Goal: Information Seeking & Learning: Learn about a topic

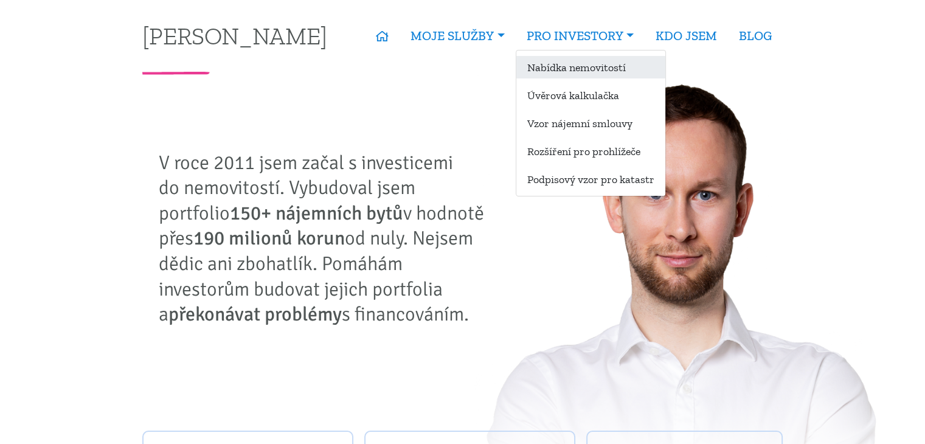
click at [592, 64] on link "Nabídka nemovitostí" at bounding box center [590, 67] width 149 height 23
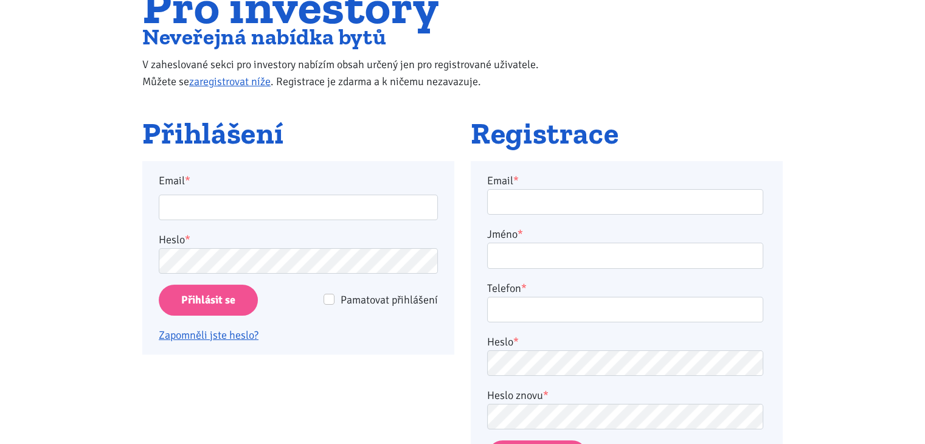
scroll to position [243, 0]
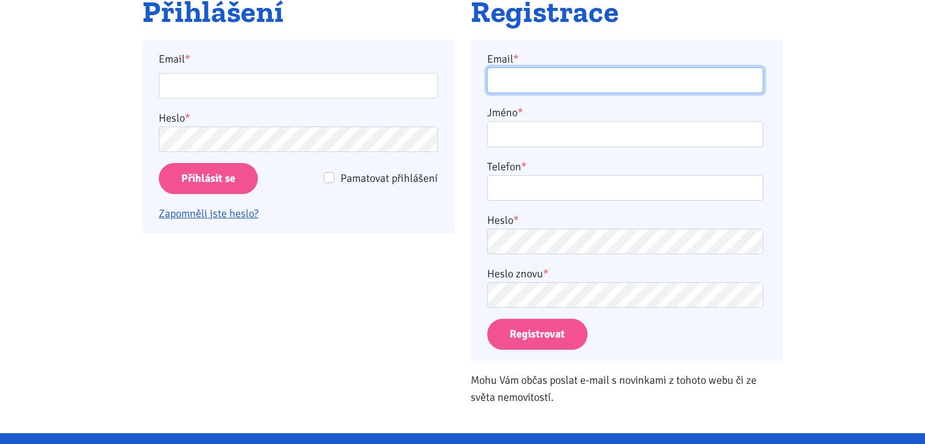
type input "masarova.b@seznam.cz"
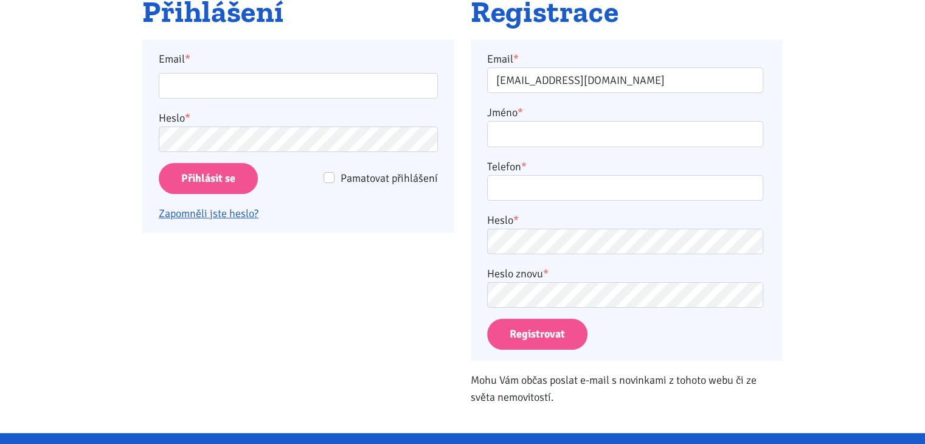
type input "masarova.b@seznam.cz"
click at [327, 176] on input "Pamatovat přihlášení" at bounding box center [329, 177] width 11 height 11
checkbox input "true"
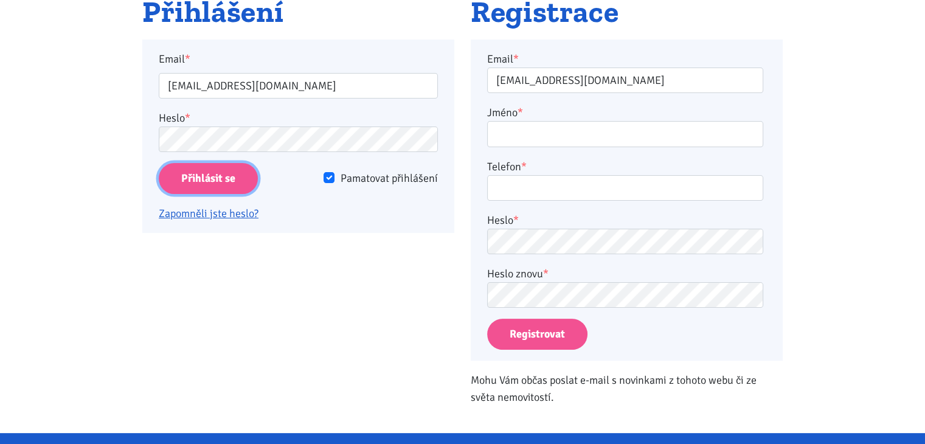
click at [230, 181] on input "Přihlásit se" at bounding box center [208, 178] width 99 height 31
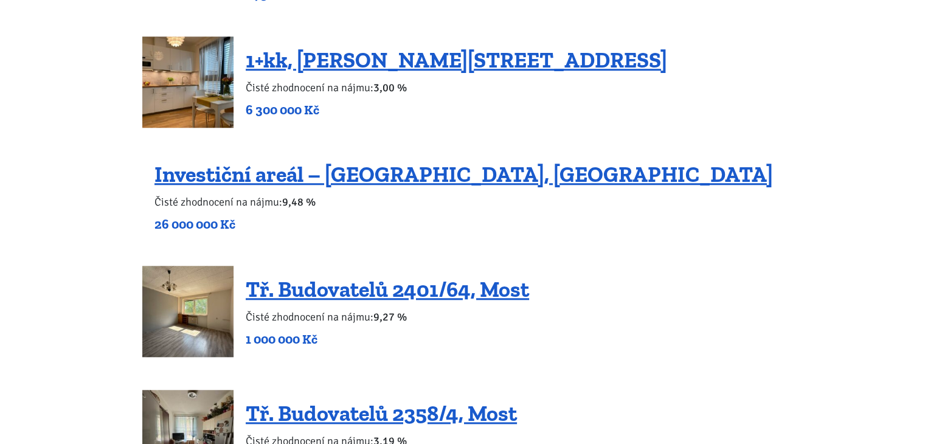
scroll to position [1095, 0]
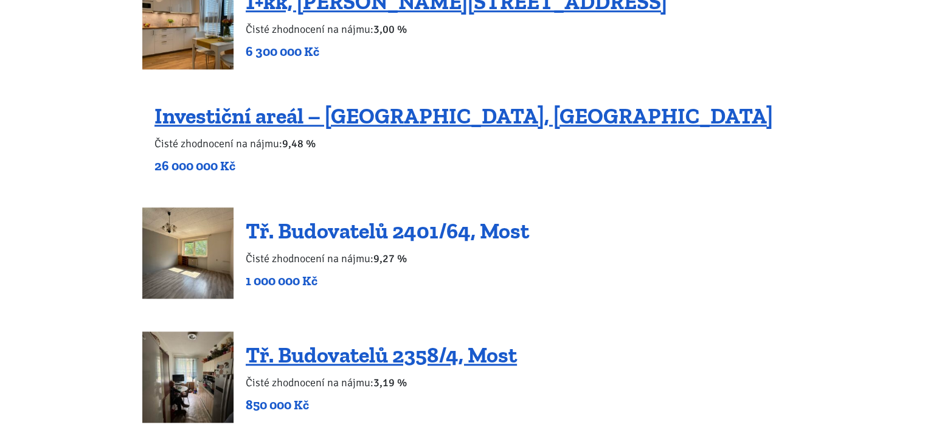
click at [418, 231] on link "Tř. Budovatelů 2401/64, Most" at bounding box center [387, 231] width 283 height 26
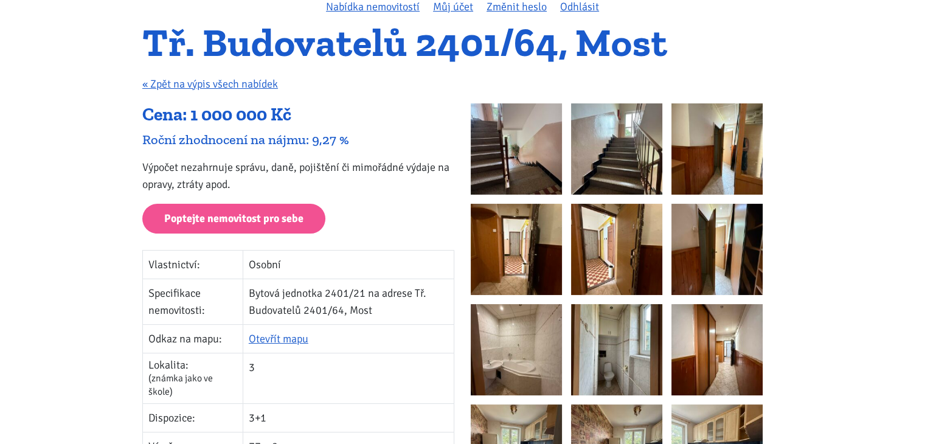
scroll to position [122, 0]
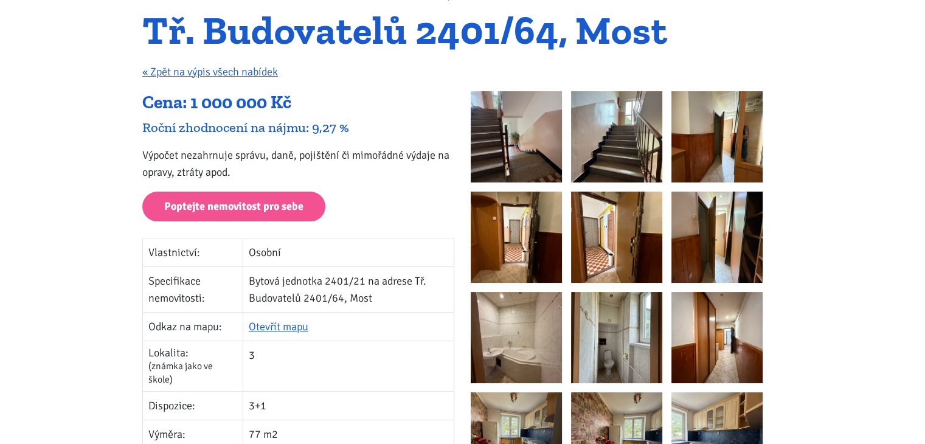
click at [530, 158] on img at bounding box center [516, 136] width 91 height 91
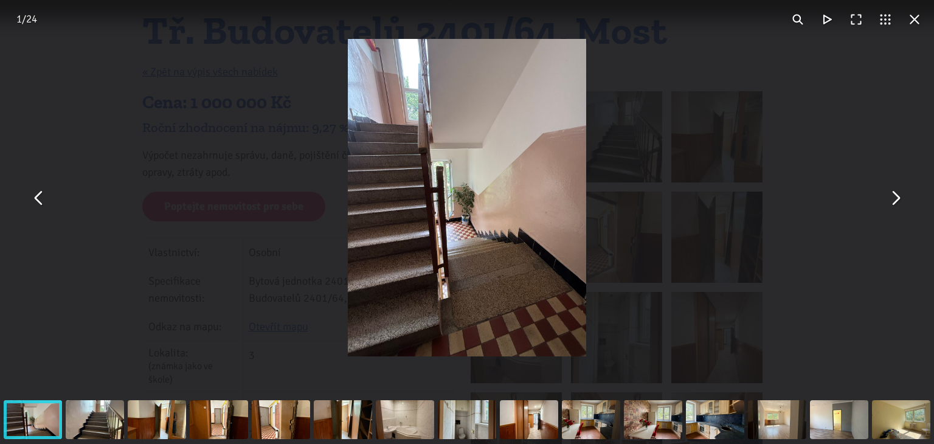
click at [896, 195] on button "You can close this modal content with the ESC key" at bounding box center [895, 197] width 29 height 29
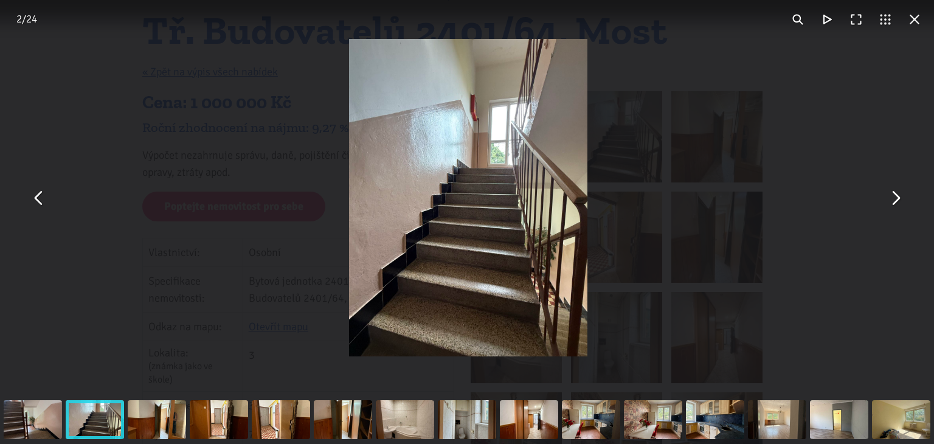
click at [896, 195] on button "You can close this modal content with the ESC key" at bounding box center [895, 197] width 29 height 29
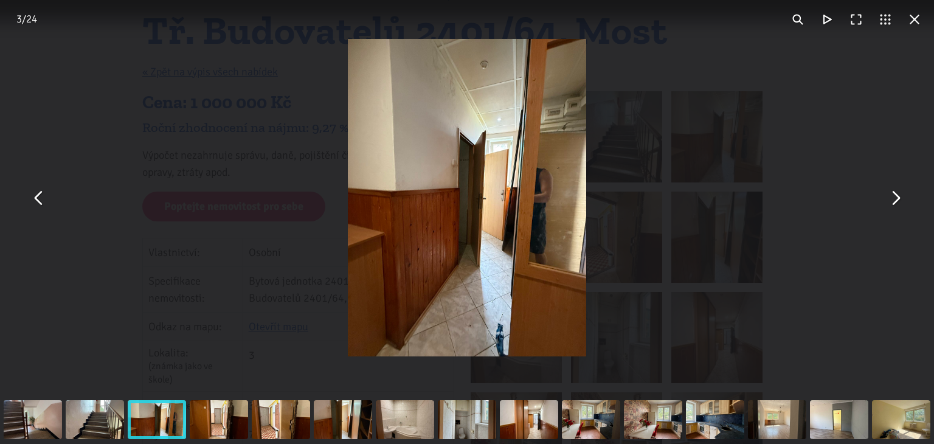
click at [896, 195] on button "You can close this modal content with the ESC key" at bounding box center [895, 197] width 29 height 29
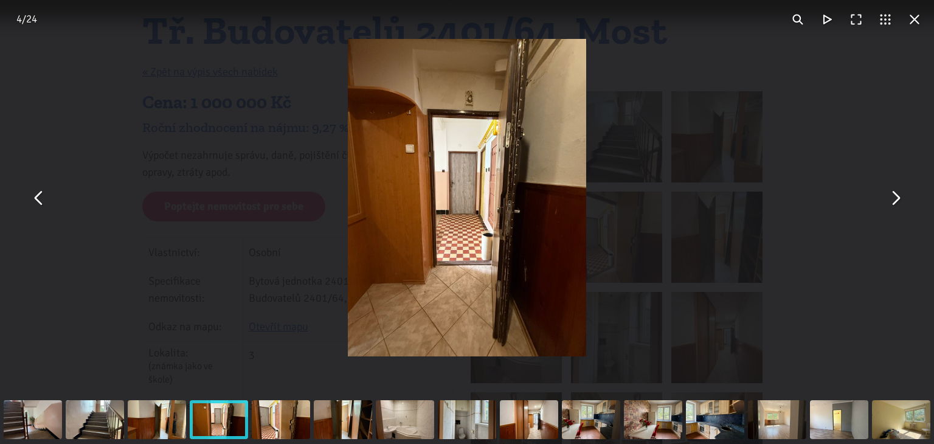
click at [896, 195] on button "You can close this modal content with the ESC key" at bounding box center [895, 197] width 29 height 29
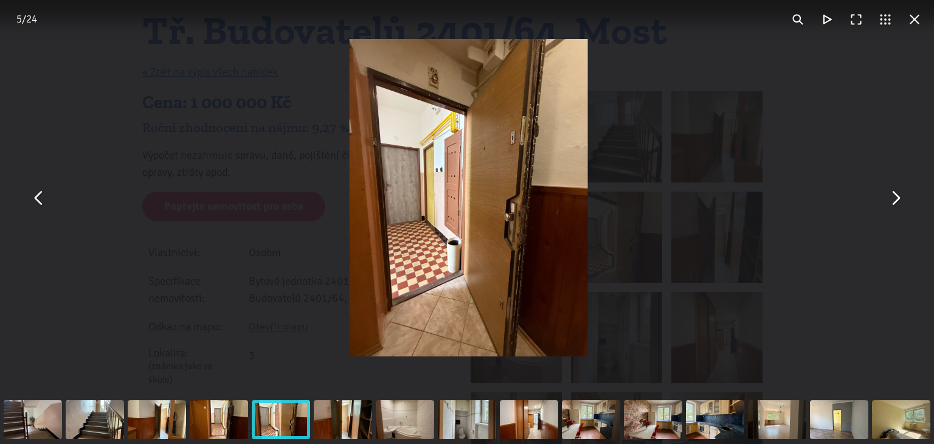
click at [896, 195] on button "You can close this modal content with the ESC key" at bounding box center [895, 197] width 29 height 29
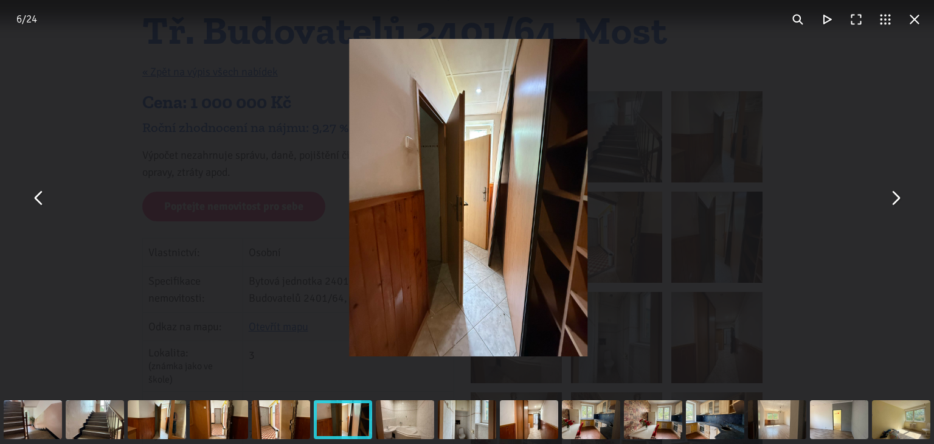
click at [896, 195] on button "You can close this modal content with the ESC key" at bounding box center [895, 197] width 29 height 29
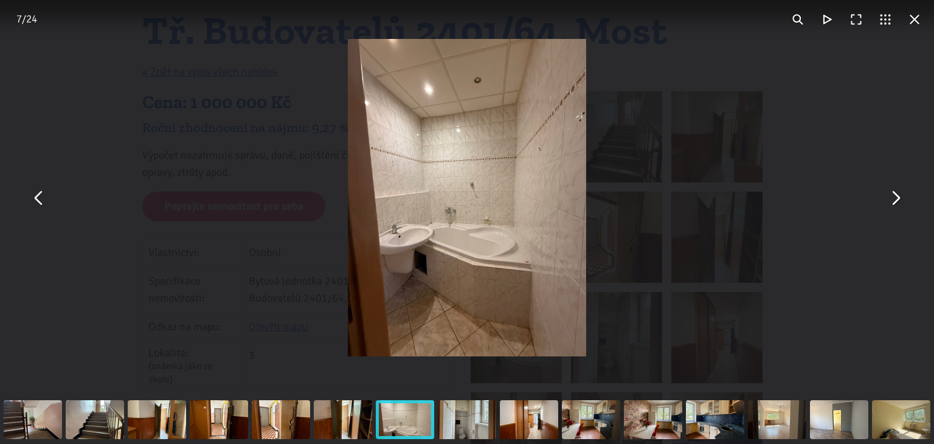
click at [896, 195] on button "You can close this modal content with the ESC key" at bounding box center [895, 197] width 29 height 29
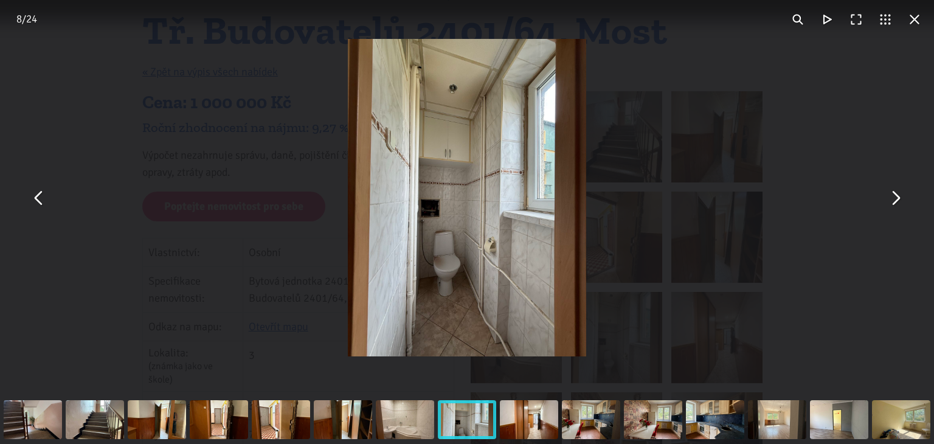
click at [896, 195] on button "You can close this modal content with the ESC key" at bounding box center [895, 197] width 29 height 29
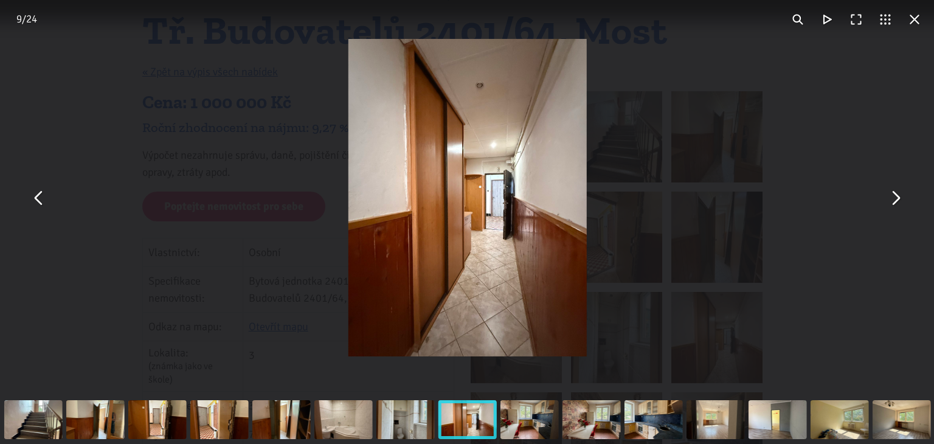
click at [896, 195] on button "You can close this modal content with the ESC key" at bounding box center [895, 197] width 29 height 29
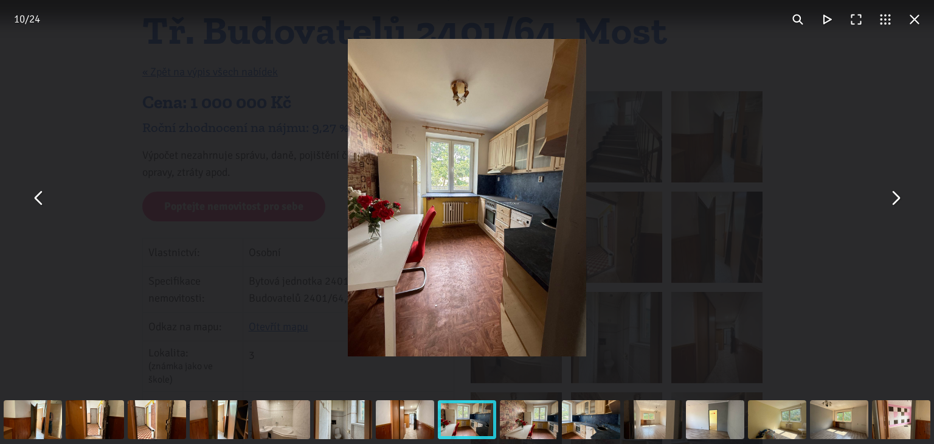
click at [896, 195] on button "You can close this modal content with the ESC key" at bounding box center [895, 197] width 29 height 29
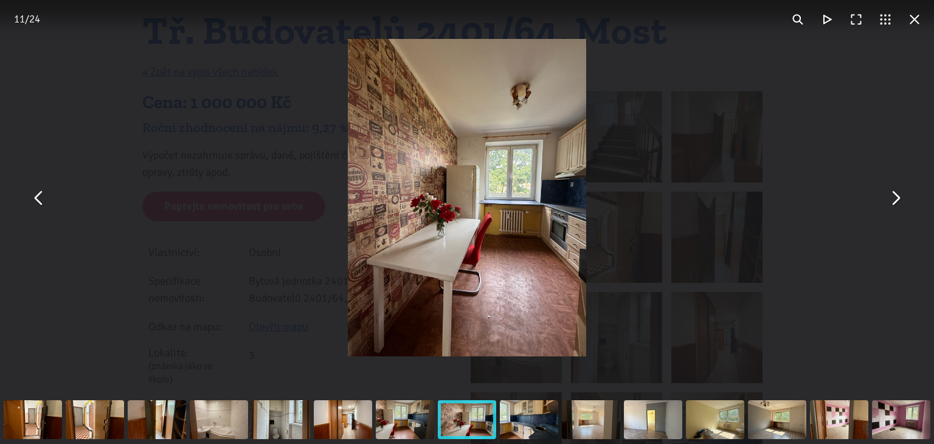
click at [896, 195] on button "You can close this modal content with the ESC key" at bounding box center [895, 197] width 29 height 29
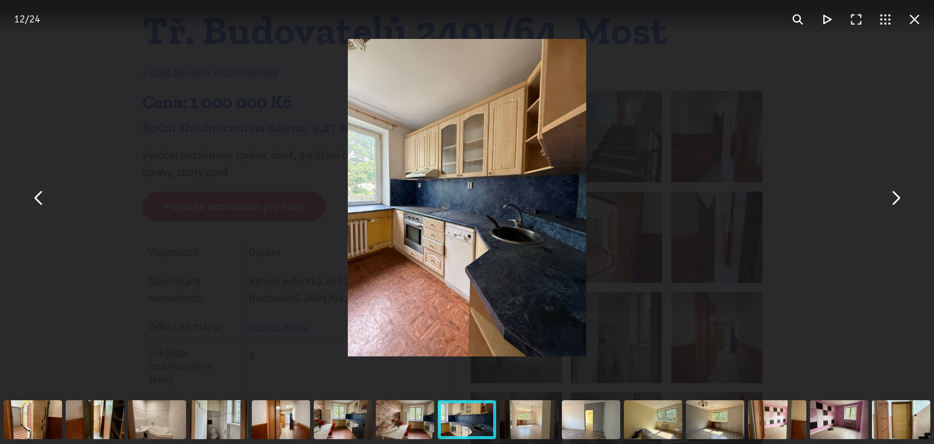
click at [896, 195] on button "You can close this modal content with the ESC key" at bounding box center [895, 197] width 29 height 29
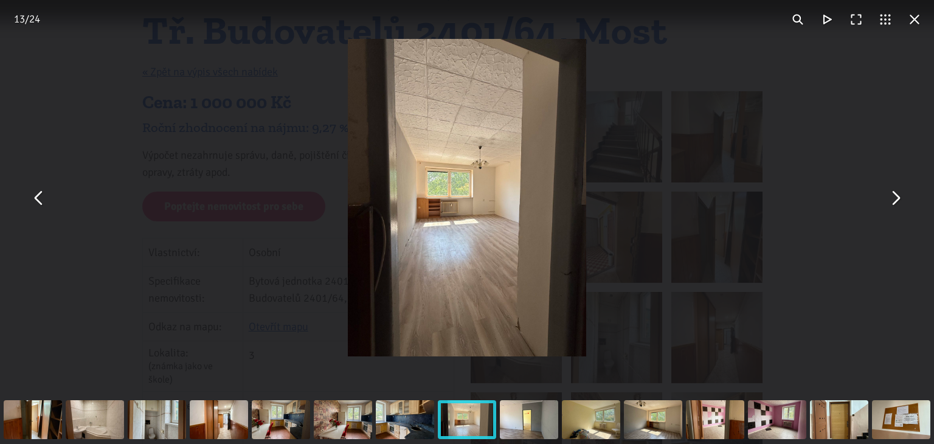
click at [896, 195] on button "You can close this modal content with the ESC key" at bounding box center [895, 197] width 29 height 29
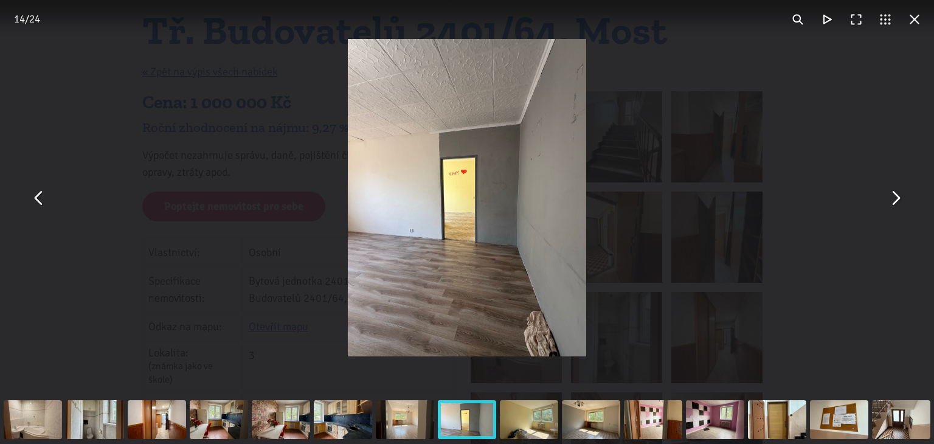
click at [896, 195] on button "You can close this modal content with the ESC key" at bounding box center [895, 197] width 29 height 29
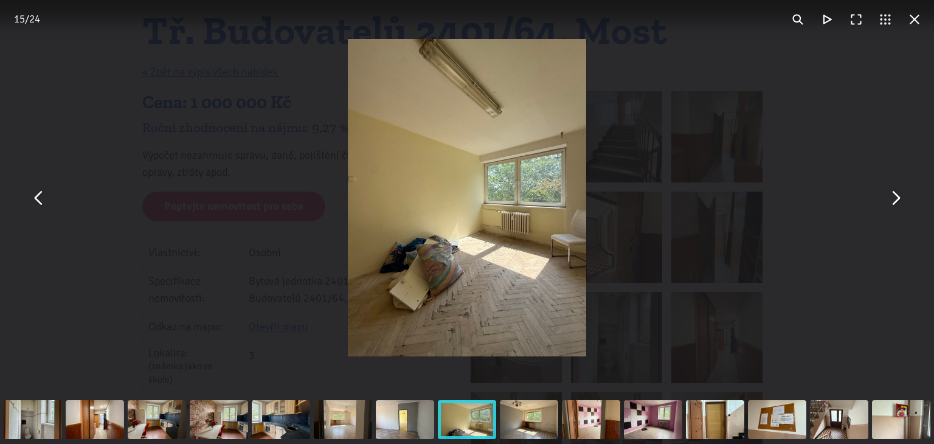
click at [896, 195] on button "You can close this modal content with the ESC key" at bounding box center [895, 197] width 29 height 29
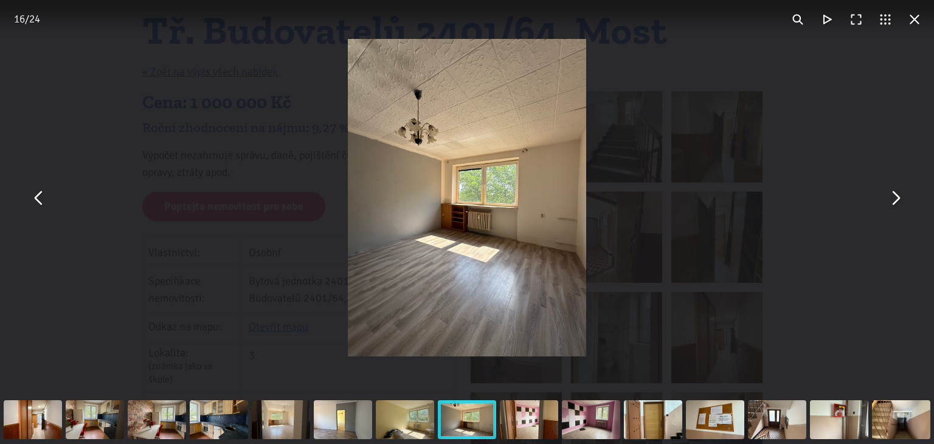
click at [896, 195] on button "You can close this modal content with the ESC key" at bounding box center [895, 197] width 29 height 29
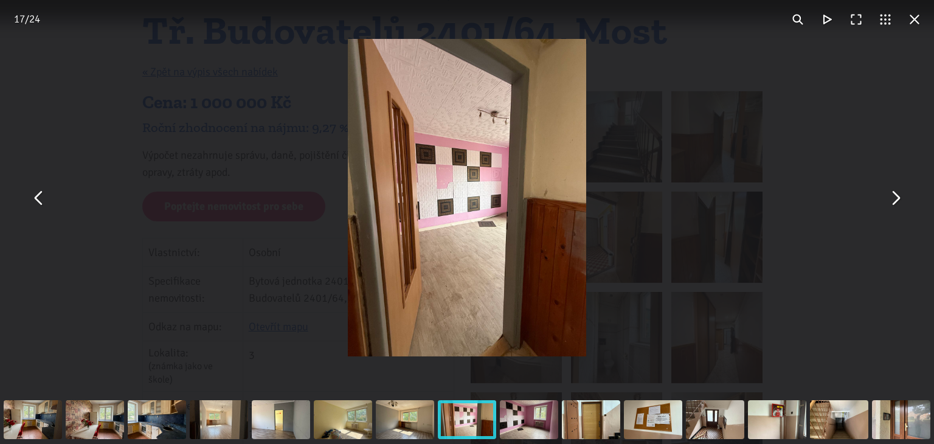
click at [896, 195] on button "You can close this modal content with the ESC key" at bounding box center [895, 197] width 29 height 29
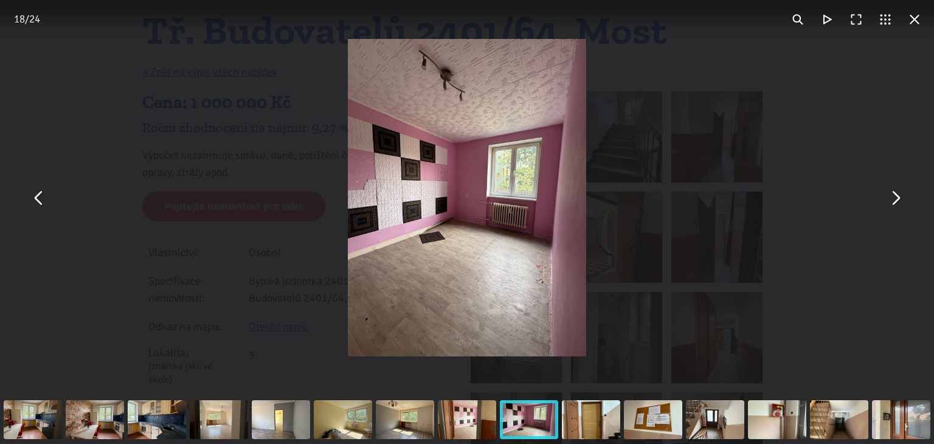
click at [898, 193] on button "You can close this modal content with the ESC key" at bounding box center [895, 197] width 29 height 29
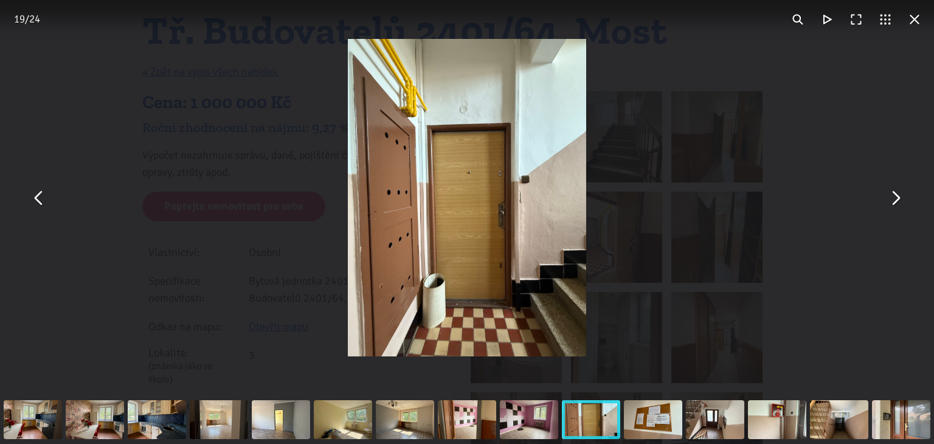
click at [898, 193] on button "You can close this modal content with the ESC key" at bounding box center [895, 197] width 29 height 29
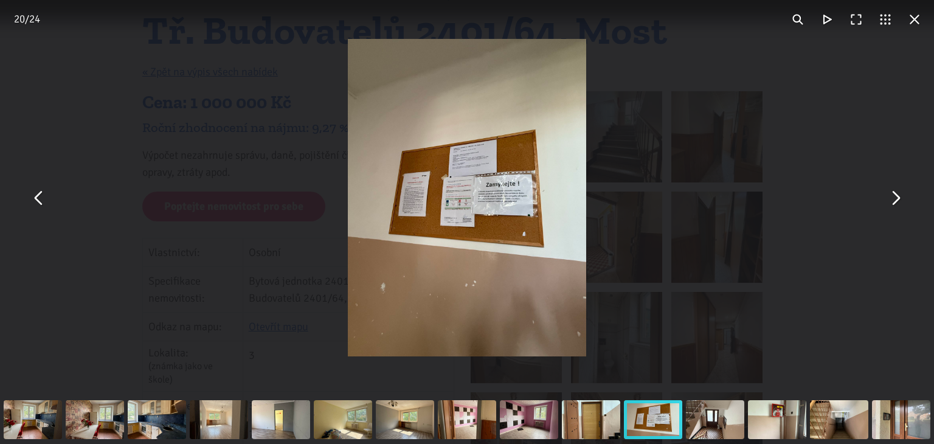
click at [914, 18] on button "You can close this modal content with the ESC key" at bounding box center [914, 19] width 29 height 29
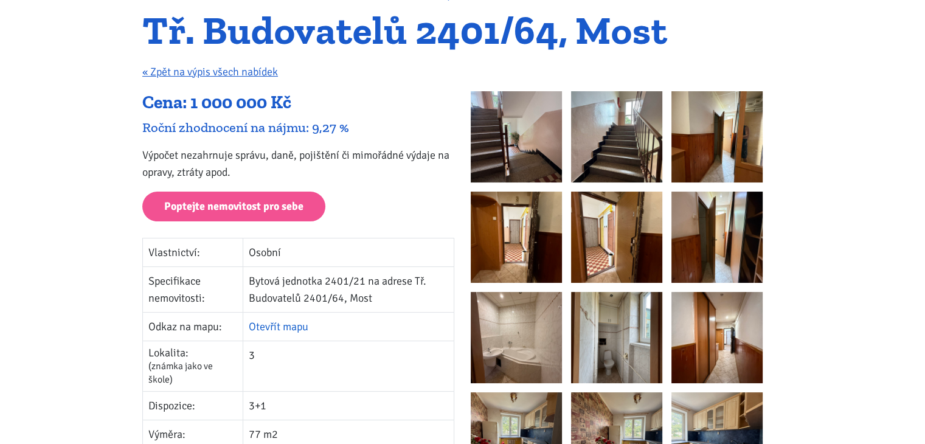
click at [277, 325] on link "Otevřít mapu" at bounding box center [279, 326] width 60 height 13
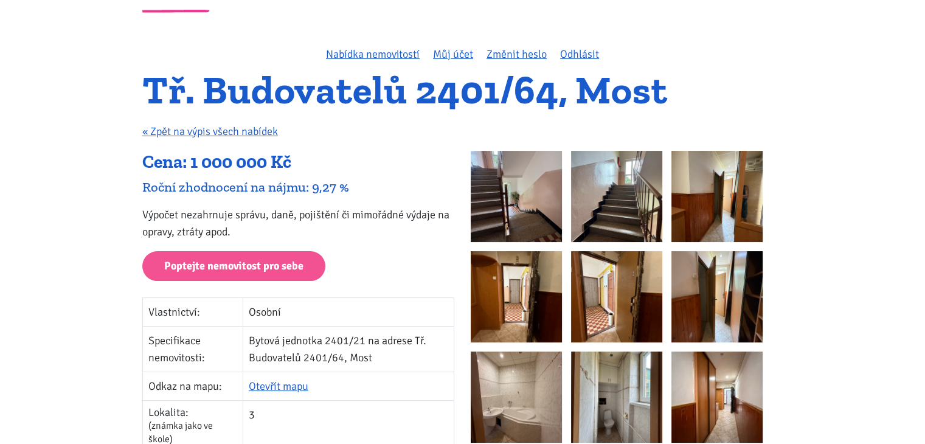
scroll to position [61, 0]
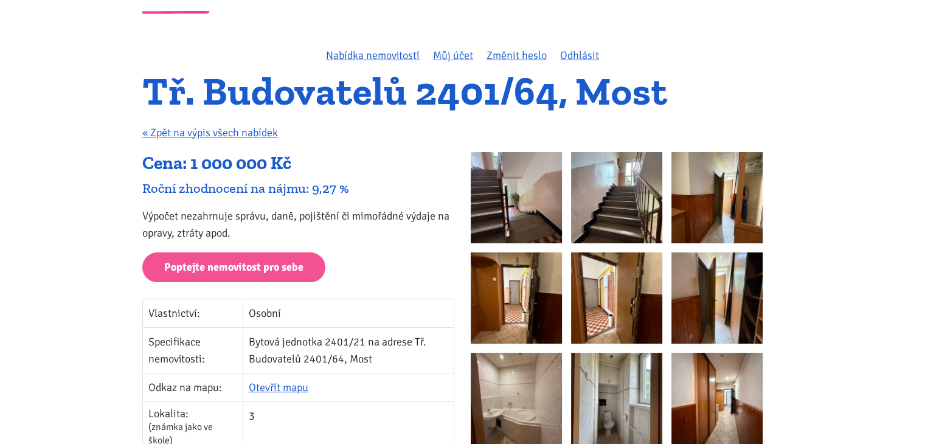
click at [536, 210] on img at bounding box center [516, 197] width 91 height 91
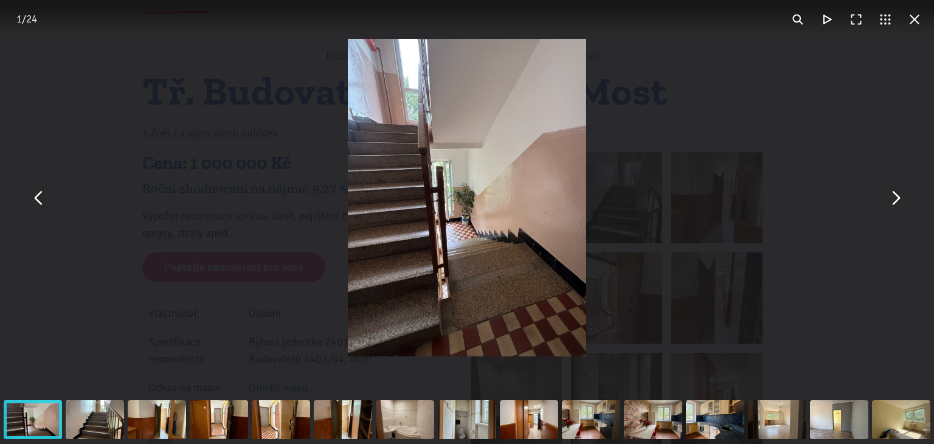
click at [898, 198] on button "You can close this modal content with the ESC key" at bounding box center [895, 197] width 29 height 29
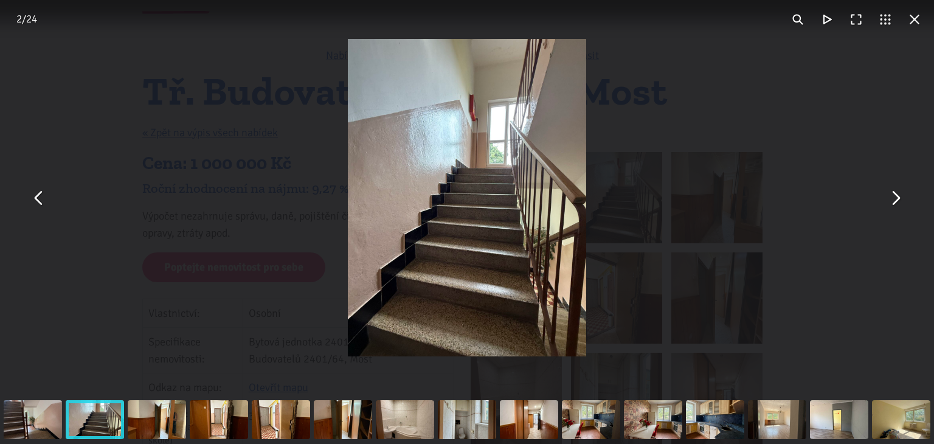
click at [898, 198] on button "You can close this modal content with the ESC key" at bounding box center [895, 197] width 29 height 29
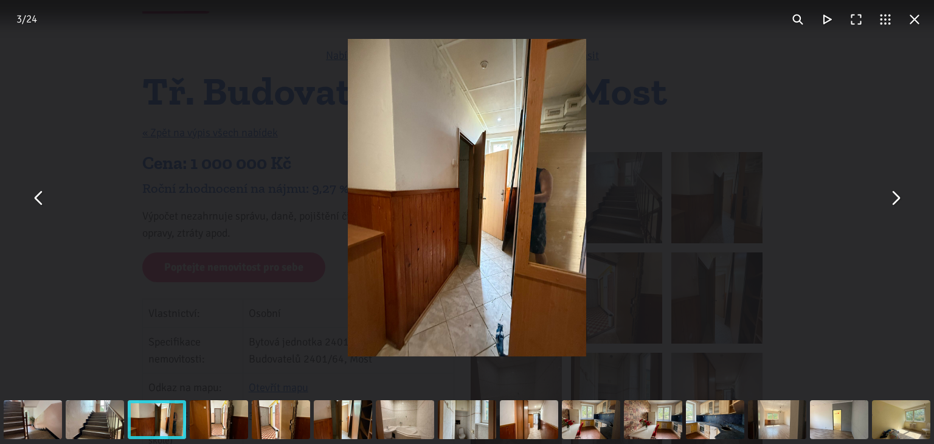
click at [898, 198] on button "You can close this modal content with the ESC key" at bounding box center [895, 197] width 29 height 29
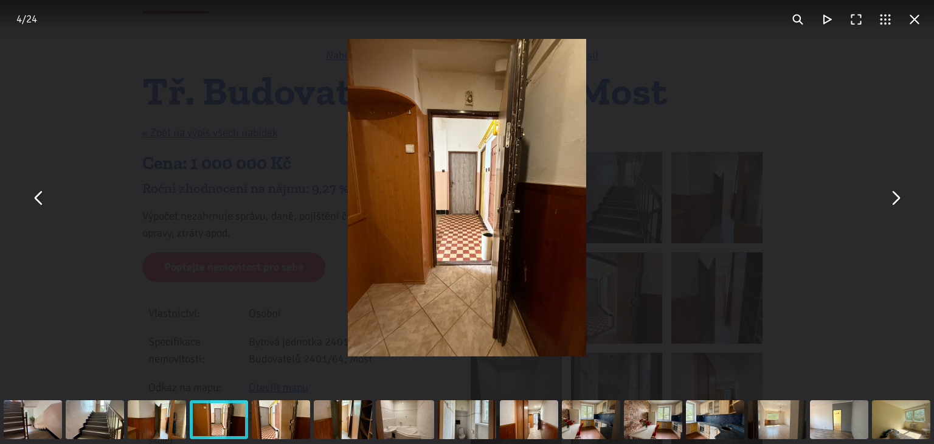
click at [898, 198] on button "You can close this modal content with the ESC key" at bounding box center [895, 197] width 29 height 29
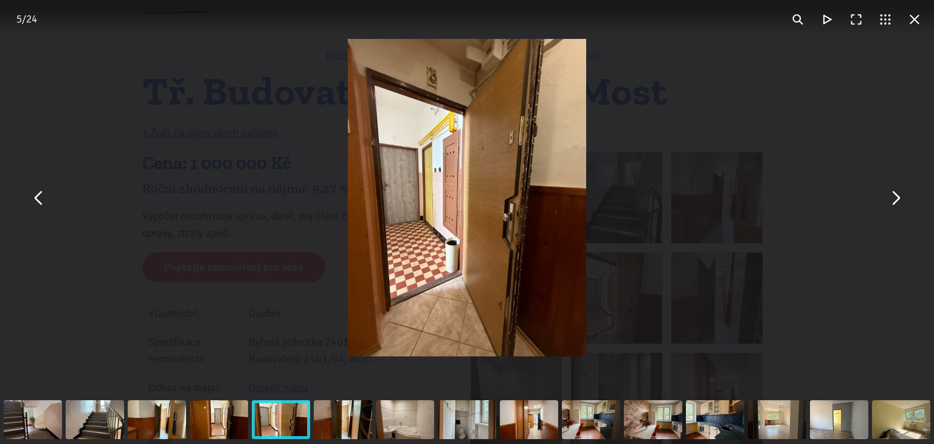
click at [898, 198] on button "You can close this modal content with the ESC key" at bounding box center [895, 197] width 29 height 29
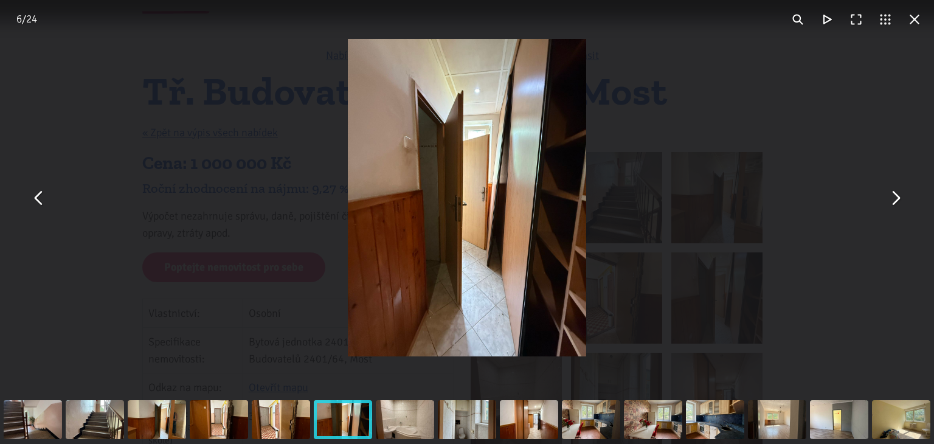
click at [898, 198] on button "You can close this modal content with the ESC key" at bounding box center [895, 197] width 29 height 29
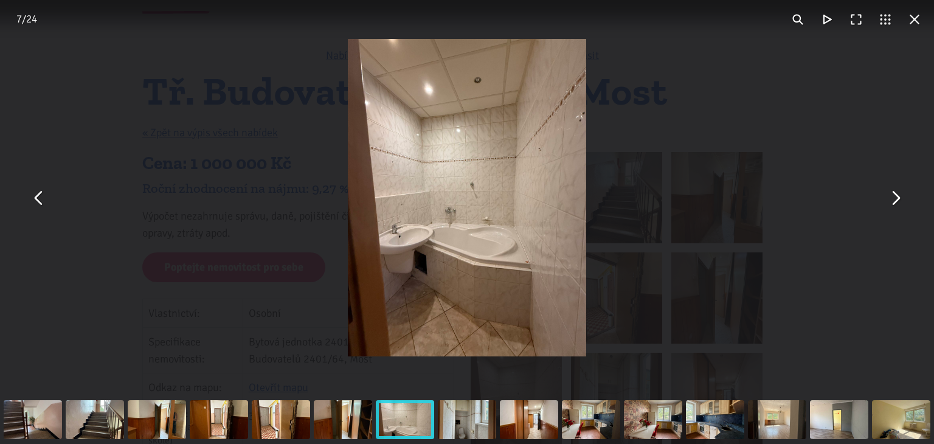
click at [898, 198] on button "You can close this modal content with the ESC key" at bounding box center [895, 197] width 29 height 29
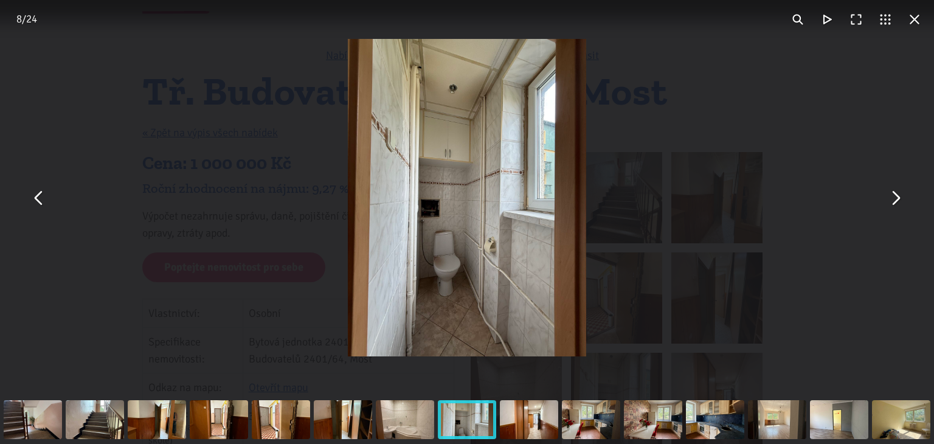
click at [898, 198] on button "You can close this modal content with the ESC key" at bounding box center [895, 197] width 29 height 29
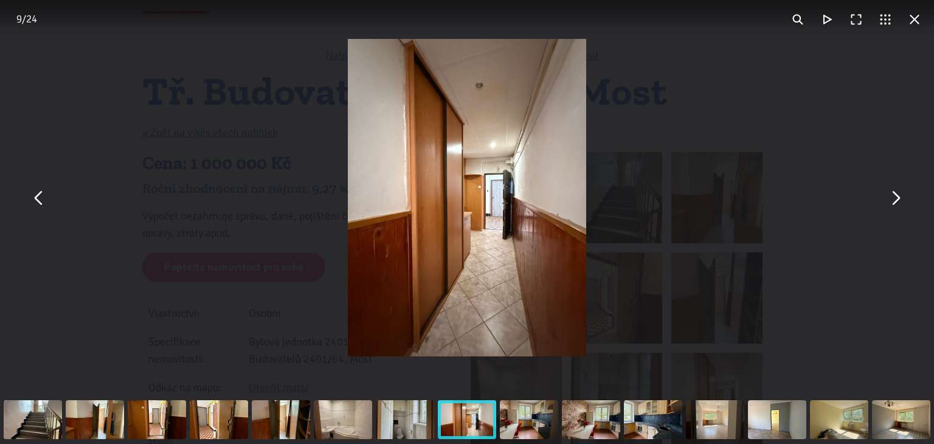
click at [898, 198] on button "You can close this modal content with the ESC key" at bounding box center [895, 197] width 29 height 29
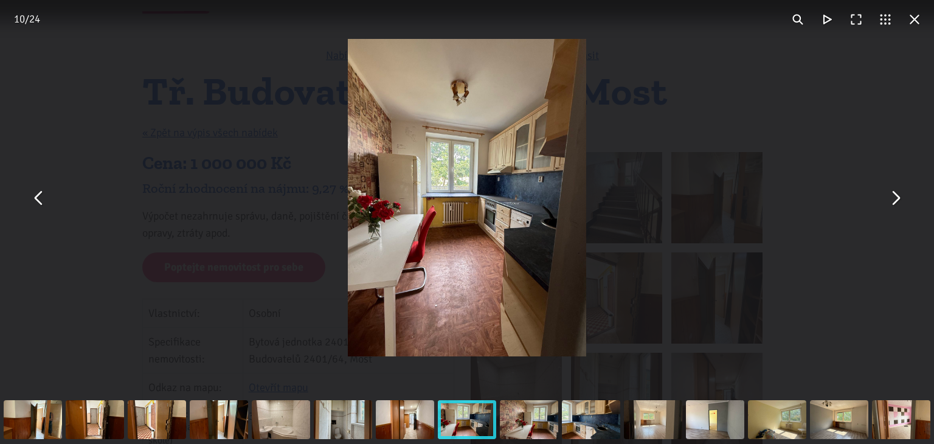
click at [898, 198] on button "You can close this modal content with the ESC key" at bounding box center [895, 197] width 29 height 29
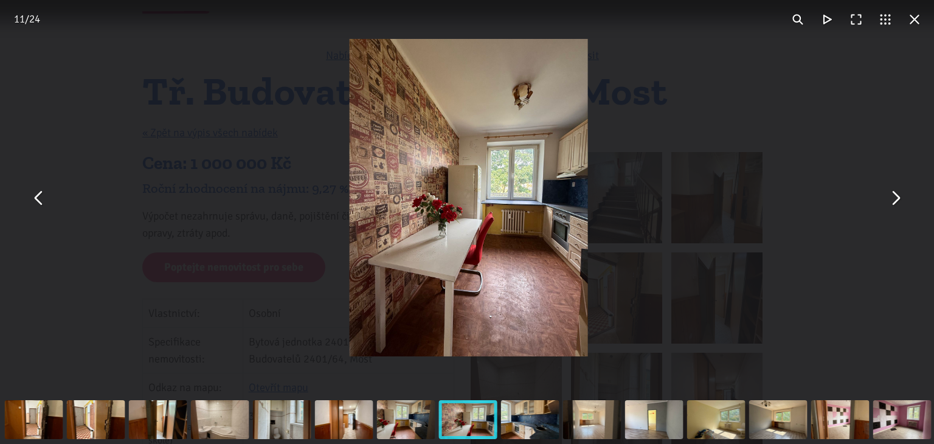
click at [898, 198] on button "You can close this modal content with the ESC key" at bounding box center [895, 197] width 29 height 29
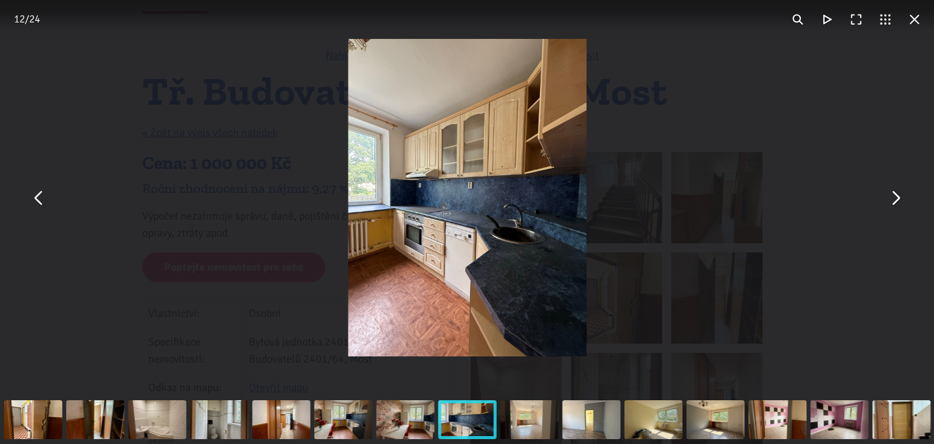
click at [898, 198] on button "You can close this modal content with the ESC key" at bounding box center [895, 197] width 29 height 29
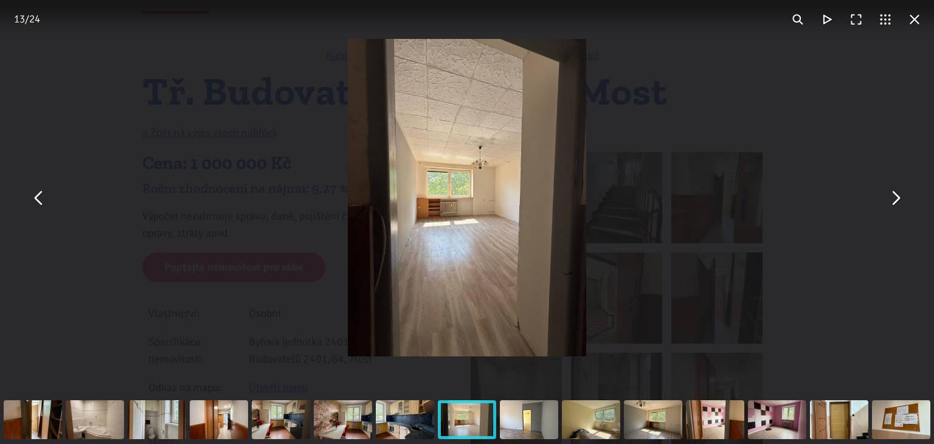
click at [898, 198] on button "You can close this modal content with the ESC key" at bounding box center [895, 197] width 29 height 29
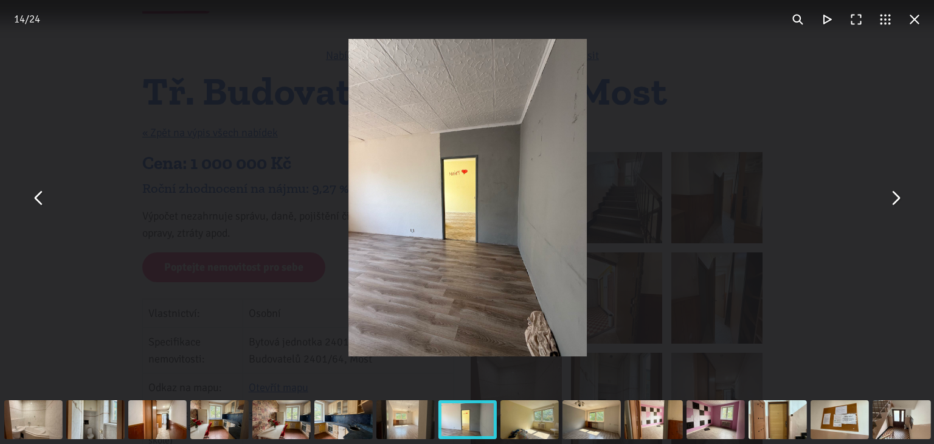
click at [898, 198] on button "You can close this modal content with the ESC key" at bounding box center [895, 197] width 29 height 29
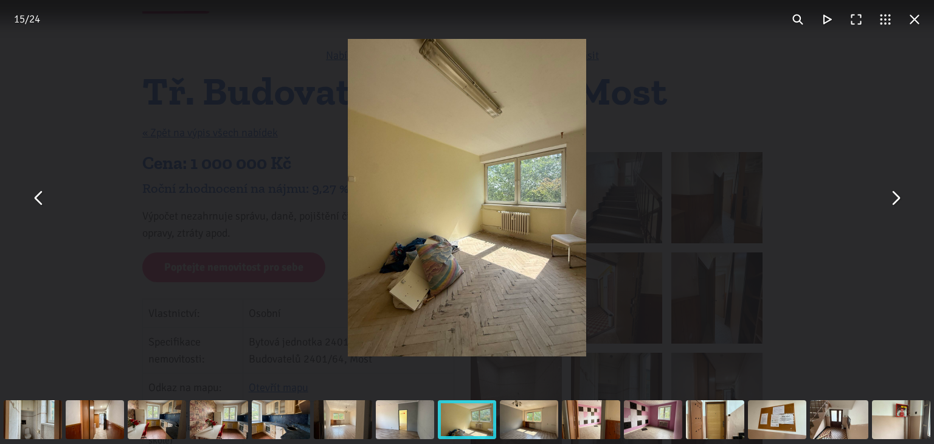
click at [915, 20] on button "You can close this modal content with the ESC key" at bounding box center [914, 19] width 29 height 29
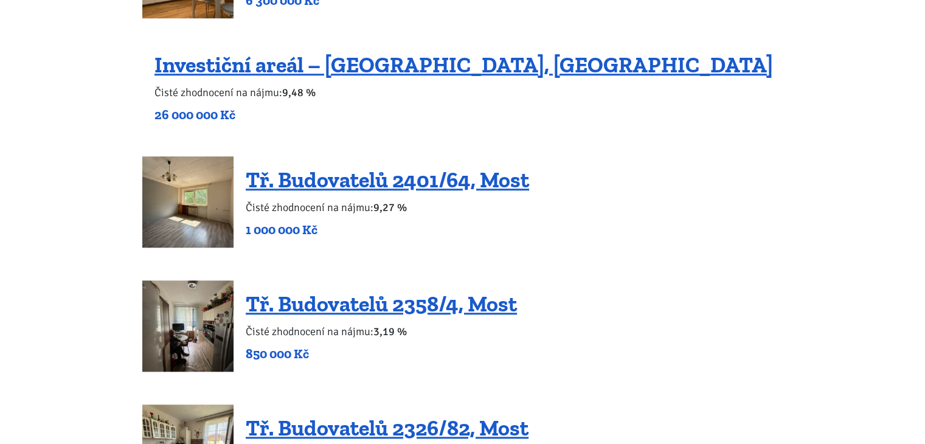
scroll to position [1216, 0]
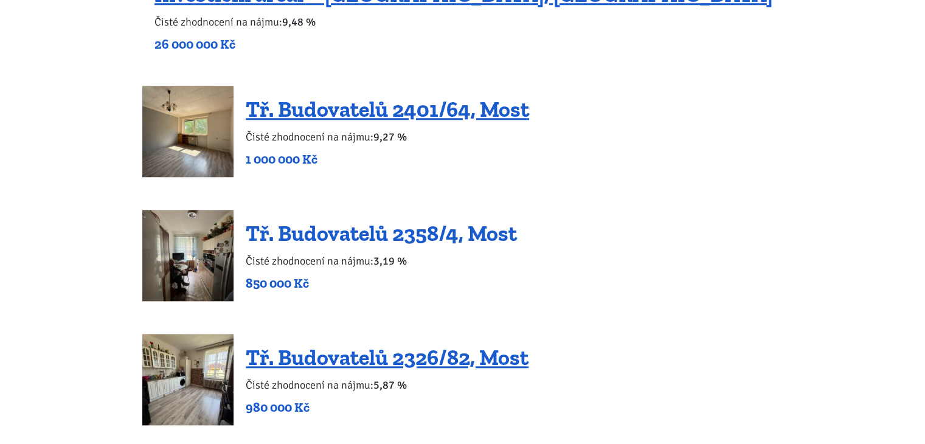
click at [376, 234] on link "Tř. Budovatelů 2358/4, Most" at bounding box center [381, 233] width 271 height 26
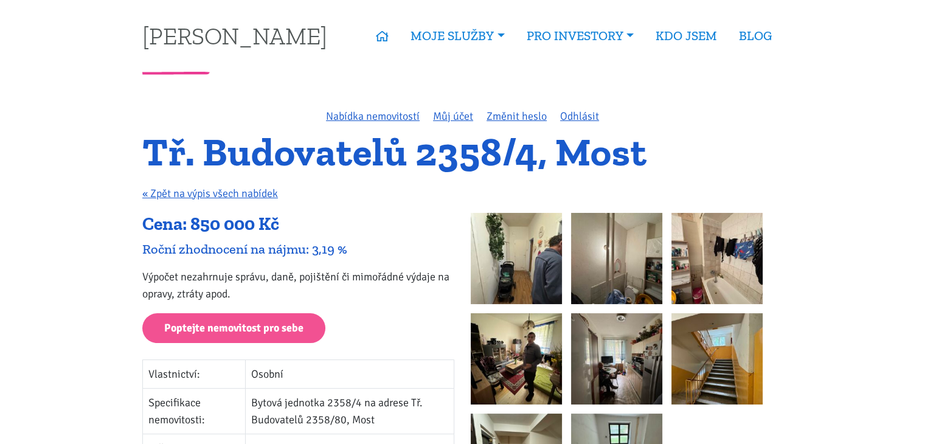
click at [499, 238] on img at bounding box center [516, 258] width 91 height 91
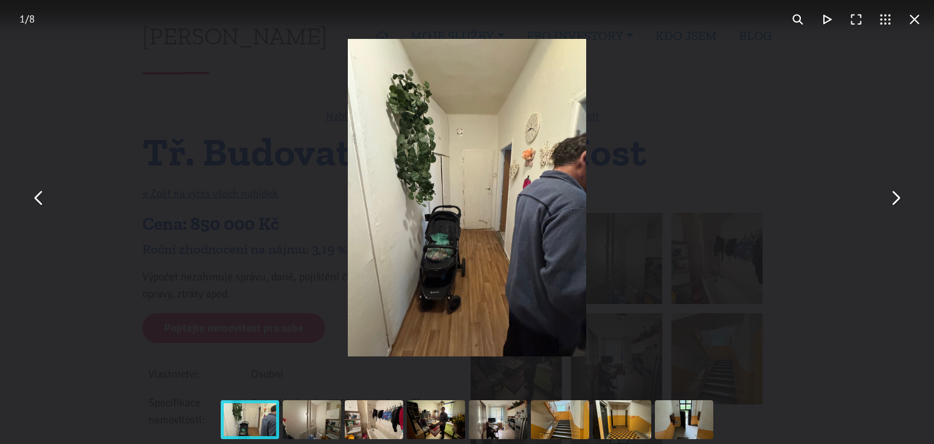
click at [895, 195] on button "You can close this modal content with the ESC key" at bounding box center [895, 197] width 29 height 29
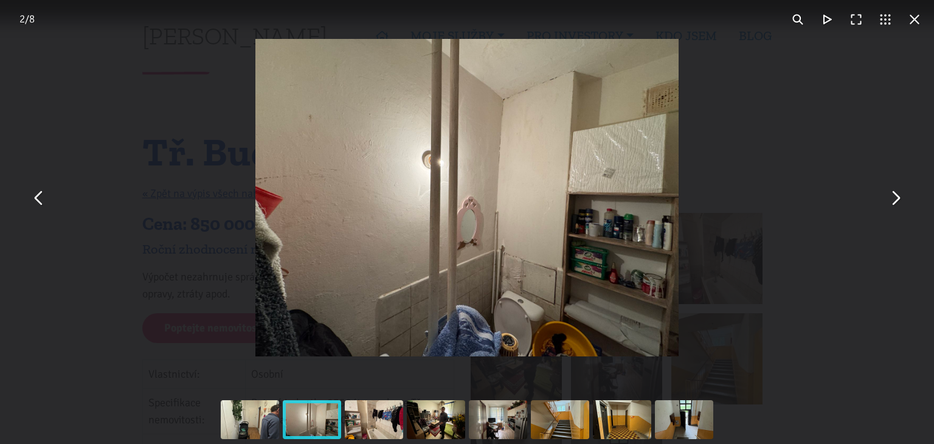
click at [895, 195] on button "You can close this modal content with the ESC key" at bounding box center [895, 197] width 29 height 29
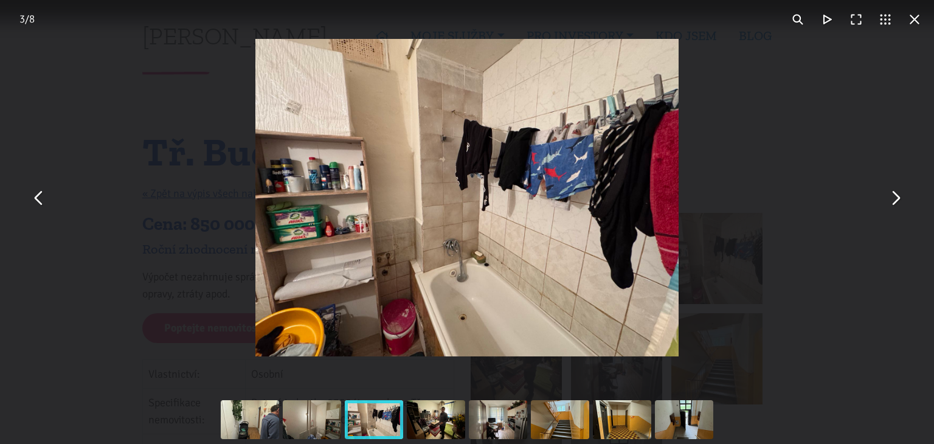
click at [895, 195] on button "You can close this modal content with the ESC key" at bounding box center [895, 197] width 29 height 29
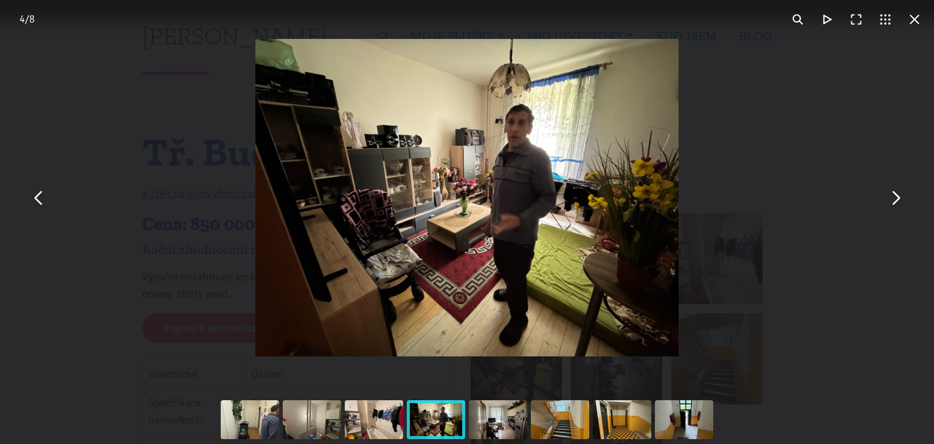
click at [895, 195] on button "You can close this modal content with the ESC key" at bounding box center [895, 197] width 29 height 29
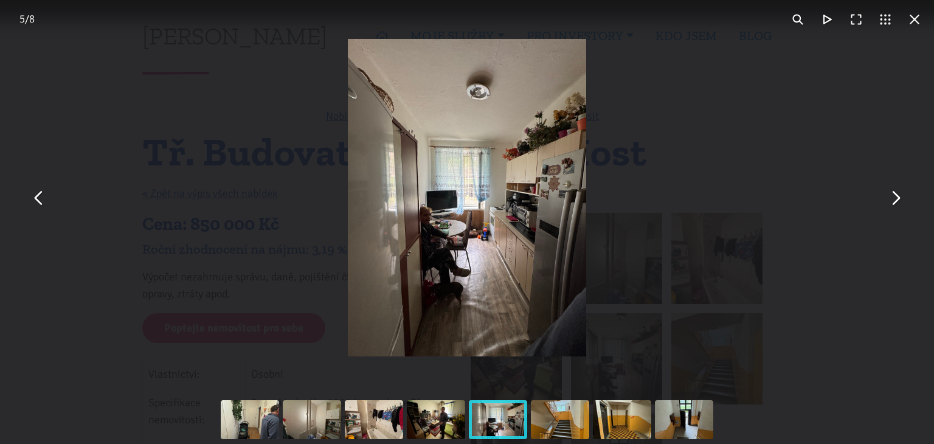
click at [895, 195] on button "You can close this modal content with the ESC key" at bounding box center [895, 197] width 29 height 29
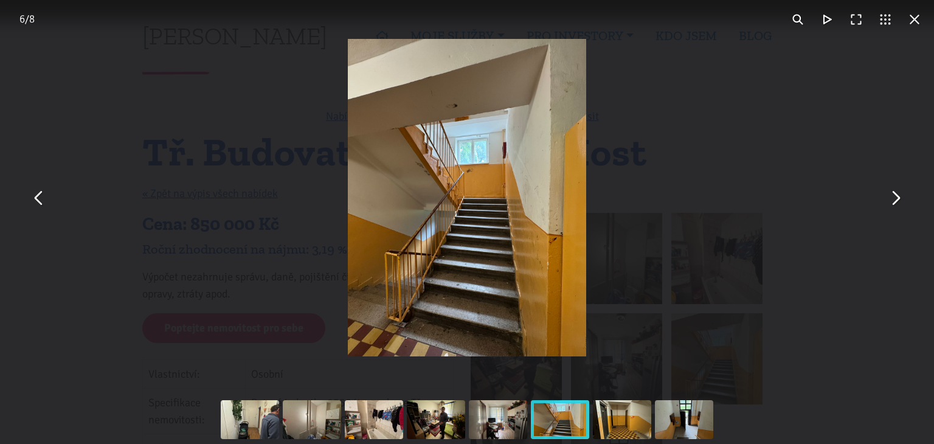
click at [895, 195] on button "You can close this modal content with the ESC key" at bounding box center [895, 197] width 29 height 29
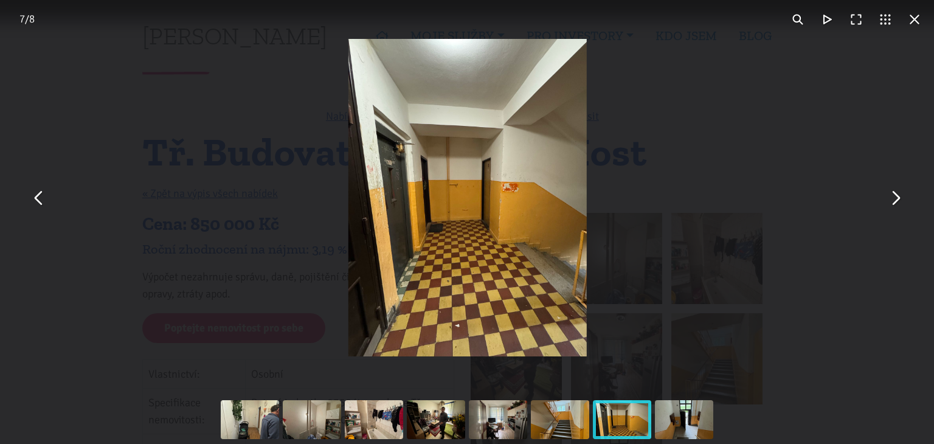
click at [895, 195] on button "You can close this modal content with the ESC key" at bounding box center [895, 197] width 29 height 29
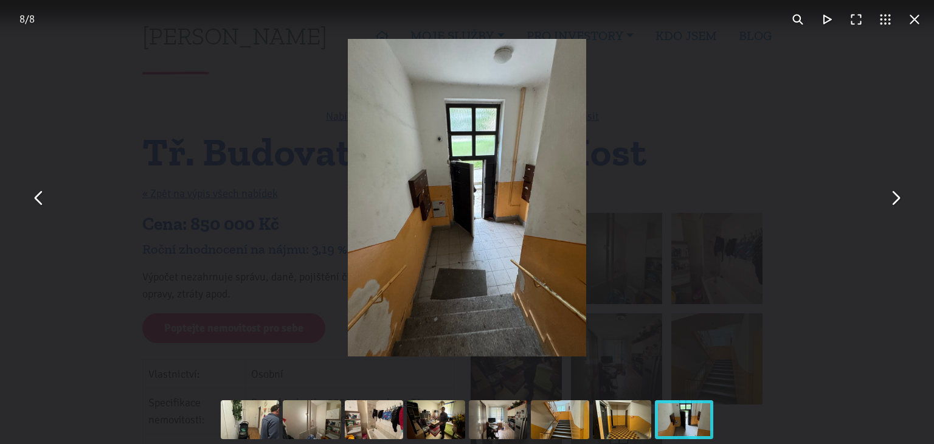
click at [895, 195] on button "You can close this modal content with the ESC key" at bounding box center [895, 197] width 29 height 29
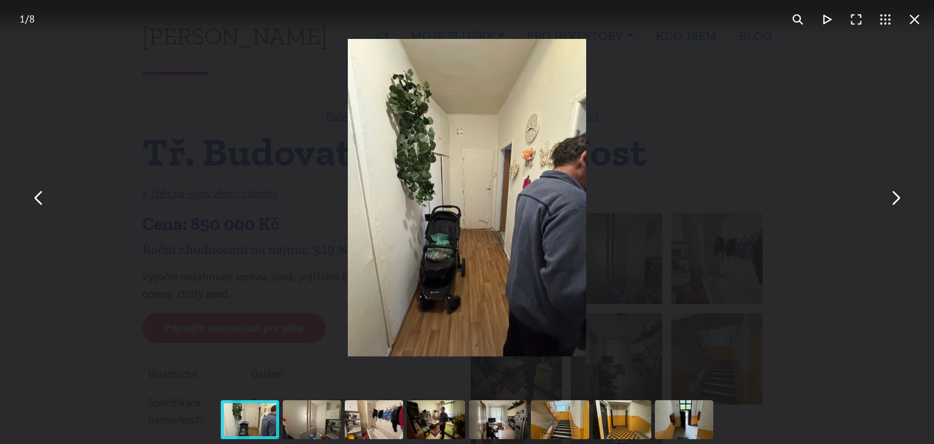
click at [895, 195] on button "You can close this modal content with the ESC key" at bounding box center [895, 197] width 29 height 29
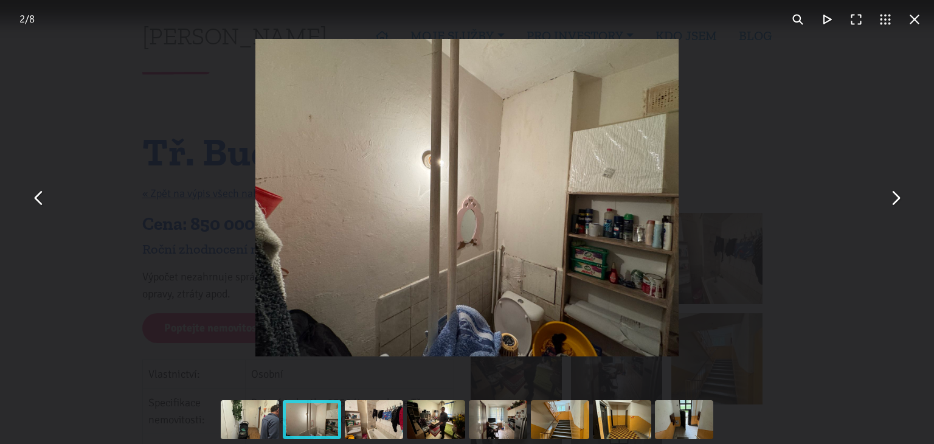
click at [913, 16] on button "You can close this modal content with the ESC key" at bounding box center [914, 19] width 29 height 29
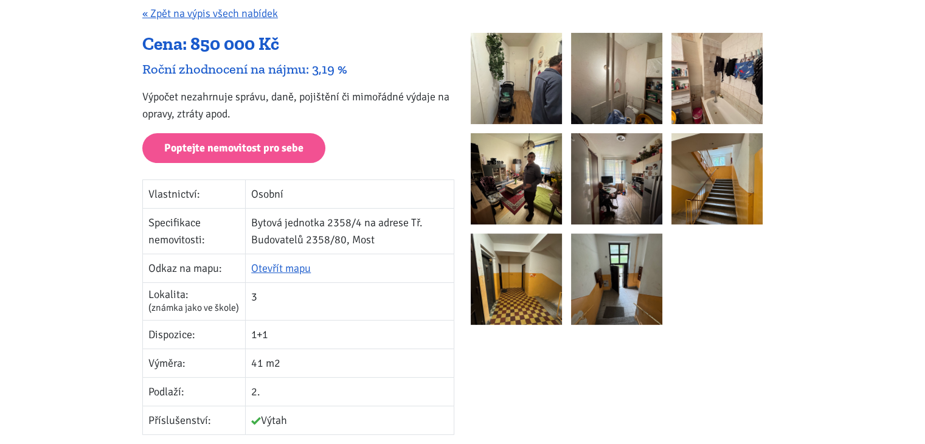
scroll to position [182, 0]
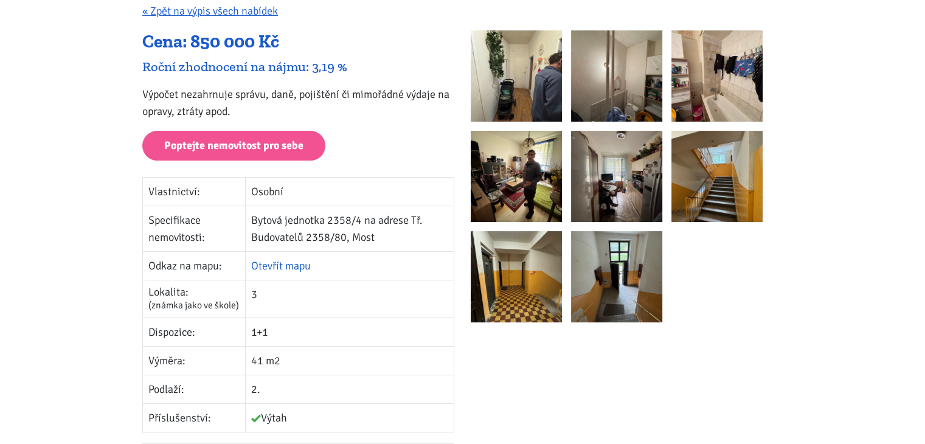
click at [279, 263] on link "Otevřít mapu" at bounding box center [281, 265] width 60 height 13
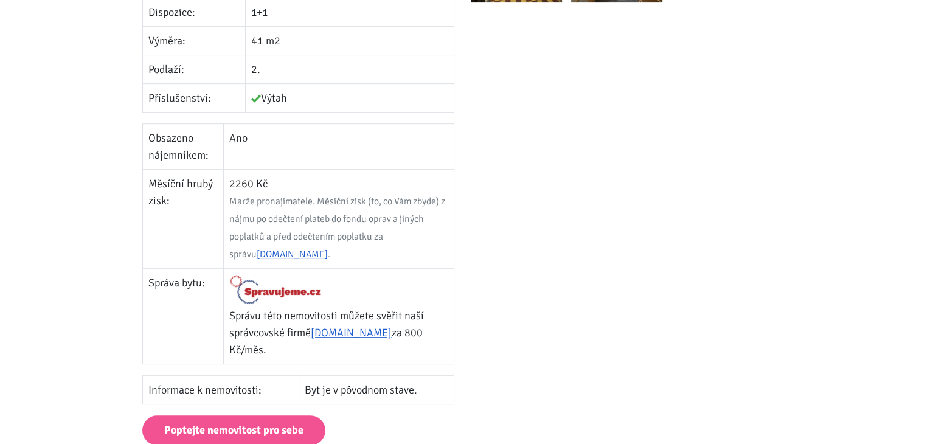
scroll to position [547, 0]
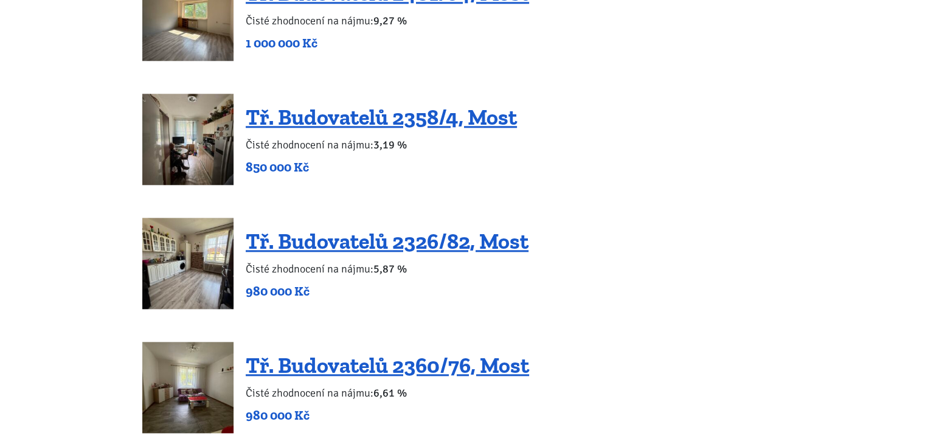
scroll to position [1338, 0]
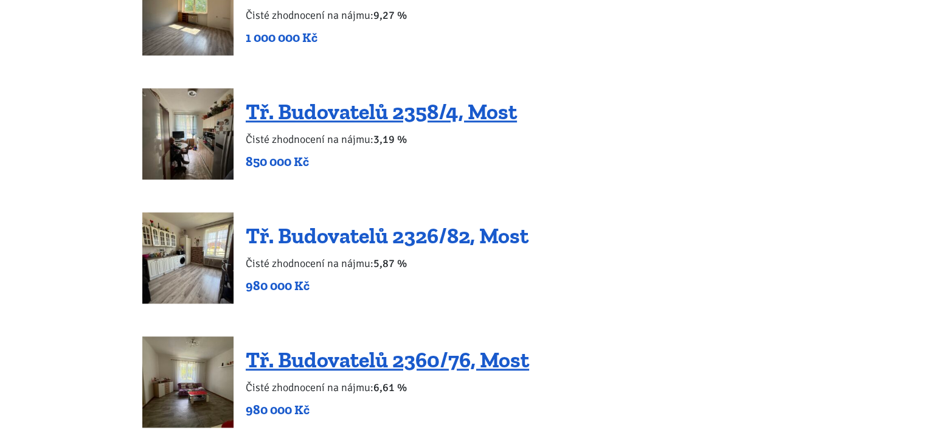
click at [395, 237] on link "Tř. Budovatelů 2326/82, Most" at bounding box center [387, 236] width 283 height 26
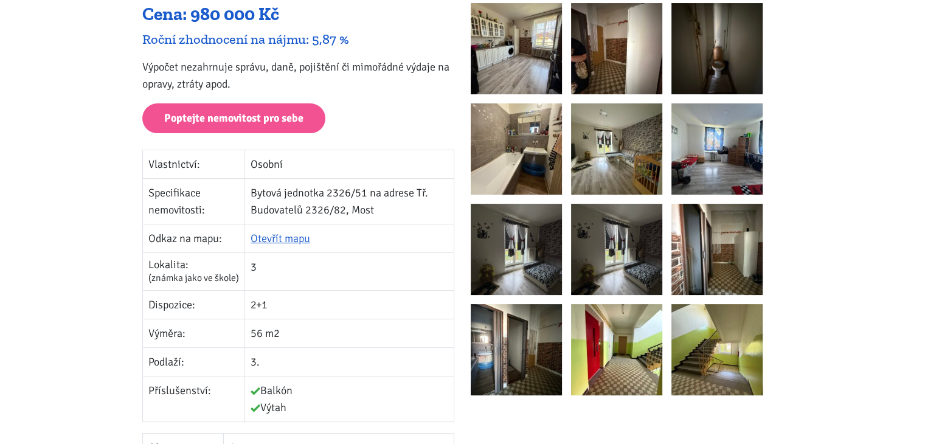
scroll to position [182, 0]
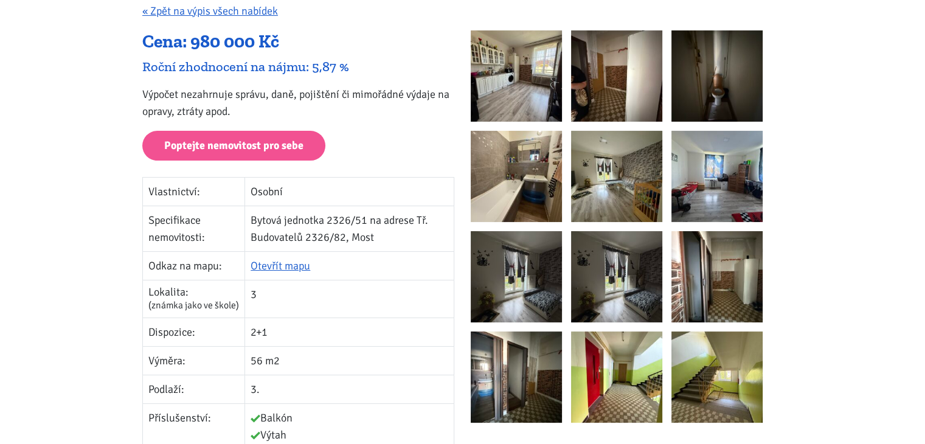
click at [522, 66] on img at bounding box center [516, 75] width 91 height 91
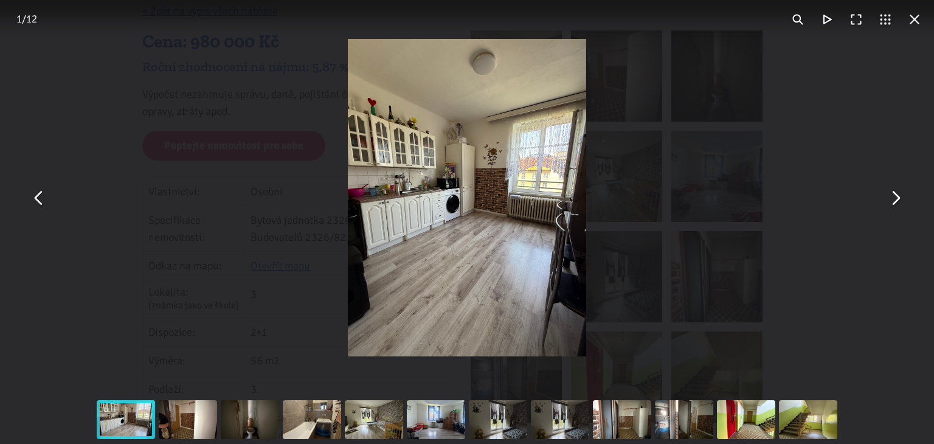
click at [896, 195] on button "You can close this modal content with the ESC key" at bounding box center [895, 197] width 29 height 29
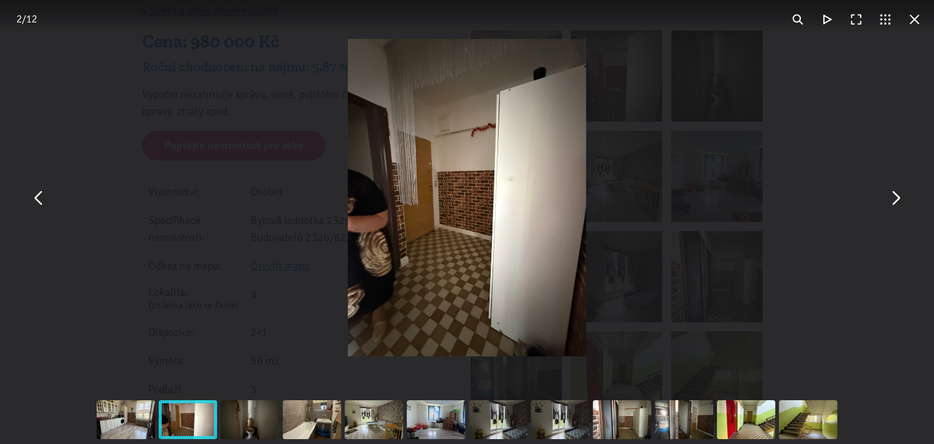
click at [896, 195] on button "You can close this modal content with the ESC key" at bounding box center [895, 197] width 29 height 29
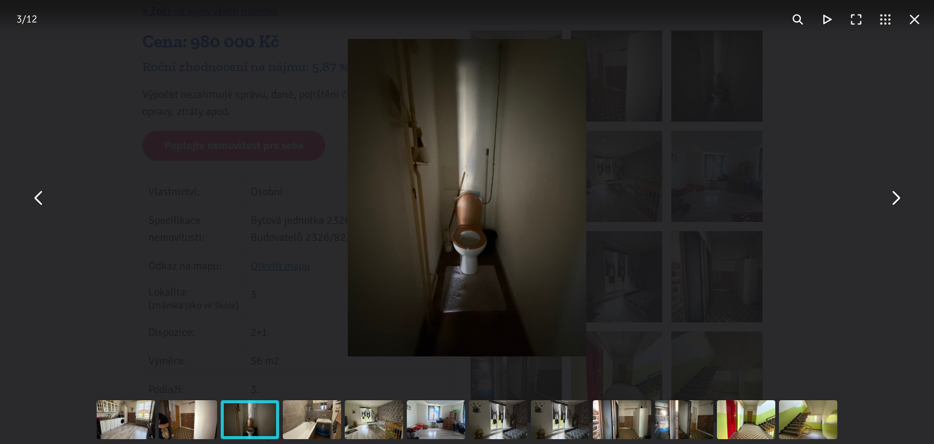
click at [896, 195] on button "You can close this modal content with the ESC key" at bounding box center [895, 197] width 29 height 29
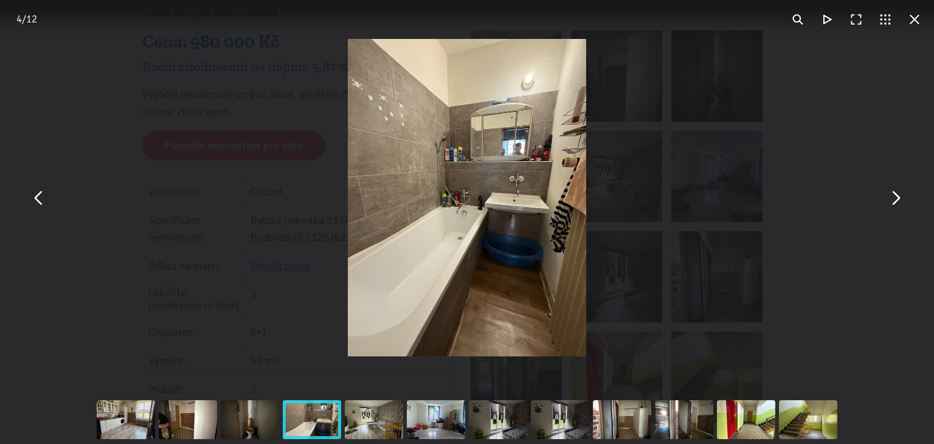
click at [896, 195] on button "You can close this modal content with the ESC key" at bounding box center [895, 197] width 29 height 29
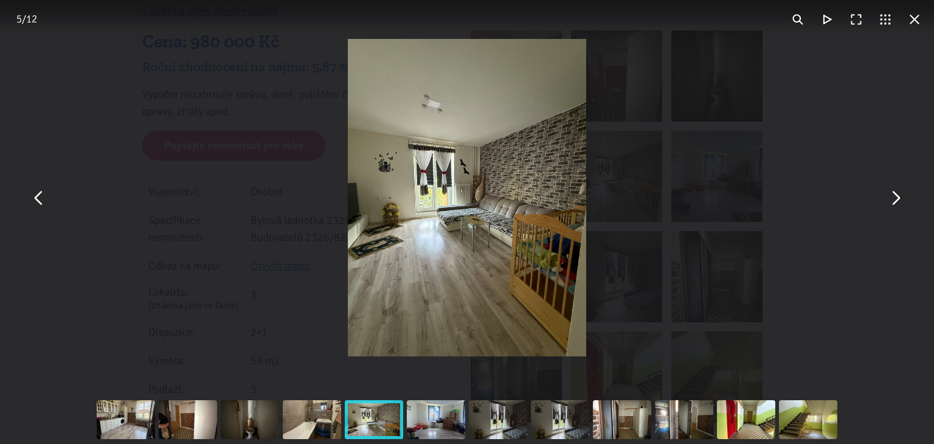
click at [523, 69] on img "You can close this modal content with the ESC key" at bounding box center [467, 197] width 238 height 317
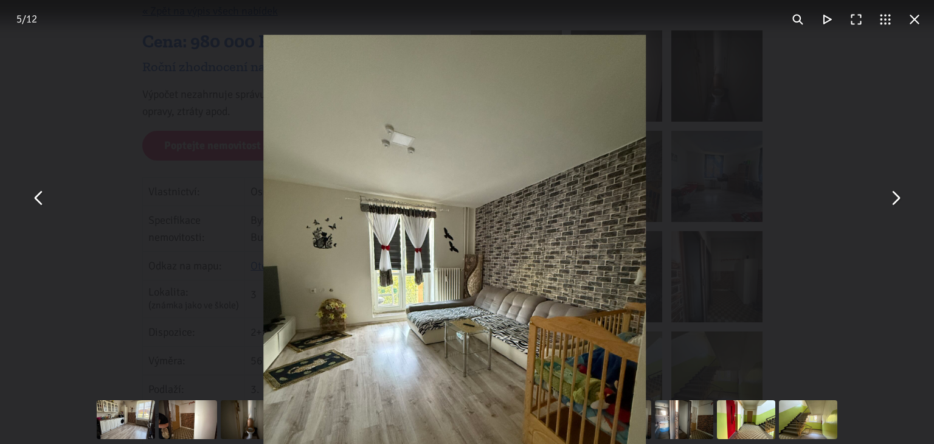
click at [899, 195] on button "You can close this modal content with the ESC key" at bounding box center [895, 197] width 29 height 29
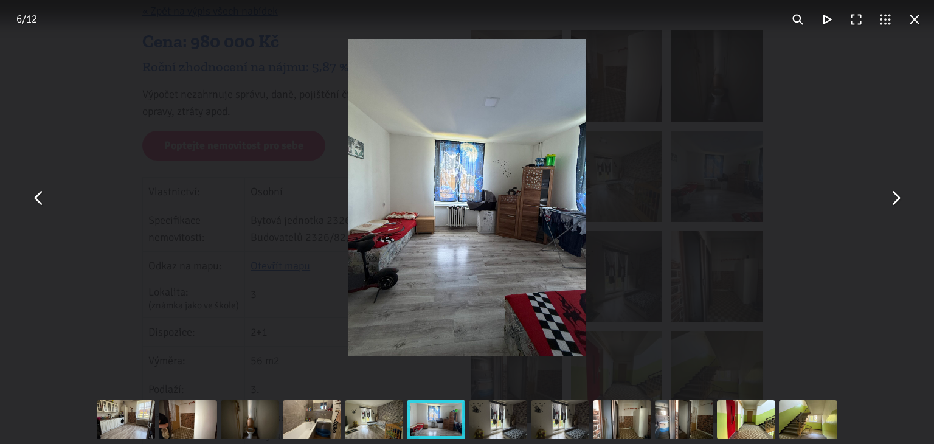
click at [537, 170] on img "You can close this modal content with the ESC key" at bounding box center [467, 197] width 238 height 317
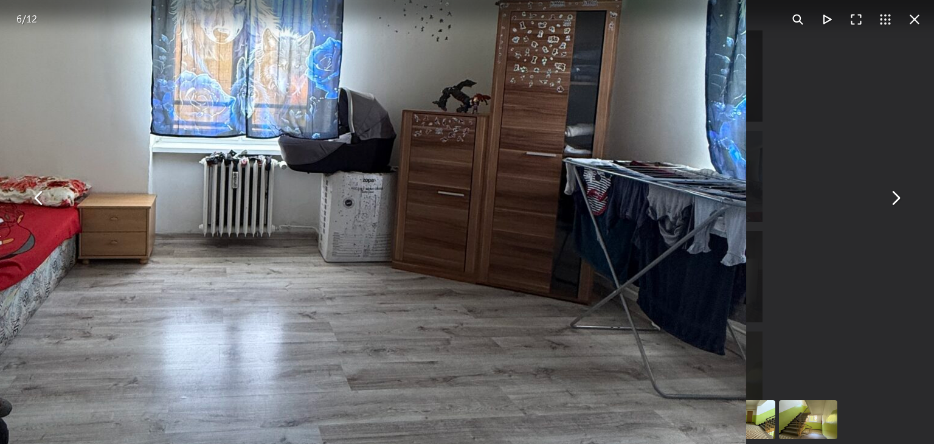
drag, startPoint x: 584, startPoint y: 293, endPoint x: 601, endPoint y: 137, distance: 156.6
click at [601, 137] on img "You can close this modal content with the ESC key" at bounding box center [279, 122] width 934 height 1246
click at [896, 198] on button "You can close this modal content with the ESC key" at bounding box center [895, 197] width 29 height 29
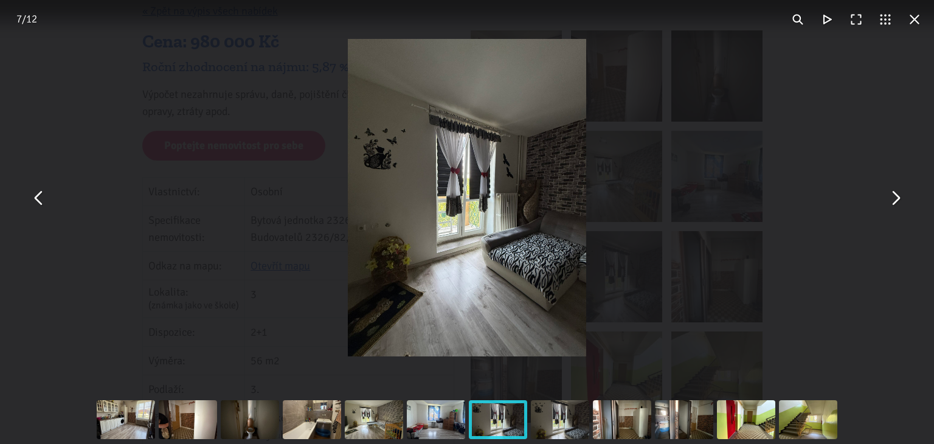
click at [538, 238] on img "You can close this modal content with the ESC key" at bounding box center [467, 197] width 238 height 317
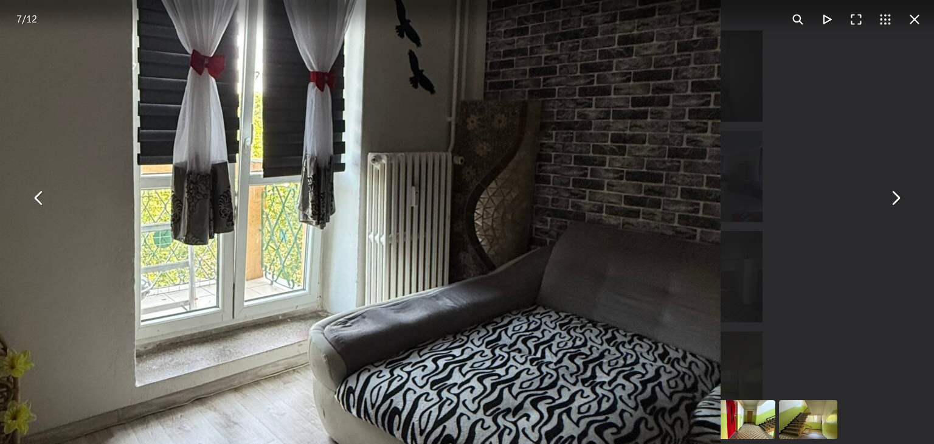
drag, startPoint x: 542, startPoint y: 230, endPoint x: 535, endPoint y: 322, distance: 92.1
click at [535, 322] on img "You can close this modal content with the ESC key" at bounding box center [254, 171] width 934 height 1246
click at [890, 196] on button "You can close this modal content with the ESC key" at bounding box center [895, 197] width 29 height 29
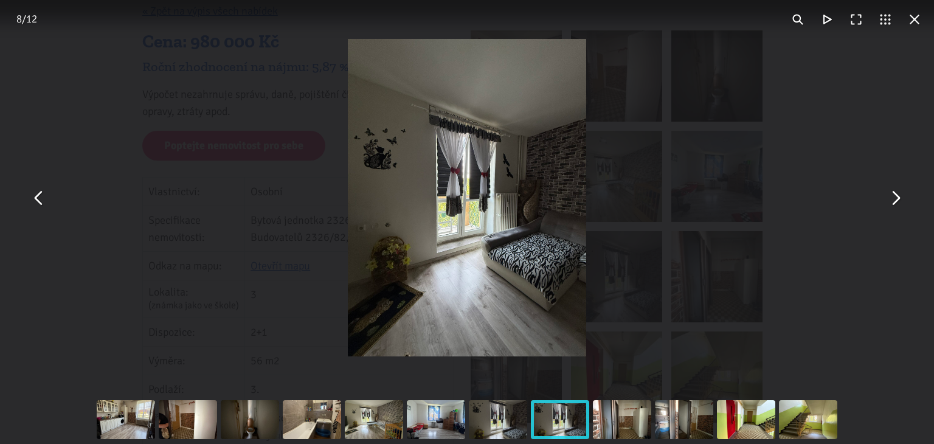
click at [477, 230] on img "You can close this modal content with the ESC key" at bounding box center [467, 197] width 238 height 317
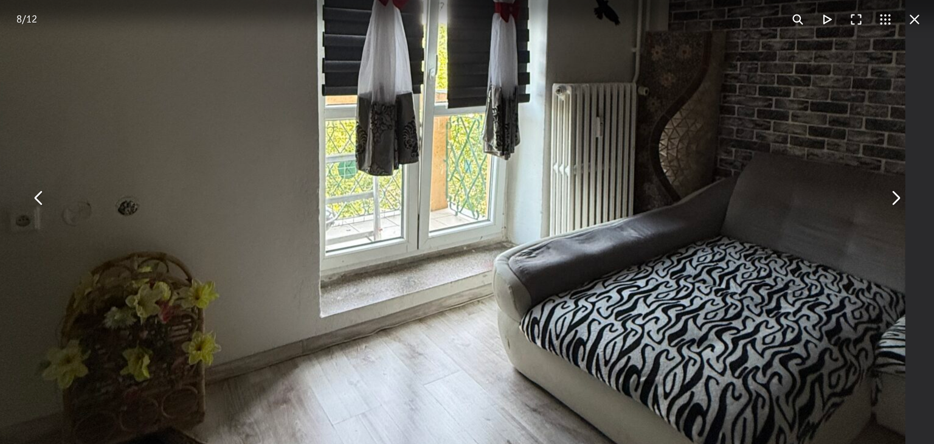
click at [896, 197] on button "You can close this modal content with the ESC key" at bounding box center [895, 197] width 29 height 29
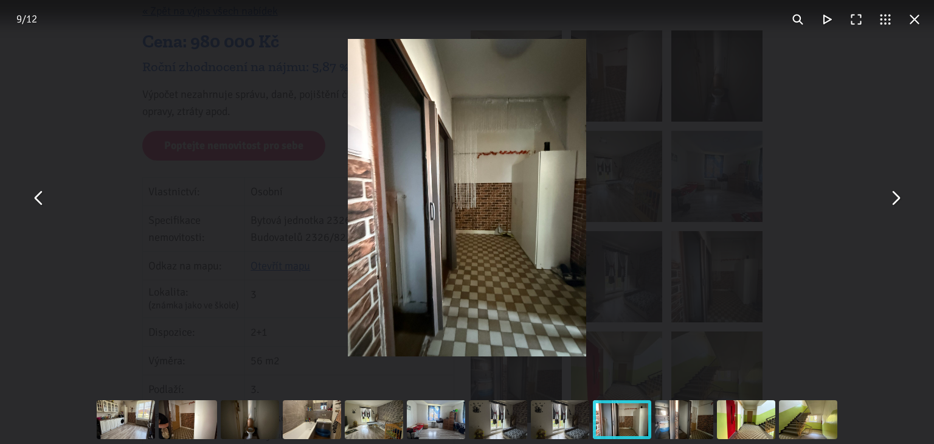
click at [496, 210] on img "You can close this modal content with the ESC key" at bounding box center [467, 197] width 238 height 317
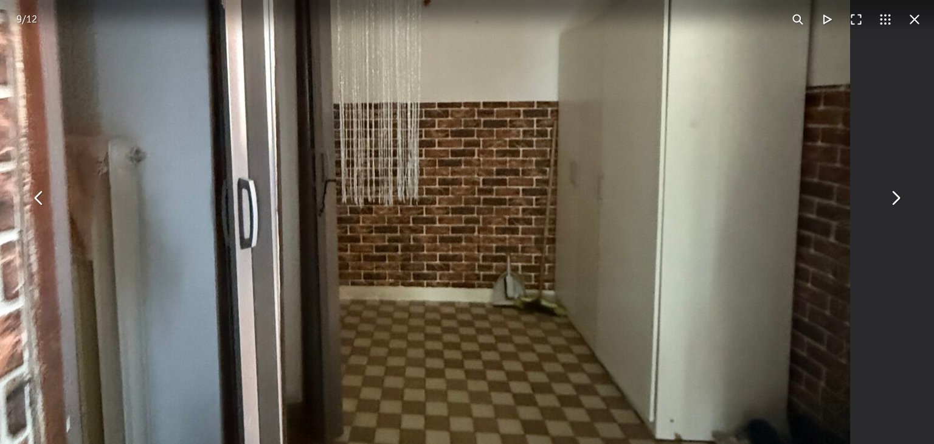
click at [898, 195] on button "You can close this modal content with the ESC key" at bounding box center [895, 197] width 29 height 29
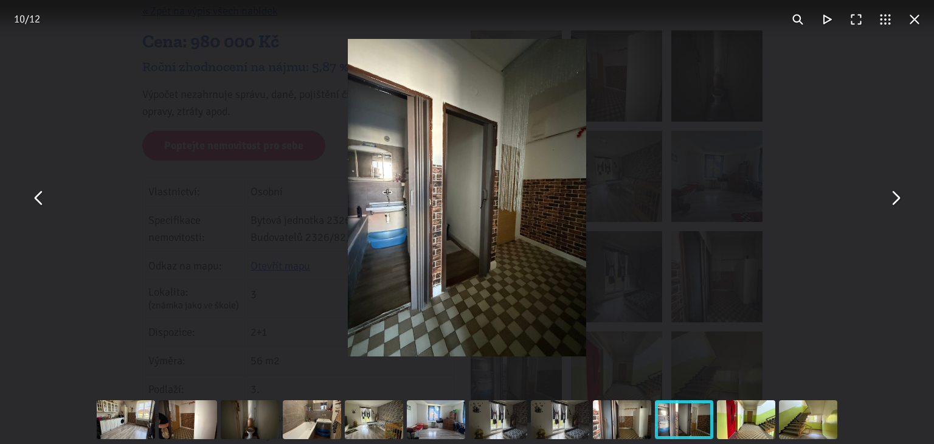
click at [549, 220] on img "You can close this modal content with the ESC key" at bounding box center [467, 197] width 238 height 317
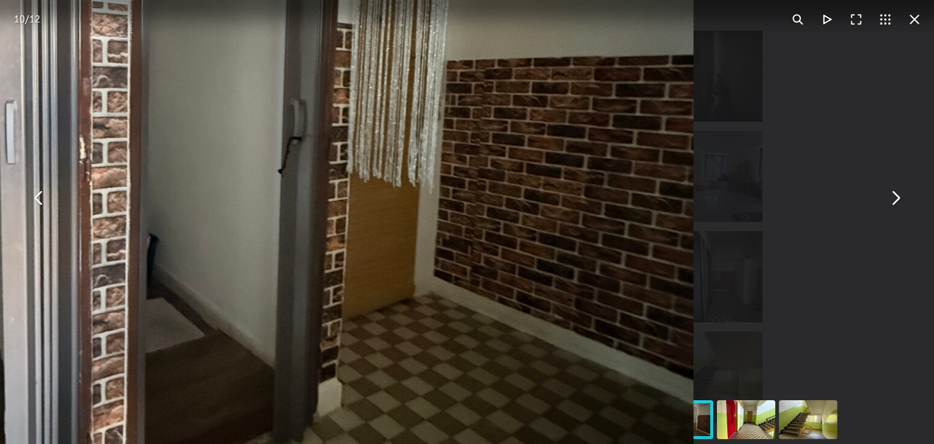
click at [898, 195] on button "You can close this modal content with the ESC key" at bounding box center [895, 197] width 29 height 29
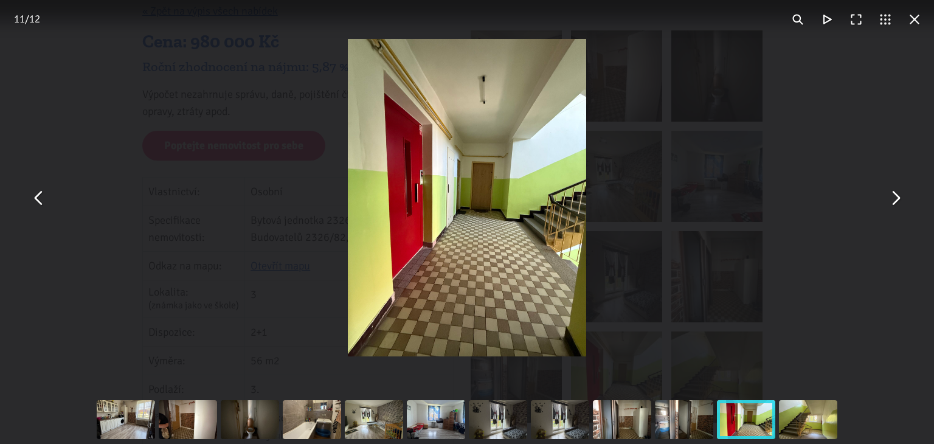
click at [539, 260] on img "You can close this modal content with the ESC key" at bounding box center [467, 197] width 238 height 317
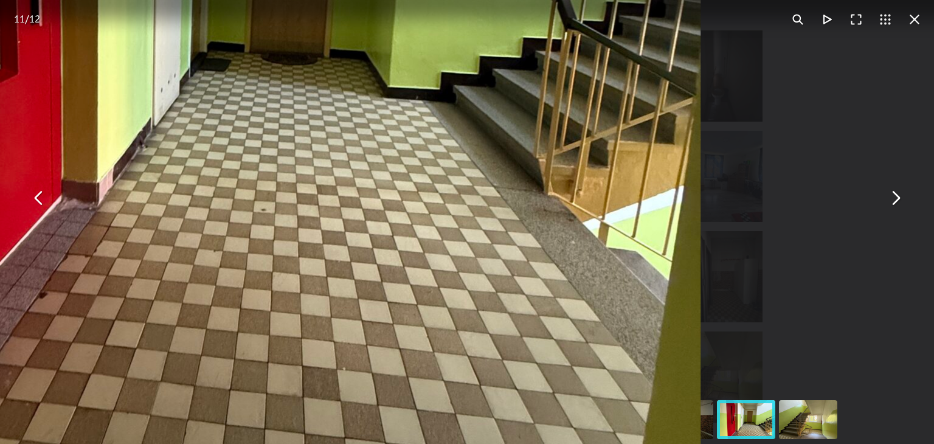
drag, startPoint x: 539, startPoint y: 260, endPoint x: 516, endPoint y: 251, distance: 24.8
click at [516, 251] on img "You can close this modal content with the ESC key" at bounding box center [234, 7] width 934 height 1246
click at [899, 191] on button "You can close this modal content with the ESC key" at bounding box center [895, 197] width 29 height 29
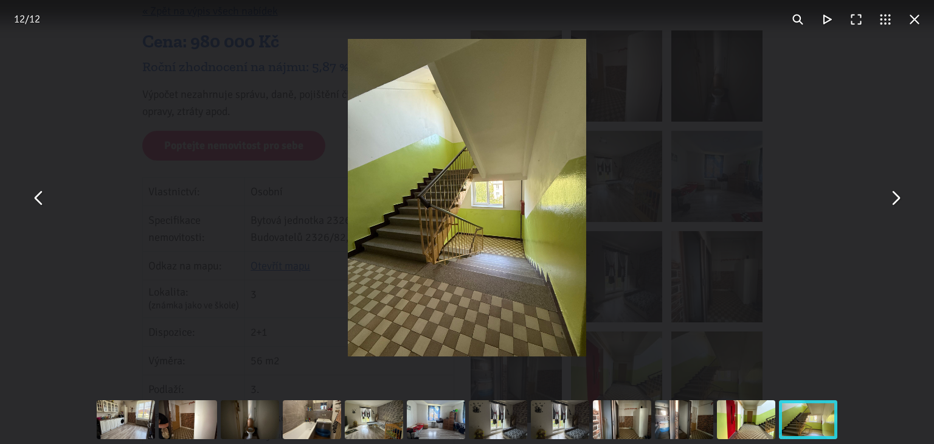
click at [502, 208] on img "You can close this modal content with the ESC key" at bounding box center [467, 197] width 238 height 317
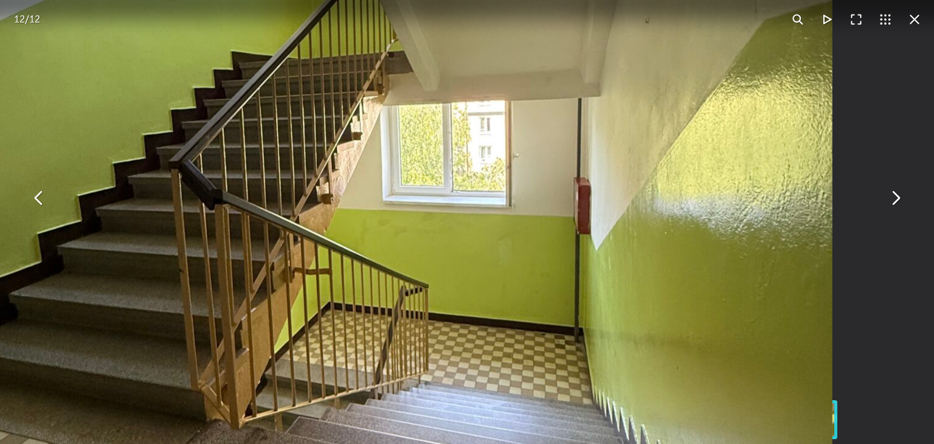
click at [898, 192] on button "You can close this modal content with the ESC key" at bounding box center [895, 197] width 29 height 29
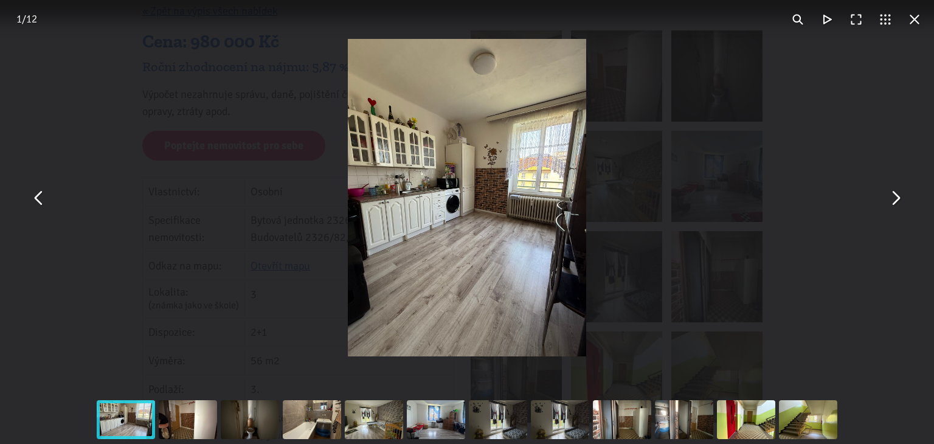
click at [508, 223] on img "You can close this modal content with the ESC key" at bounding box center [467, 197] width 238 height 317
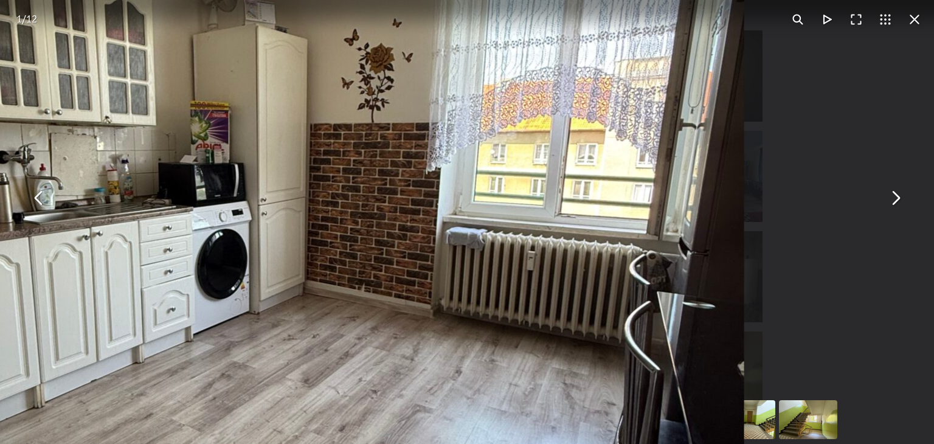
drag, startPoint x: 404, startPoint y: 249, endPoint x: 333, endPoint y: 364, distance: 134.9
click at [333, 364] on img "You can close this modal content with the ESC key" at bounding box center [277, 239] width 934 height 1246
click at [895, 194] on button "You can close this modal content with the ESC key" at bounding box center [895, 197] width 29 height 29
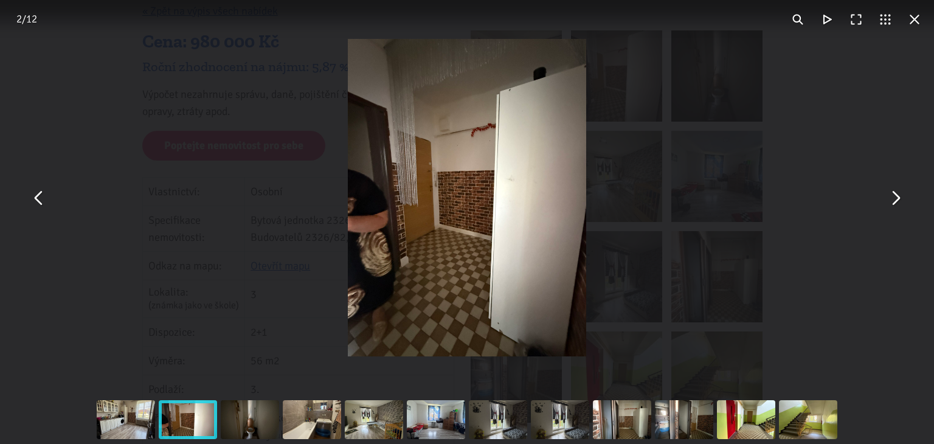
click at [462, 240] on img "You can close this modal content with the ESC key" at bounding box center [467, 197] width 238 height 317
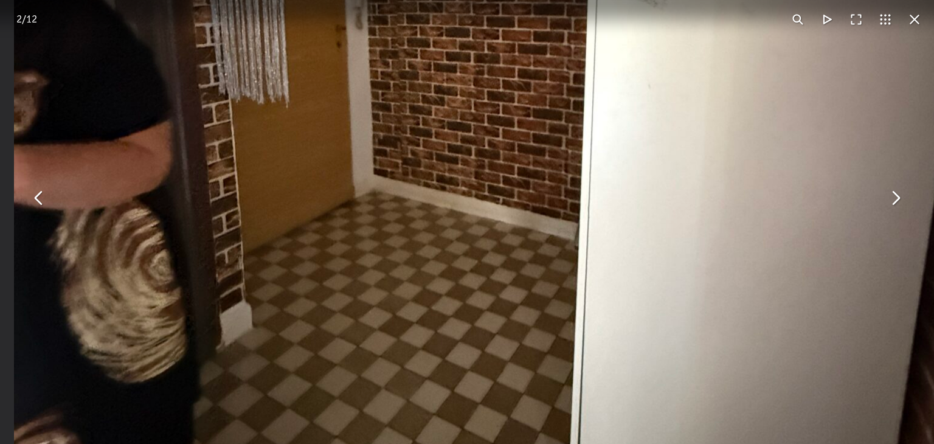
click at [914, 14] on button "You can close this modal content with the ESC key" at bounding box center [914, 19] width 29 height 29
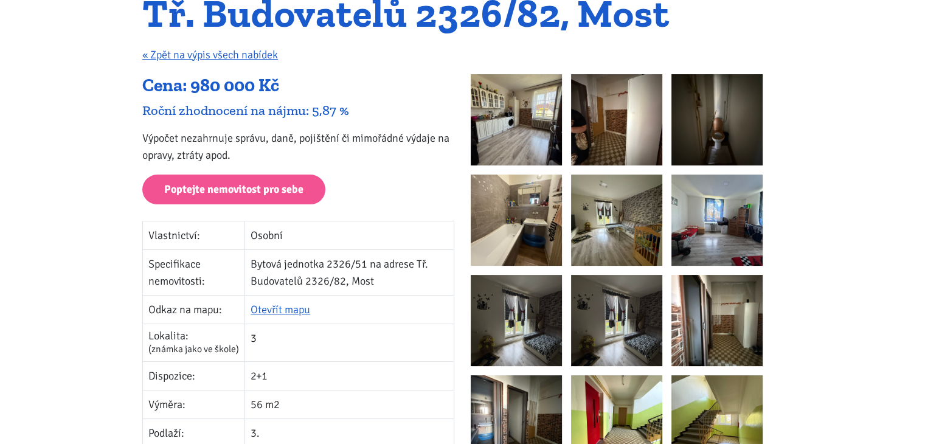
scroll to position [122, 0]
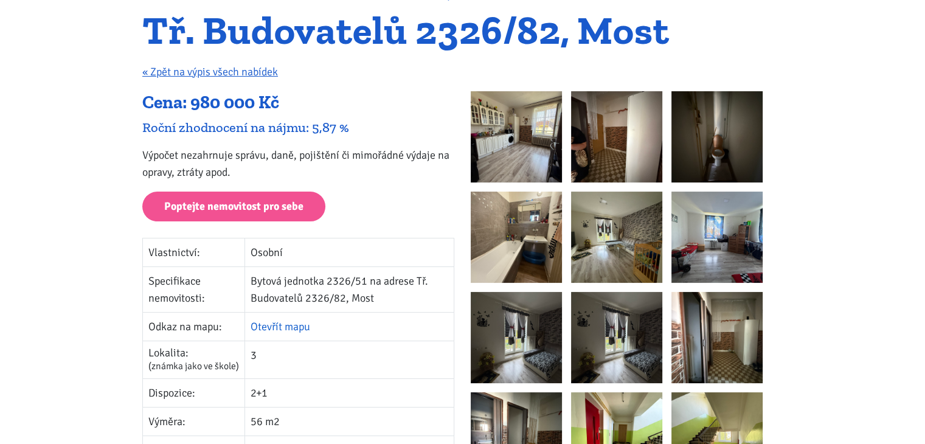
click at [272, 324] on link "Otevřít mapu" at bounding box center [281, 326] width 60 height 13
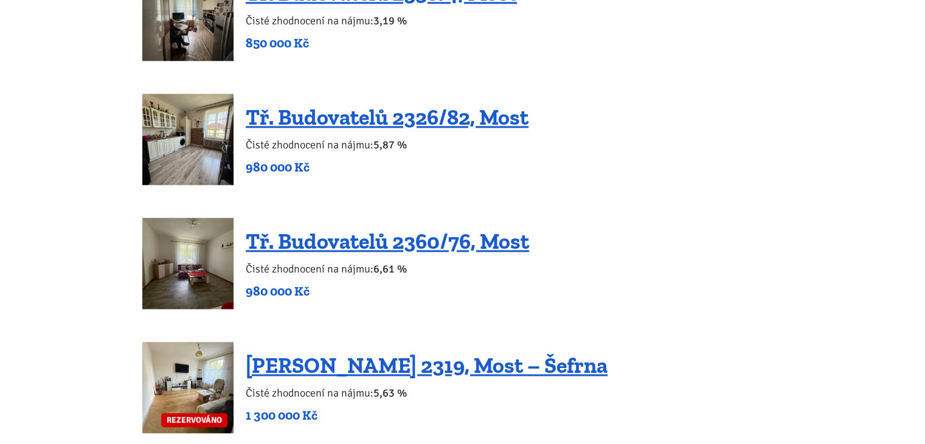
scroll to position [1460, 0]
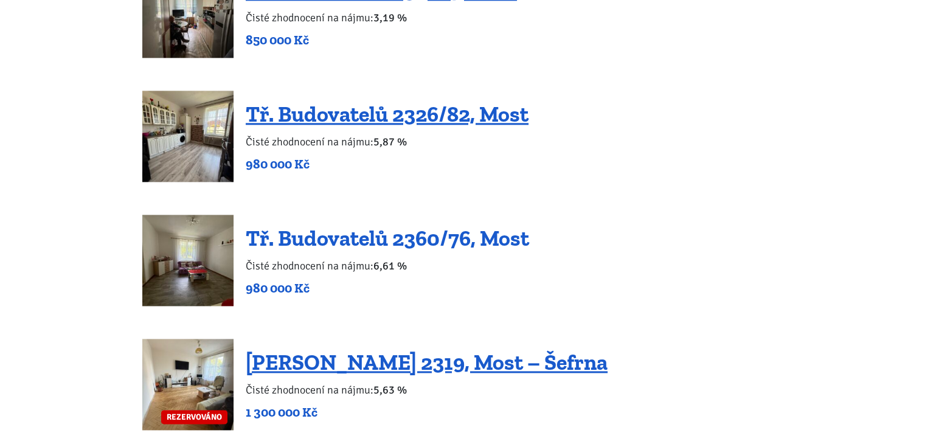
click at [406, 235] on link "Tř. Budovatelů 2360/76, Most" at bounding box center [387, 238] width 283 height 26
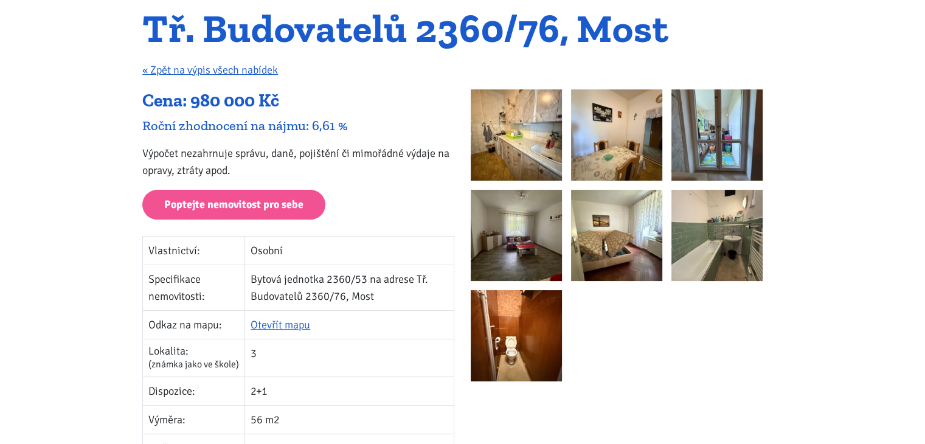
scroll to position [122, 0]
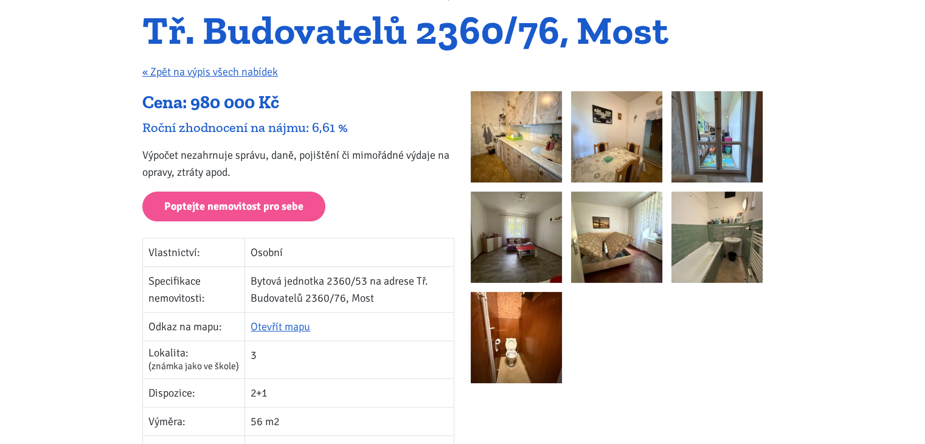
click at [524, 127] on img at bounding box center [516, 136] width 91 height 91
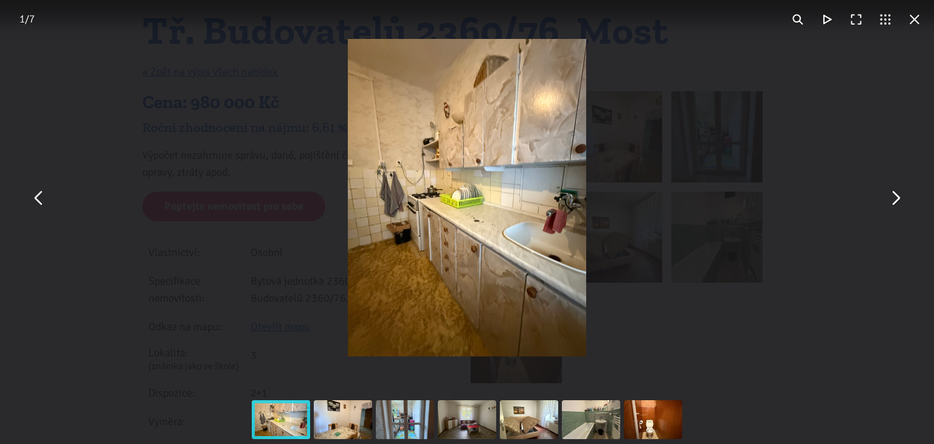
click at [456, 162] on img "You can close this modal content with the ESC key" at bounding box center [467, 197] width 238 height 317
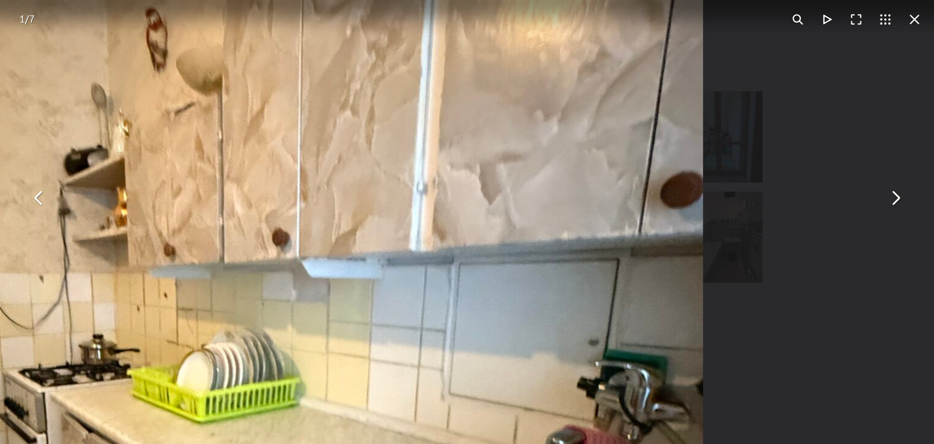
drag, startPoint x: 670, startPoint y: 266, endPoint x: 407, endPoint y: 346, distance: 274.5
click at [407, 346] on img "You can close this modal content with the ESC key" at bounding box center [237, 382] width 934 height 1246
click at [895, 196] on button "You can close this modal content with the ESC key" at bounding box center [895, 197] width 29 height 29
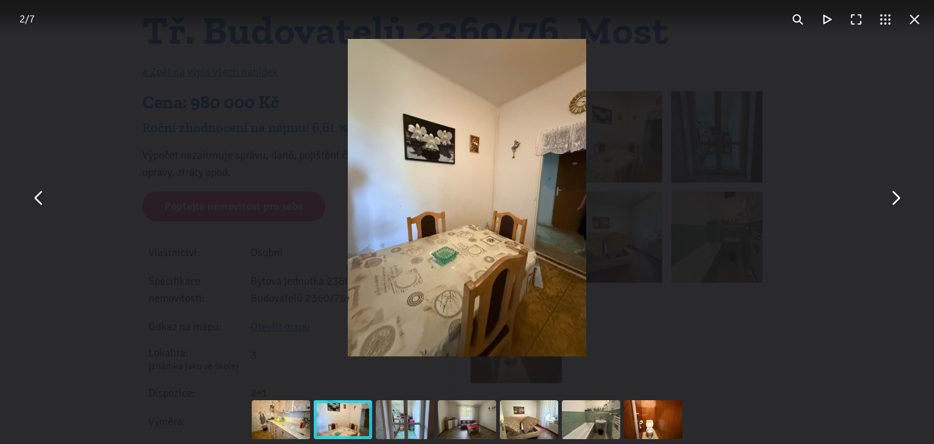
click at [501, 157] on img "You can close this modal content with the ESC key" at bounding box center [467, 197] width 238 height 317
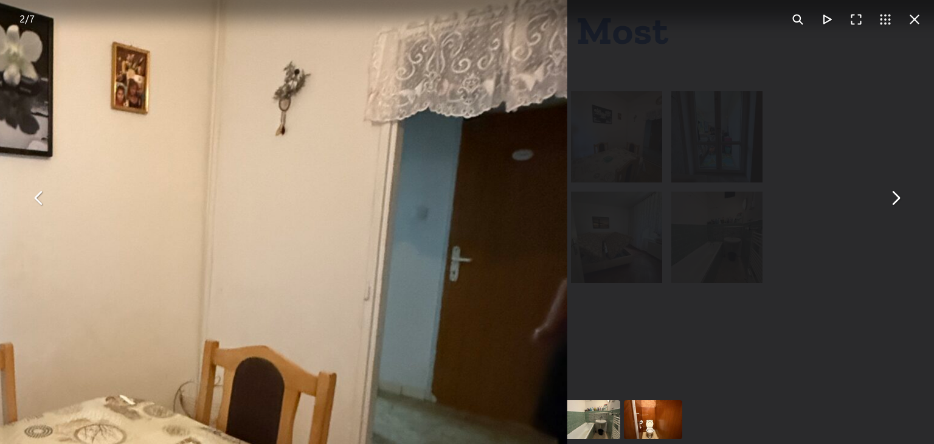
drag, startPoint x: 646, startPoint y: 372, endPoint x: 336, endPoint y: 343, distance: 311.5
click at [336, 344] on img "You can close this modal content with the ESC key" at bounding box center [100, 289] width 934 height 1246
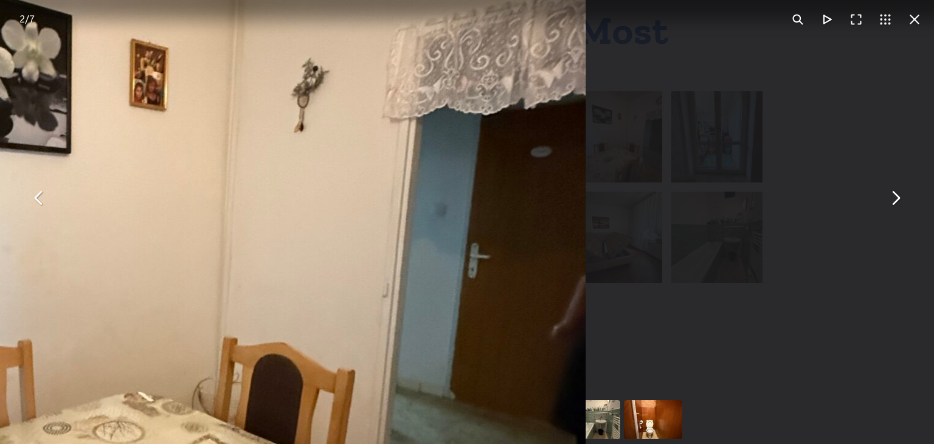
click at [894, 198] on button "You can close this modal content with the ESC key" at bounding box center [895, 197] width 29 height 29
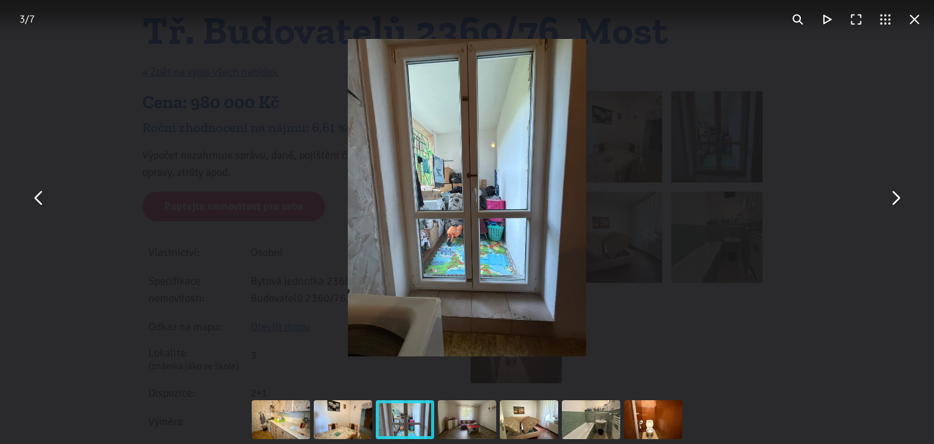
click at [498, 212] on img "You can close this modal content with the ESC key" at bounding box center [467, 197] width 238 height 317
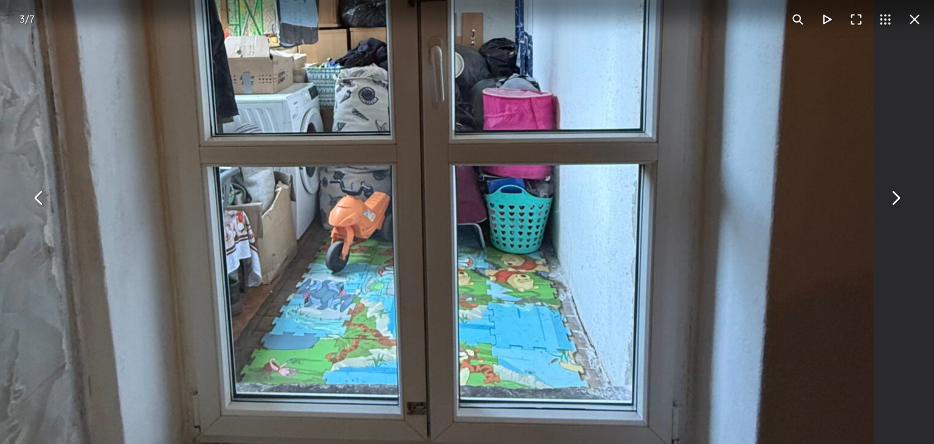
drag, startPoint x: 545, startPoint y: 81, endPoint x: 575, endPoint y: -7, distance: 93.3
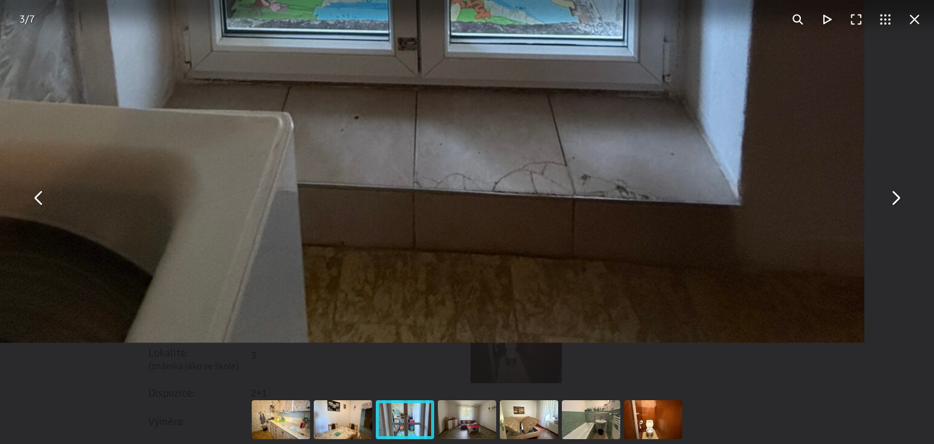
drag, startPoint x: 588, startPoint y: 328, endPoint x: 579, endPoint y: -50, distance: 378.4
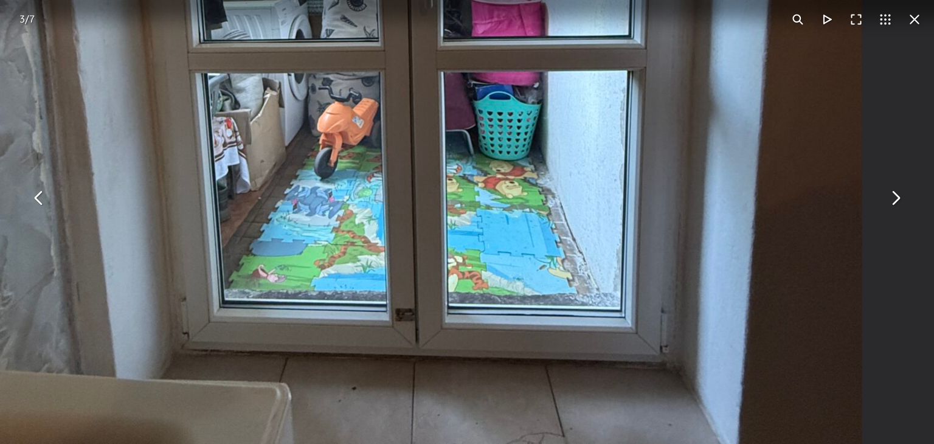
drag, startPoint x: 586, startPoint y: 213, endPoint x: 584, endPoint y: 470, distance: 257.3
click at [895, 193] on button "You can close this modal content with the ESC key" at bounding box center [895, 197] width 29 height 29
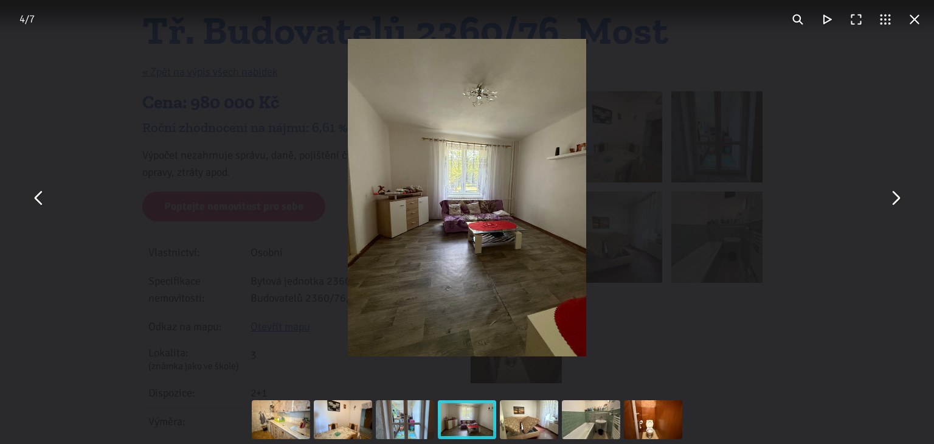
click at [507, 219] on img "You can close this modal content with the ESC key" at bounding box center [467, 197] width 238 height 317
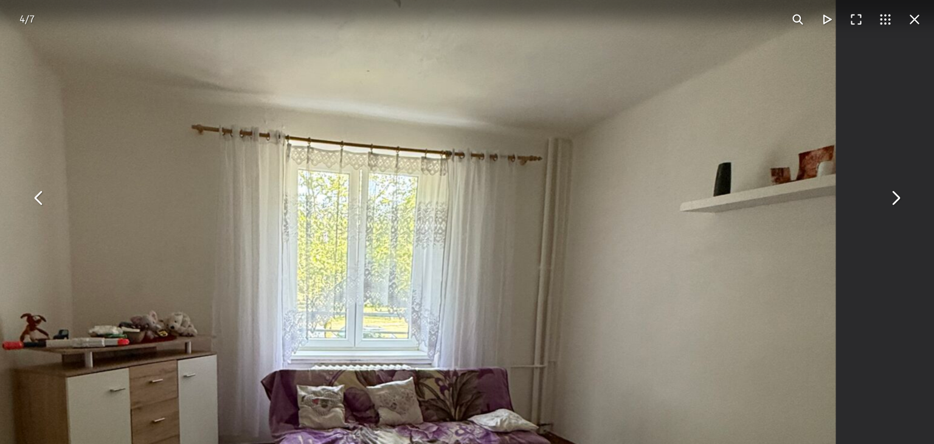
drag, startPoint x: 511, startPoint y: 99, endPoint x: 530, endPoint y: 325, distance: 226.5
click at [530, 325] on img "You can close this modal content with the ESC key" at bounding box center [369, 361] width 934 height 1246
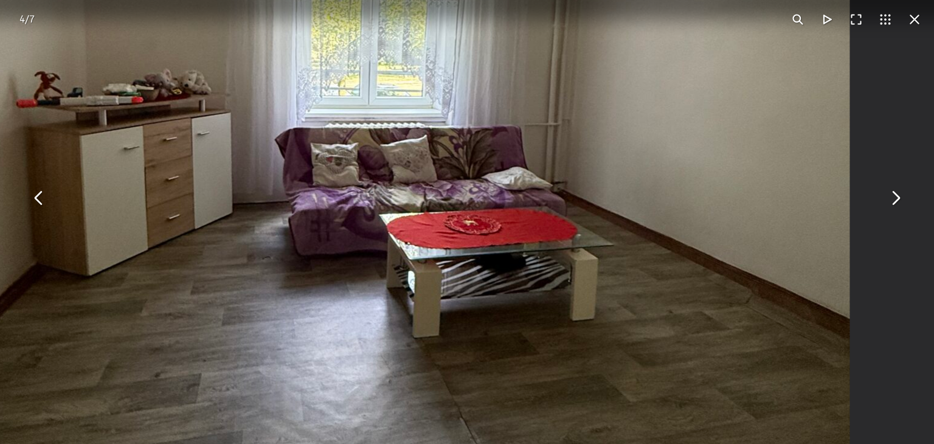
drag, startPoint x: 530, startPoint y: 325, endPoint x: 544, endPoint y: 83, distance: 242.5
click at [544, 83] on img "You can close this modal content with the ESC key" at bounding box center [383, 119] width 934 height 1246
click at [896, 195] on button "You can close this modal content with the ESC key" at bounding box center [895, 197] width 29 height 29
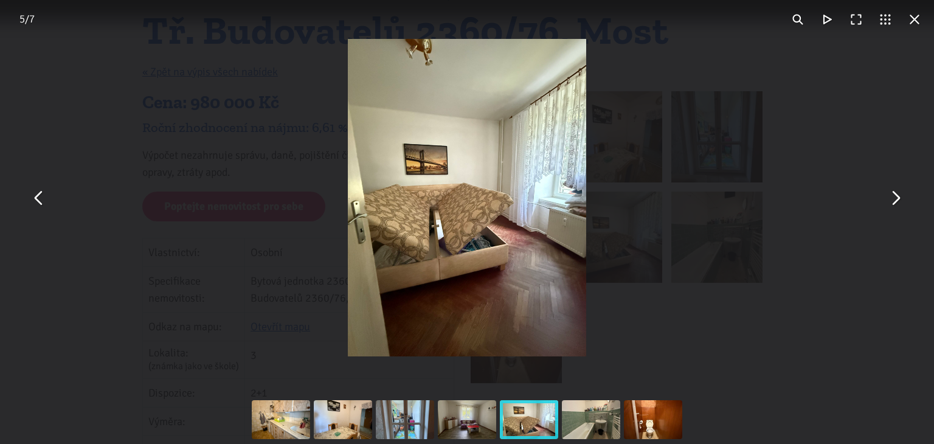
click at [474, 254] on img "You can close this modal content with the ESC key" at bounding box center [467, 197] width 238 height 317
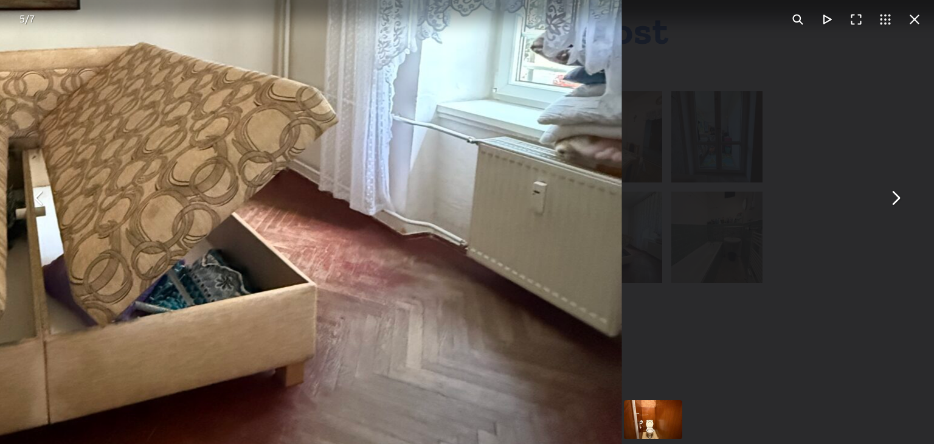
drag, startPoint x: 444, startPoint y: 117, endPoint x: 296, endPoint y: 181, distance: 161.5
click at [154, 185] on img "You can close this modal content with the ESC key" at bounding box center [155, 101] width 934 height 1246
click at [917, 17] on button "You can close this modal content with the ESC key" at bounding box center [914, 19] width 29 height 29
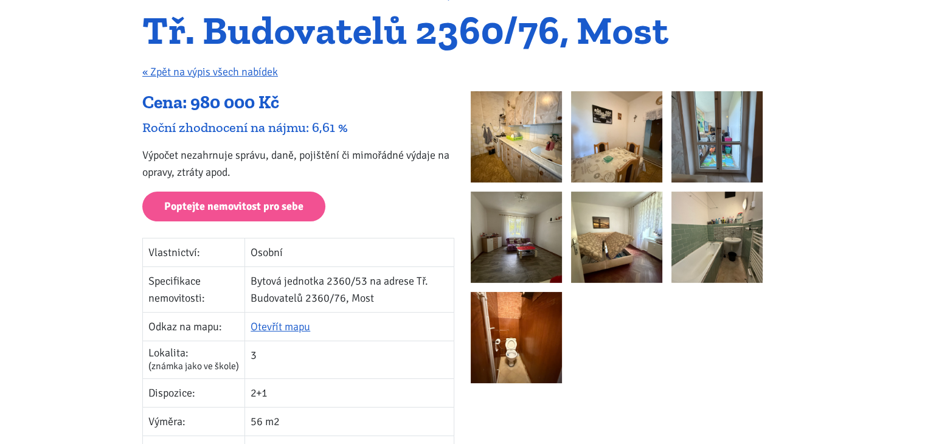
click at [516, 348] on img at bounding box center [516, 337] width 91 height 91
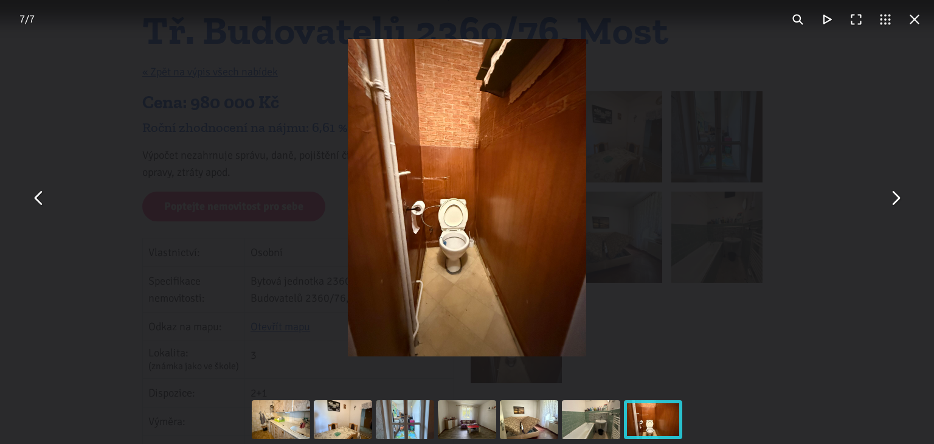
click at [449, 210] on img "You can close this modal content with the ESC key" at bounding box center [467, 197] width 238 height 317
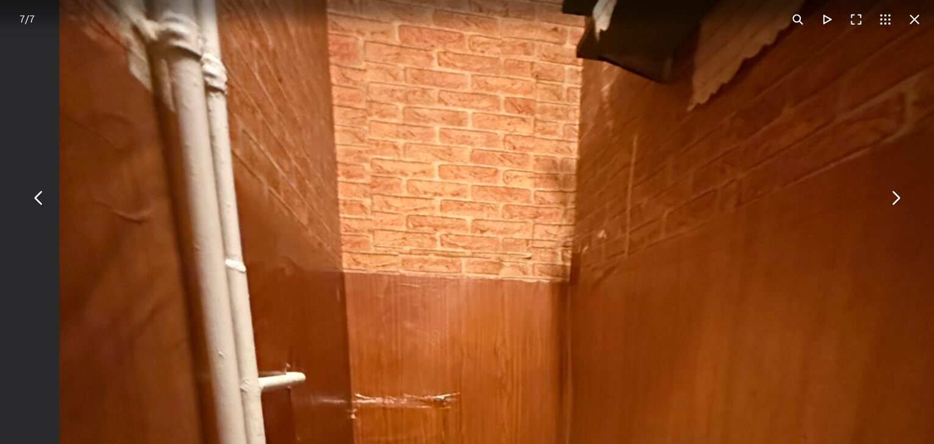
drag, startPoint x: 643, startPoint y: 139, endPoint x: 654, endPoint y: 436, distance: 297.0
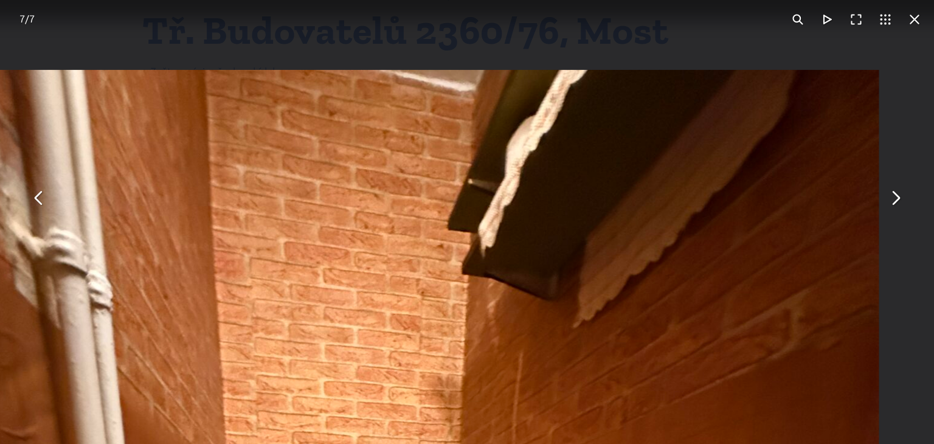
drag, startPoint x: 744, startPoint y: 176, endPoint x: 637, endPoint y: 446, distance: 290.7
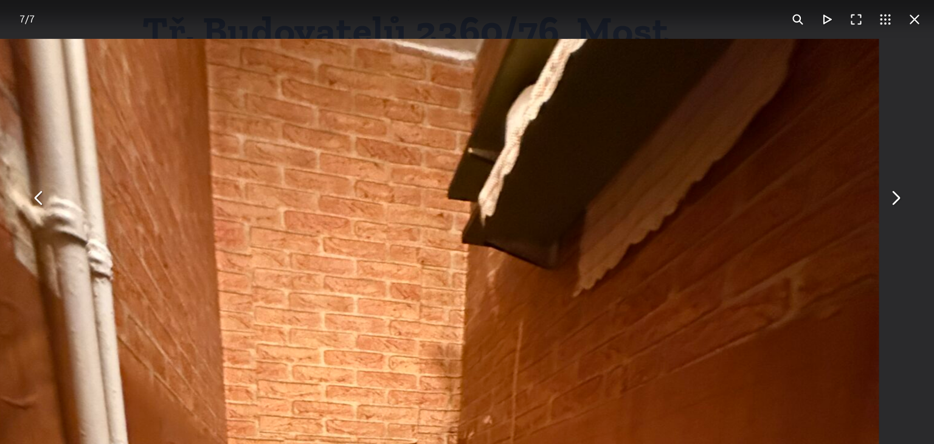
click at [896, 195] on button "You can close this modal content with the ESC key" at bounding box center [895, 197] width 29 height 29
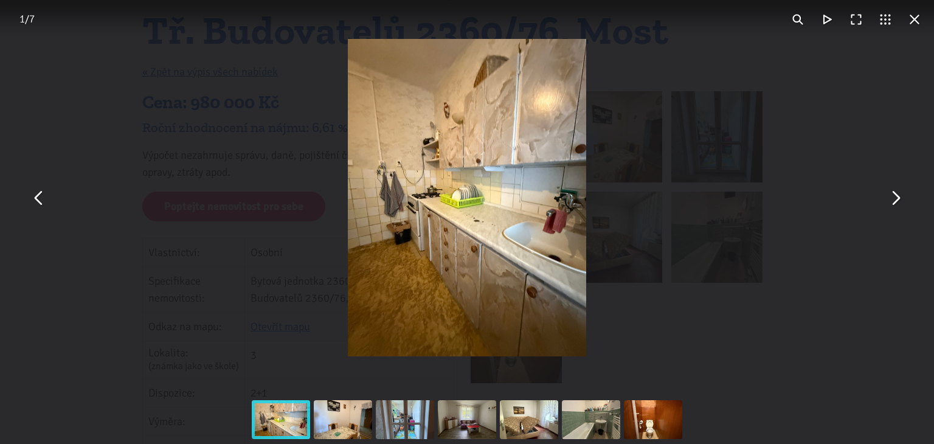
click at [912, 15] on button "You can close this modal content with the ESC key" at bounding box center [914, 19] width 29 height 29
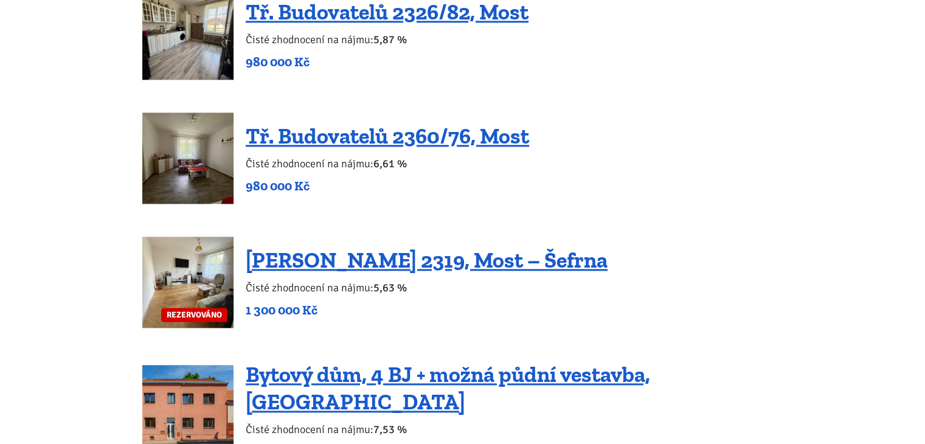
scroll to position [1581, 0]
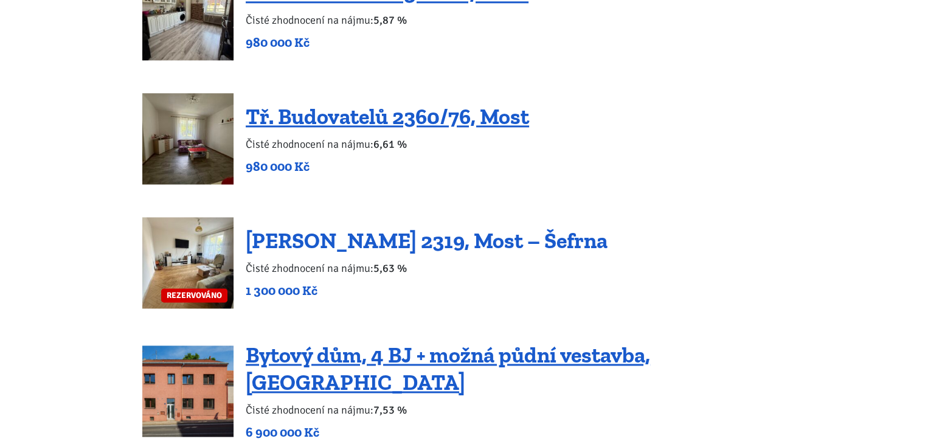
click at [448, 239] on link "[PERSON_NAME] 2319, Most – Šefrna" at bounding box center [427, 240] width 362 height 26
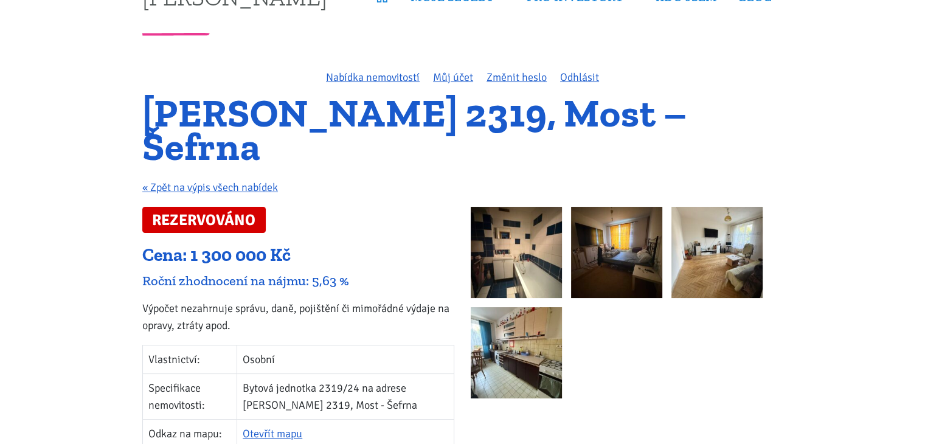
scroll to position [61, 0]
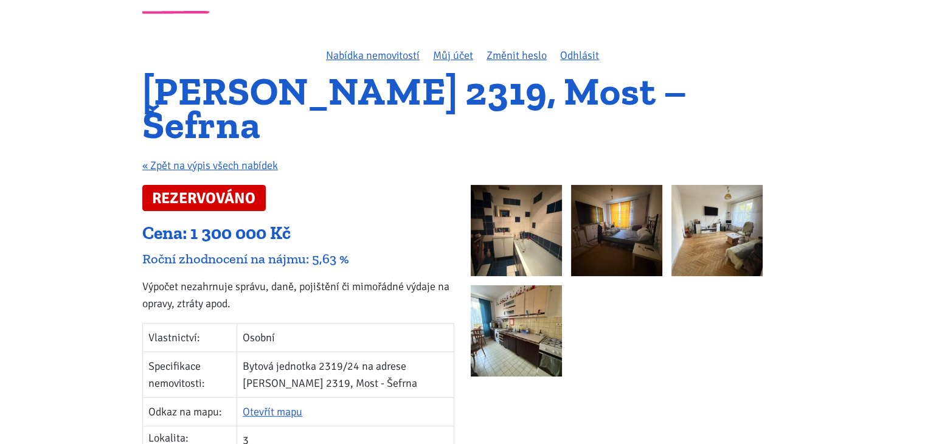
click at [533, 225] on img at bounding box center [516, 230] width 91 height 91
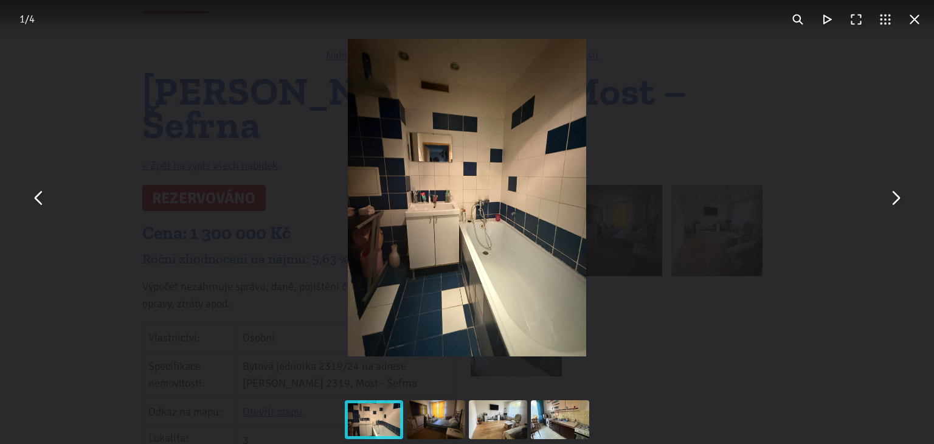
click at [897, 198] on button "You can close this modal content with the ESC key" at bounding box center [895, 197] width 29 height 29
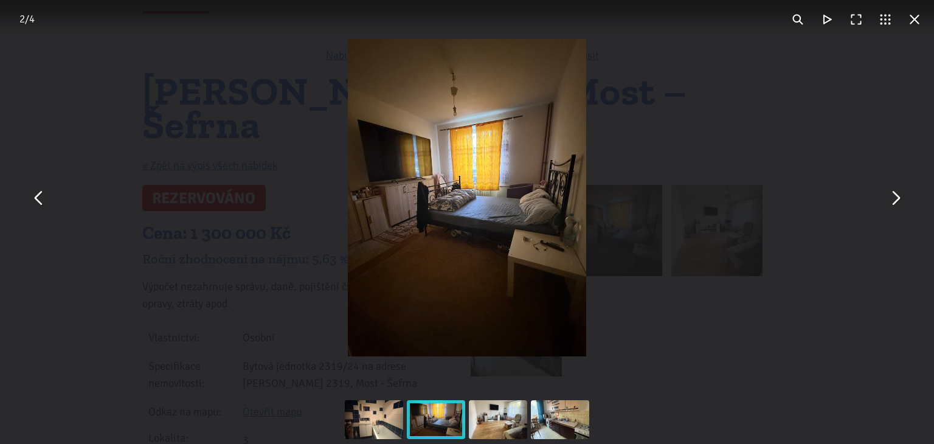
click at [898, 196] on button "You can close this modal content with the ESC key" at bounding box center [895, 197] width 29 height 29
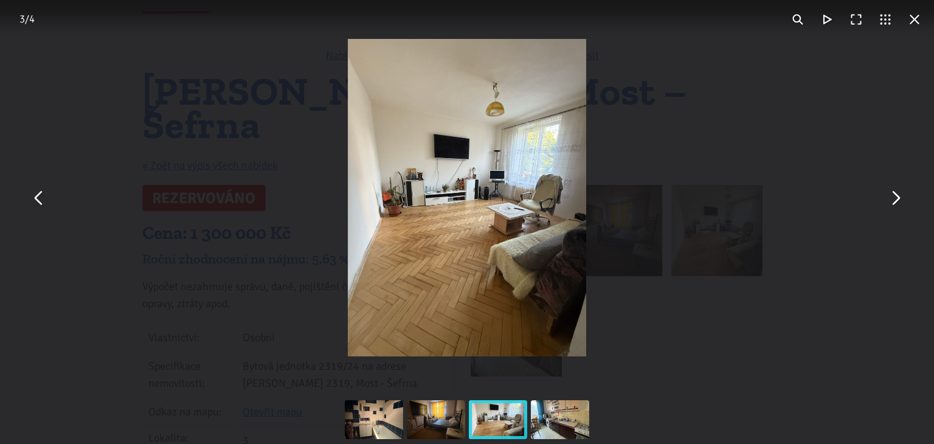
click at [898, 196] on button "You can close this modal content with the ESC key" at bounding box center [895, 197] width 29 height 29
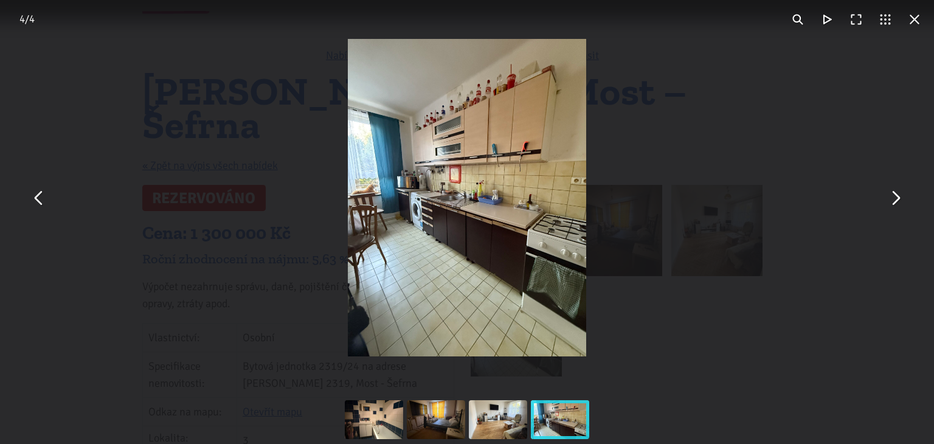
click at [899, 196] on button "You can close this modal content with the ESC key" at bounding box center [895, 197] width 29 height 29
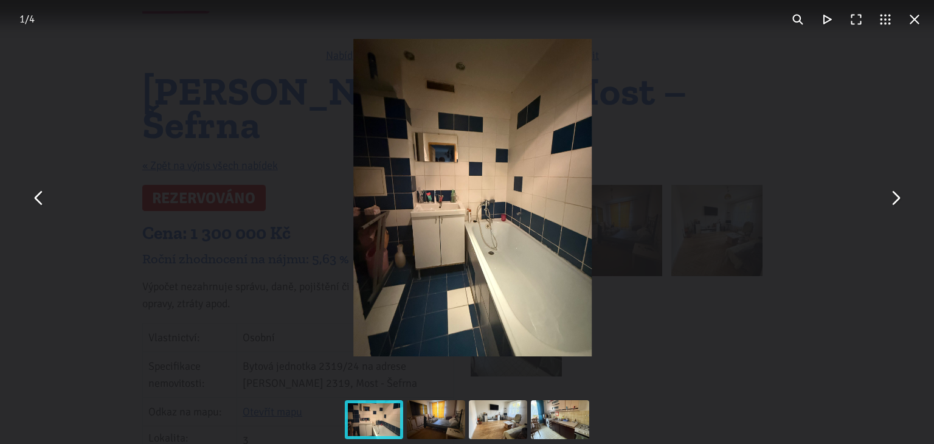
click at [899, 196] on button "You can close this modal content with the ESC key" at bounding box center [895, 197] width 29 height 29
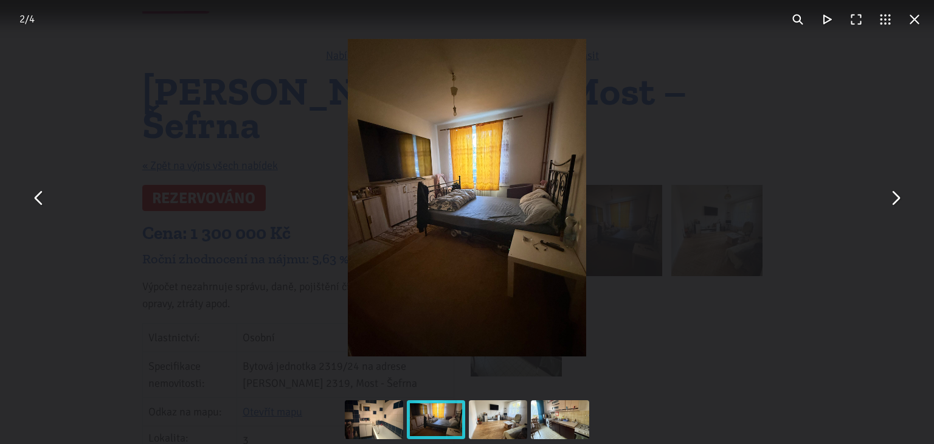
click at [920, 20] on button "You can close this modal content with the ESC key" at bounding box center [914, 19] width 29 height 29
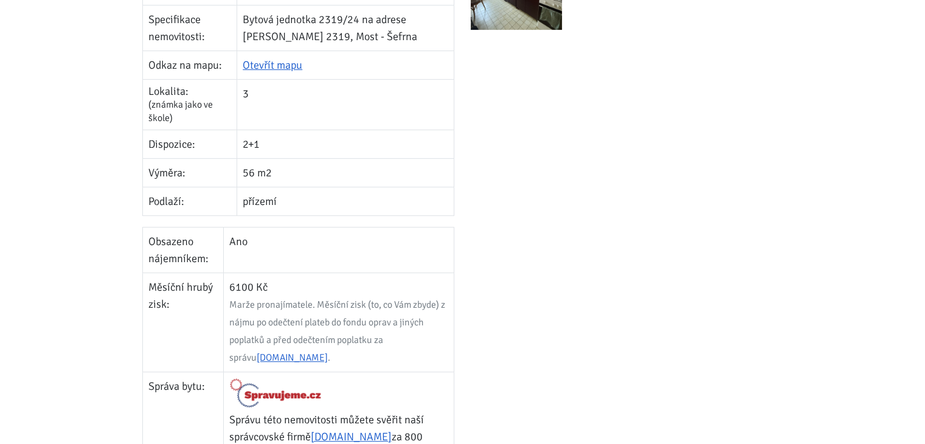
scroll to position [487, 0]
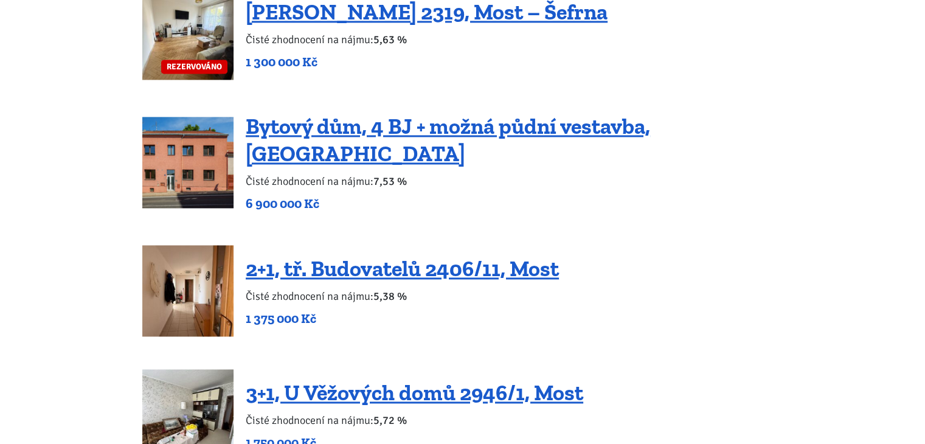
scroll to position [1885, 0]
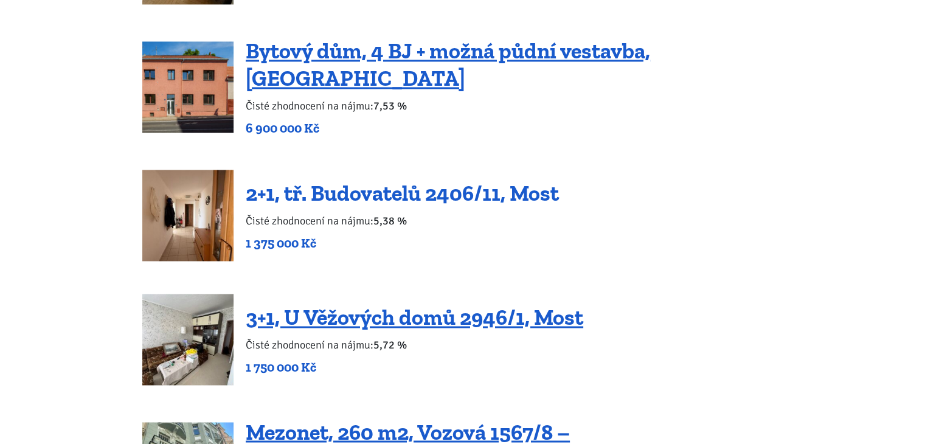
click at [428, 184] on link "2+1, tř. Budovatelů 2406/11, Most" at bounding box center [402, 193] width 313 height 26
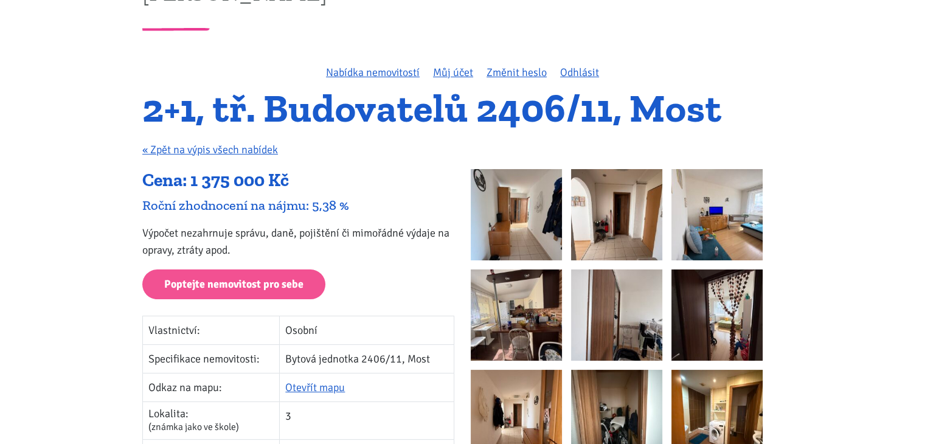
scroll to position [122, 0]
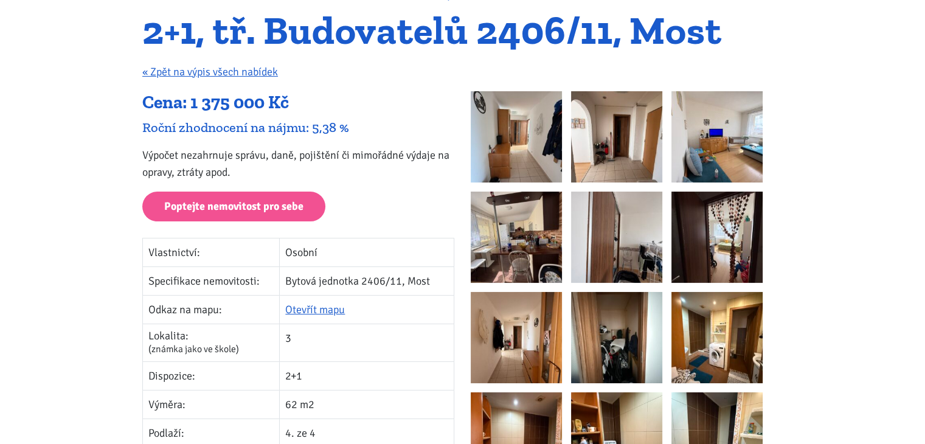
click at [521, 137] on img at bounding box center [516, 136] width 91 height 91
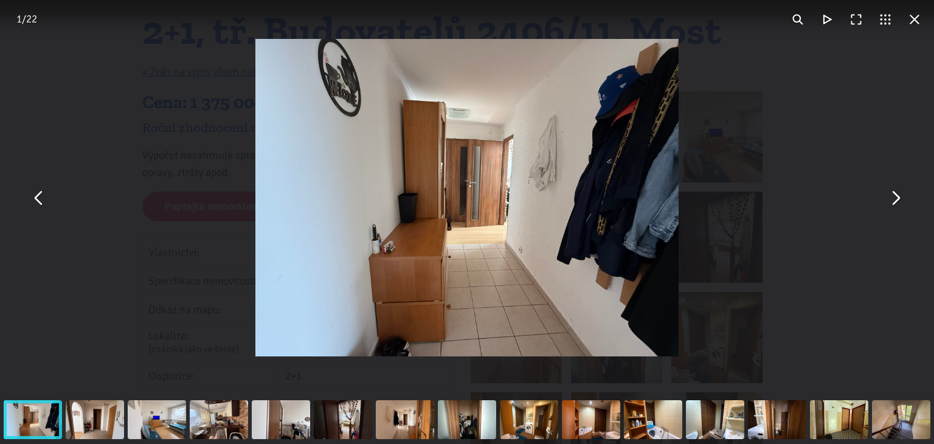
click at [586, 199] on img "You can close this modal content with the ESC key" at bounding box center [466, 197] width 423 height 317
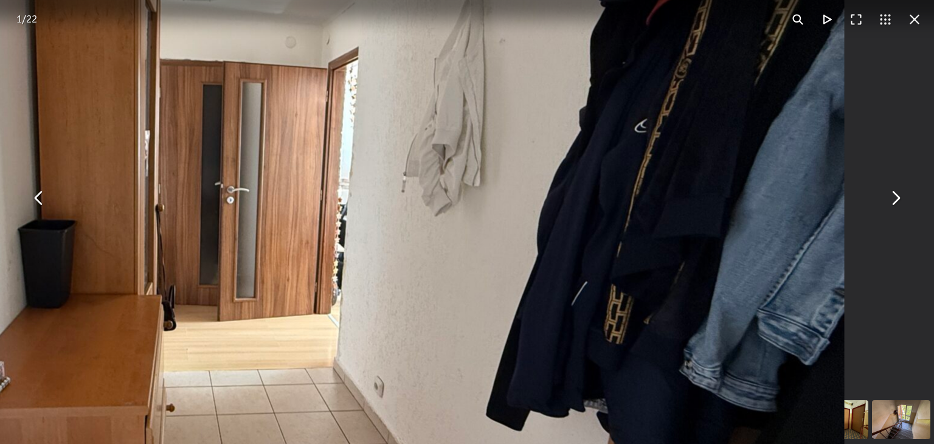
drag, startPoint x: 553, startPoint y: 206, endPoint x: 549, endPoint y: 239, distance: 33.1
click at [549, 239] on img "You can close this modal content with the ESC key" at bounding box center [222, 234] width 1246 height 934
click at [893, 193] on button "You can close this modal content with the ESC key" at bounding box center [895, 197] width 29 height 29
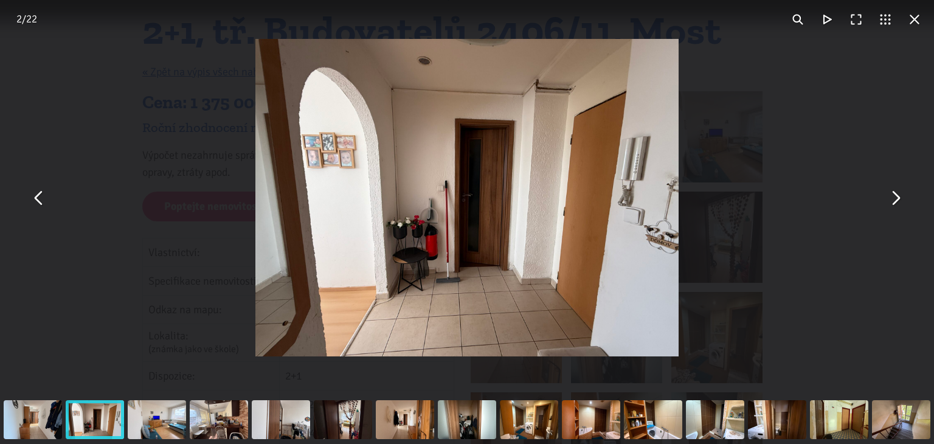
click at [557, 210] on img "You can close this modal content with the ESC key" at bounding box center [466, 197] width 423 height 317
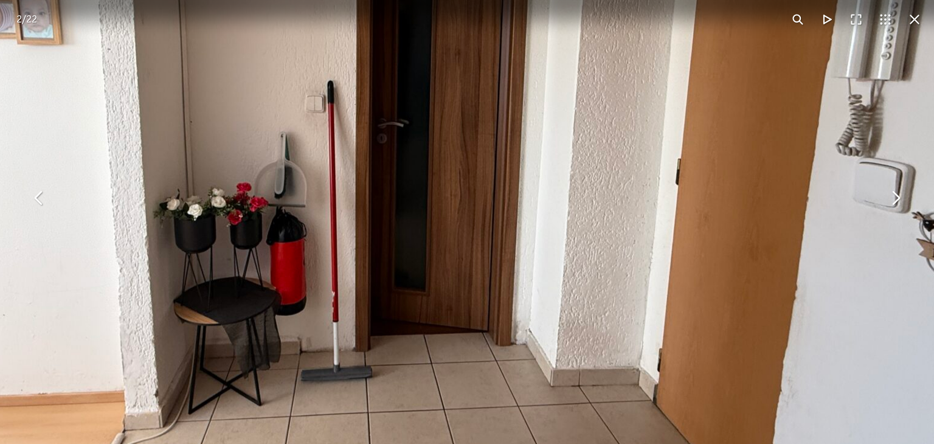
drag, startPoint x: 555, startPoint y: 144, endPoint x: 656, endPoint y: 102, distance: 108.5
click at [656, 102] on img "You can close this modal content with the ESC key" at bounding box center [393, 131] width 1246 height 934
click at [899, 196] on button "You can close this modal content with the ESC key" at bounding box center [895, 197] width 29 height 29
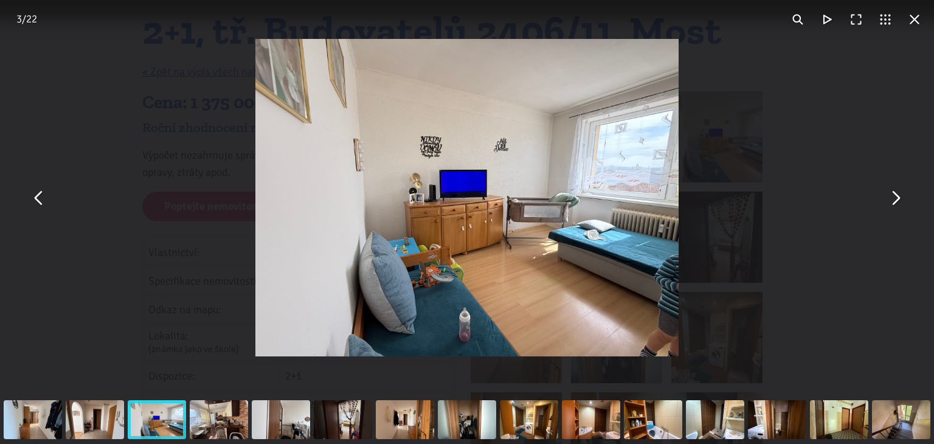
click at [575, 206] on img "You can close this modal content with the ESC key" at bounding box center [466, 197] width 423 height 317
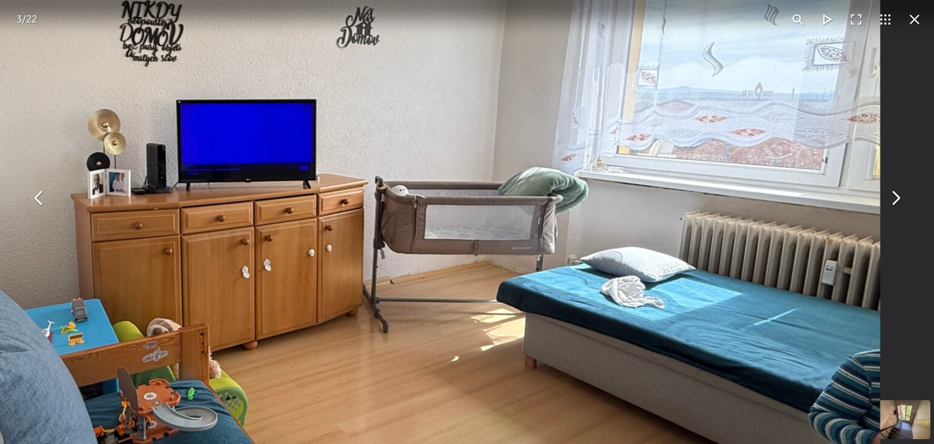
click at [895, 193] on button "You can close this modal content with the ESC key" at bounding box center [895, 197] width 29 height 29
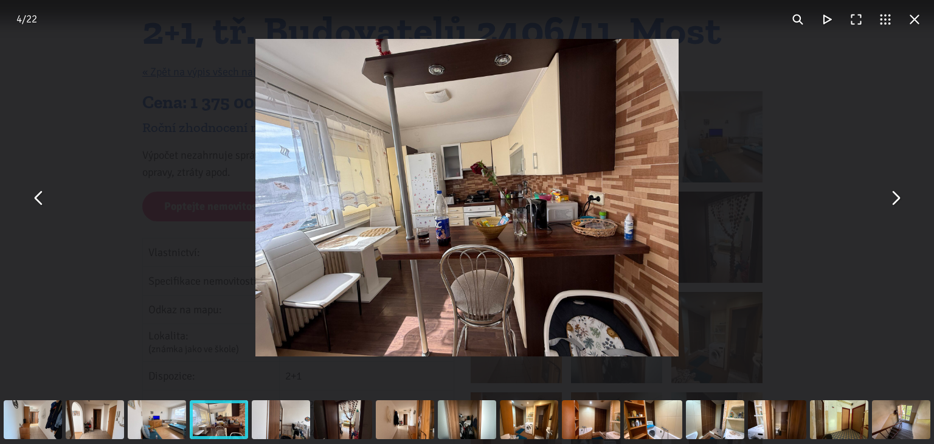
click at [611, 192] on img "You can close this modal content with the ESC key" at bounding box center [466, 197] width 423 height 317
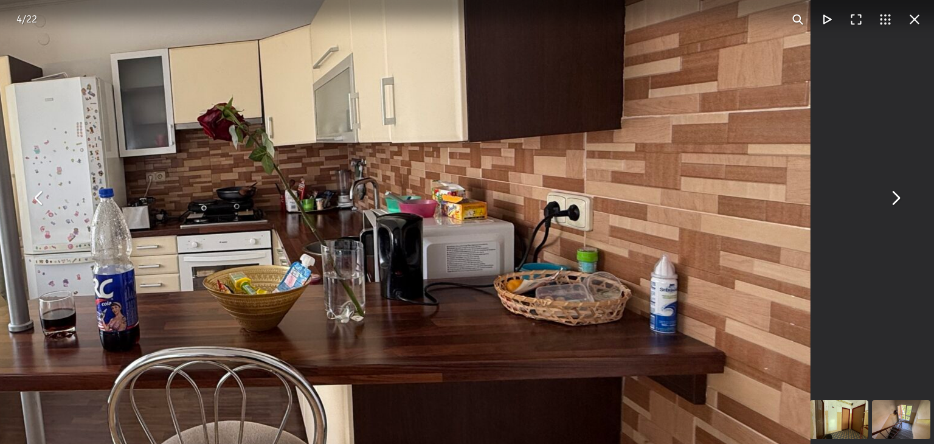
click at [896, 195] on button "You can close this modal content with the ESC key" at bounding box center [895, 197] width 29 height 29
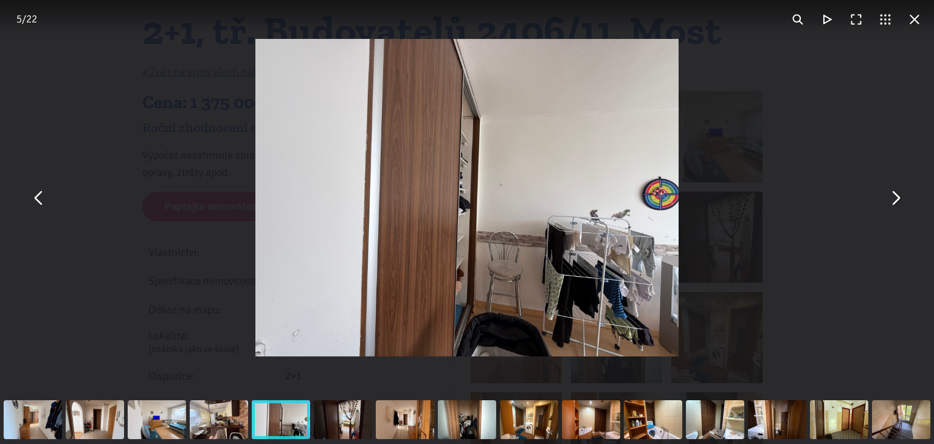
click at [896, 195] on button "You can close this modal content with the ESC key" at bounding box center [895, 197] width 29 height 29
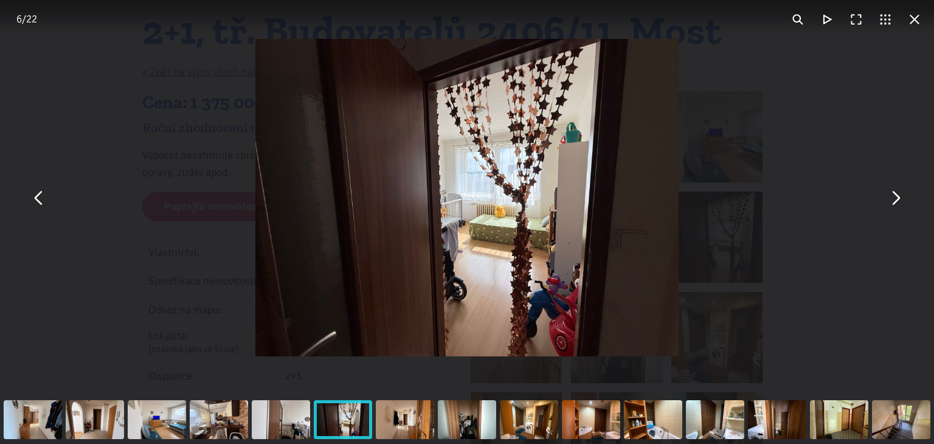
click at [896, 195] on button "You can close this modal content with the ESC key" at bounding box center [895, 197] width 29 height 29
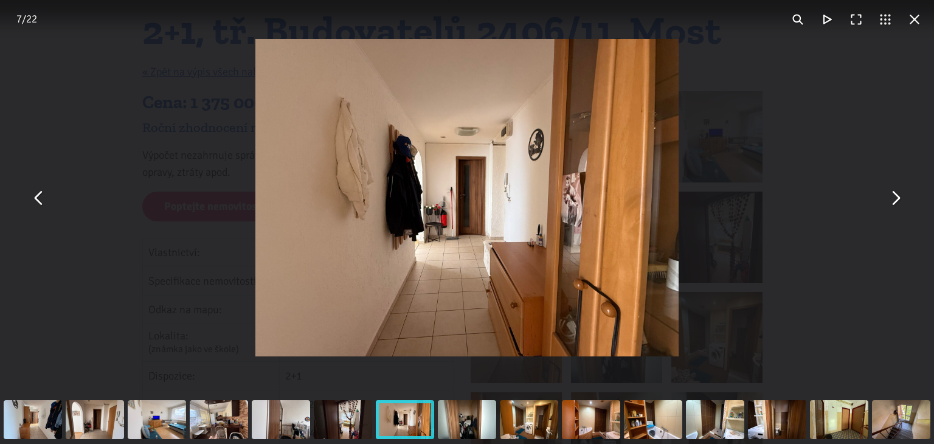
click at [898, 195] on button "You can close this modal content with the ESC key" at bounding box center [895, 197] width 29 height 29
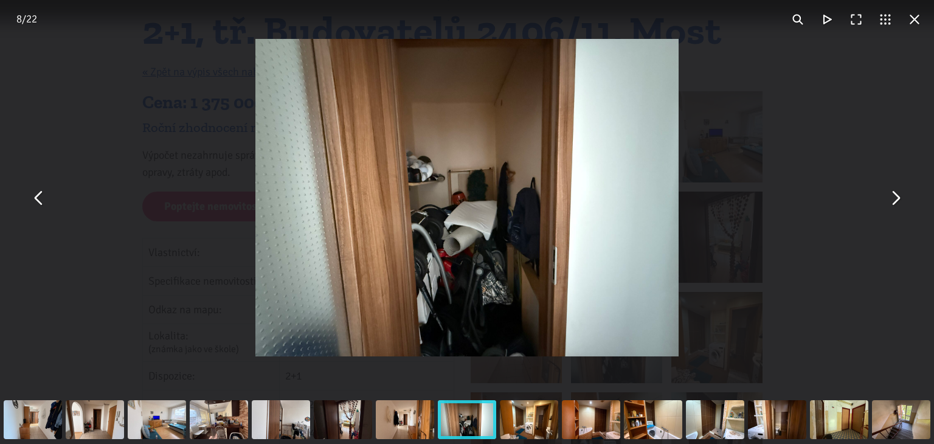
click at [898, 195] on button "You can close this modal content with the ESC key" at bounding box center [895, 197] width 29 height 29
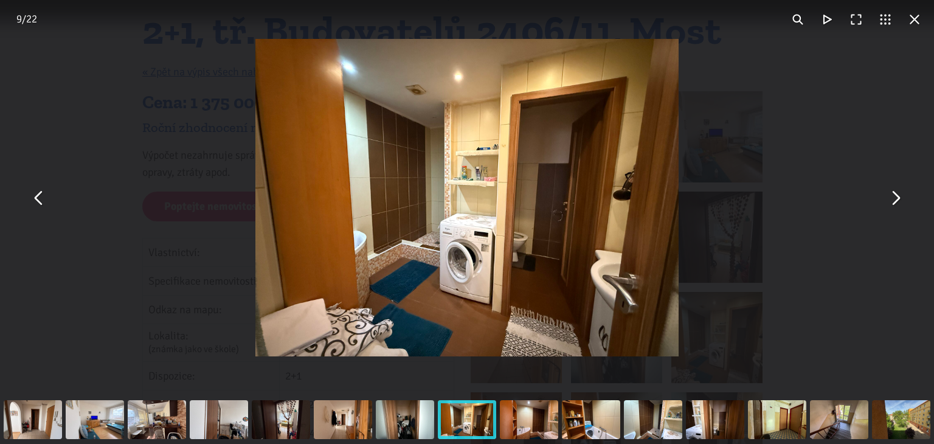
click at [560, 246] on img "You can close this modal content with the ESC key" at bounding box center [466, 197] width 423 height 317
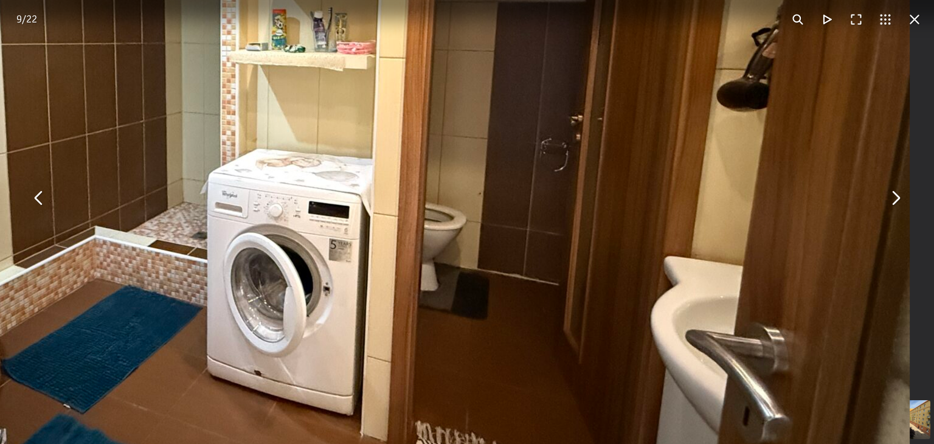
click at [895, 198] on button "You can close this modal content with the ESC key" at bounding box center [895, 197] width 29 height 29
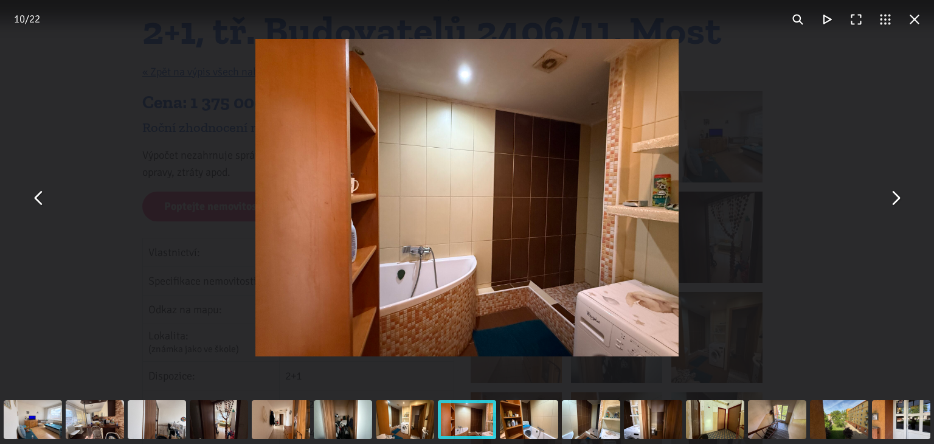
click at [583, 229] on img "You can close this modal content with the ESC key" at bounding box center [466, 197] width 423 height 317
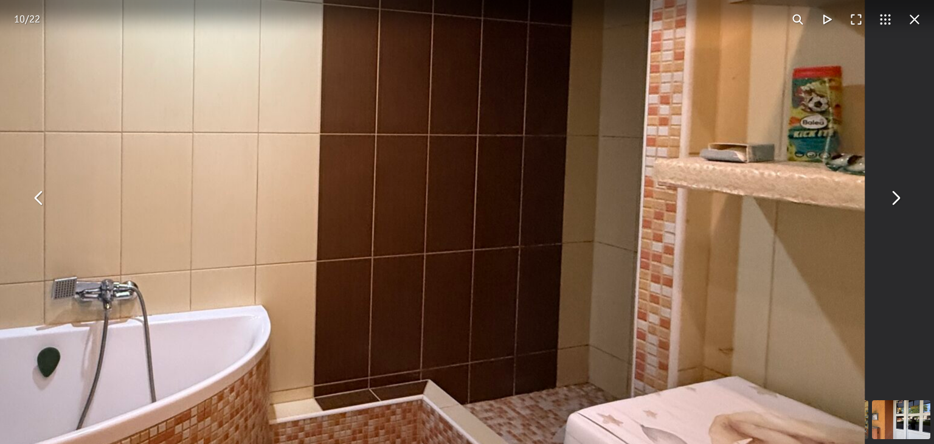
click at [896, 195] on button "You can close this modal content with the ESC key" at bounding box center [895, 197] width 29 height 29
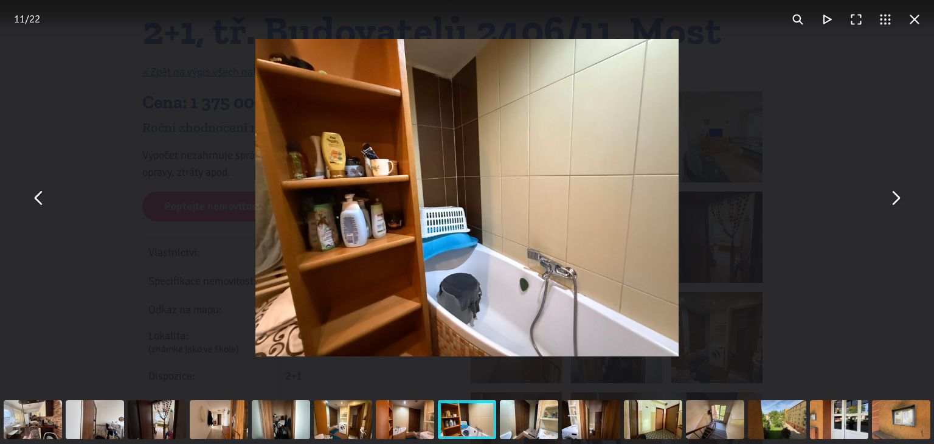
click at [917, 20] on button "You can close this modal content with the ESC key" at bounding box center [914, 19] width 29 height 29
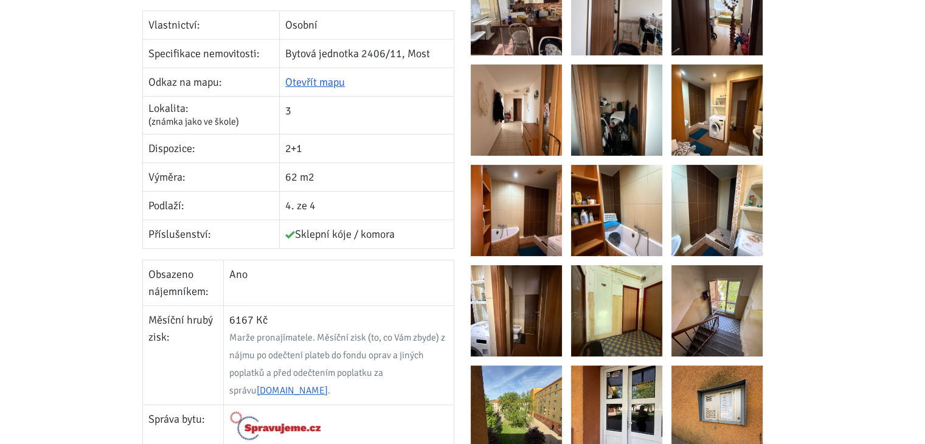
scroll to position [365, 0]
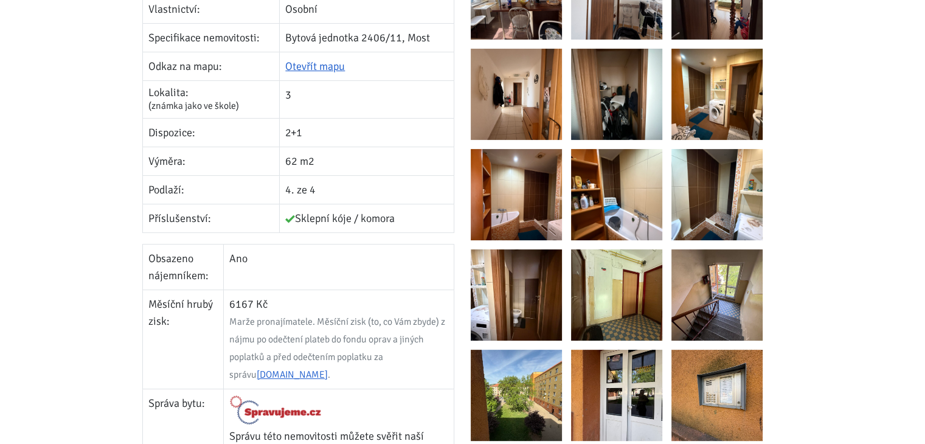
click at [611, 295] on img at bounding box center [616, 294] width 91 height 91
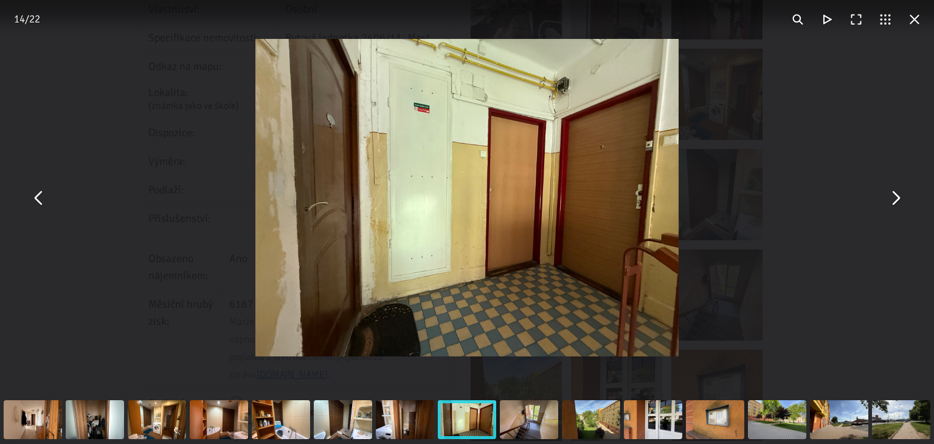
click at [898, 195] on button "You can close this modal content with the ESC key" at bounding box center [895, 197] width 29 height 29
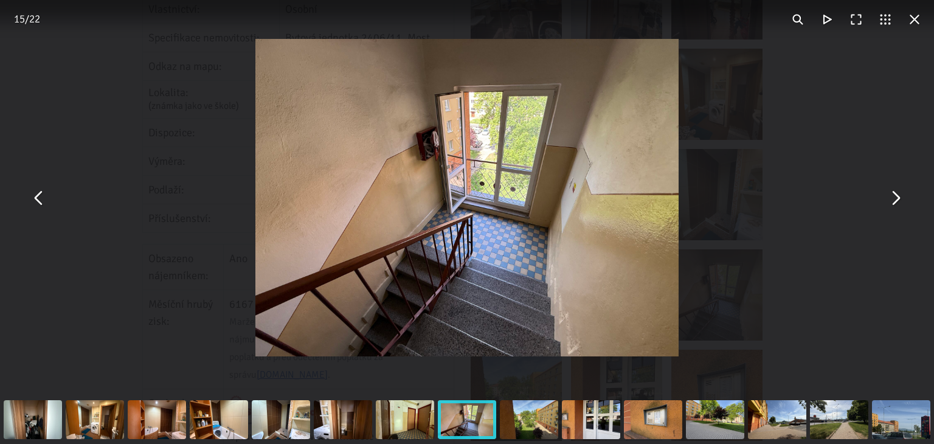
click at [898, 195] on button "You can close this modal content with the ESC key" at bounding box center [895, 197] width 29 height 29
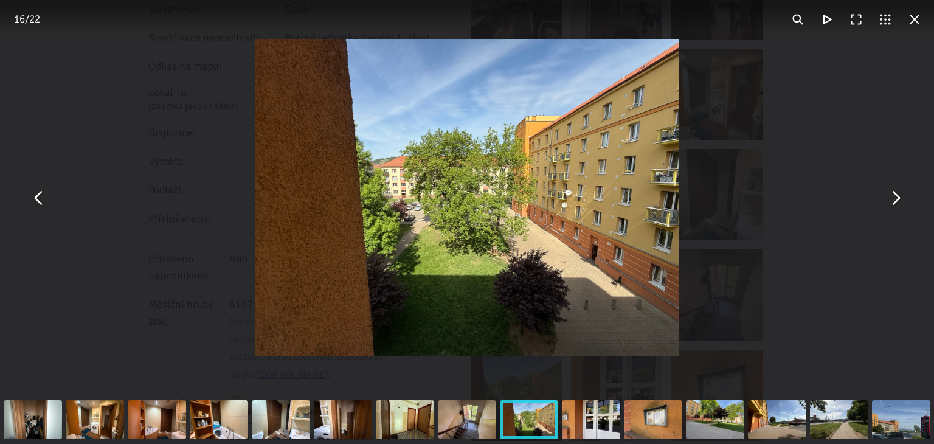
click at [897, 198] on button "You can close this modal content with the ESC key" at bounding box center [895, 197] width 29 height 29
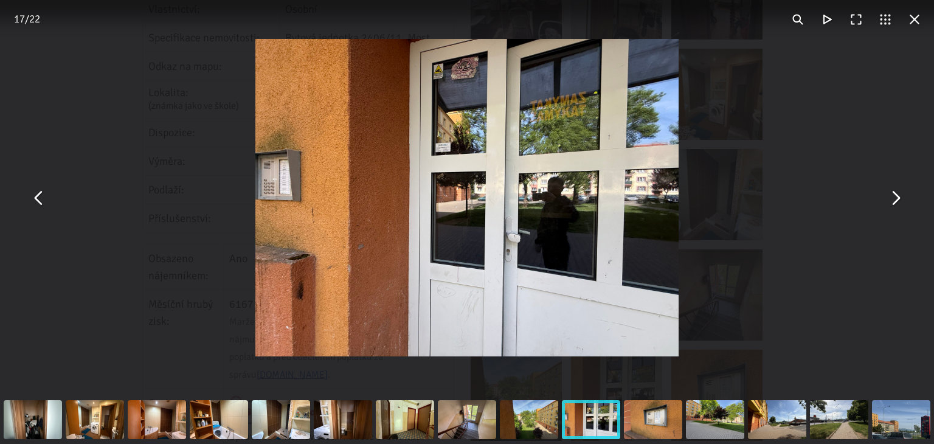
click at [36, 194] on button "You can close this modal content with the ESC key" at bounding box center [38, 197] width 29 height 29
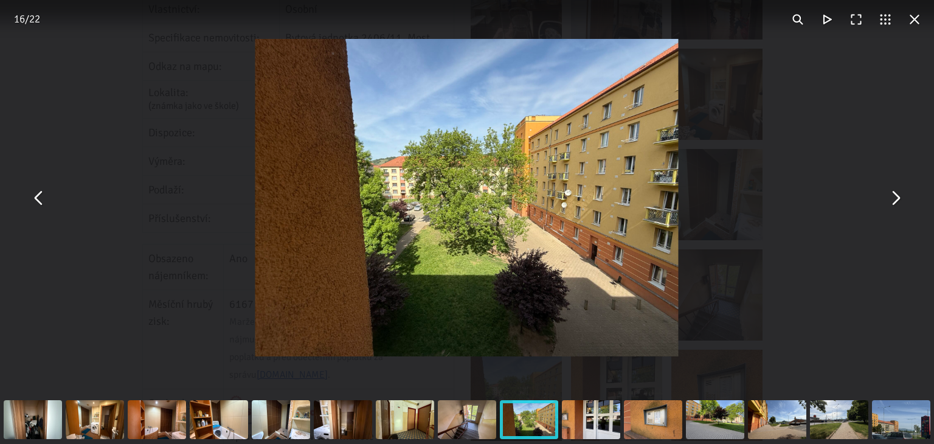
click at [36, 192] on button "You can close this modal content with the ESC key" at bounding box center [38, 197] width 29 height 29
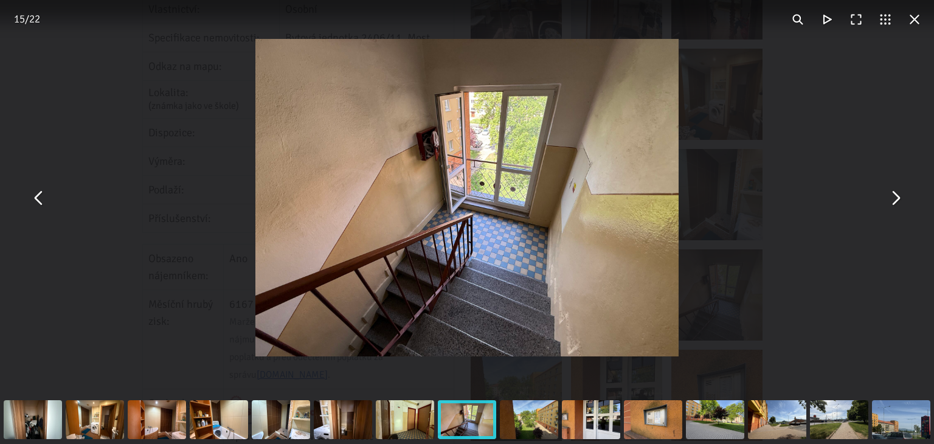
click at [513, 201] on img "You can close this modal content with the ESC key" at bounding box center [466, 197] width 423 height 317
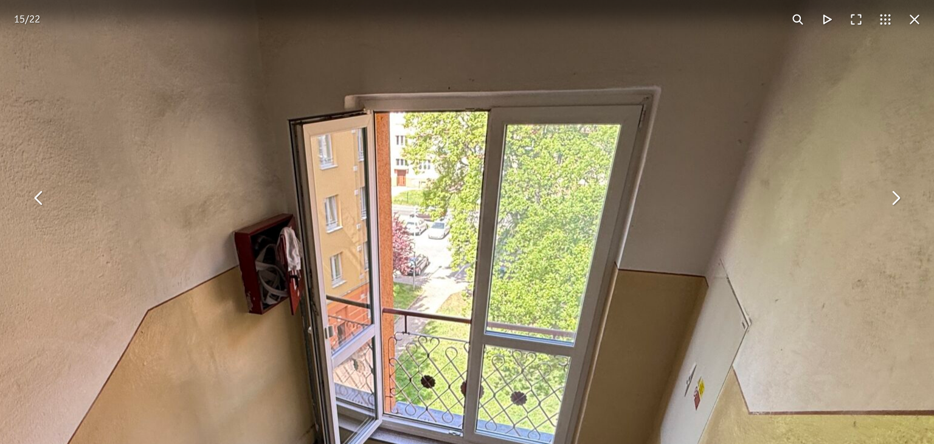
drag, startPoint x: 533, startPoint y: 171, endPoint x: 566, endPoint y: 282, distance: 115.3
click at [564, 288] on img "You can close this modal content with the ESC key" at bounding box center [384, 423] width 1246 height 934
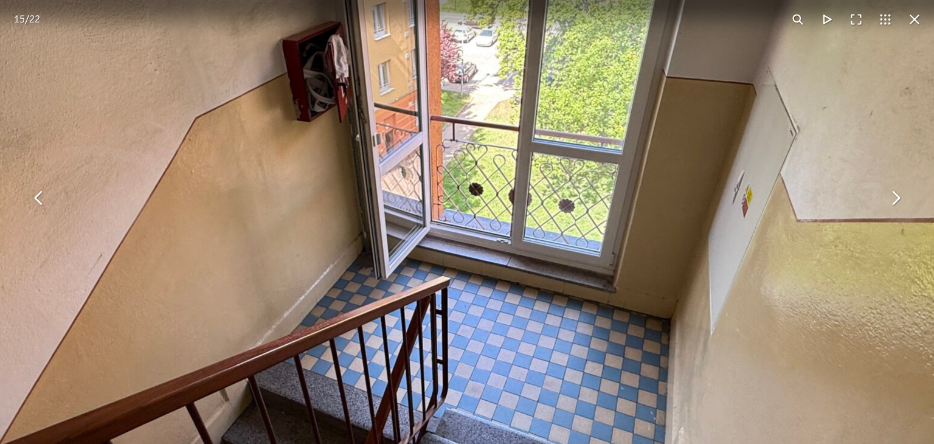
click at [915, 15] on button "You can close this modal content with the ESC key" at bounding box center [914, 19] width 29 height 29
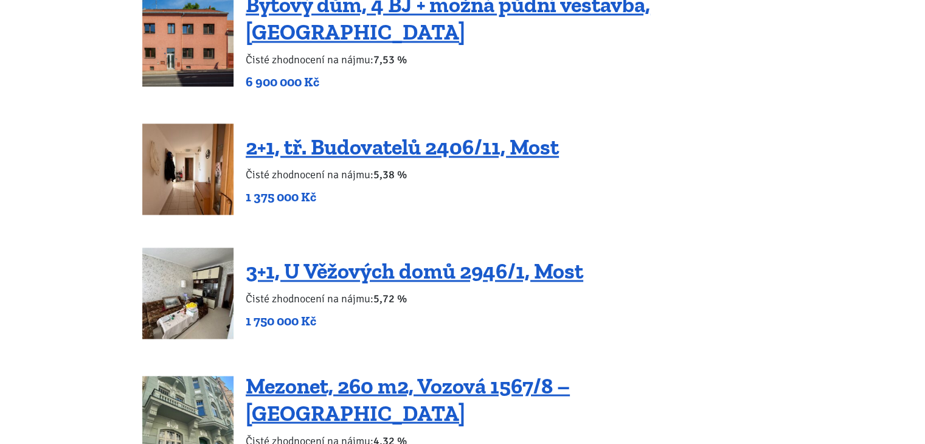
scroll to position [2007, 0]
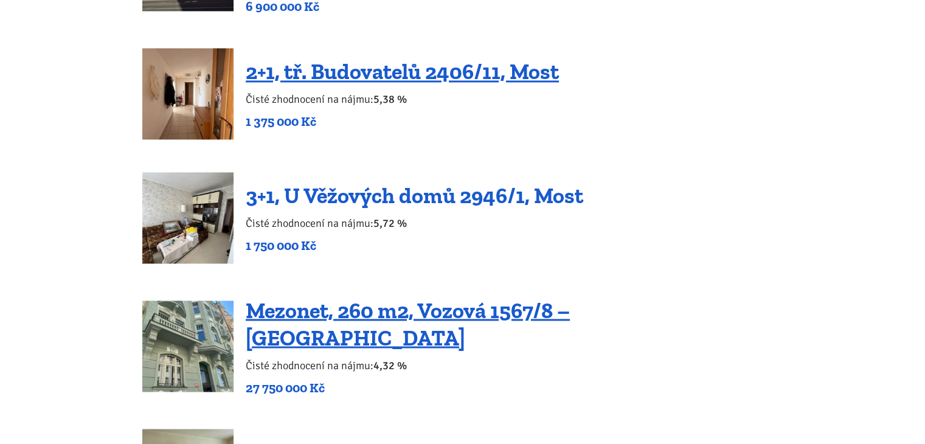
click at [437, 187] on link "3+1, U Věžových domů 2946/1, Most" at bounding box center [415, 195] width 338 height 26
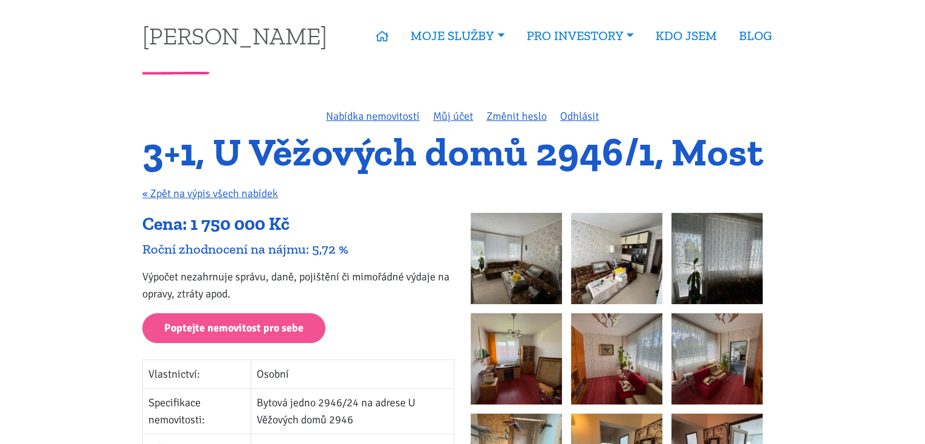
click at [519, 241] on img at bounding box center [516, 258] width 91 height 91
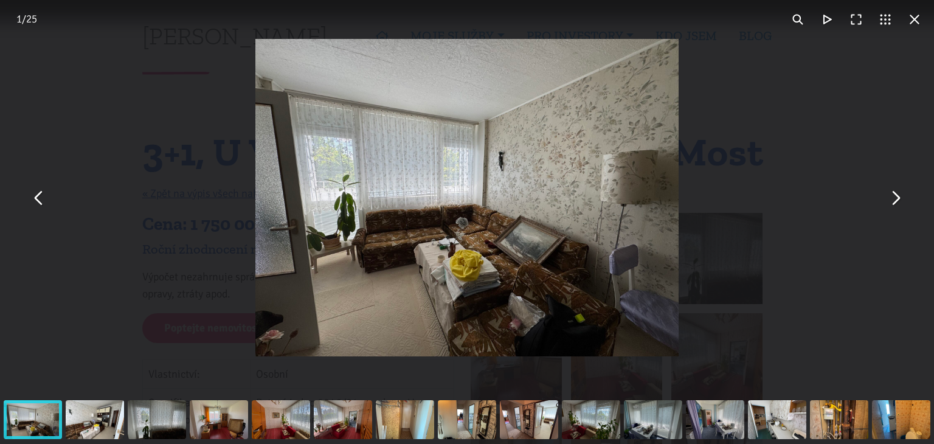
click at [898, 197] on button "You can close this modal content with the ESC key" at bounding box center [895, 197] width 29 height 29
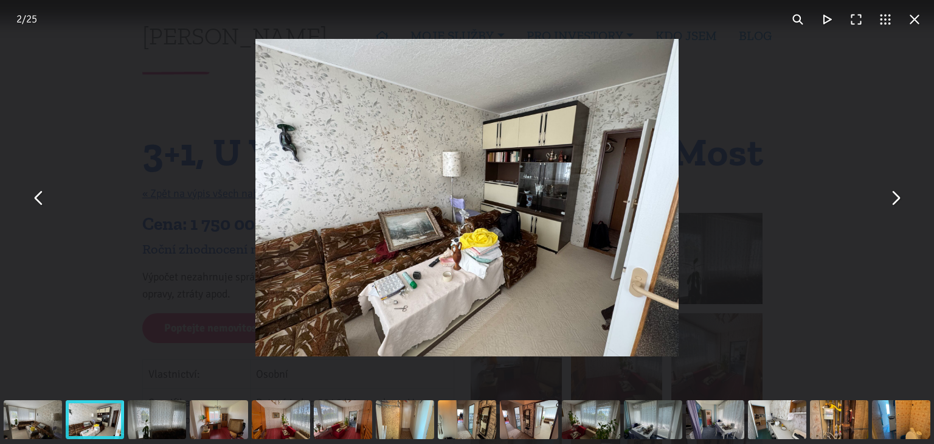
click at [898, 197] on button "You can close this modal content with the ESC key" at bounding box center [895, 197] width 29 height 29
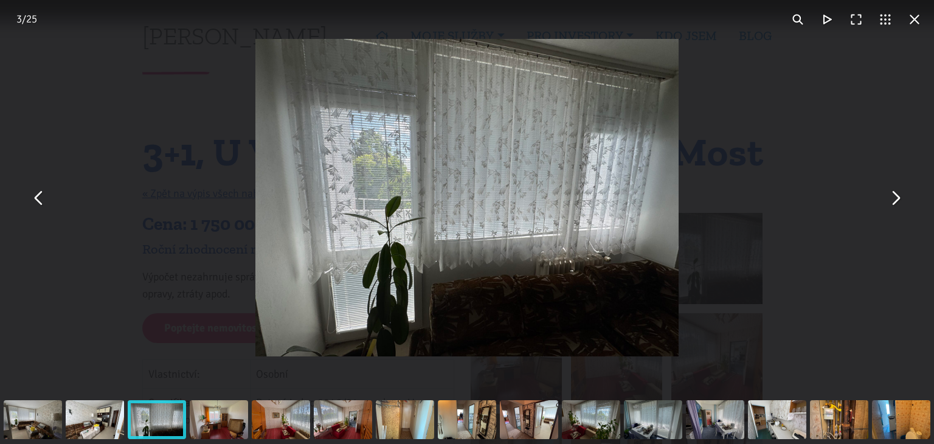
click at [898, 197] on button "You can close this modal content with the ESC key" at bounding box center [895, 197] width 29 height 29
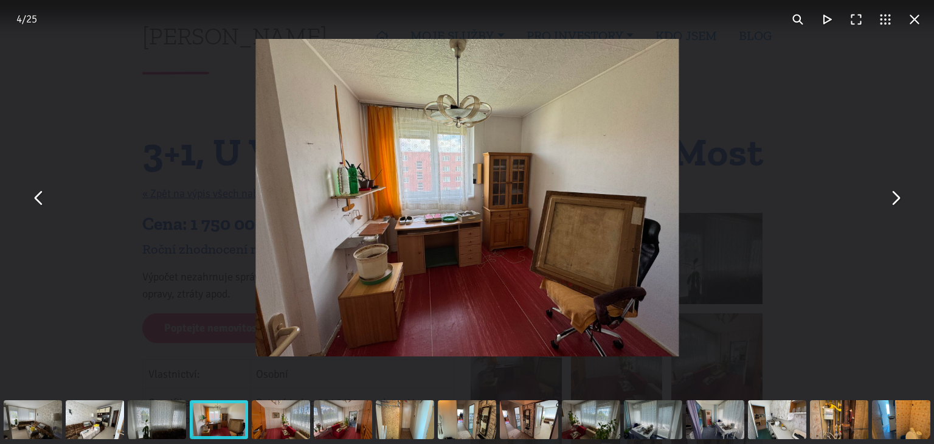
click at [898, 197] on button "You can close this modal content with the ESC key" at bounding box center [895, 197] width 29 height 29
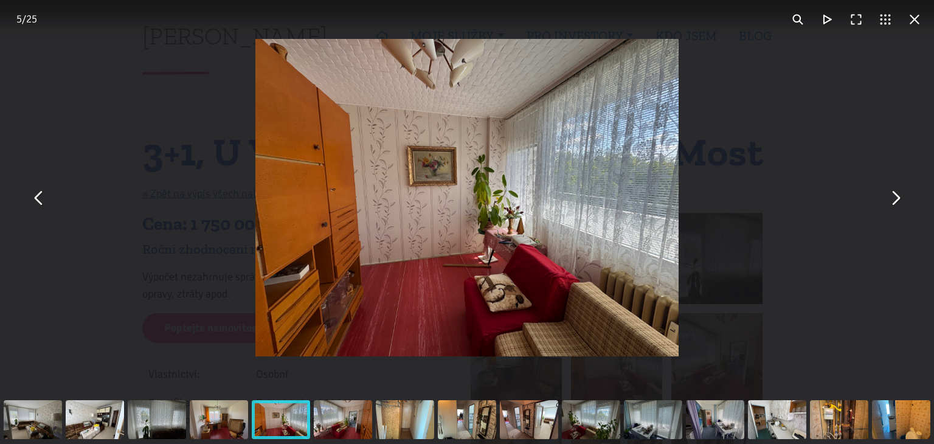
click at [898, 197] on button "You can close this modal content with the ESC key" at bounding box center [895, 197] width 29 height 29
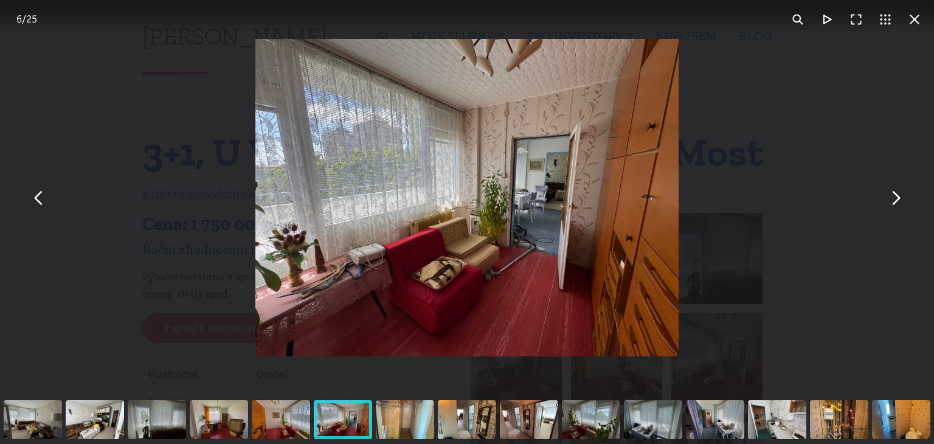
click at [898, 197] on button "You can close this modal content with the ESC key" at bounding box center [895, 197] width 29 height 29
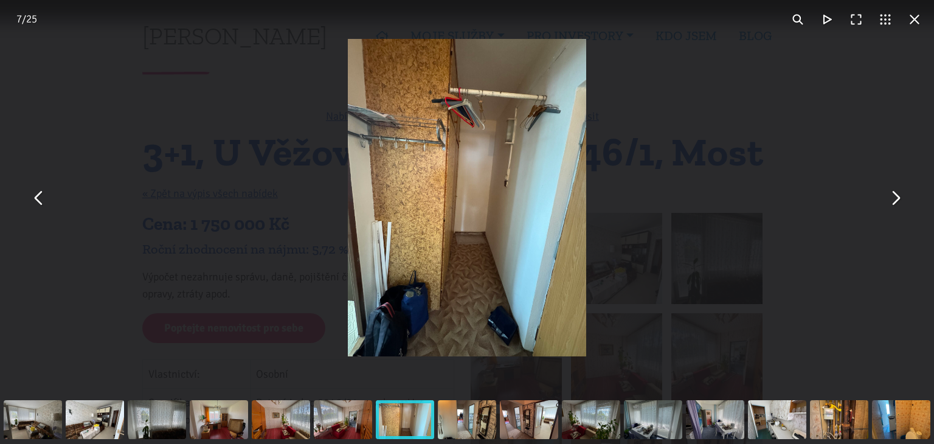
click at [898, 197] on button "You can close this modal content with the ESC key" at bounding box center [895, 197] width 29 height 29
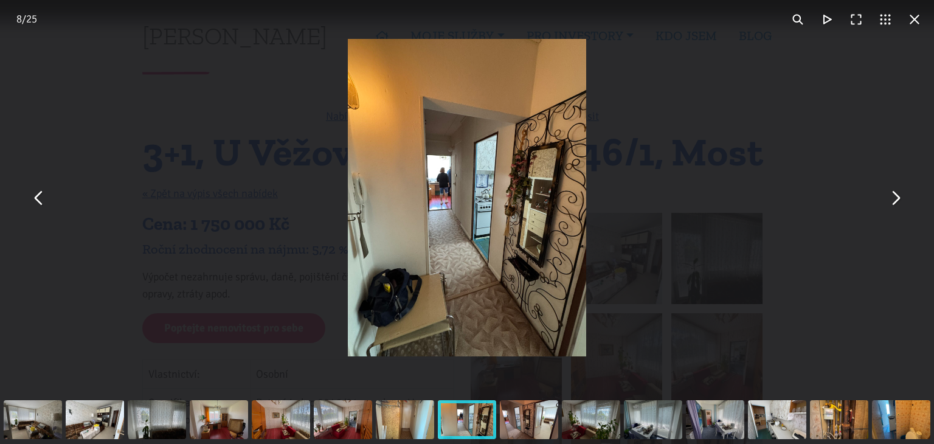
click at [898, 197] on button "You can close this modal content with the ESC key" at bounding box center [895, 197] width 29 height 29
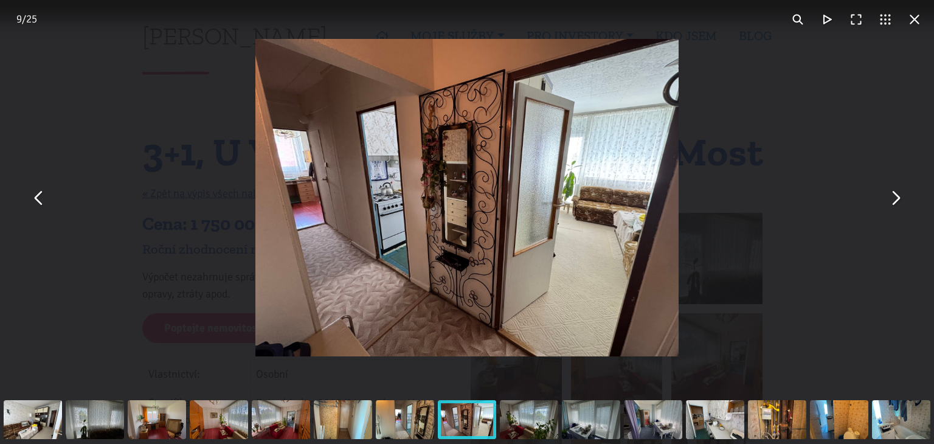
click at [898, 197] on button "You can close this modal content with the ESC key" at bounding box center [895, 197] width 29 height 29
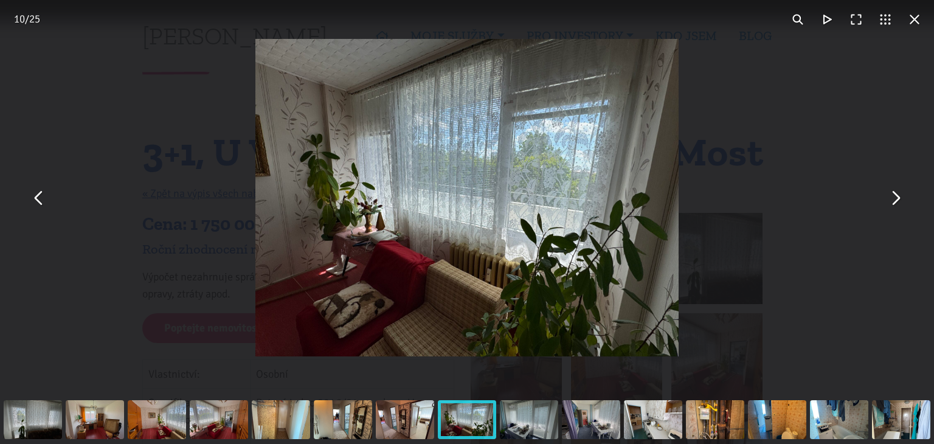
click at [895, 200] on button "You can close this modal content with the ESC key" at bounding box center [895, 197] width 29 height 29
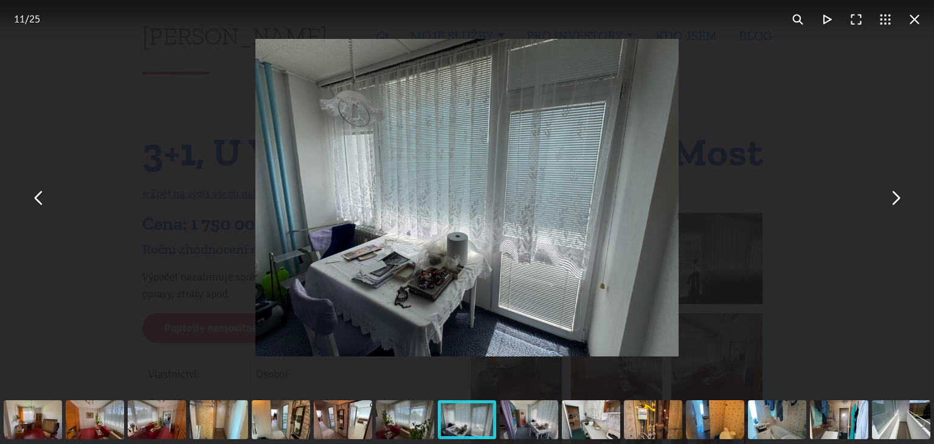
click at [915, 22] on button "You can close this modal content with the ESC key" at bounding box center [914, 19] width 29 height 29
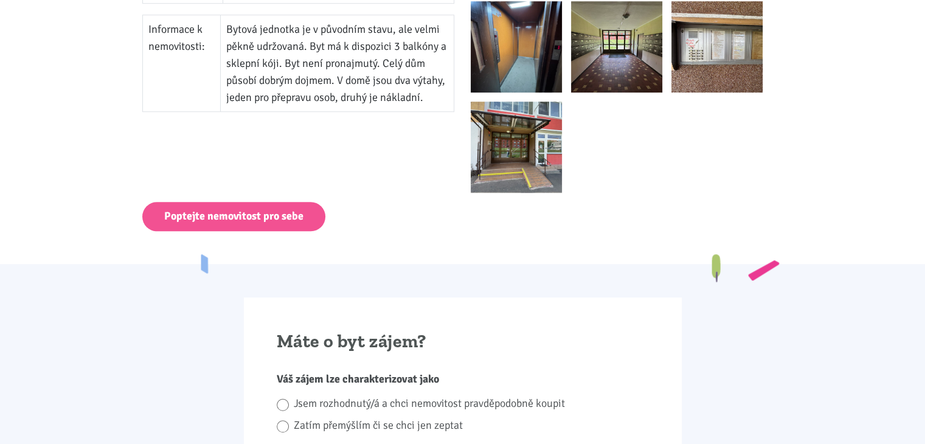
scroll to position [669, 0]
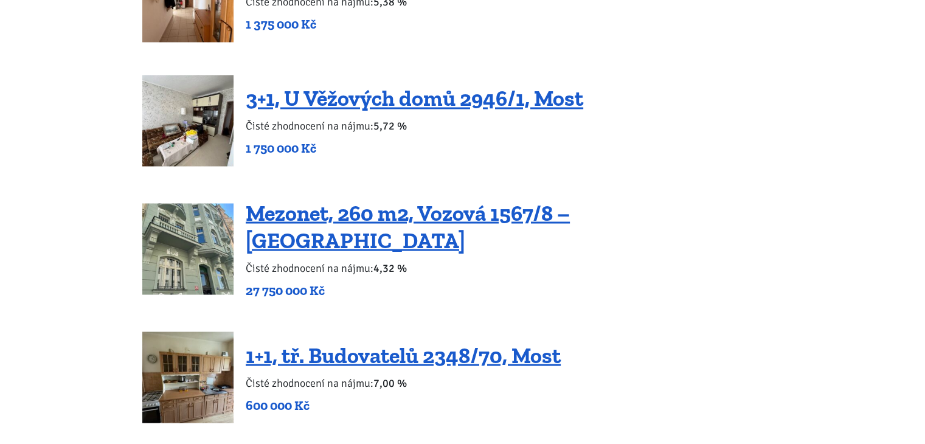
scroll to position [2129, 0]
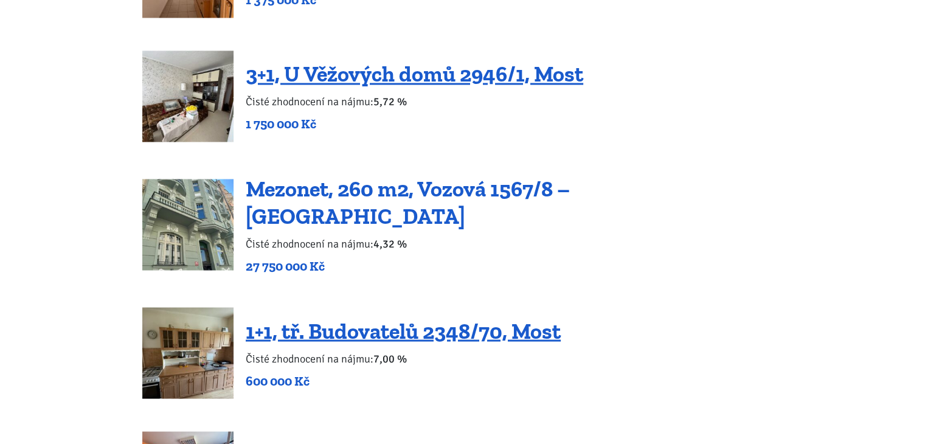
click at [487, 187] on link "Mezonet, 260 m2, Vozová 1567/8 – [GEOGRAPHIC_DATA]" at bounding box center [408, 202] width 324 height 54
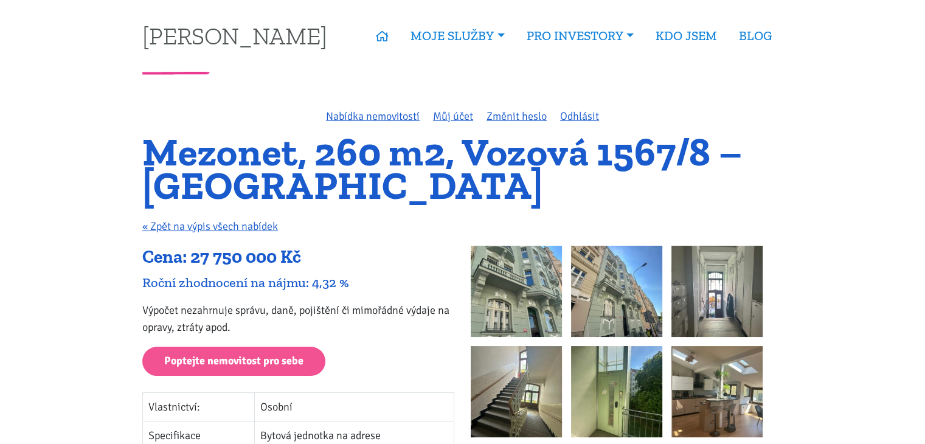
click at [501, 286] on img at bounding box center [516, 291] width 91 height 91
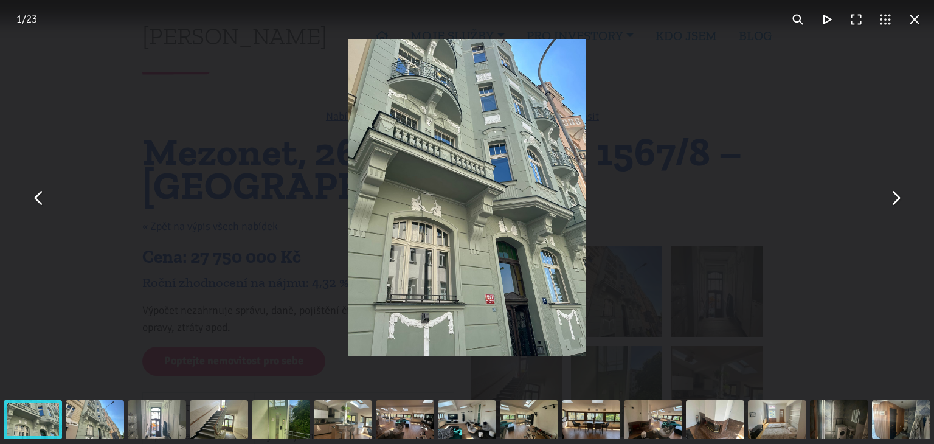
click at [895, 192] on button "You can close this modal content with the ESC key" at bounding box center [895, 197] width 29 height 29
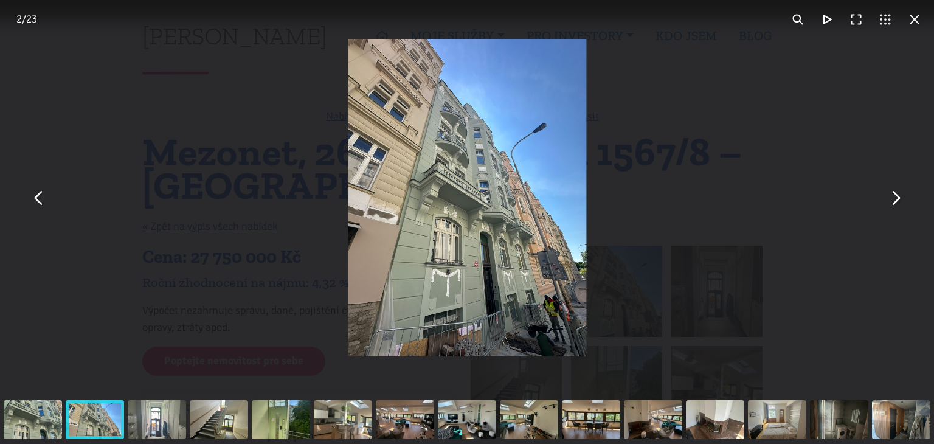
click at [895, 189] on button "You can close this modal content with the ESC key" at bounding box center [895, 197] width 29 height 29
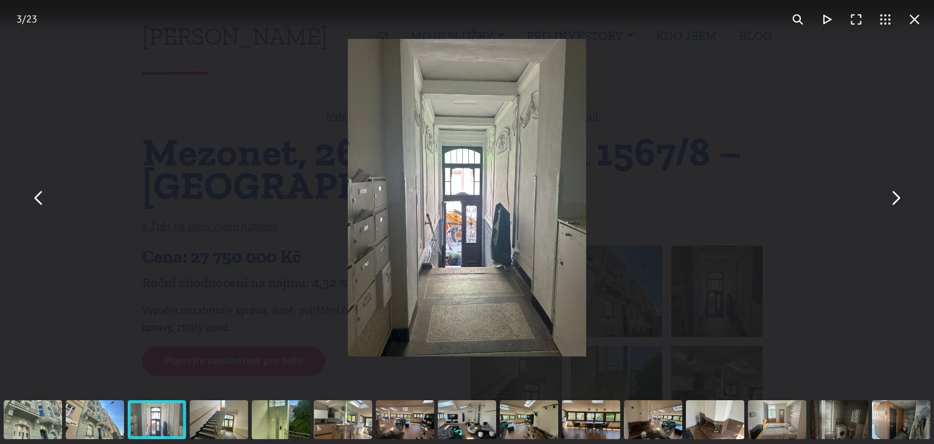
click at [895, 189] on button "You can close this modal content with the ESC key" at bounding box center [895, 197] width 29 height 29
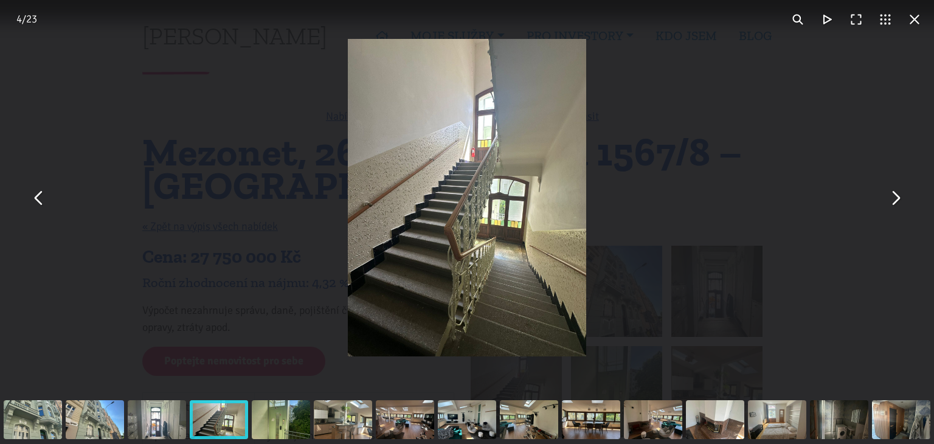
click at [895, 189] on button "You can close this modal content with the ESC key" at bounding box center [895, 197] width 29 height 29
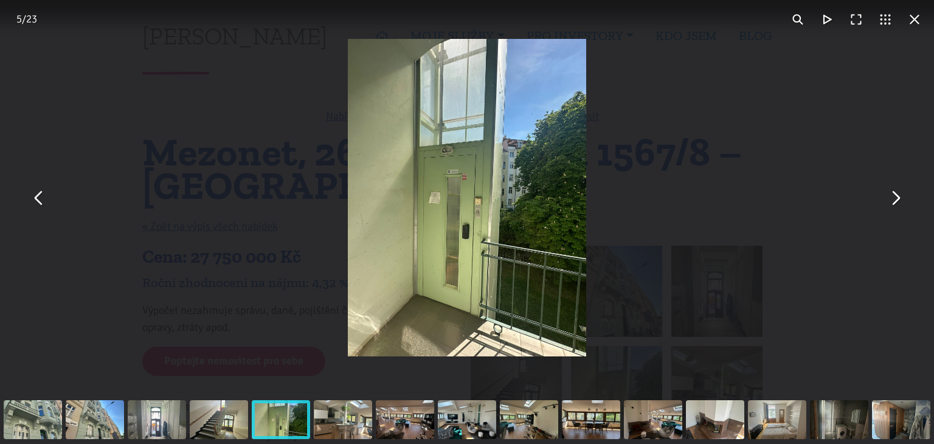
click at [895, 189] on button "You can close this modal content with the ESC key" at bounding box center [895, 197] width 29 height 29
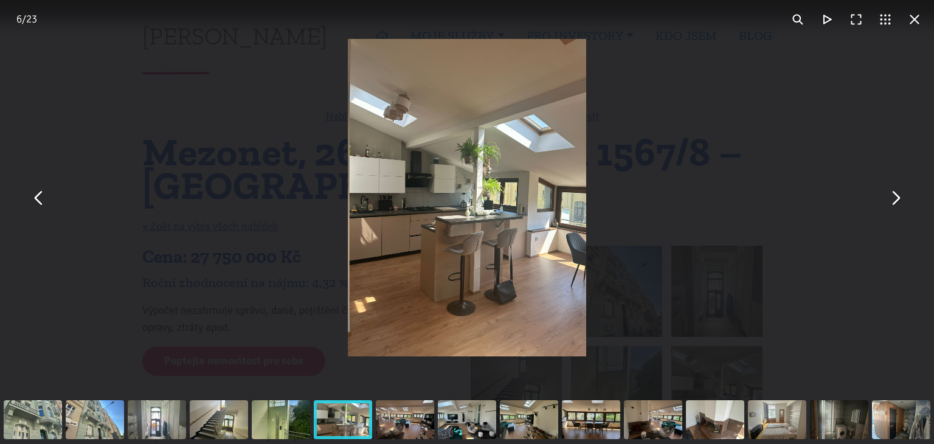
click at [507, 188] on img "You can close this modal content with the ESC key" at bounding box center [467, 197] width 238 height 317
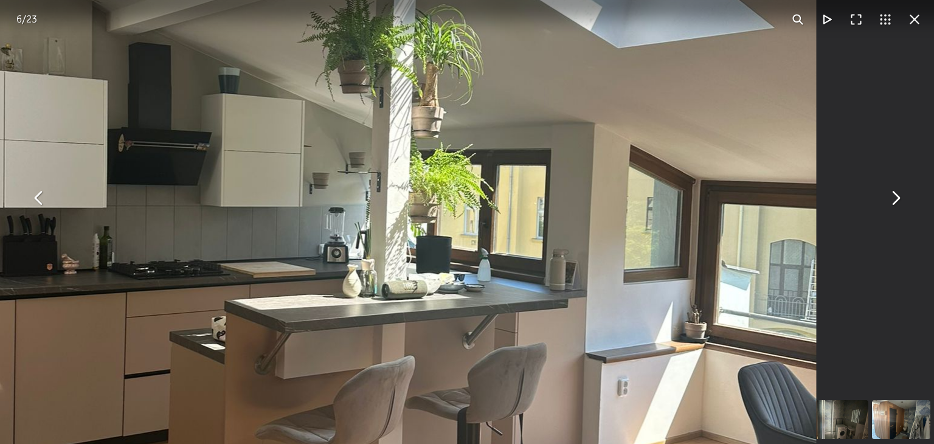
click at [895, 198] on button "You can close this modal content with the ESC key" at bounding box center [895, 197] width 29 height 29
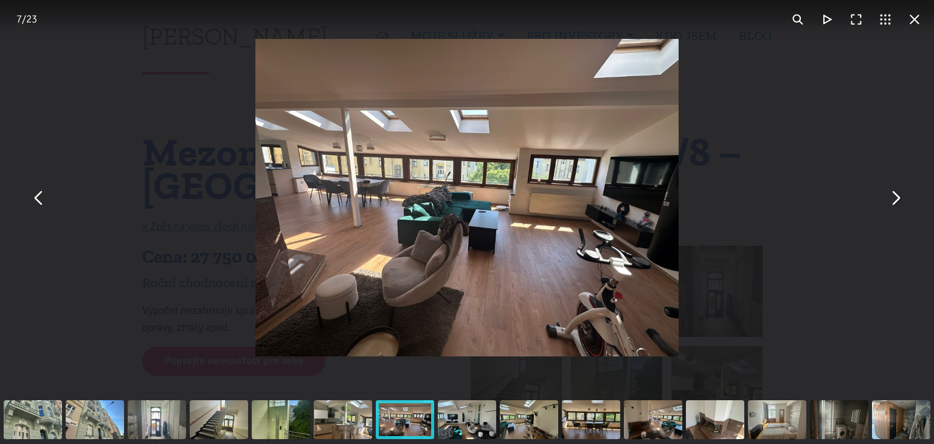
click at [470, 215] on img "You can close this modal content with the ESC key" at bounding box center [466, 197] width 423 height 317
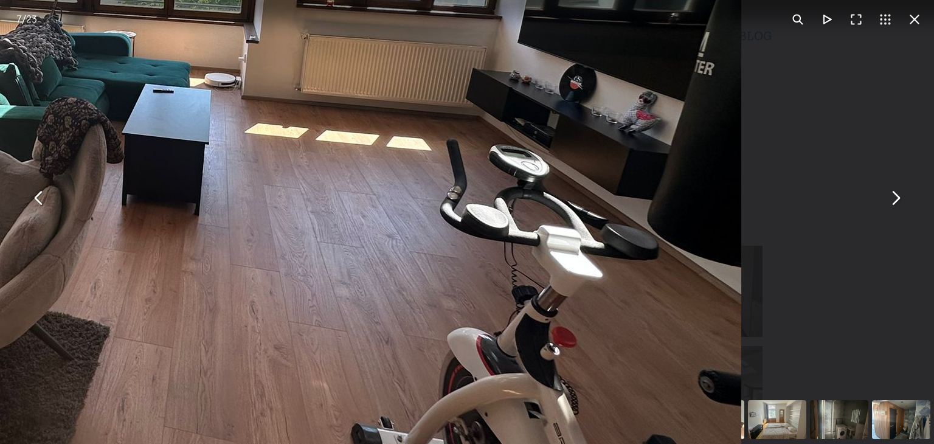
drag, startPoint x: 666, startPoint y: 230, endPoint x: 364, endPoint y: 116, distance: 322.6
click at [364, 116] on img "You can close this modal content with the ESC key" at bounding box center [119, 50] width 1246 height 934
click at [897, 193] on button "You can close this modal content with the ESC key" at bounding box center [895, 197] width 29 height 29
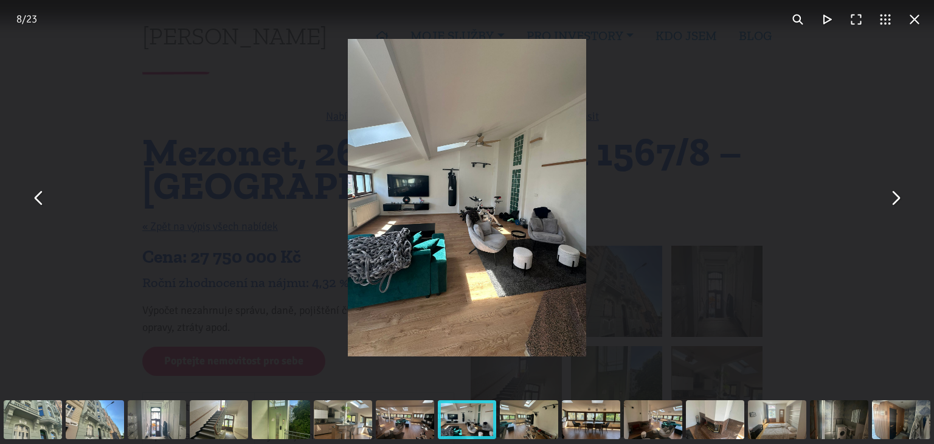
click at [897, 193] on button "You can close this modal content with the ESC key" at bounding box center [895, 197] width 29 height 29
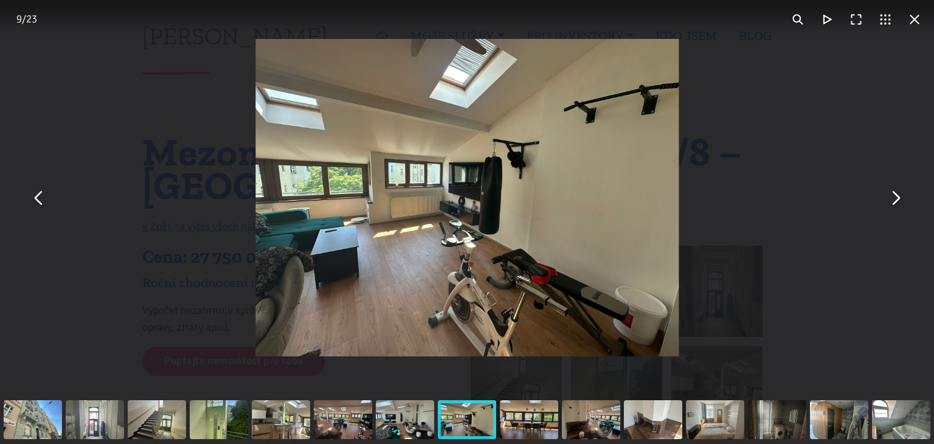
click at [897, 193] on button "You can close this modal content with the ESC key" at bounding box center [895, 197] width 29 height 29
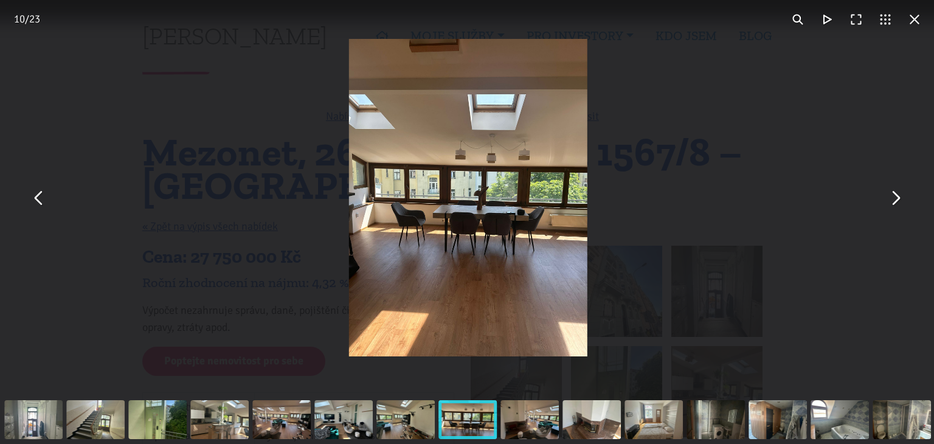
click at [897, 193] on button "You can close this modal content with the ESC key" at bounding box center [895, 197] width 29 height 29
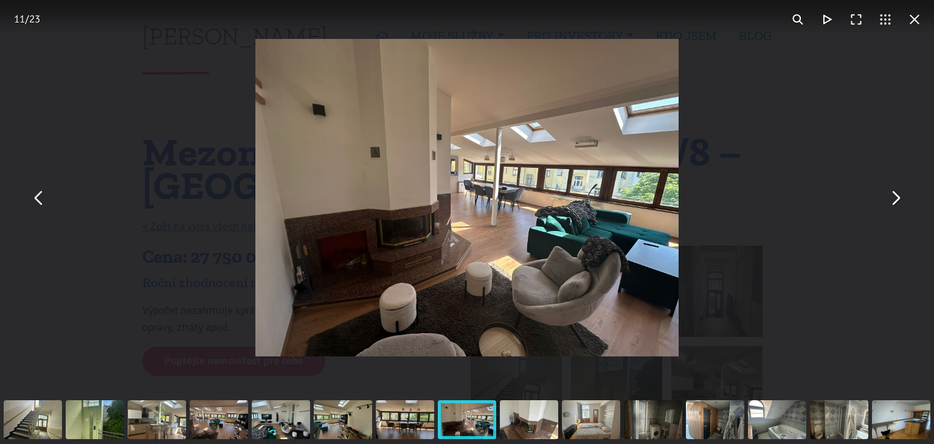
click at [897, 193] on button "You can close this modal content with the ESC key" at bounding box center [895, 197] width 29 height 29
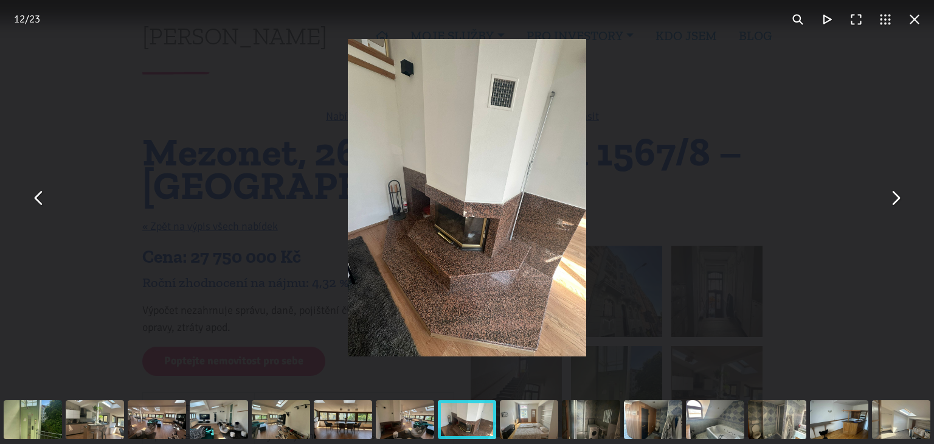
click at [897, 193] on button "You can close this modal content with the ESC key" at bounding box center [895, 197] width 29 height 29
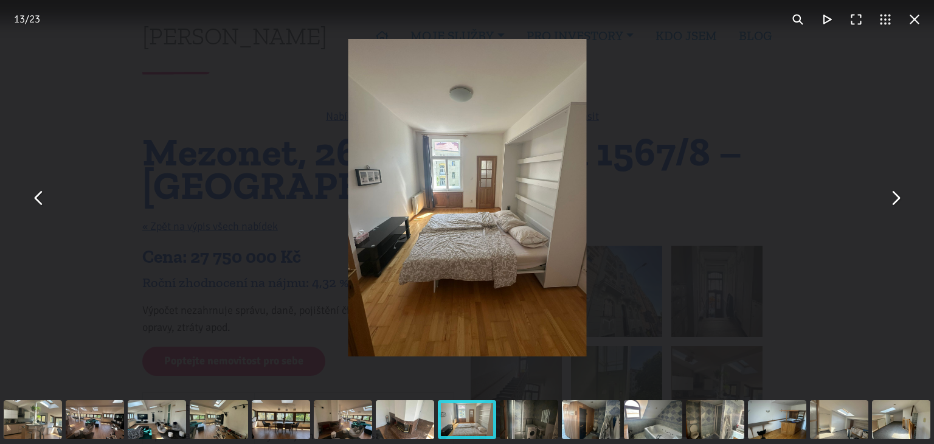
click at [897, 193] on button "You can close this modal content with the ESC key" at bounding box center [895, 197] width 29 height 29
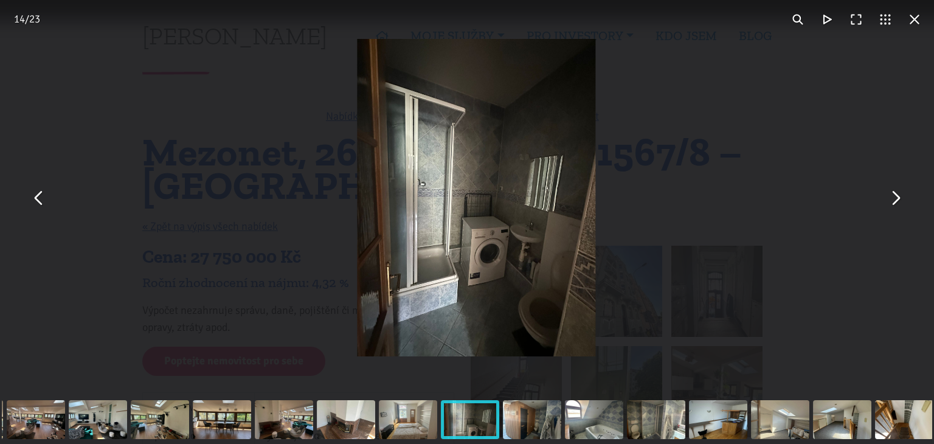
click at [897, 193] on button "You can close this modal content with the ESC key" at bounding box center [895, 197] width 29 height 29
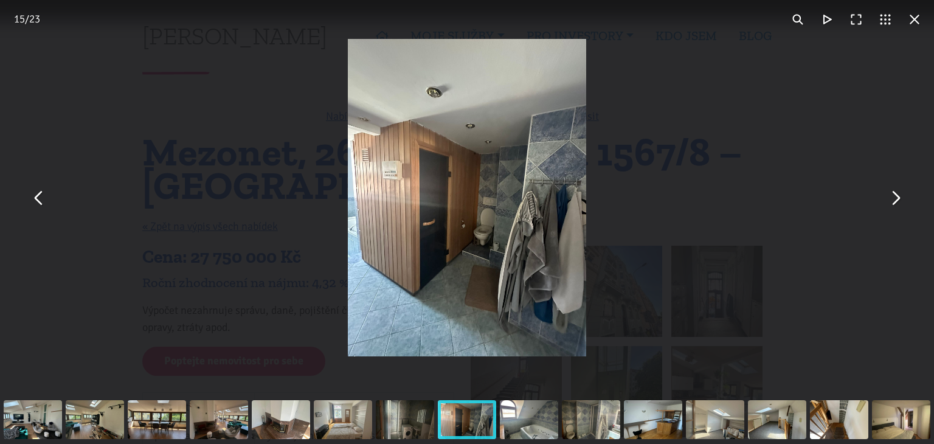
click at [898, 199] on button "You can close this modal content with the ESC key" at bounding box center [895, 197] width 29 height 29
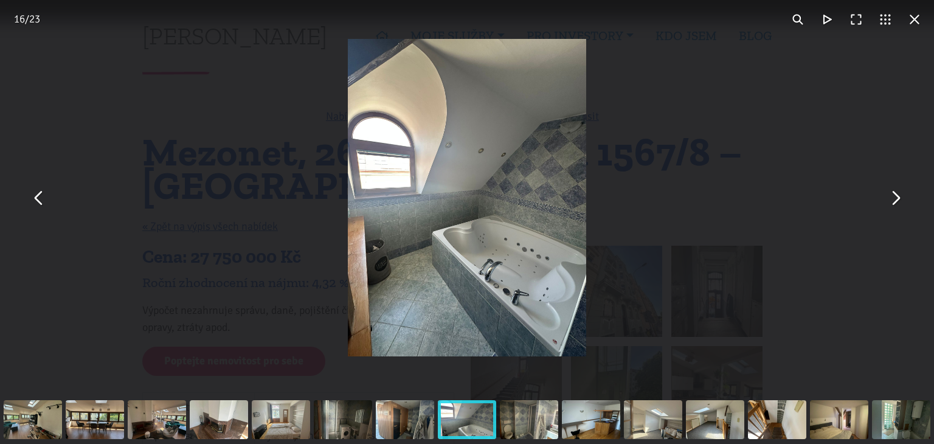
click at [901, 190] on button "You can close this modal content with the ESC key" at bounding box center [895, 197] width 29 height 29
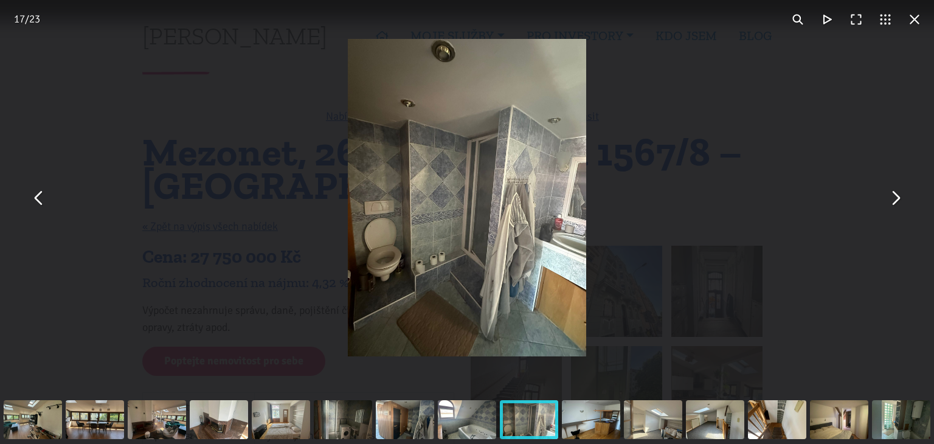
click at [901, 190] on button "You can close this modal content with the ESC key" at bounding box center [895, 197] width 29 height 29
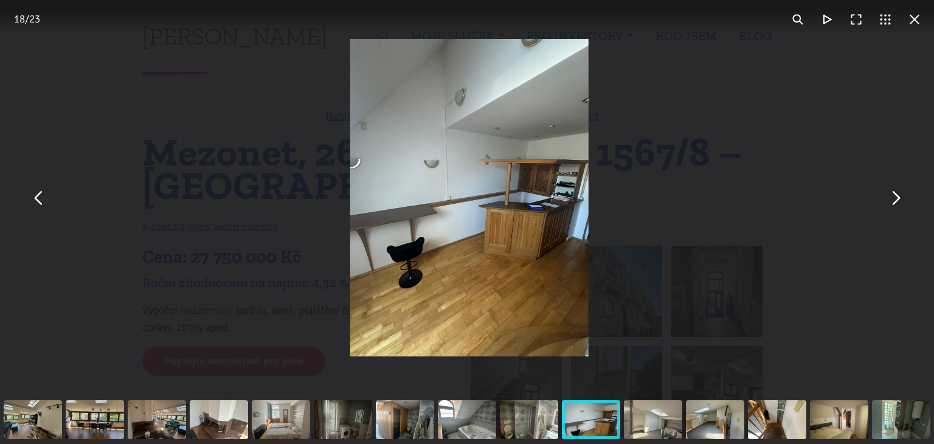
click at [901, 190] on button "You can close this modal content with the ESC key" at bounding box center [895, 197] width 29 height 29
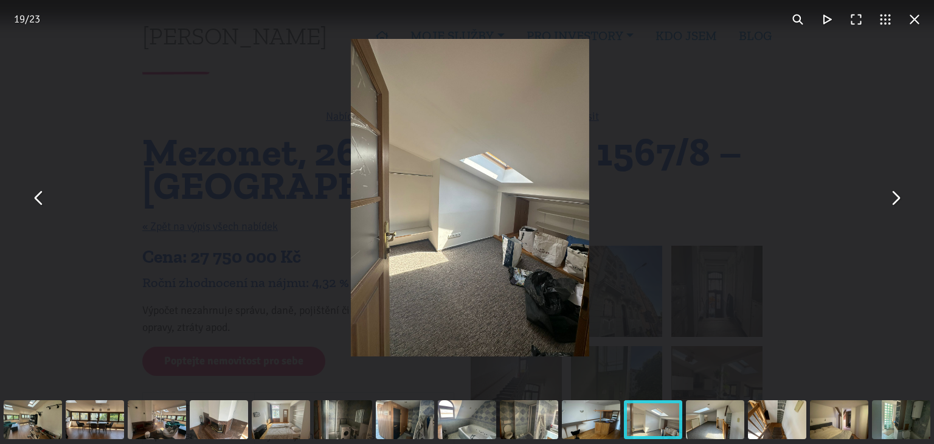
click at [901, 190] on button "You can close this modal content with the ESC key" at bounding box center [895, 197] width 29 height 29
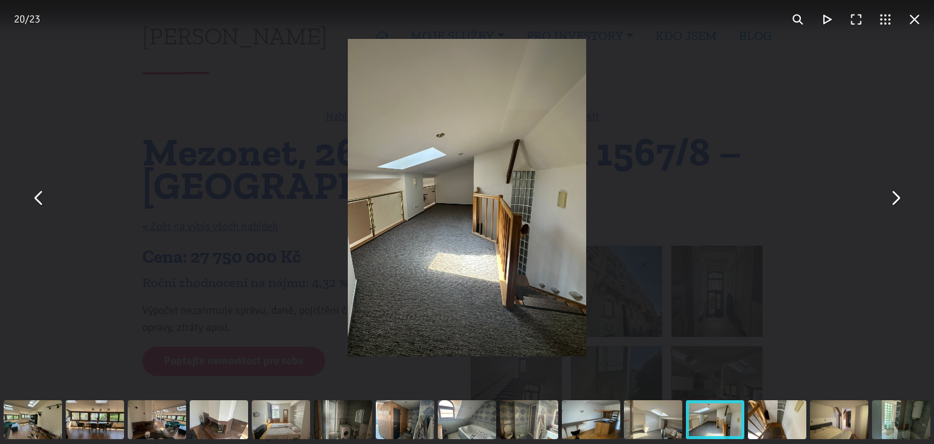
click at [914, 19] on button "You can close this modal content with the ESC key" at bounding box center [914, 19] width 29 height 29
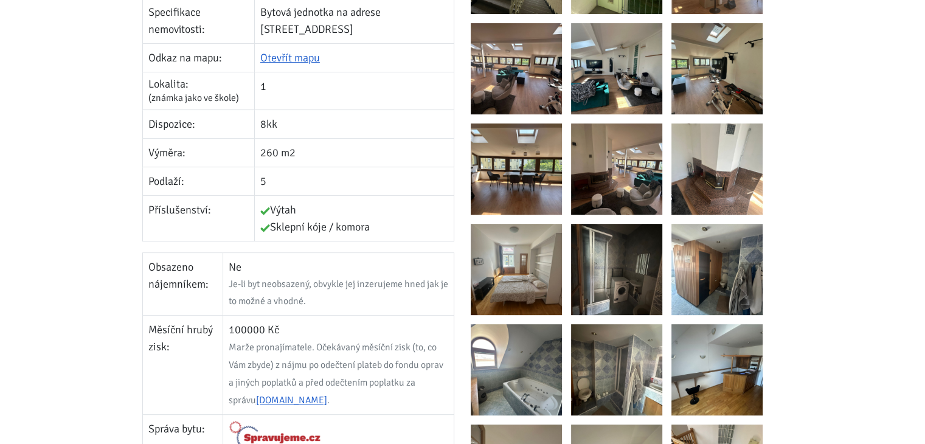
scroll to position [426, 0]
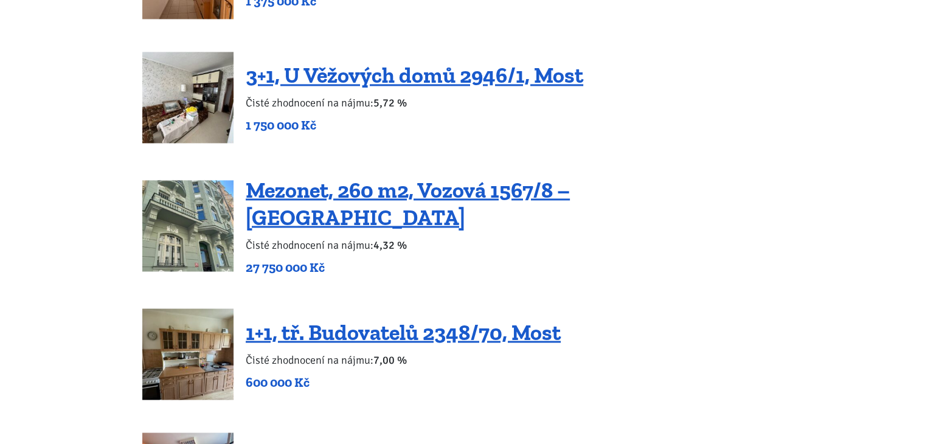
scroll to position [2129, 0]
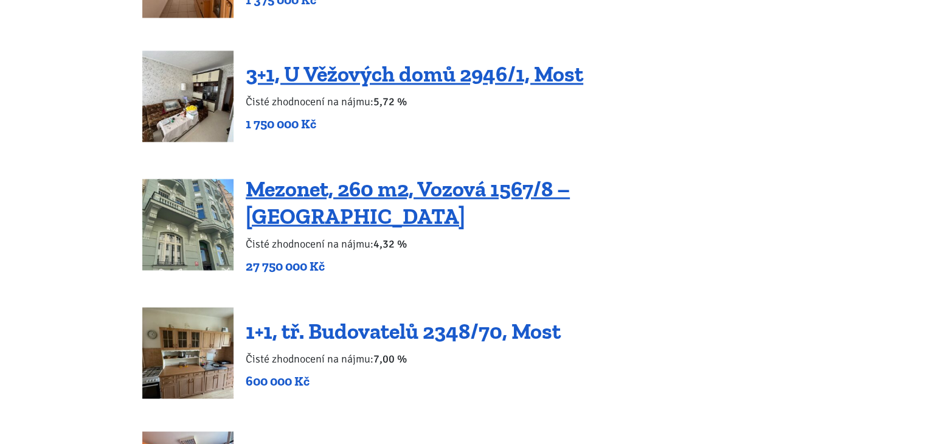
click at [414, 317] on link "1+1, tř. Budovatelů 2348/70, Most" at bounding box center [403, 330] width 315 height 26
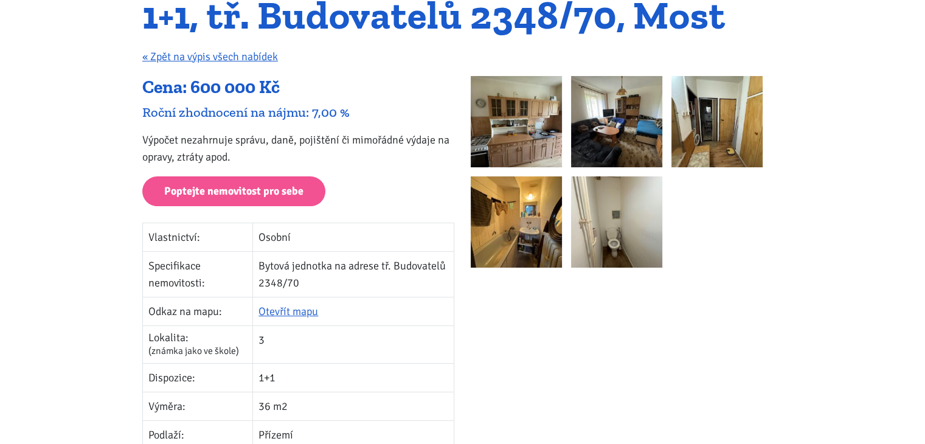
scroll to position [122, 0]
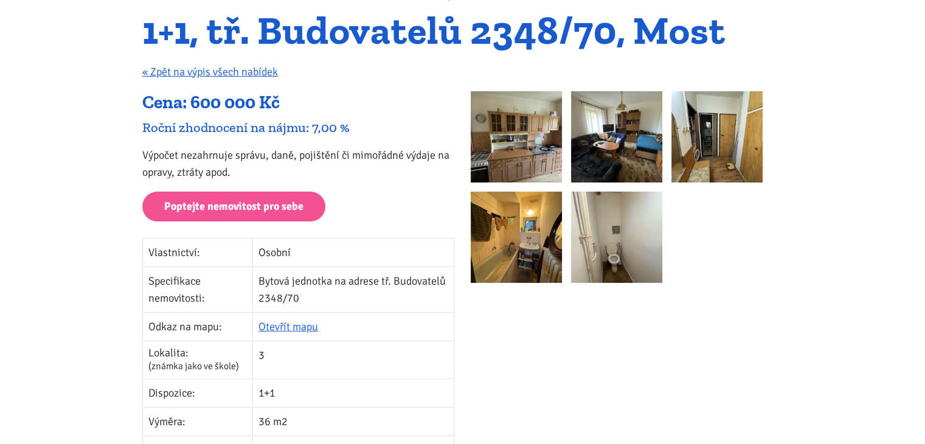
click at [523, 132] on img at bounding box center [516, 136] width 91 height 91
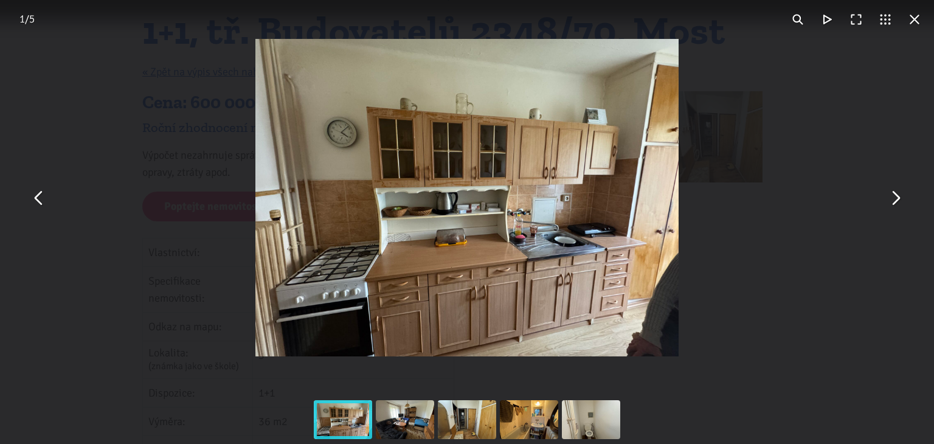
click at [895, 197] on button "You can close this modal content with the ESC key" at bounding box center [895, 197] width 29 height 29
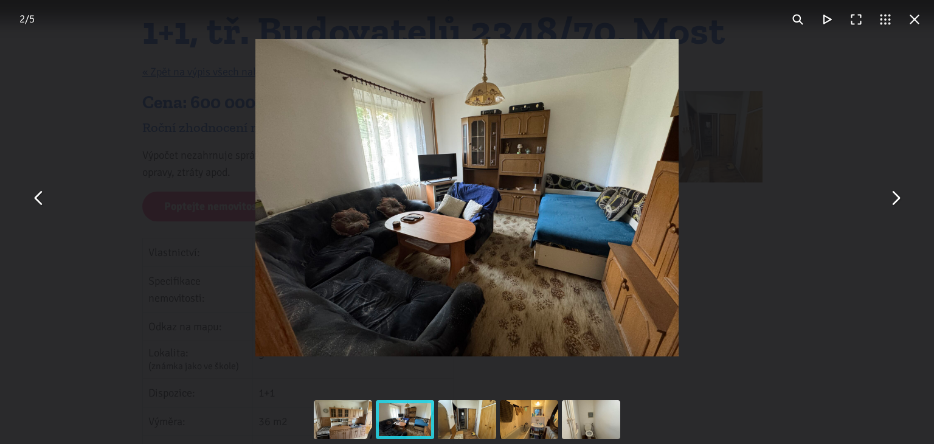
click at [895, 197] on button "You can close this modal content with the ESC key" at bounding box center [895, 197] width 29 height 29
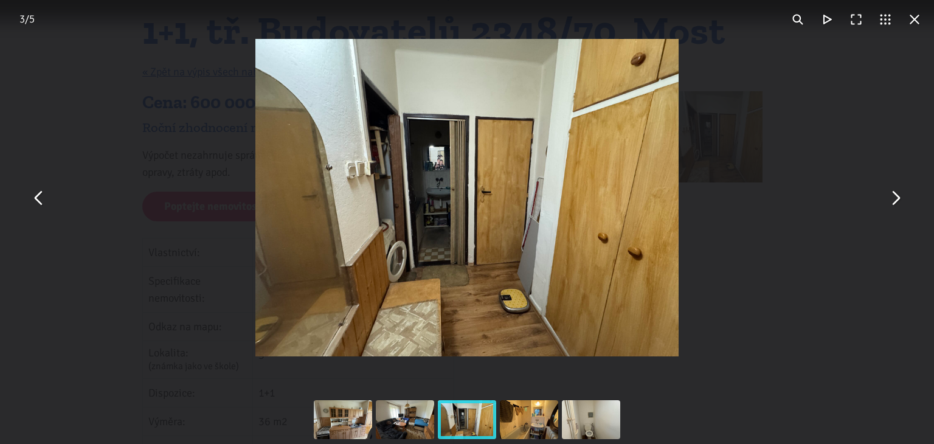
click at [895, 197] on button "You can close this modal content with the ESC key" at bounding box center [895, 197] width 29 height 29
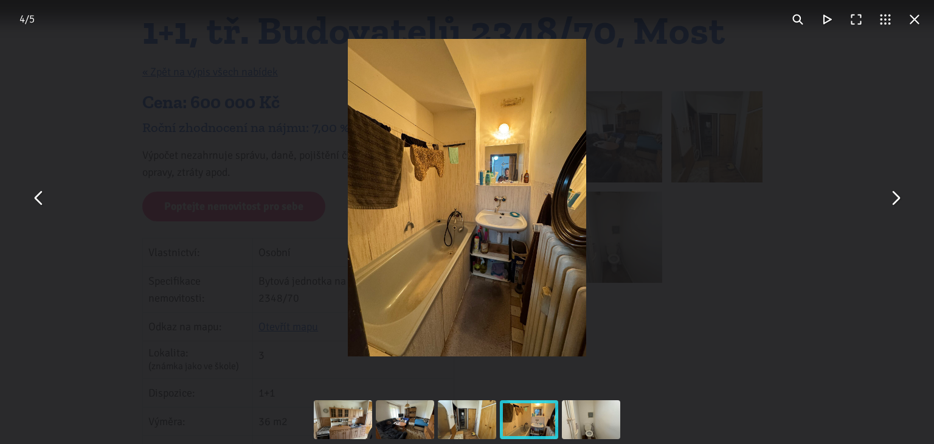
click at [482, 232] on img "You can close this modal content with the ESC key" at bounding box center [467, 197] width 238 height 317
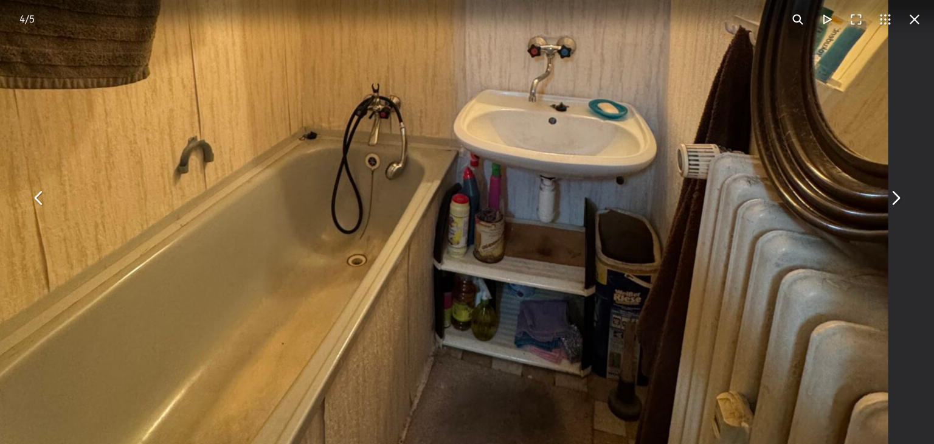
drag, startPoint x: 625, startPoint y: 352, endPoint x: 614, endPoint y: 168, distance: 184.0
click at [615, 199] on img "You can close this modal content with the ESC key" at bounding box center [421, 43] width 934 height 1246
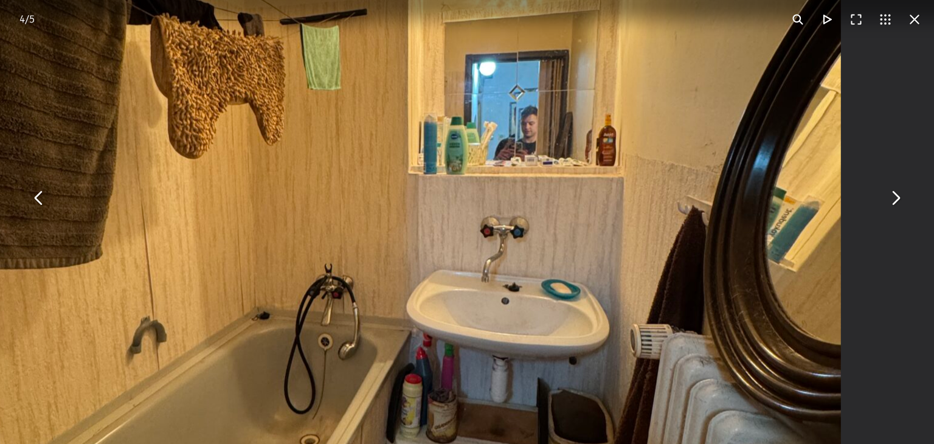
drag, startPoint x: 628, startPoint y: 98, endPoint x: 595, endPoint y: 437, distance: 340.3
click at [595, 437] on img "You can close this modal content with the ESC key" at bounding box center [374, 224] width 934 height 1246
click at [900, 193] on button "You can close this modal content with the ESC key" at bounding box center [895, 197] width 29 height 29
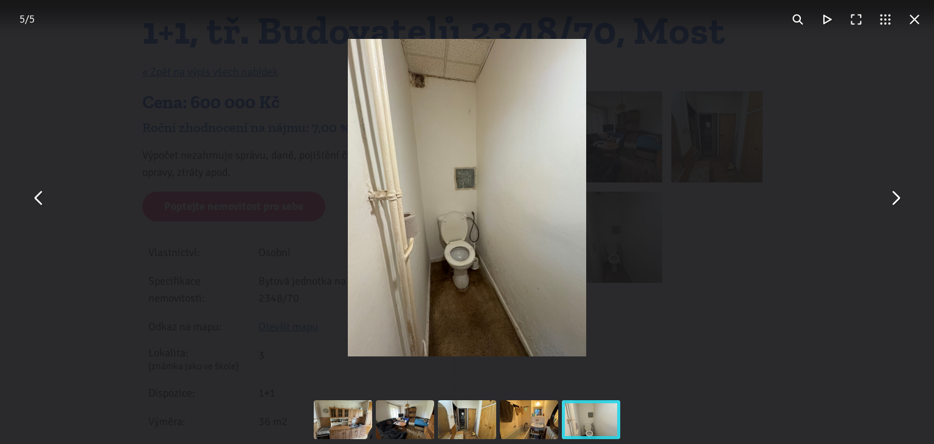
click at [506, 204] on img "You can close this modal content with the ESC key" at bounding box center [467, 197] width 238 height 317
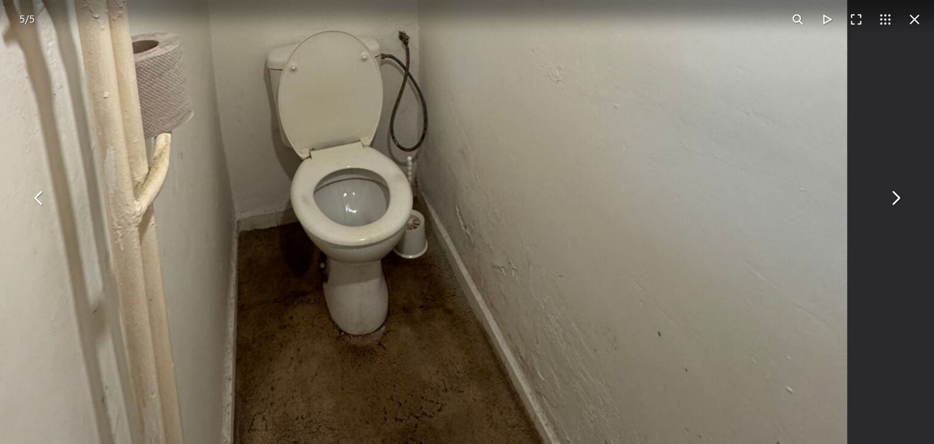
drag, startPoint x: 583, startPoint y: 358, endPoint x: 608, endPoint y: 159, distance: 200.4
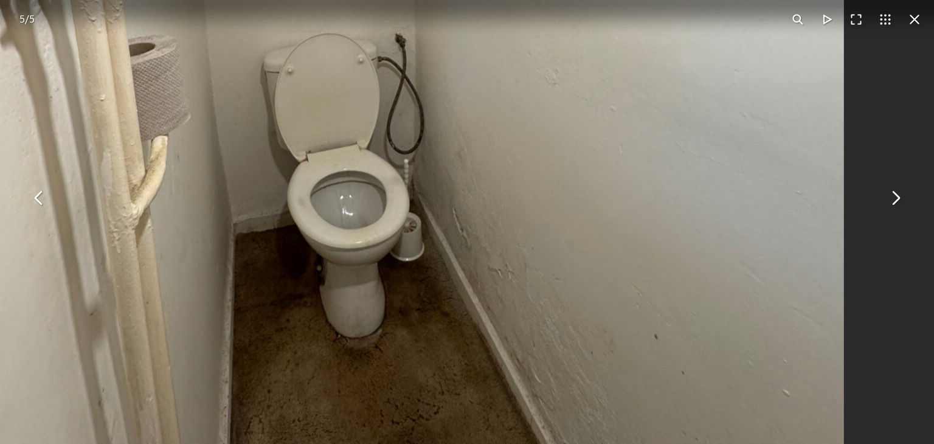
click at [914, 18] on button "You can close this modal content with the ESC key" at bounding box center [914, 19] width 29 height 29
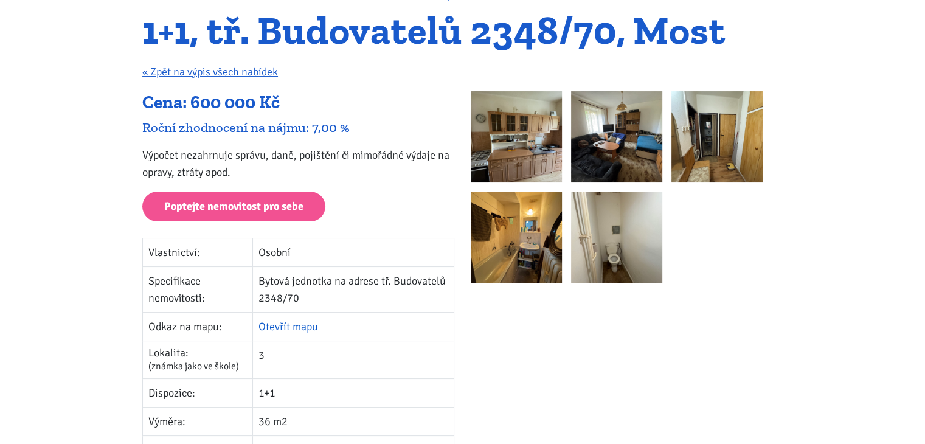
click at [281, 327] on link "Otevřít mapu" at bounding box center [288, 326] width 60 height 13
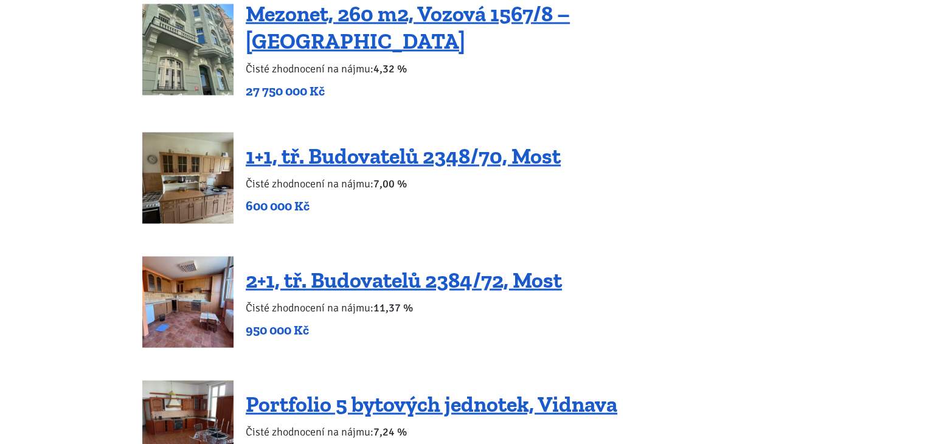
scroll to position [2311, 0]
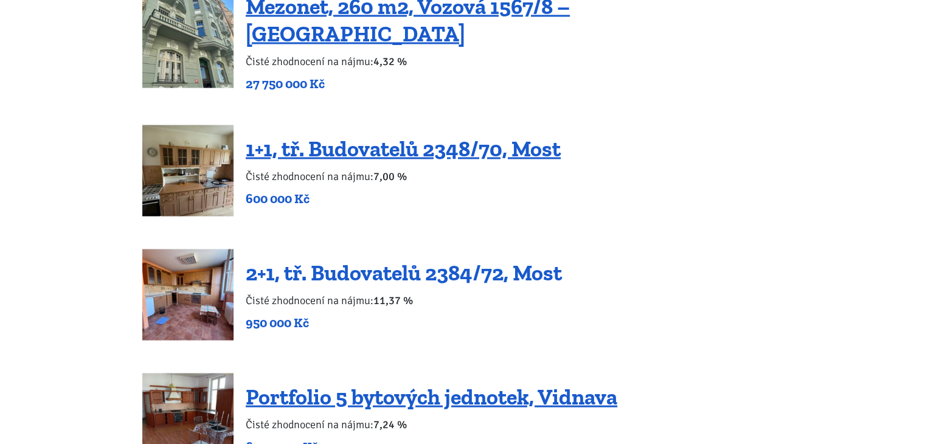
click at [444, 259] on link "2+1, tř. Budovatelů 2384/72, Most" at bounding box center [404, 272] width 316 height 26
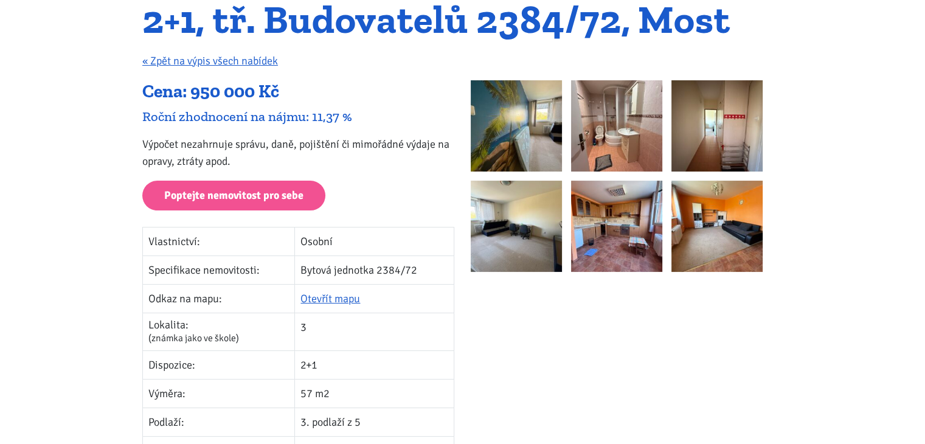
scroll to position [122, 0]
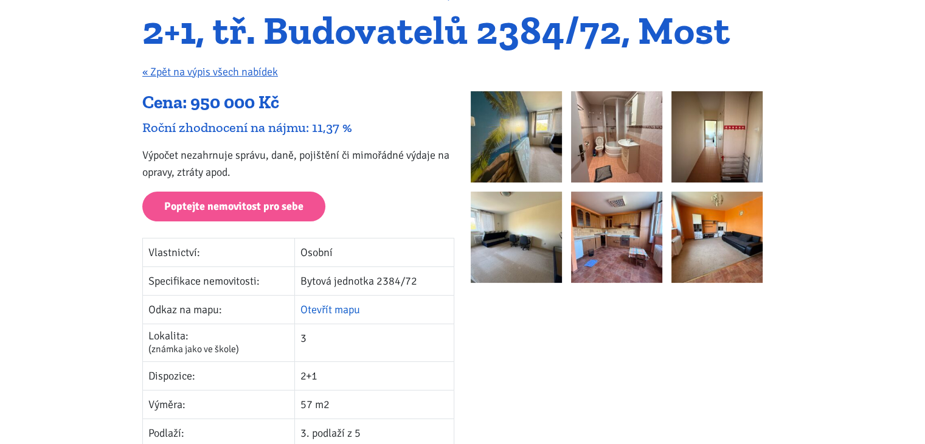
click at [342, 307] on link "Otevřít mapu" at bounding box center [330, 309] width 60 height 13
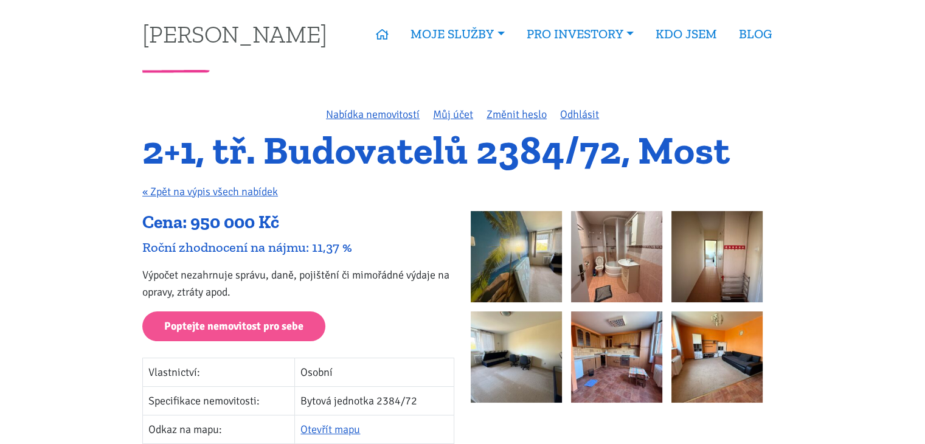
scroll to position [0, 0]
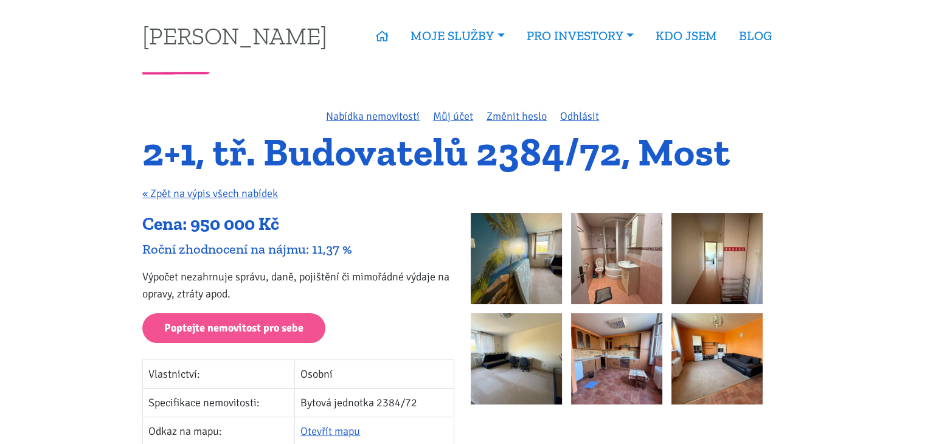
click at [545, 246] on img at bounding box center [516, 258] width 91 height 91
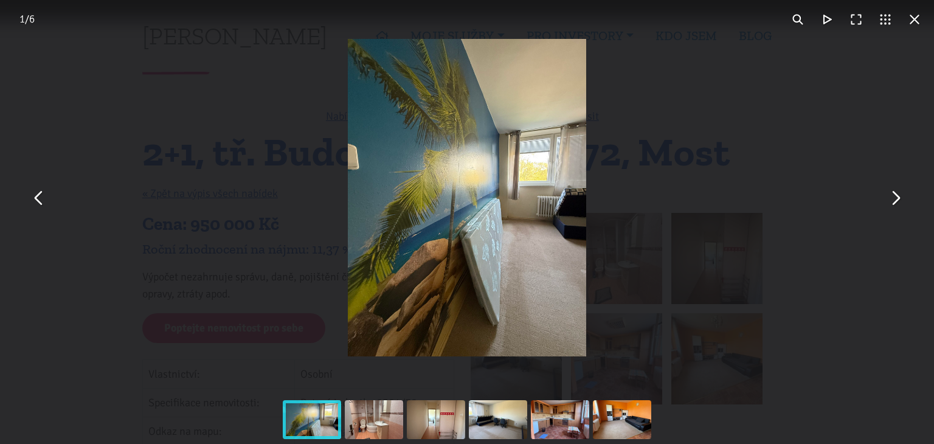
click at [499, 228] on img "You can close this modal content with the ESC key" at bounding box center [467, 197] width 238 height 317
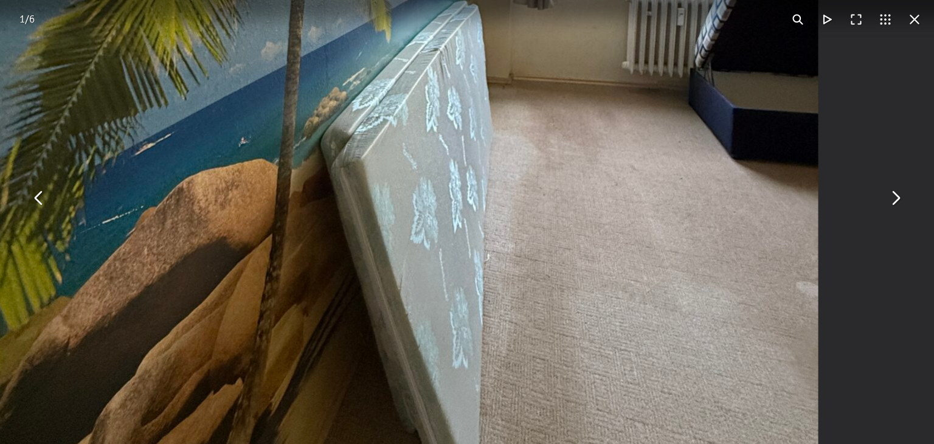
drag, startPoint x: 648, startPoint y: 293, endPoint x: 606, endPoint y: 116, distance: 182.3
click at [608, 119] on img "You can close this modal content with the ESC key" at bounding box center [351, 0] width 934 height 1246
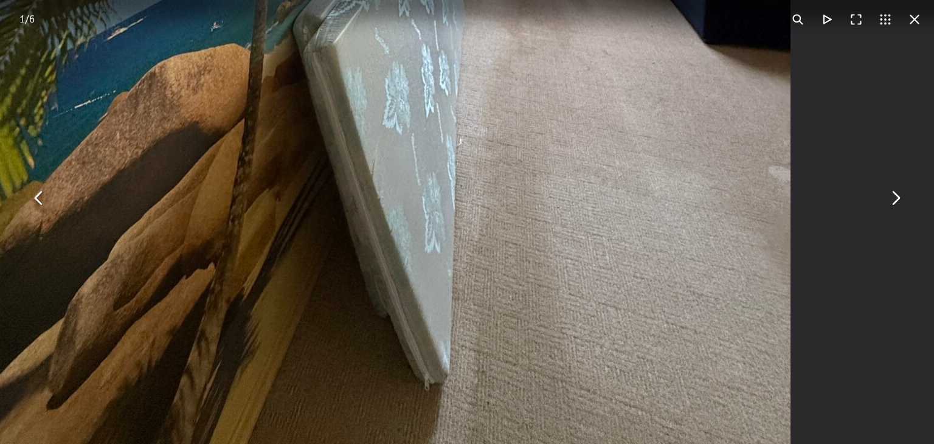
drag, startPoint x: 574, startPoint y: 36, endPoint x: 459, endPoint y: 327, distance: 311.8
click at [459, 327] on div "1 / 6" at bounding box center [467, 222] width 934 height 444
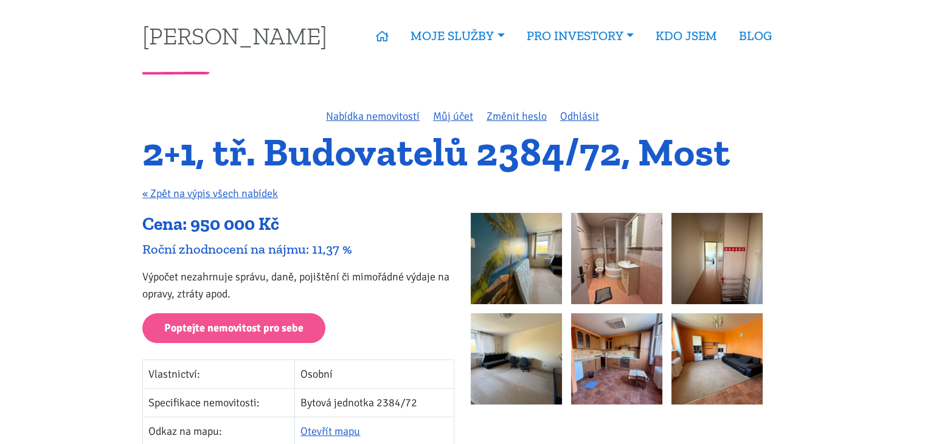
click at [535, 252] on img at bounding box center [516, 258] width 91 height 91
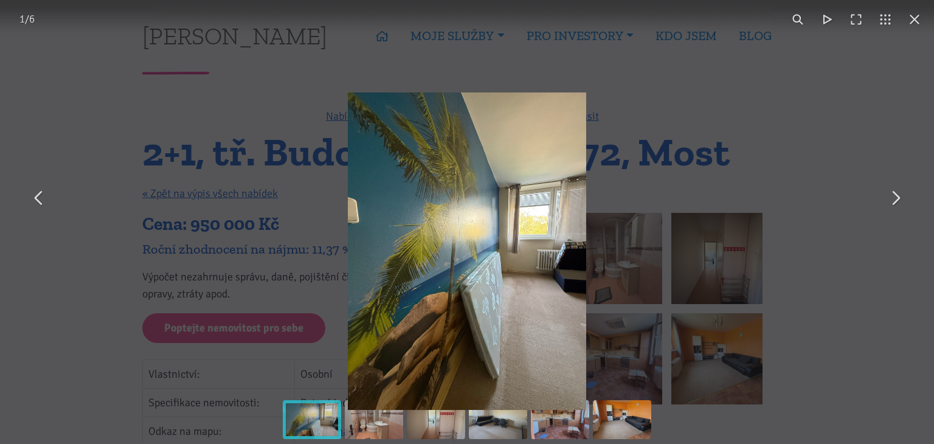
drag, startPoint x: 513, startPoint y: 167, endPoint x: 412, endPoint y: 221, distance: 114.8
click at [412, 221] on img "You can close this modal content with the ESC key" at bounding box center [467, 250] width 238 height 317
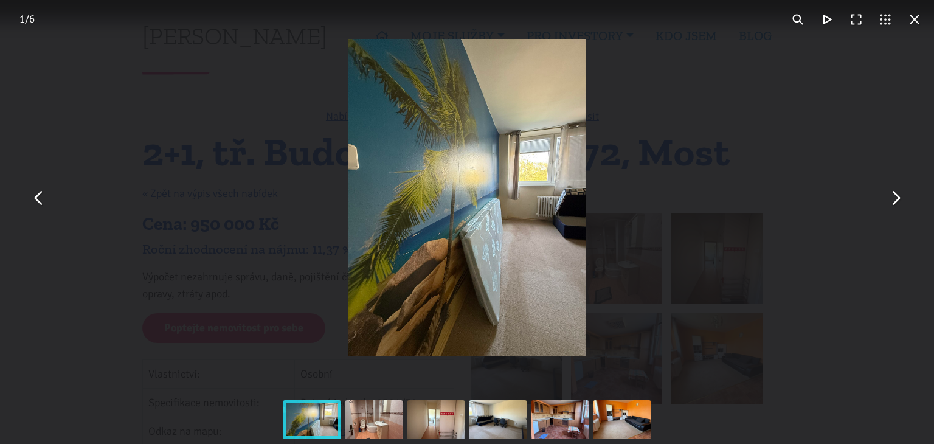
click at [460, 133] on img "You can close this modal content with the ESC key" at bounding box center [467, 197] width 238 height 317
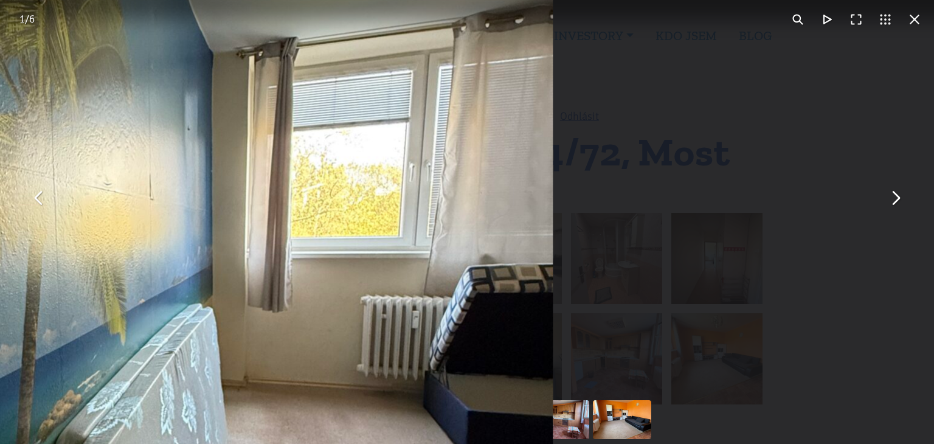
drag, startPoint x: 705, startPoint y: 182, endPoint x: 228, endPoint y: 99, distance: 484.0
click at [228, 99] on img "You can close this modal content with the ESC key" at bounding box center [86, 303] width 934 height 1246
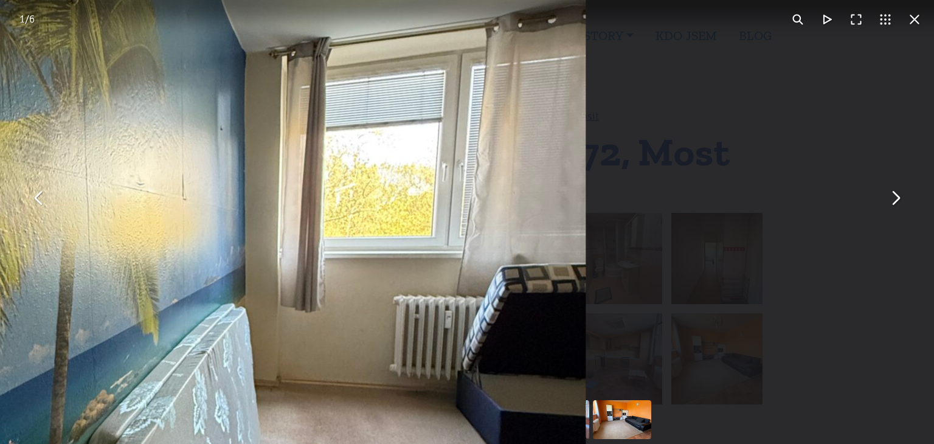
click at [898, 196] on button "You can close this modal content with the ESC key" at bounding box center [895, 197] width 29 height 29
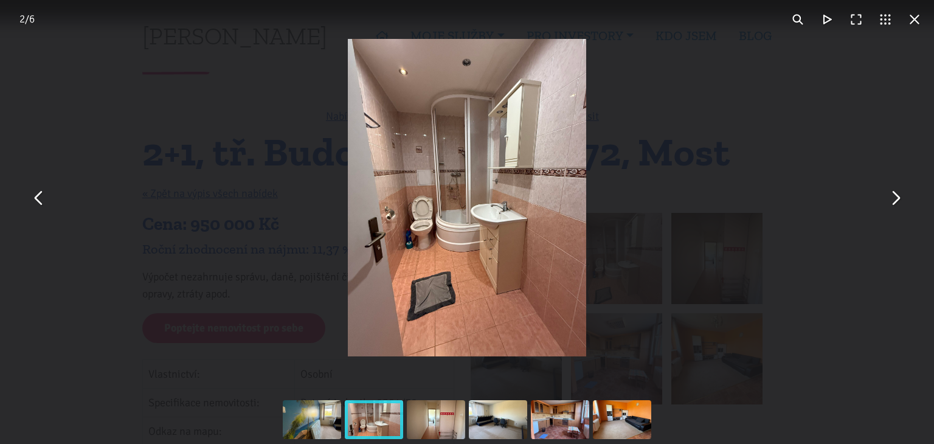
click at [473, 227] on img "You can close this modal content with the ESC key" at bounding box center [467, 197] width 238 height 317
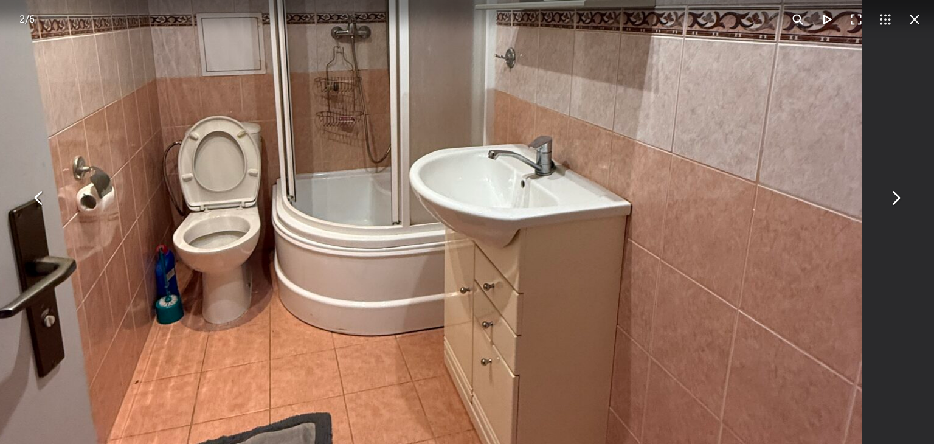
drag, startPoint x: 502, startPoint y: 224, endPoint x: 438, endPoint y: 199, distance: 69.3
click at [438, 199] on img "You can close this modal content with the ESC key" at bounding box center [395, 123] width 934 height 1246
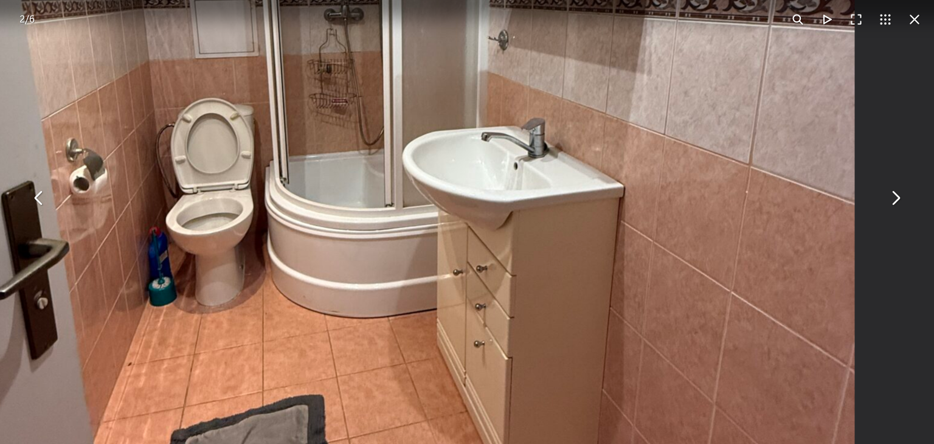
click at [898, 196] on button "You can close this modal content with the ESC key" at bounding box center [895, 197] width 29 height 29
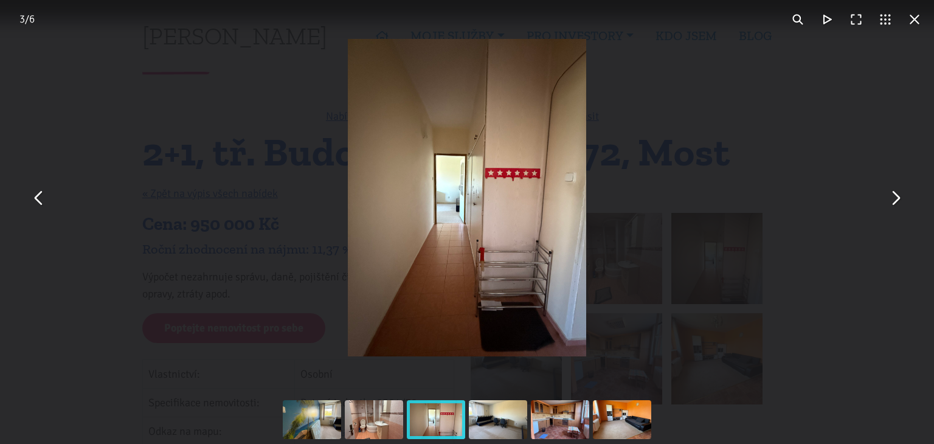
click at [532, 231] on img "You can close this modal content with the ESC key" at bounding box center [467, 197] width 238 height 317
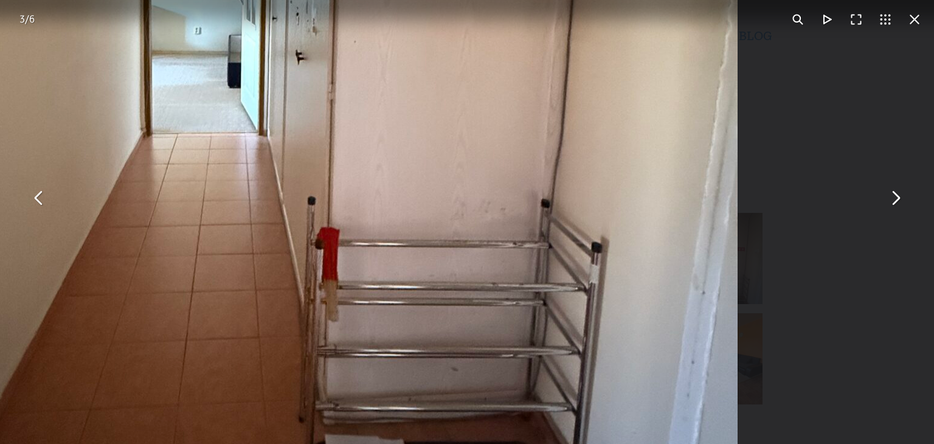
drag, startPoint x: 615, startPoint y: 318, endPoint x: 592, endPoint y: 132, distance: 187.5
click at [593, 136] on img "You can close this modal content with the ESC key" at bounding box center [271, 32] width 934 height 1246
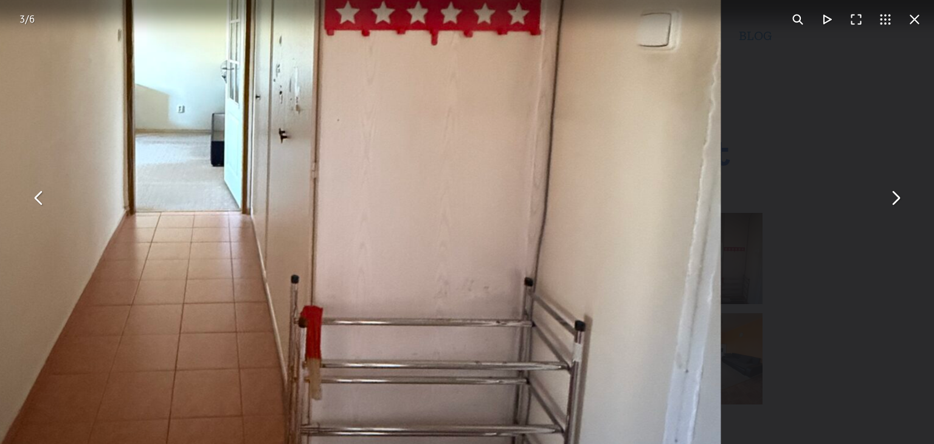
drag, startPoint x: 592, startPoint y: 135, endPoint x: 591, endPoint y: 351, distance: 215.9
click at [591, 351] on img "You can close this modal content with the ESC key" at bounding box center [254, 111] width 934 height 1246
click at [893, 196] on button "You can close this modal content with the ESC key" at bounding box center [895, 197] width 29 height 29
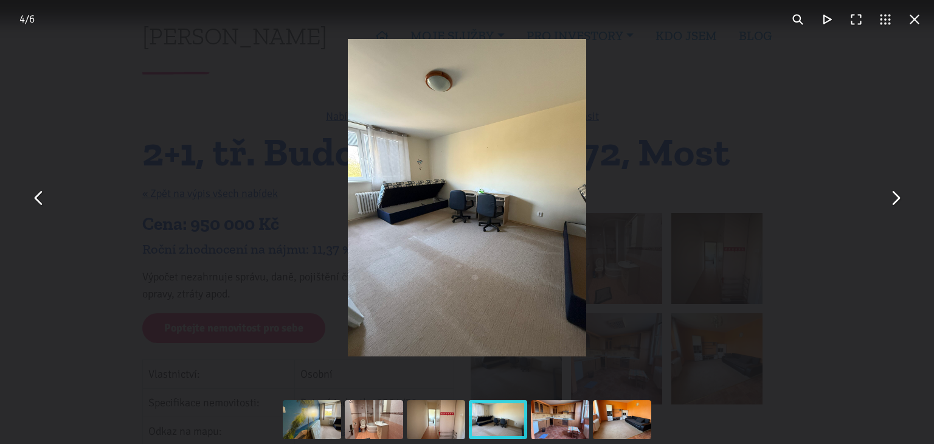
click at [422, 240] on img "You can close this modal content with the ESC key" at bounding box center [467, 197] width 238 height 317
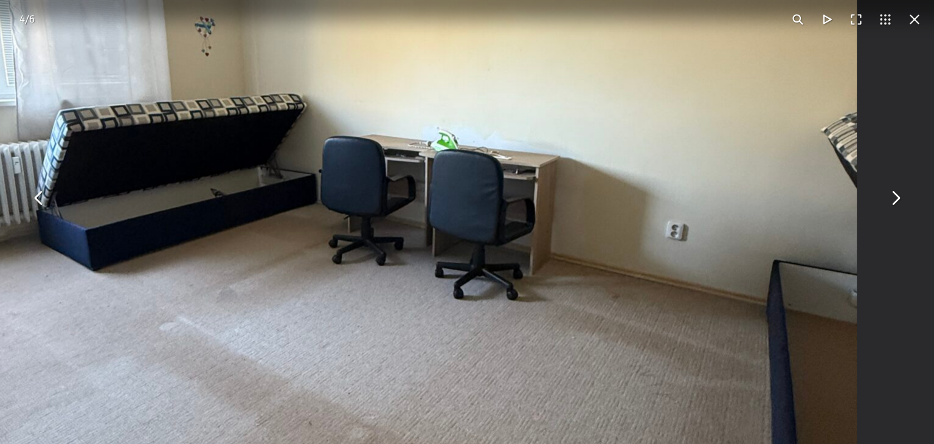
drag, startPoint x: 342, startPoint y: 144, endPoint x: 129, endPoint y: 210, distance: 222.8
click at [129, 210] on img "You can close this modal content with the ESC key" at bounding box center [390, 167] width 934 height 1246
click at [898, 197] on button "You can close this modal content with the ESC key" at bounding box center [895, 197] width 29 height 29
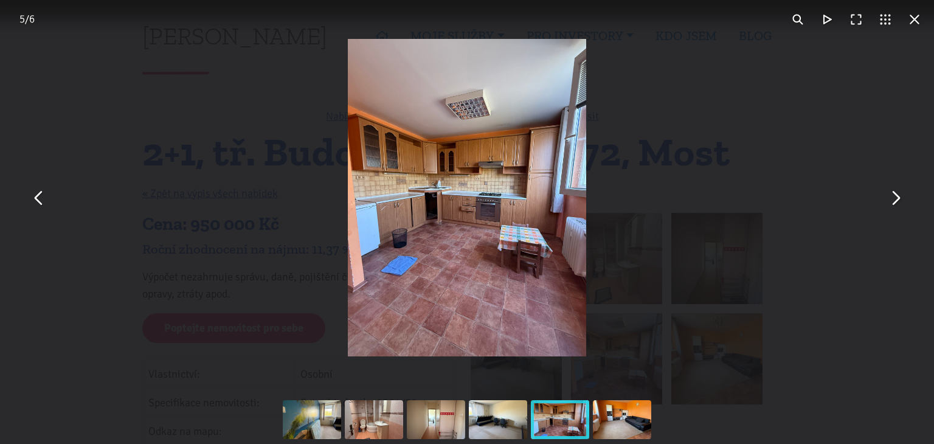
click at [451, 241] on img "You can close this modal content with the ESC key" at bounding box center [467, 197] width 238 height 317
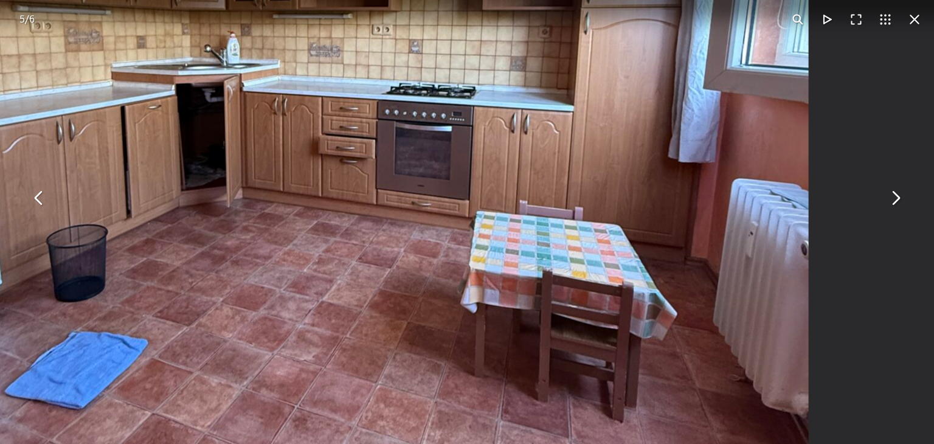
drag, startPoint x: 602, startPoint y: 87, endPoint x: 428, endPoint y: 121, distance: 177.2
click at [428, 121] on img "You can close this modal content with the ESC key" at bounding box center [342, 104] width 934 height 1246
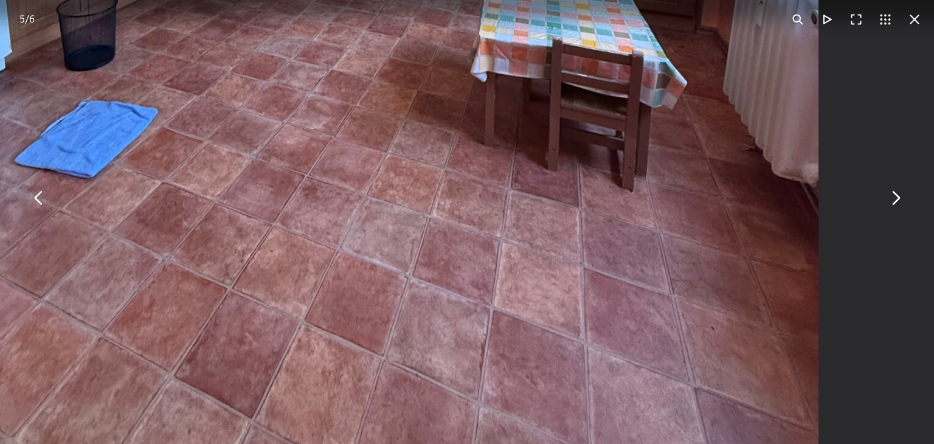
drag, startPoint x: 494, startPoint y: 321, endPoint x: 518, endPoint y: 60, distance: 262.0
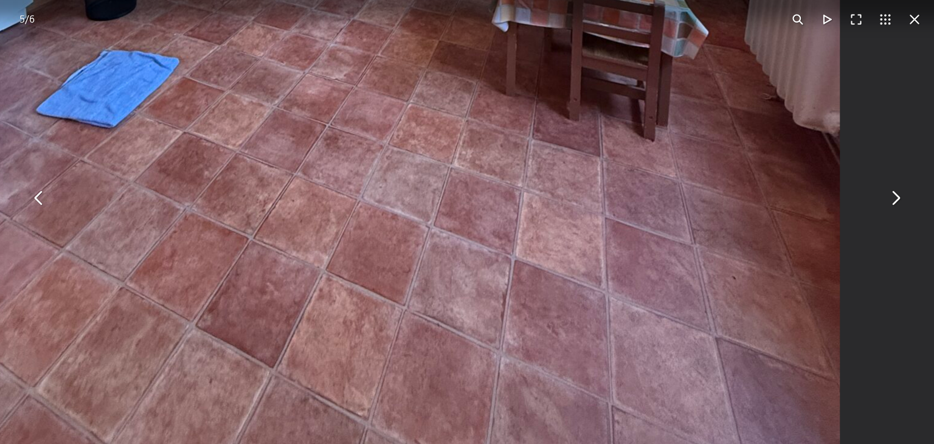
click at [898, 195] on button "You can close this modal content with the ESC key" at bounding box center [895, 197] width 29 height 29
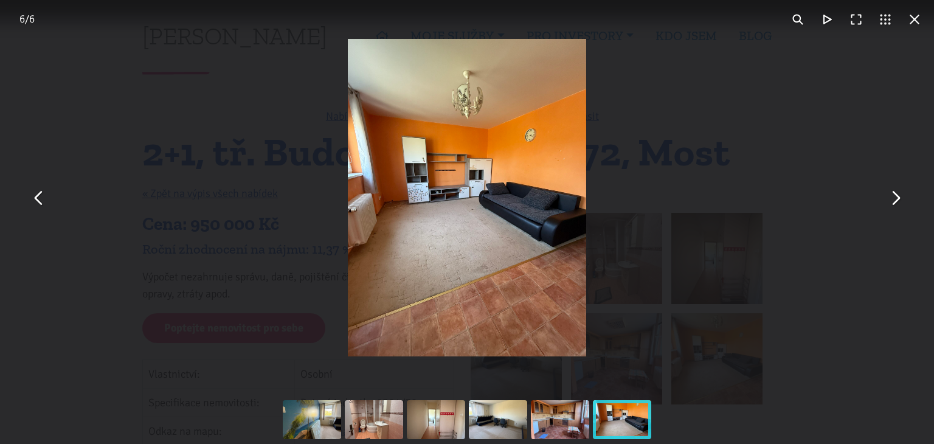
click at [445, 229] on img "You can close this modal content with the ESC key" at bounding box center [467, 197] width 238 height 317
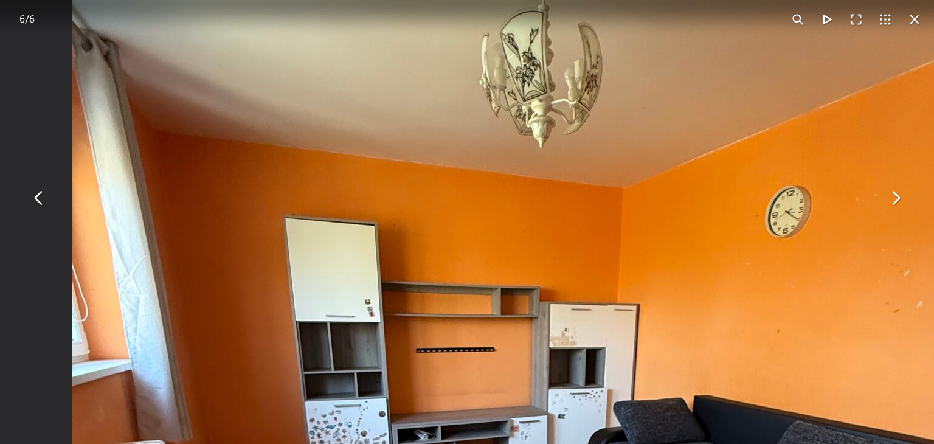
drag, startPoint x: 414, startPoint y: 151, endPoint x: 422, endPoint y: 471, distance: 320.0
click at [917, 18] on button "You can close this modal content with the ESC key" at bounding box center [914, 19] width 29 height 29
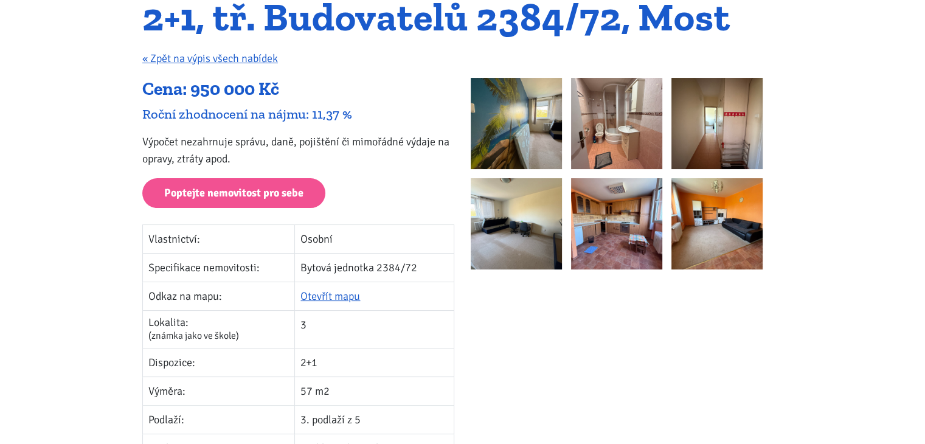
scroll to position [122, 0]
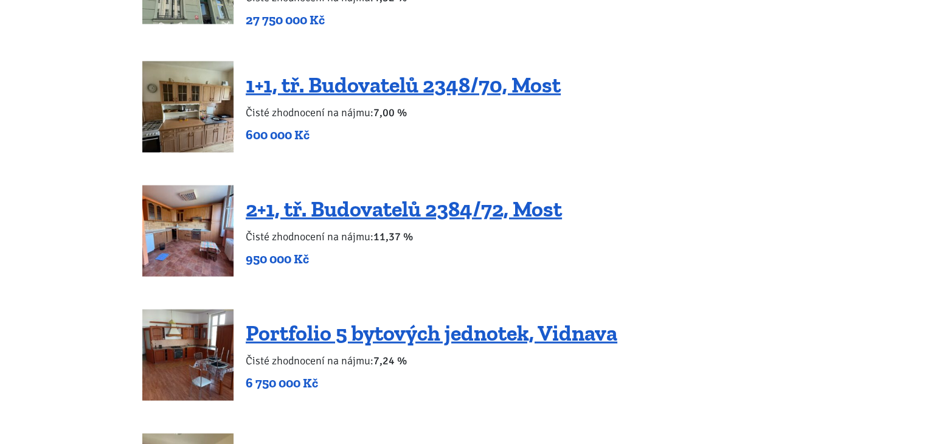
scroll to position [2493, 0]
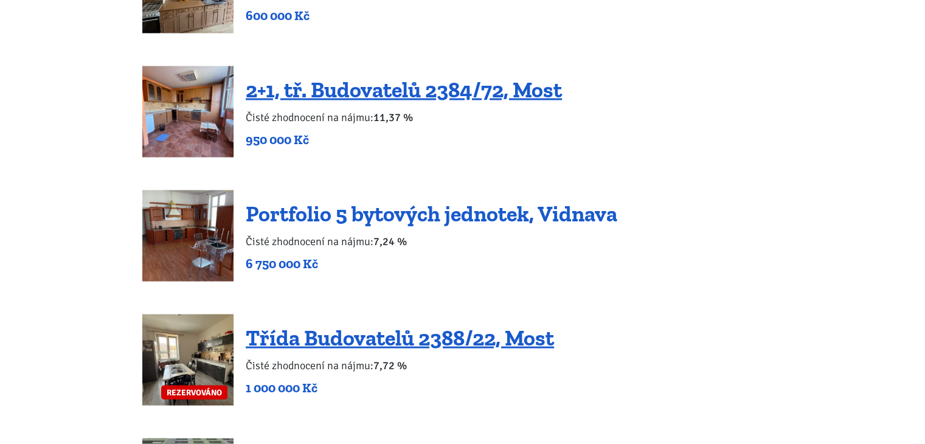
click at [462, 201] on link "Portfolio 5 bytových jednotek, Vidnava" at bounding box center [432, 214] width 372 height 26
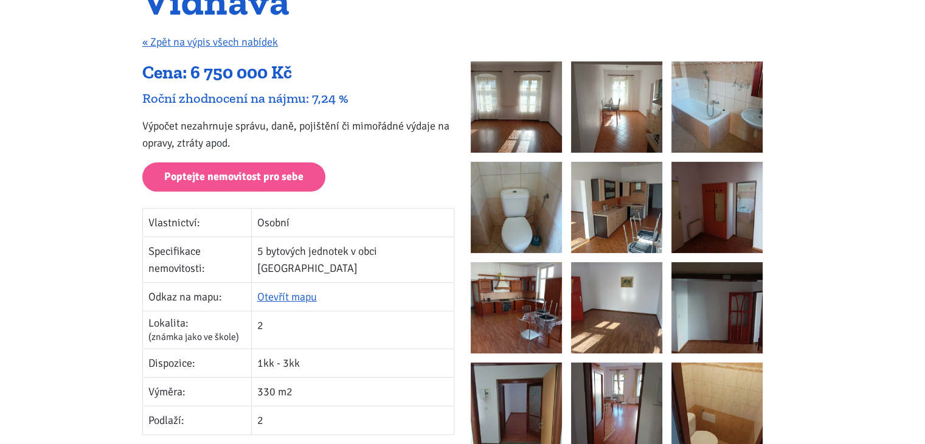
scroll to position [182, 0]
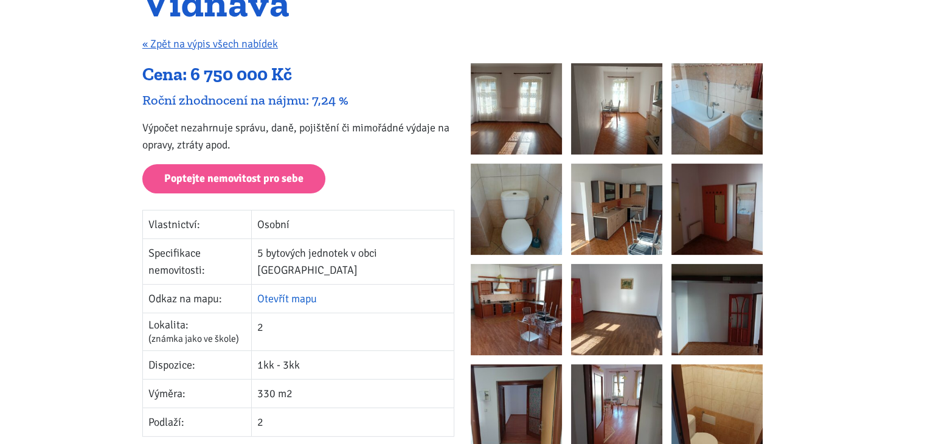
click at [317, 292] on link "Otevřít mapu" at bounding box center [287, 298] width 60 height 13
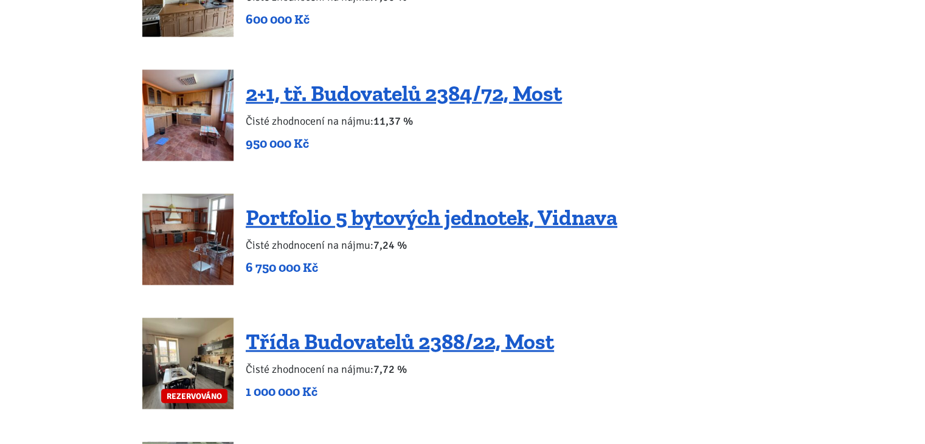
scroll to position [2493, 0]
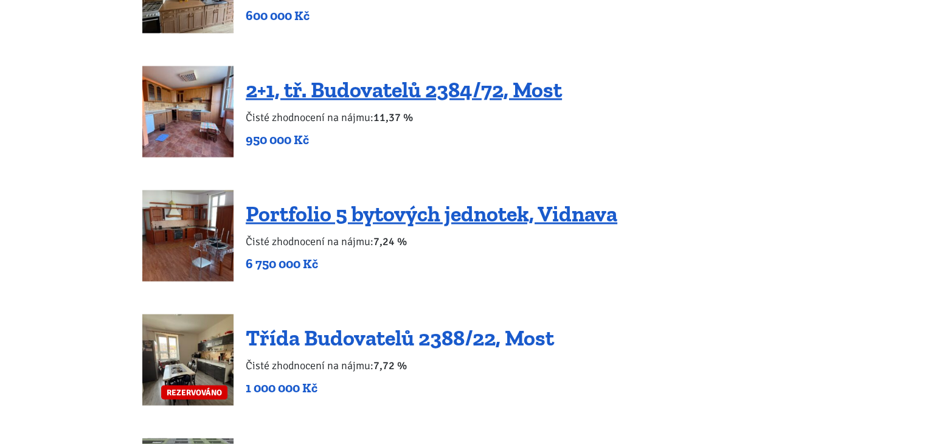
click at [409, 325] on link "Třída Budovatelů 2388/22, Most" at bounding box center [400, 338] width 308 height 26
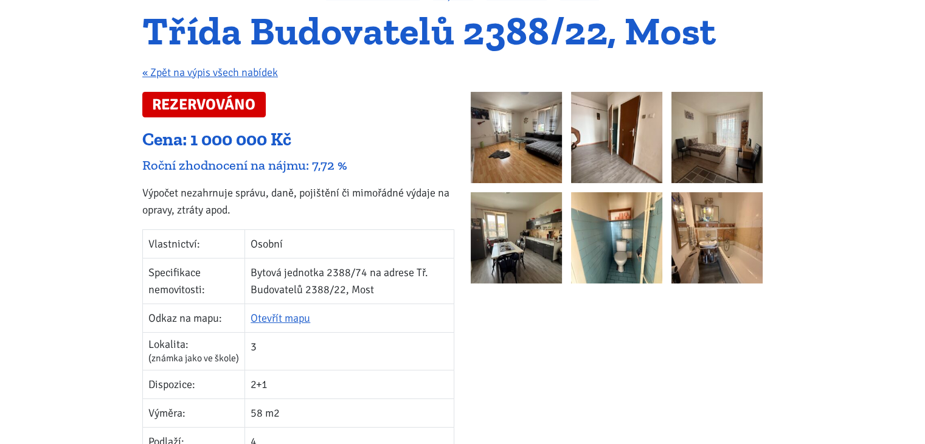
scroll to position [122, 0]
click at [519, 129] on img at bounding box center [516, 136] width 91 height 91
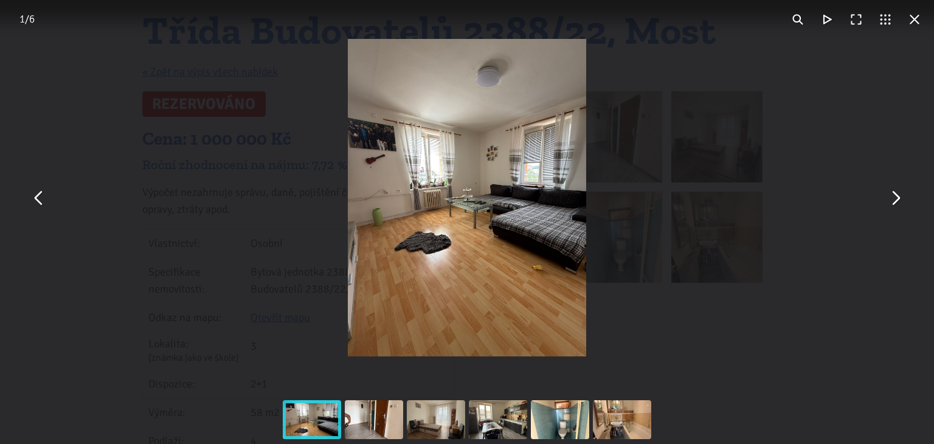
click at [487, 229] on img "You can close this modal content with the ESC key" at bounding box center [467, 197] width 238 height 317
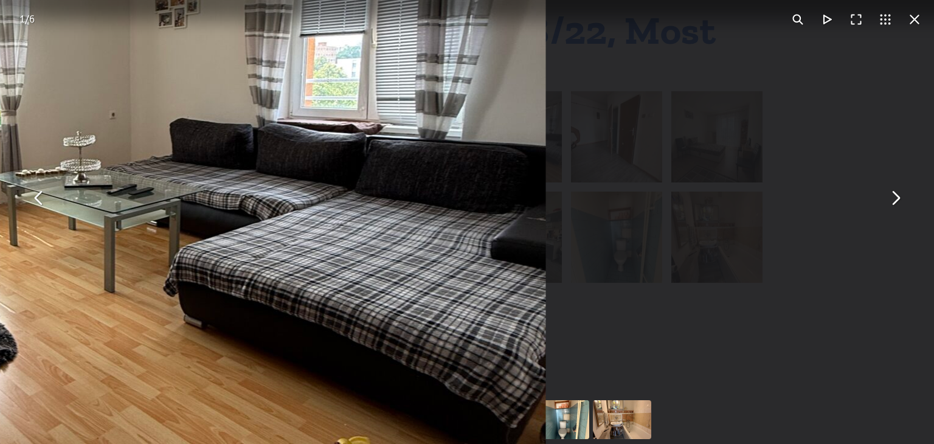
drag, startPoint x: 718, startPoint y: 179, endPoint x: 325, endPoint y: 238, distance: 397.3
click at [325, 238] on img "You can close this modal content with the ESC key" at bounding box center [79, 172] width 934 height 1246
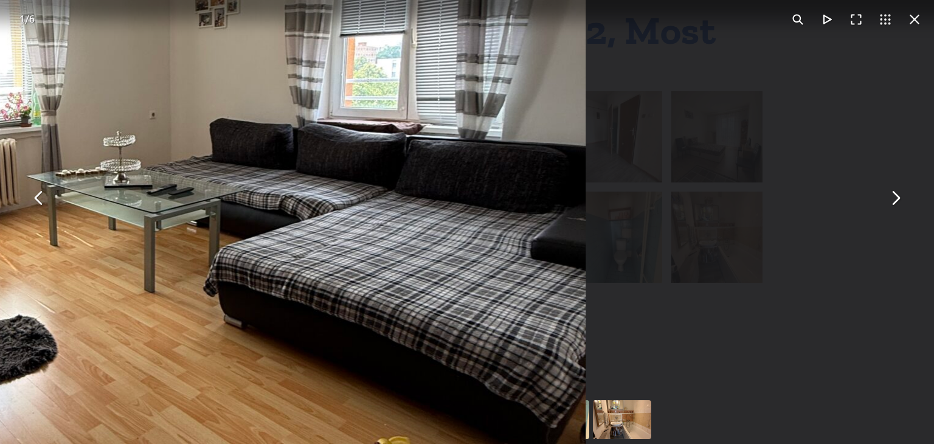
click at [899, 193] on button "You can close this modal content with the ESC key" at bounding box center [895, 197] width 29 height 29
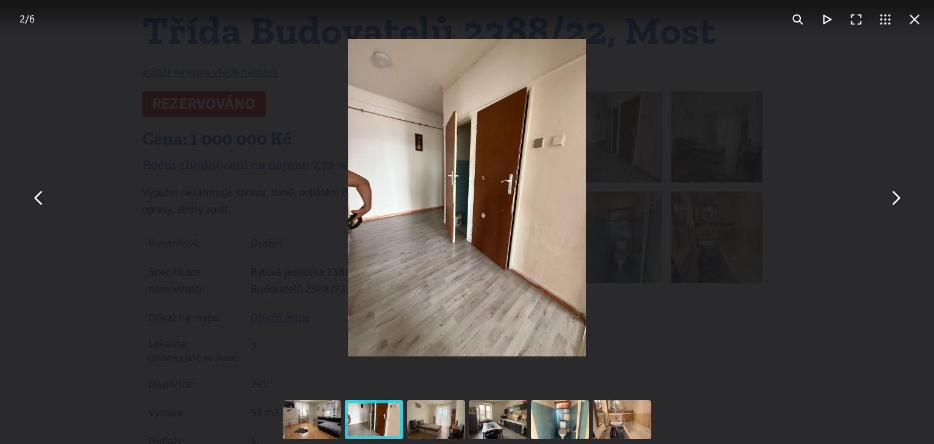
click at [513, 144] on img "You can close this modal content with the ESC key" at bounding box center [467, 197] width 238 height 317
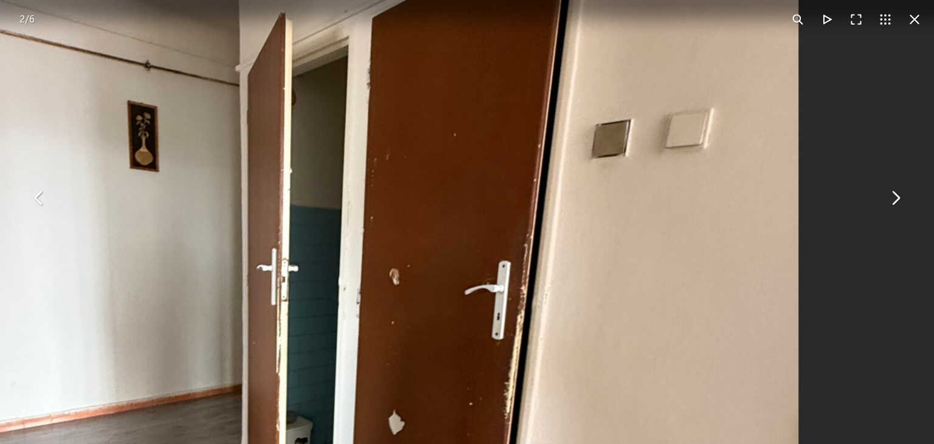
click at [893, 190] on button "You can close this modal content with the ESC key" at bounding box center [895, 197] width 29 height 29
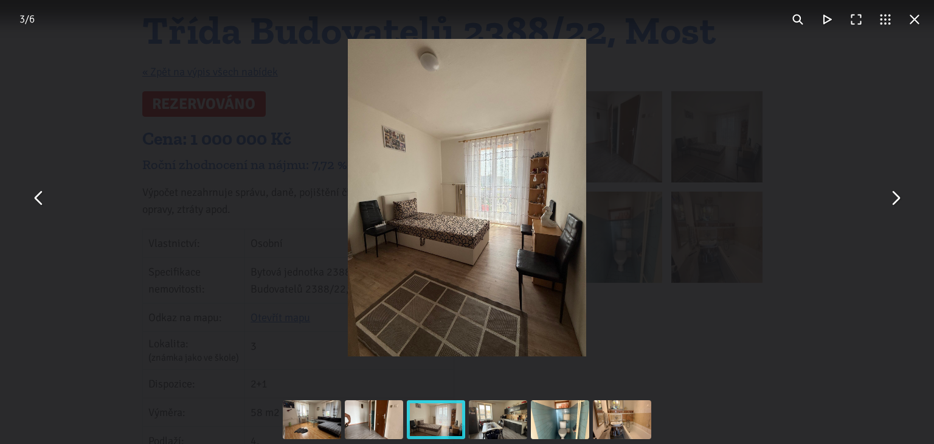
click at [451, 182] on img "You can close this modal content with the ESC key" at bounding box center [467, 197] width 238 height 317
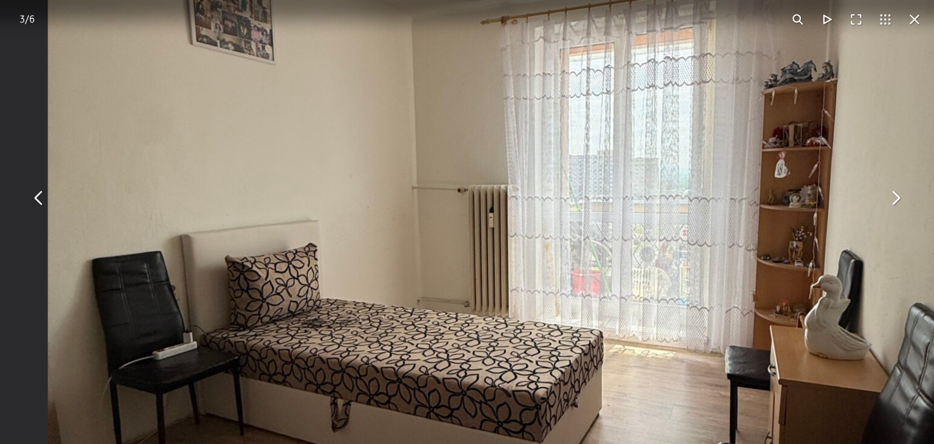
click at [896, 202] on button "You can close this modal content with the ESC key" at bounding box center [895, 197] width 29 height 29
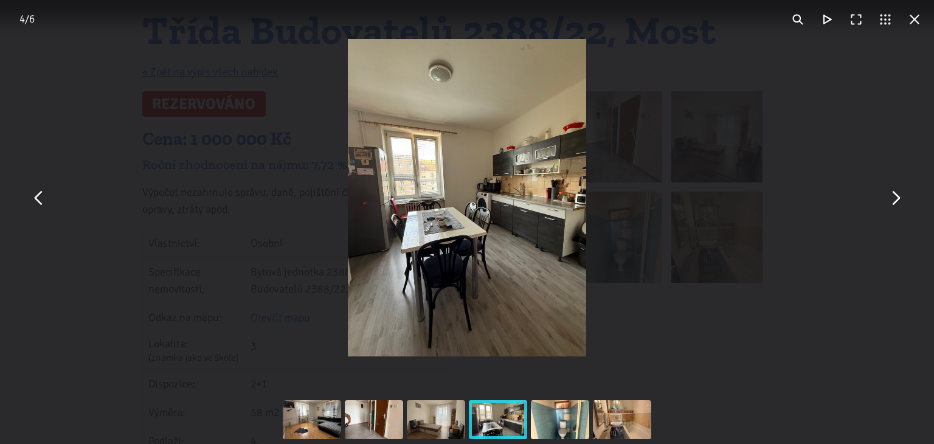
click at [455, 209] on img "You can close this modal content with the ESC key" at bounding box center [467, 197] width 238 height 317
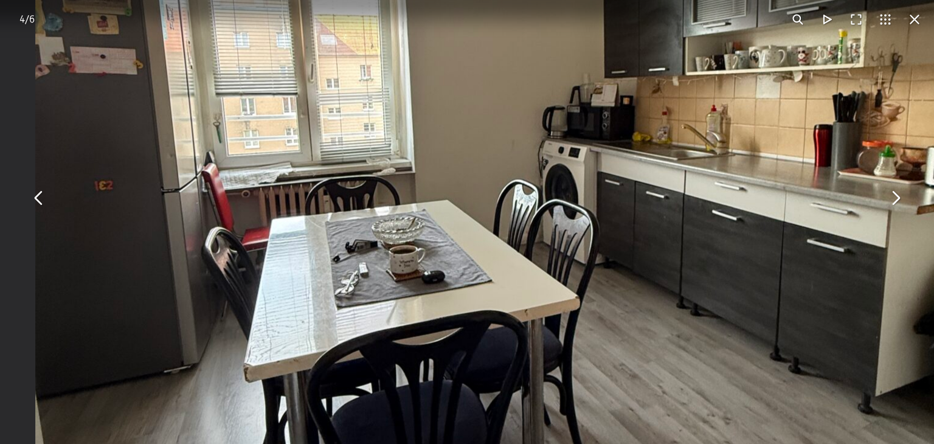
click at [898, 196] on button "You can close this modal content with the ESC key" at bounding box center [895, 197] width 29 height 29
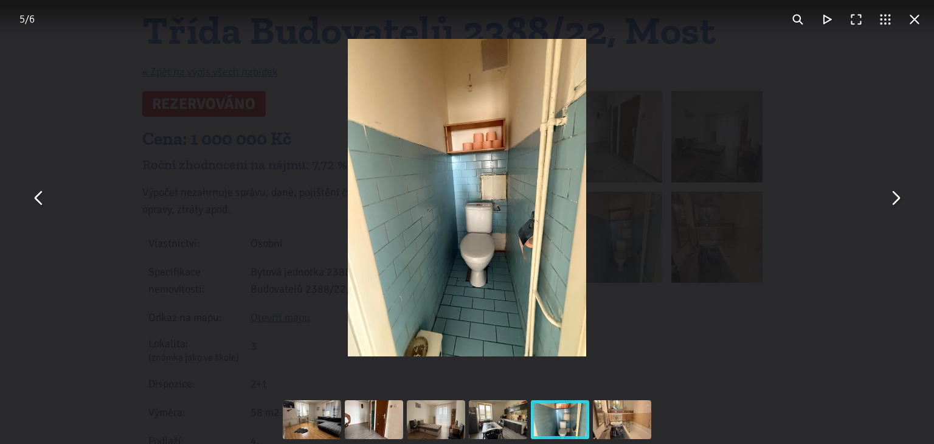
click at [458, 221] on img "You can close this modal content with the ESC key" at bounding box center [467, 197] width 238 height 317
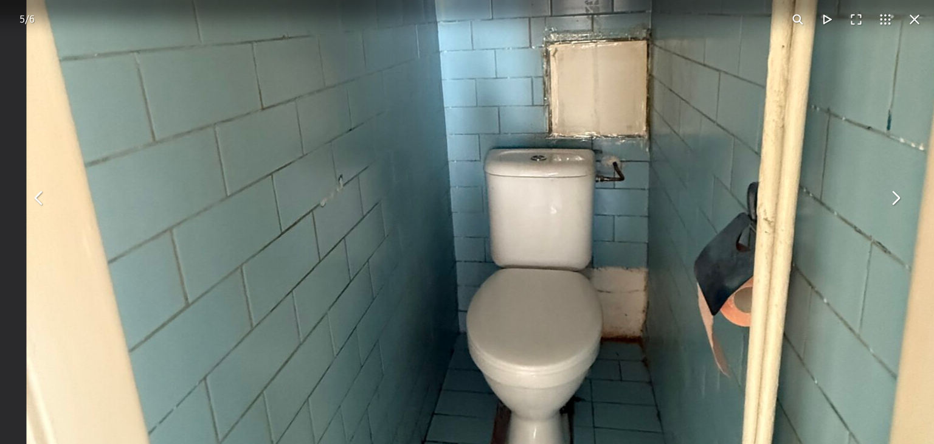
click at [898, 196] on button "You can close this modal content with the ESC key" at bounding box center [895, 197] width 29 height 29
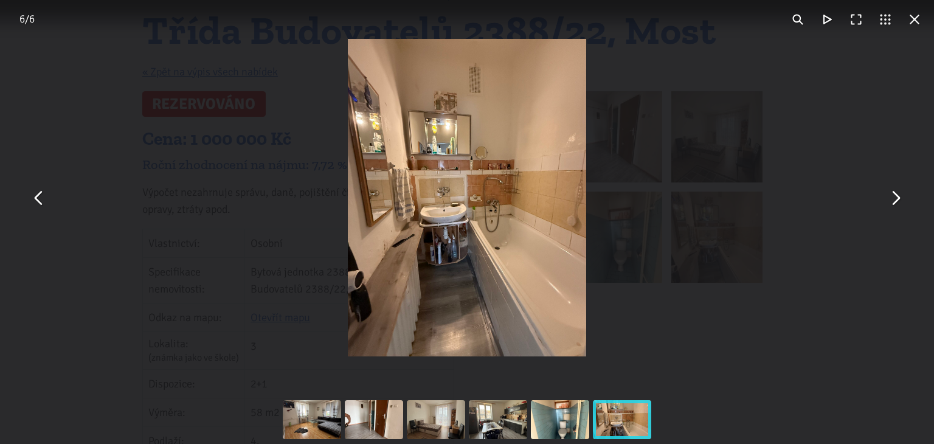
click at [512, 232] on img "You can close this modal content with the ESC key" at bounding box center [467, 197] width 238 height 317
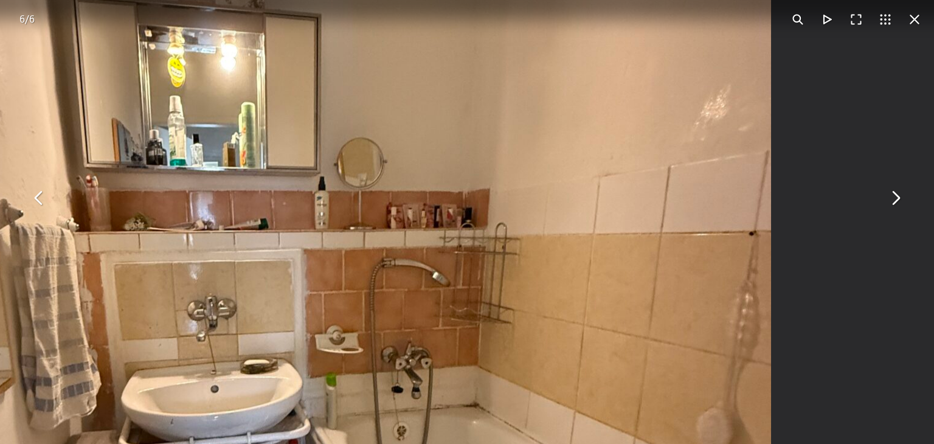
drag, startPoint x: 469, startPoint y: 162, endPoint x: 438, endPoint y: 404, distance: 243.4
click at [438, 404] on img "You can close this modal content with the ESC key" at bounding box center [304, 339] width 934 height 1246
click at [893, 200] on button "You can close this modal content with the ESC key" at bounding box center [895, 197] width 29 height 29
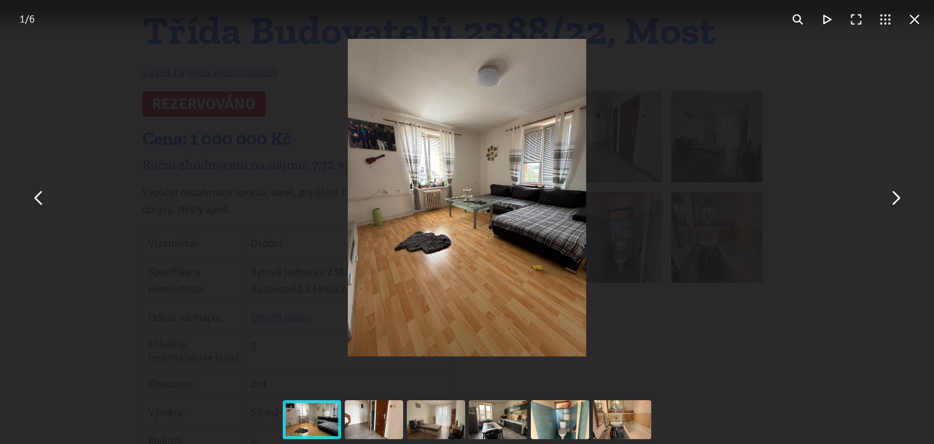
click at [915, 21] on button "You can close this modal content with the ESC key" at bounding box center [914, 19] width 29 height 29
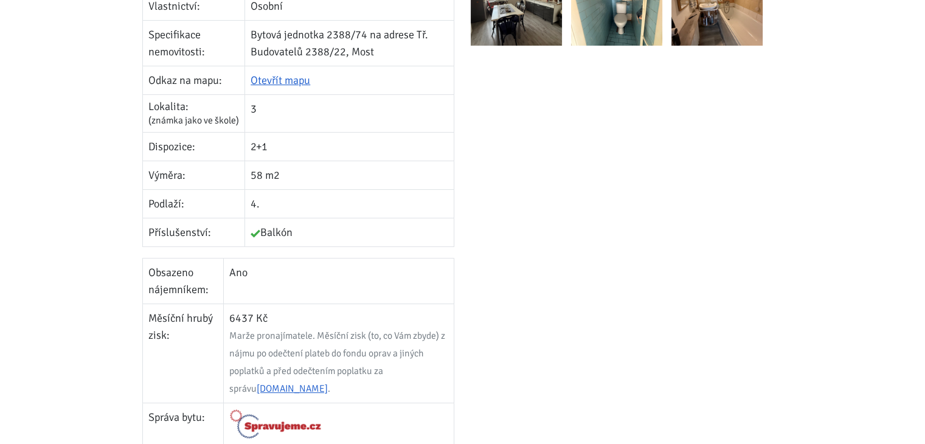
scroll to position [365, 0]
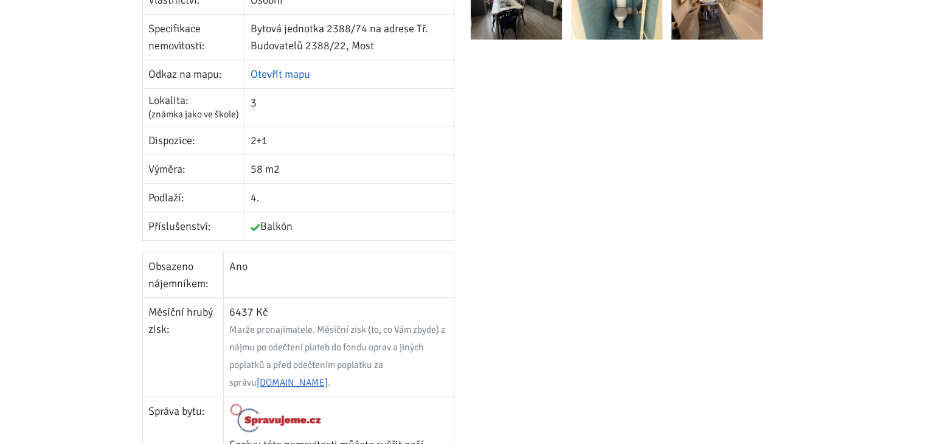
click at [285, 74] on link "Otevřít mapu" at bounding box center [281, 74] width 60 height 13
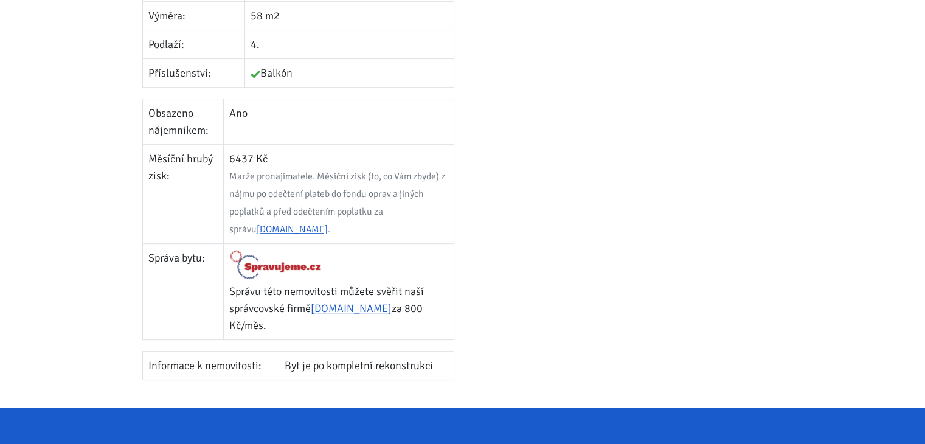
scroll to position [426, 0]
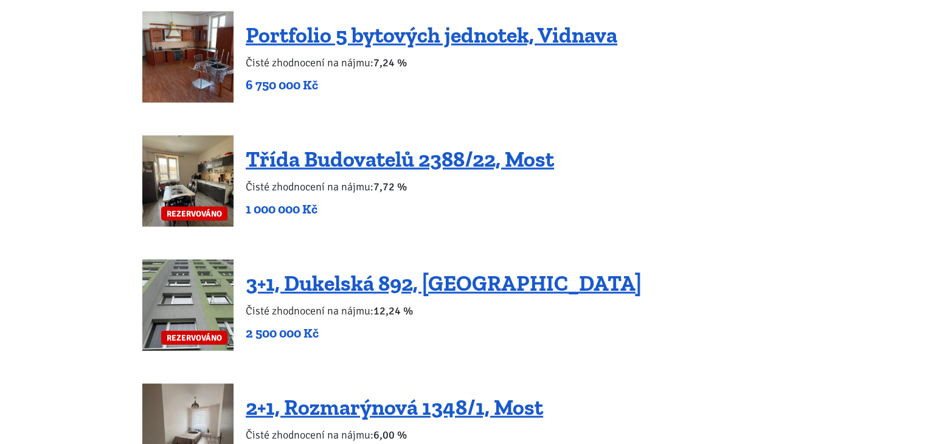
scroll to position [2737, 0]
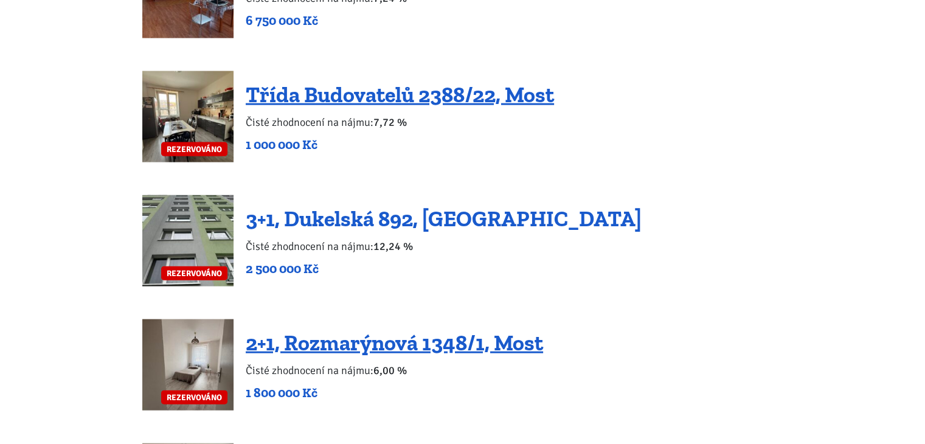
click at [427, 206] on link "3+1, Dukelská 892, [GEOGRAPHIC_DATA]" at bounding box center [444, 219] width 396 height 26
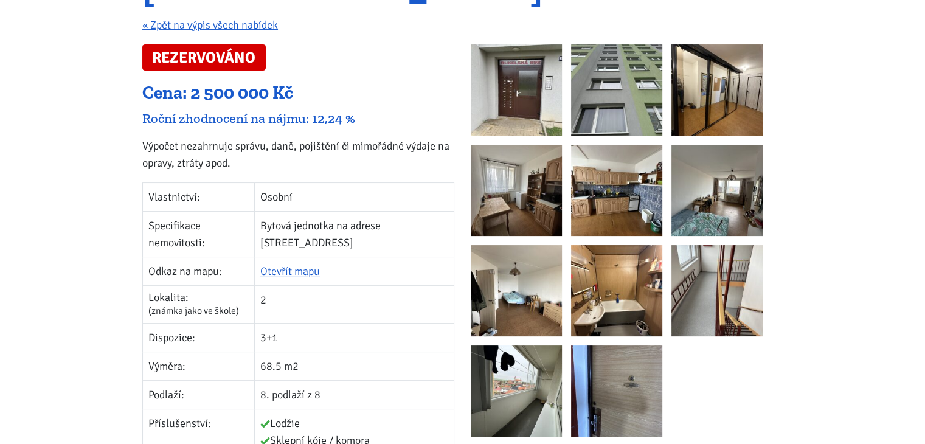
scroll to position [182, 0]
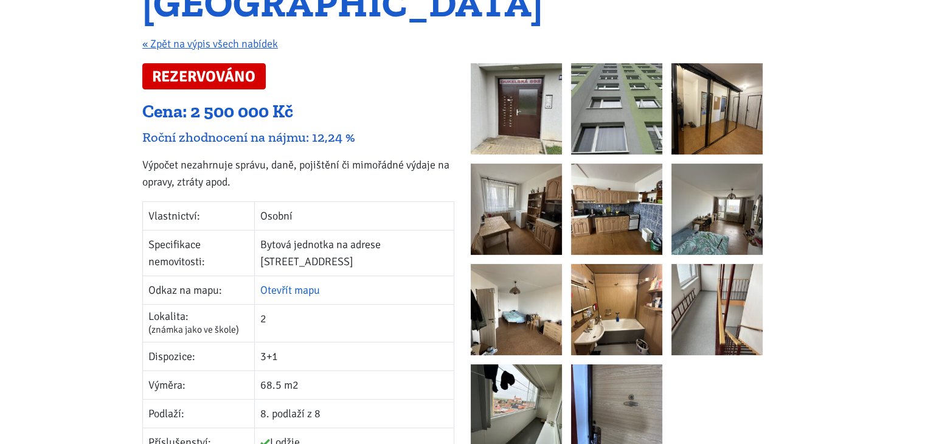
click at [311, 283] on link "Otevřít mapu" at bounding box center [290, 289] width 60 height 13
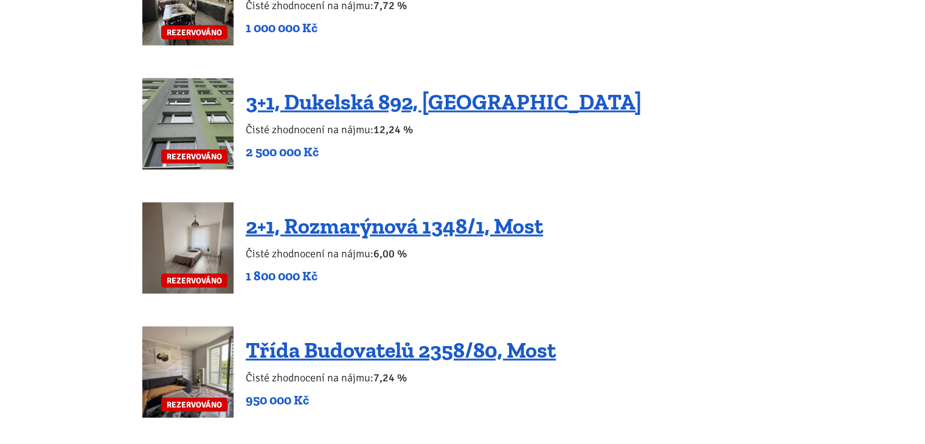
scroll to position [2858, 0]
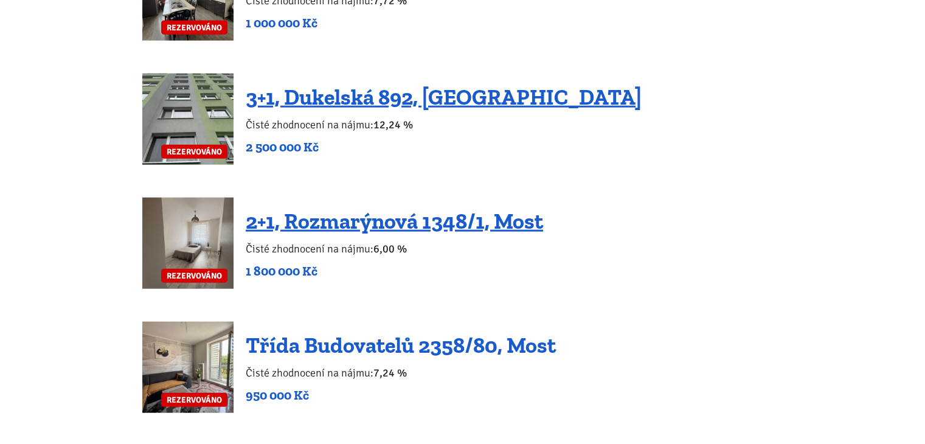
click at [409, 332] on link "Třída Budovatelů 2358/80, Most" at bounding box center [401, 345] width 310 height 26
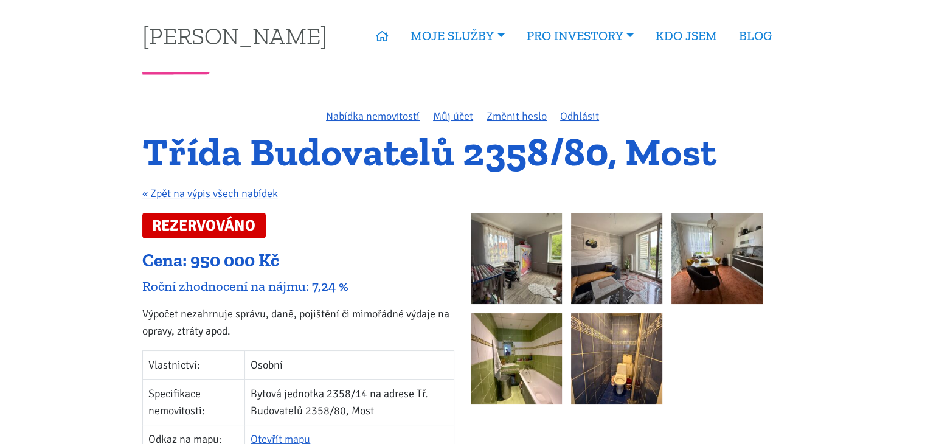
click at [528, 247] on img at bounding box center [516, 258] width 91 height 91
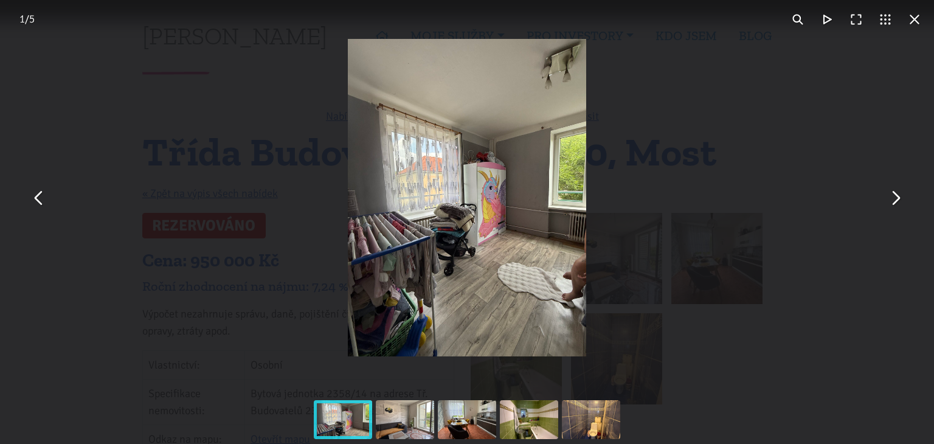
click at [899, 199] on button "You can close this modal content with the ESC key" at bounding box center [895, 197] width 29 height 29
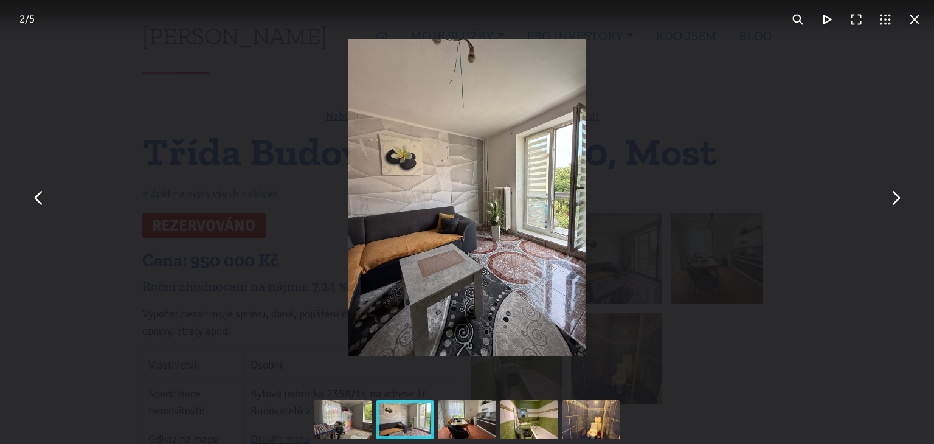
click at [519, 172] on img "You can close this modal content with the ESC key" at bounding box center [467, 197] width 238 height 317
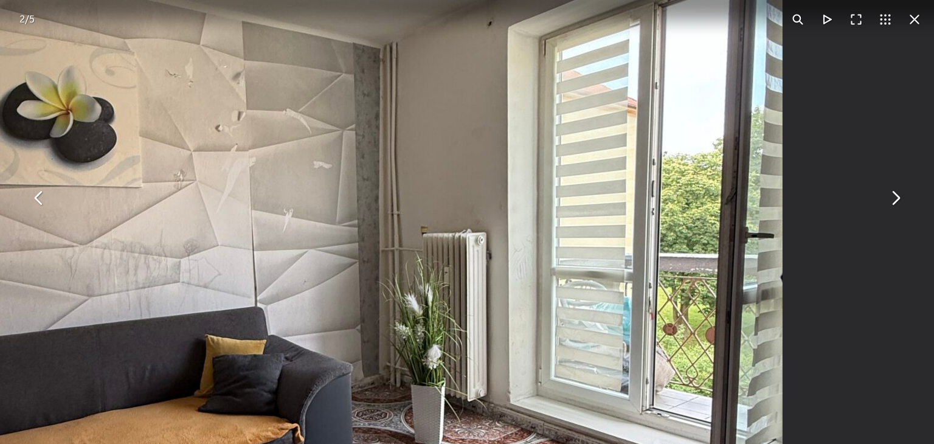
click at [895, 194] on button "You can close this modal content with the ESC key" at bounding box center [895, 197] width 29 height 29
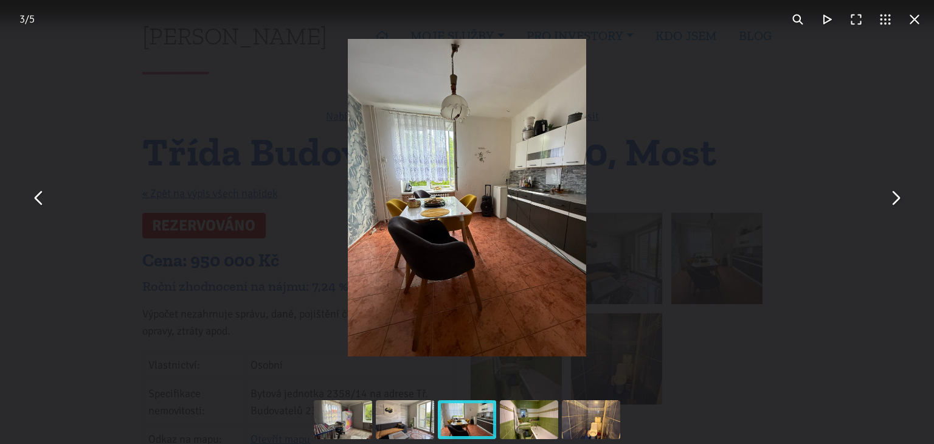
click at [429, 204] on img "You can close this modal content with the ESC key" at bounding box center [467, 197] width 238 height 317
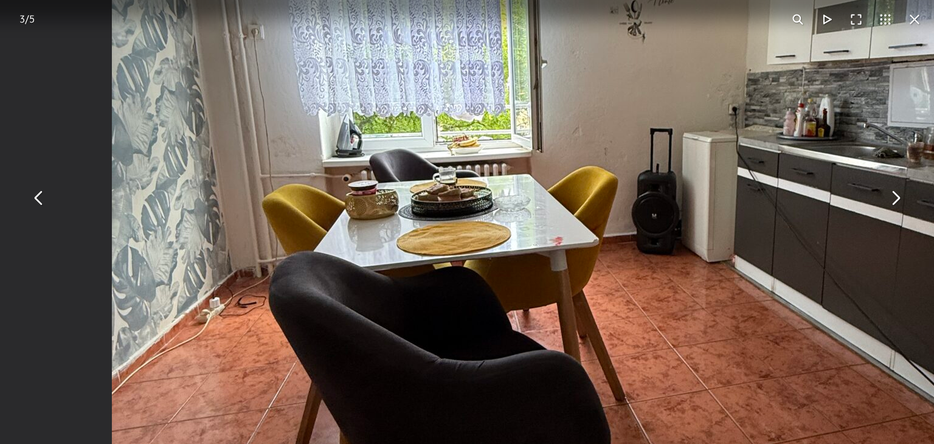
click at [897, 197] on button "You can close this modal content with the ESC key" at bounding box center [895, 197] width 29 height 29
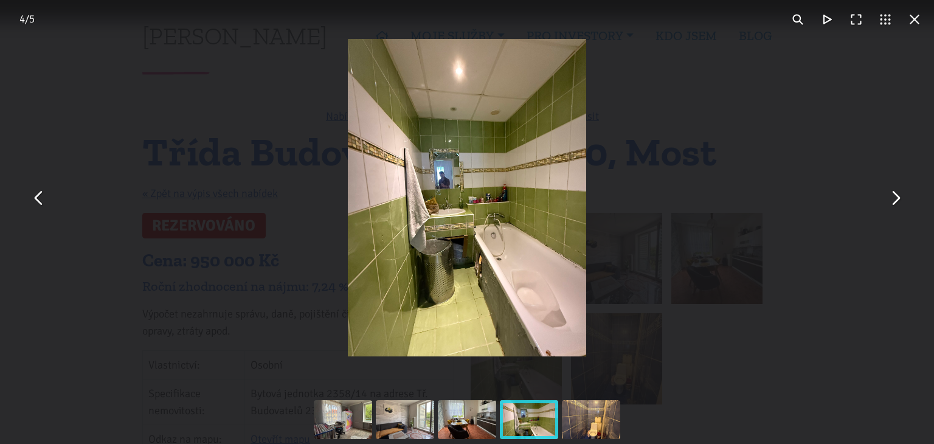
click at [521, 254] on img "You can close this modal content with the ESC key" at bounding box center [467, 197] width 238 height 317
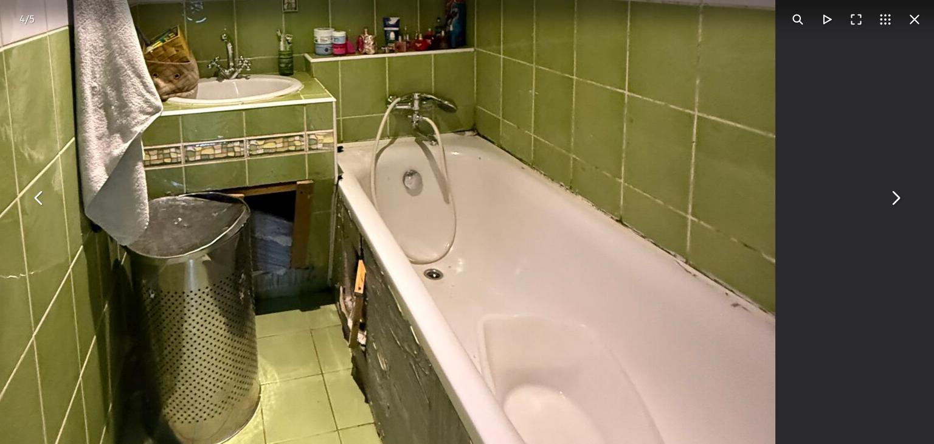
click at [892, 199] on button "You can close this modal content with the ESC key" at bounding box center [895, 197] width 29 height 29
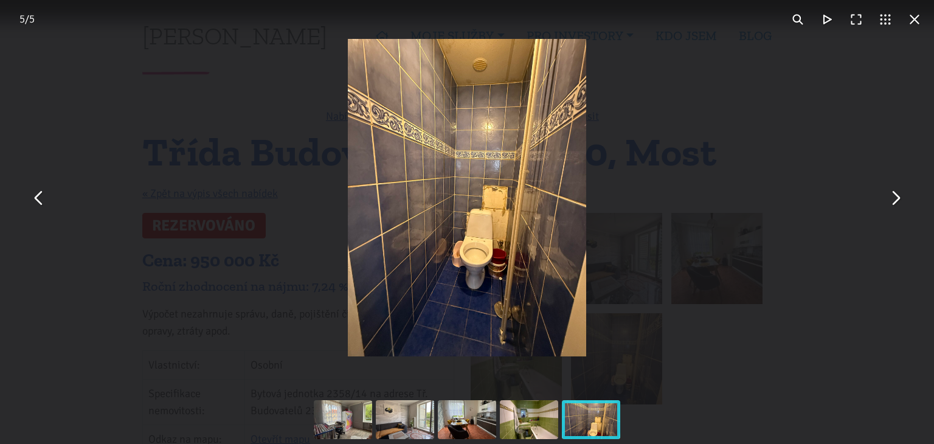
click at [501, 207] on img "You can close this modal content with the ESC key" at bounding box center [467, 197] width 238 height 317
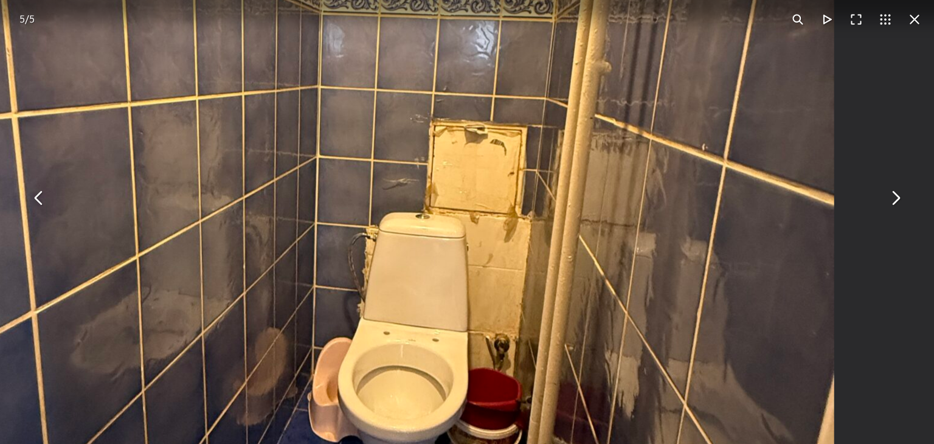
click at [899, 198] on button "You can close this modal content with the ESC key" at bounding box center [895, 197] width 29 height 29
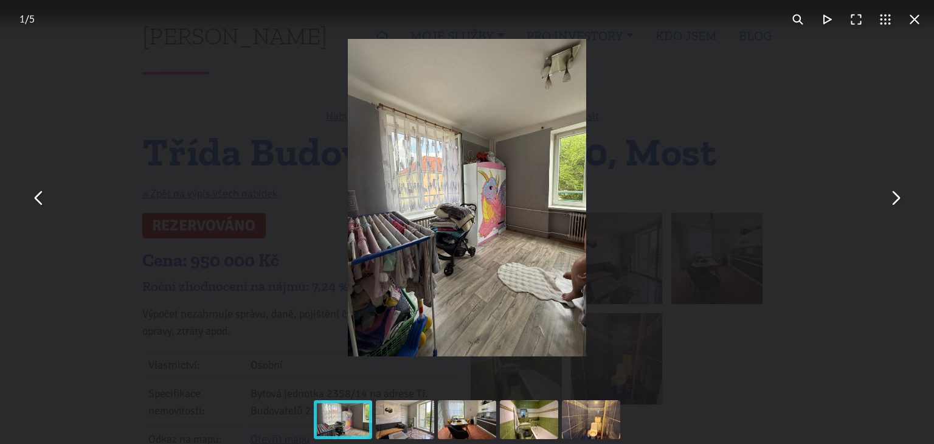
click at [913, 18] on button "You can close this modal content with the ESC key" at bounding box center [914, 19] width 29 height 29
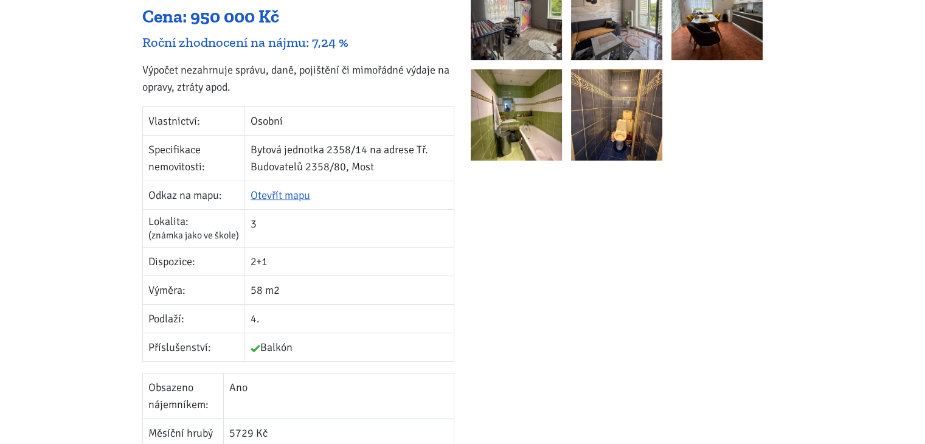
scroll to position [122, 0]
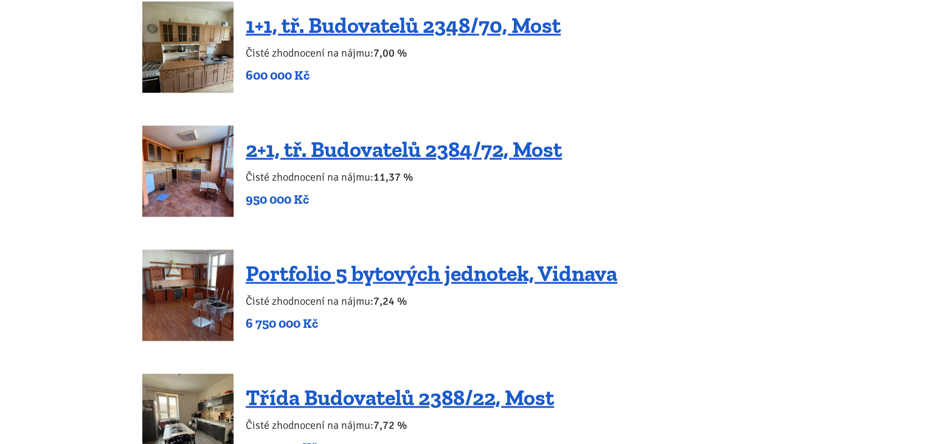
scroll to position [2433, 0]
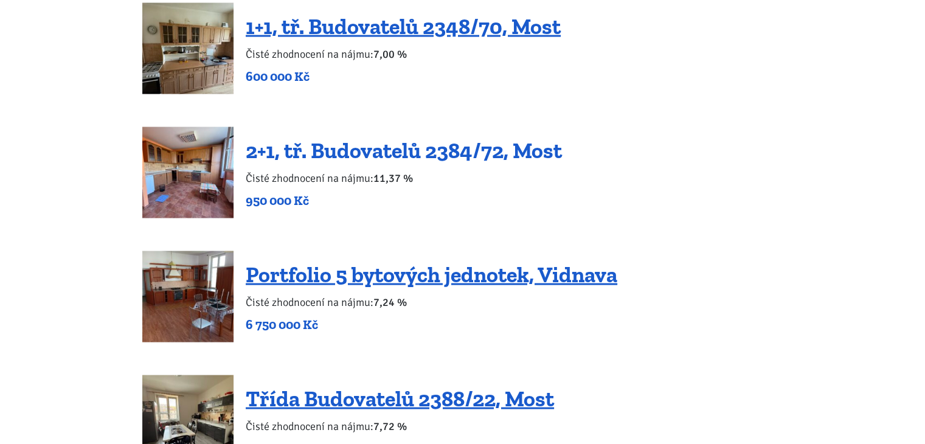
click at [385, 137] on link "2+1, tř. Budovatelů 2384/72, Most" at bounding box center [404, 150] width 316 height 26
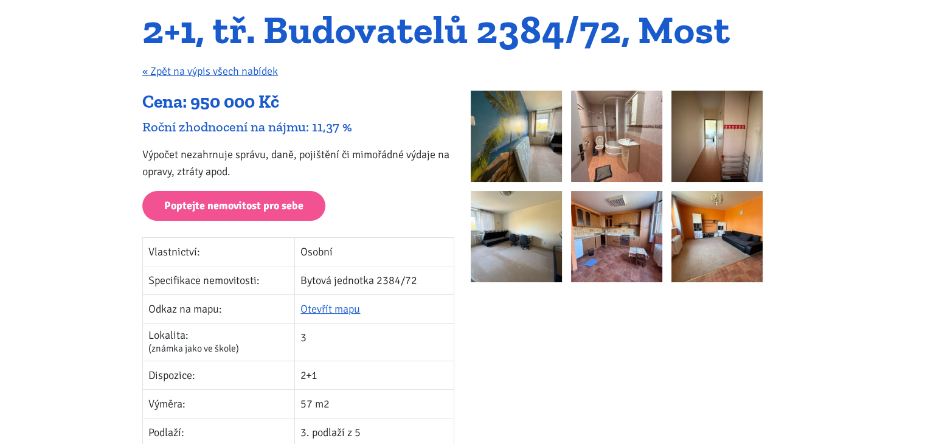
scroll to position [122, 0]
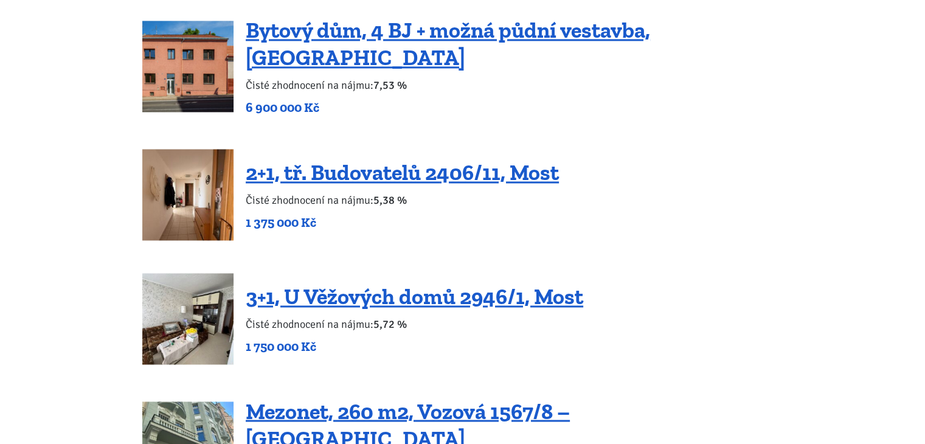
scroll to position [1885, 0]
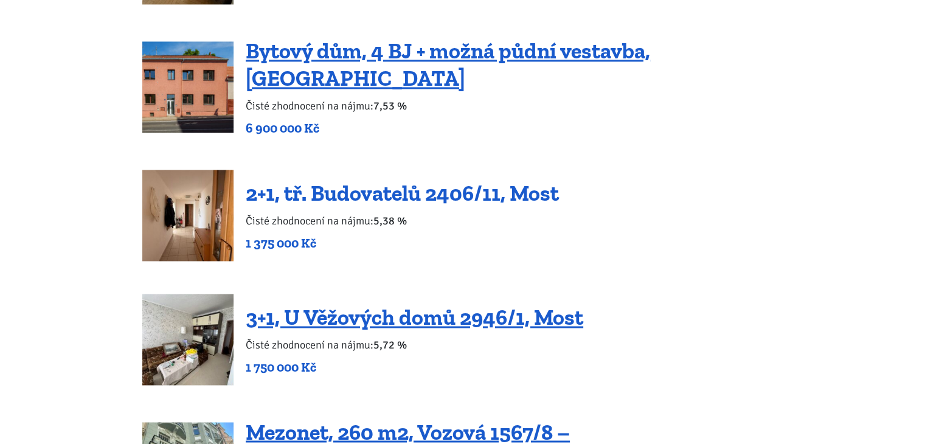
click at [451, 186] on link "2+1, tř. Budovatelů 2406/11, Most" at bounding box center [402, 193] width 313 height 26
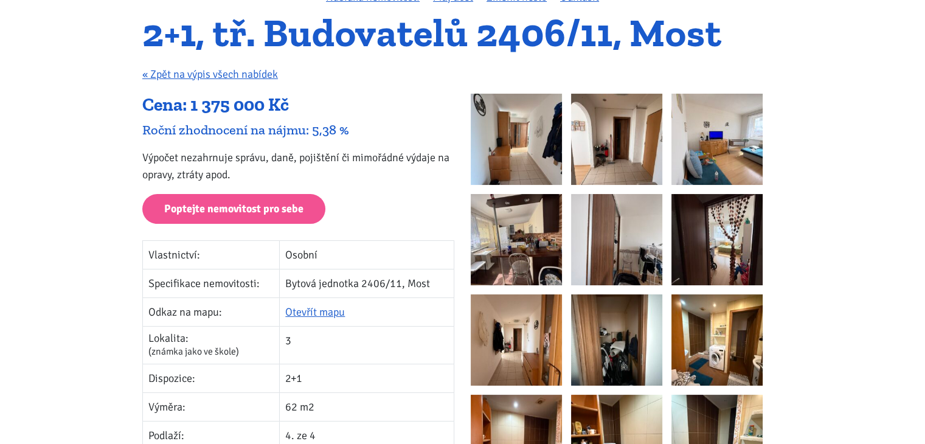
scroll to position [61, 0]
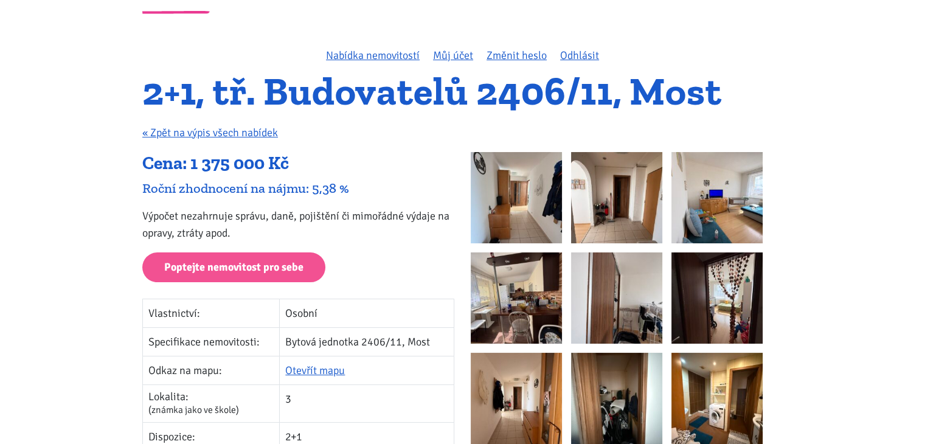
click at [514, 289] on img at bounding box center [516, 297] width 91 height 91
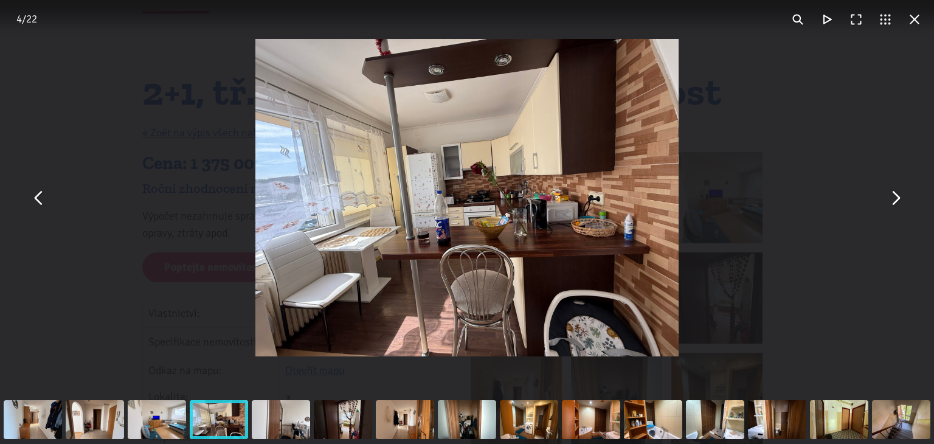
click at [515, 254] on img "You can close this modal content with the ESC key" at bounding box center [466, 197] width 423 height 317
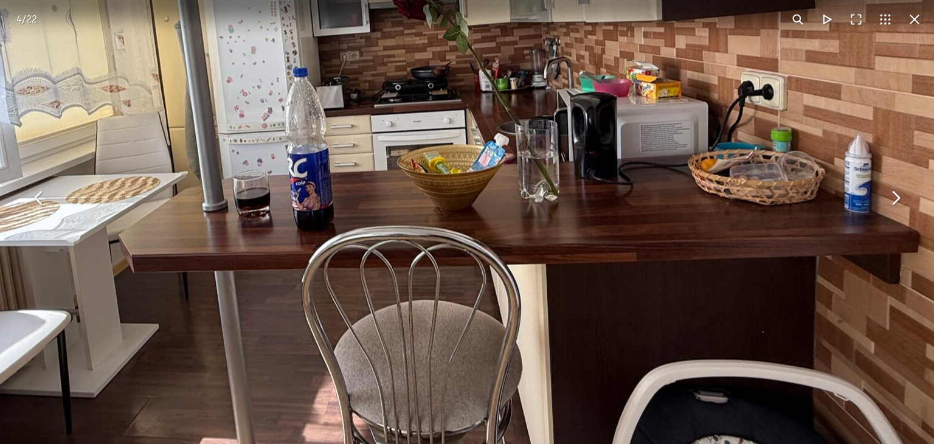
drag, startPoint x: 676, startPoint y: 143, endPoint x: 683, endPoint y: 143, distance: 7.3
click at [683, 143] on img "You can close this modal content with the ESC key" at bounding box center [382, 89] width 1246 height 934
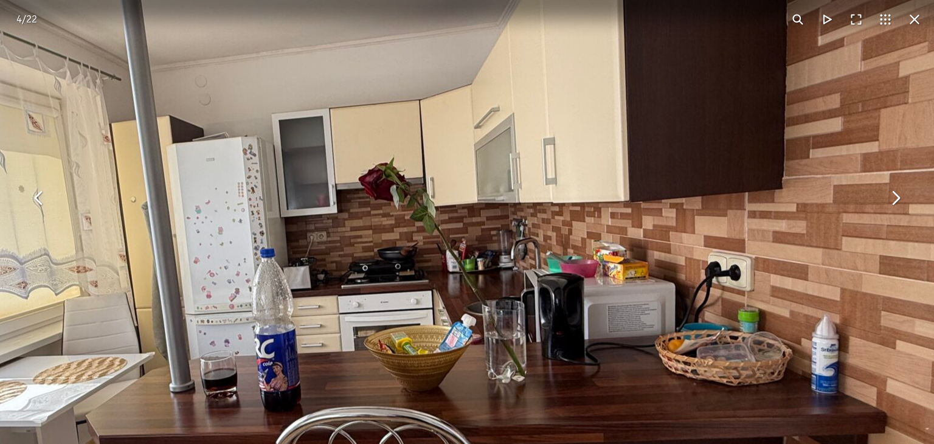
drag, startPoint x: 686, startPoint y: 144, endPoint x: 720, endPoint y: 229, distance: 91.7
click at [686, 278] on img "You can close this modal content with the ESC key" at bounding box center [349, 269] width 1246 height 934
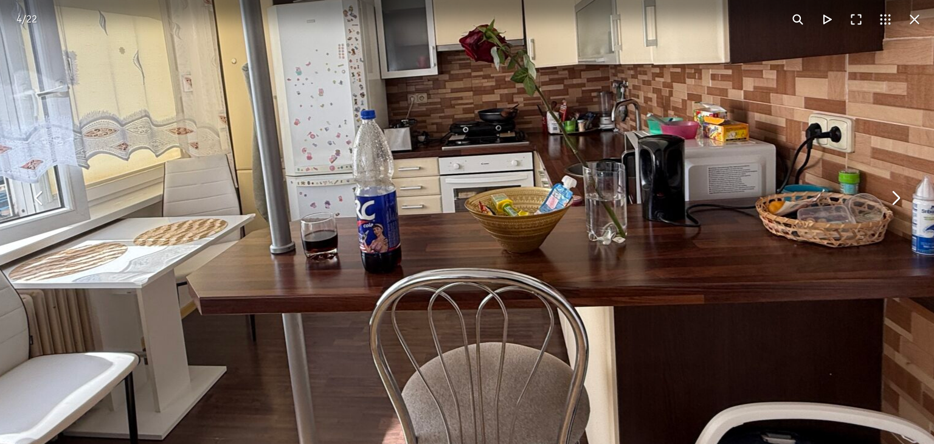
click at [917, 16] on button "You can close this modal content with the ESC key" at bounding box center [914, 19] width 29 height 29
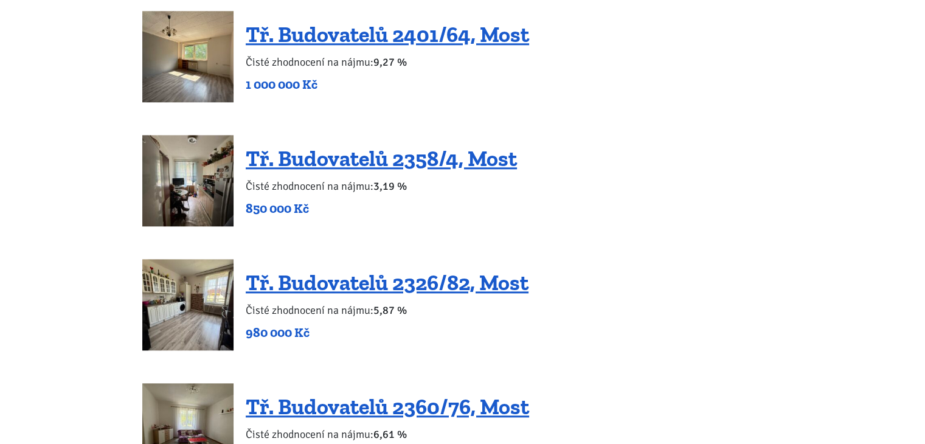
scroll to position [1216, 0]
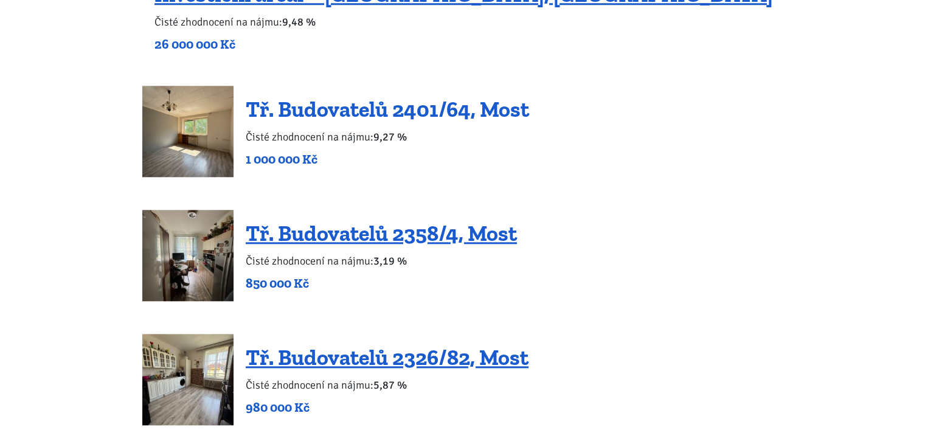
click at [400, 108] on link "Tř. Budovatelů 2401/64, Most" at bounding box center [387, 109] width 283 height 26
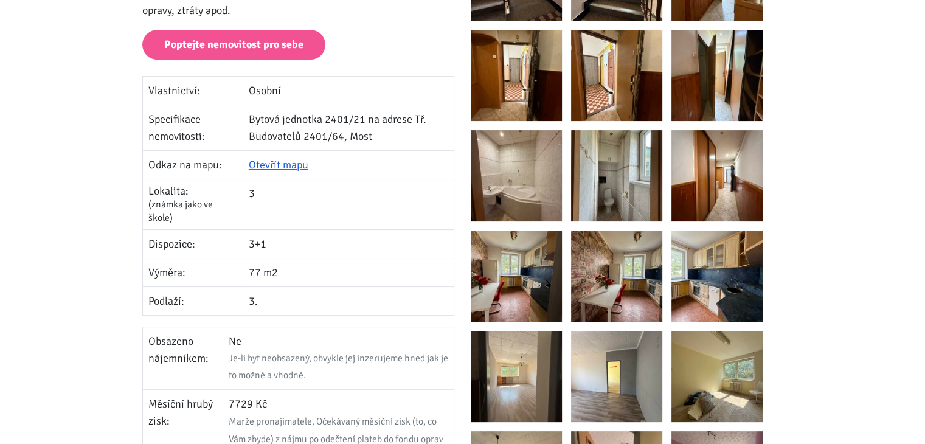
scroll to position [304, 0]
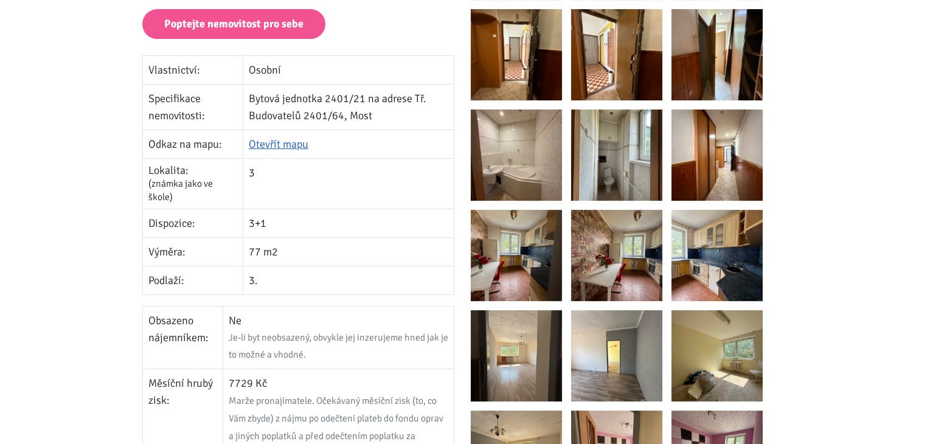
click at [519, 63] on img at bounding box center [516, 54] width 91 height 91
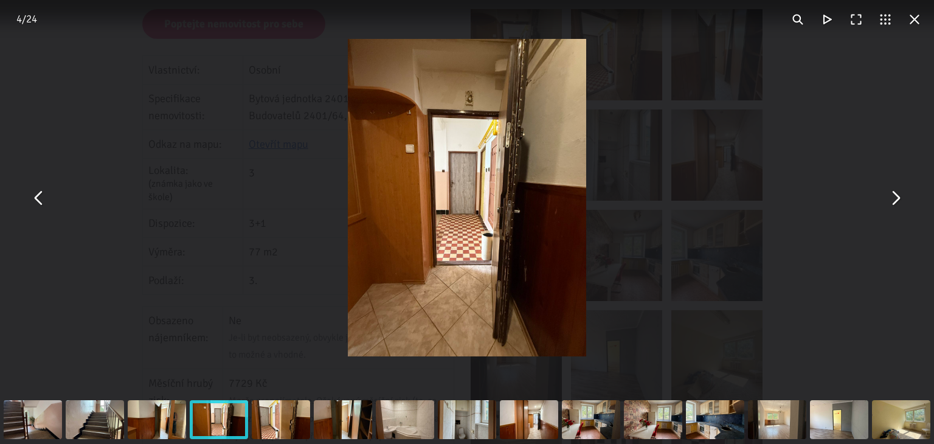
click at [466, 221] on img "You can close this modal content with the ESC key" at bounding box center [467, 197] width 238 height 317
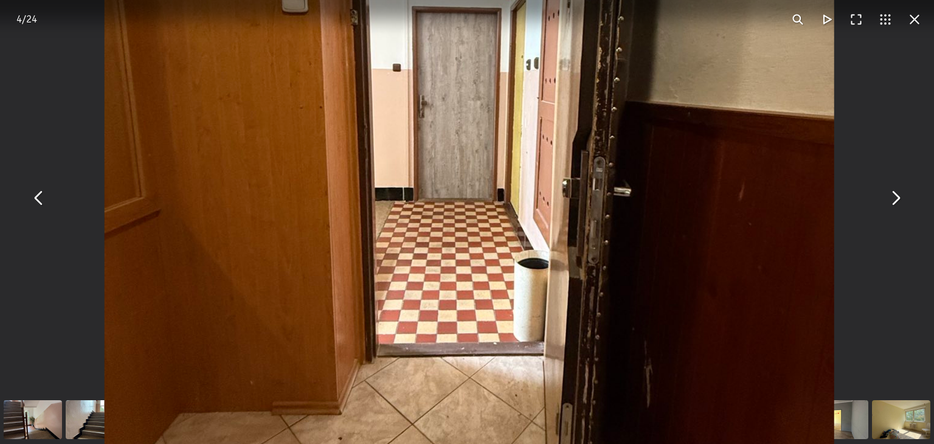
click at [900, 196] on button "You can close this modal content with the ESC key" at bounding box center [895, 197] width 29 height 29
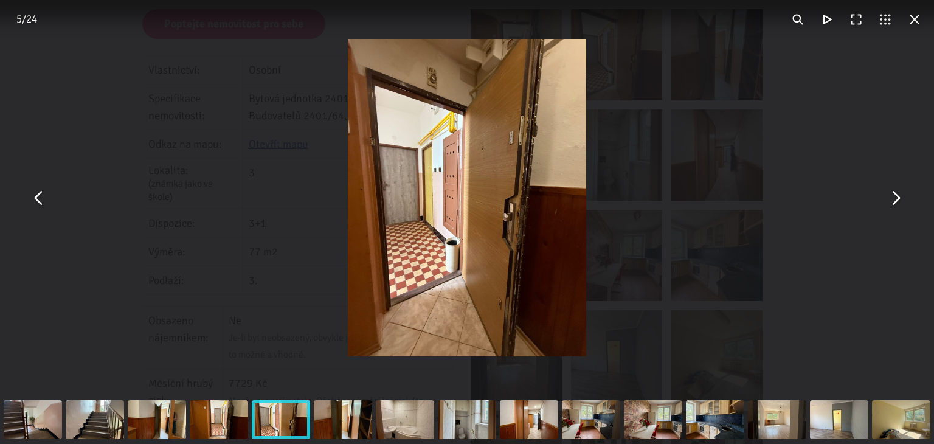
click at [900, 196] on button "You can close this modal content with the ESC key" at bounding box center [895, 197] width 29 height 29
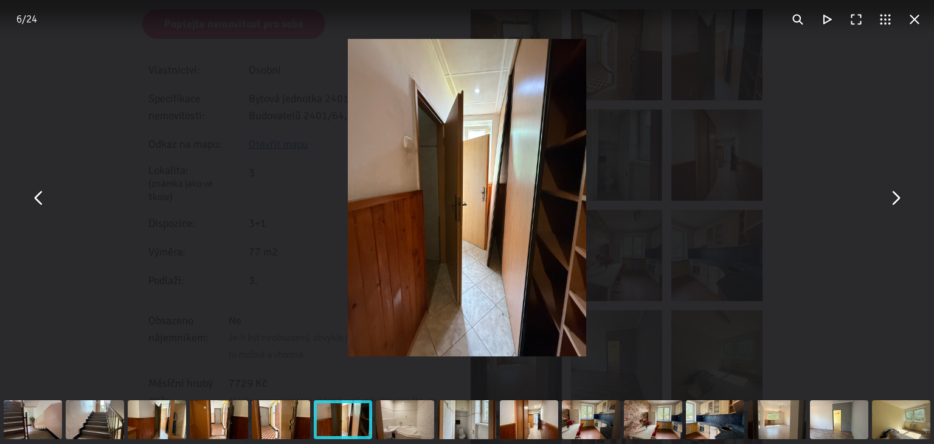
click at [488, 196] on img "You can close this modal content with the ESC key" at bounding box center [467, 197] width 238 height 317
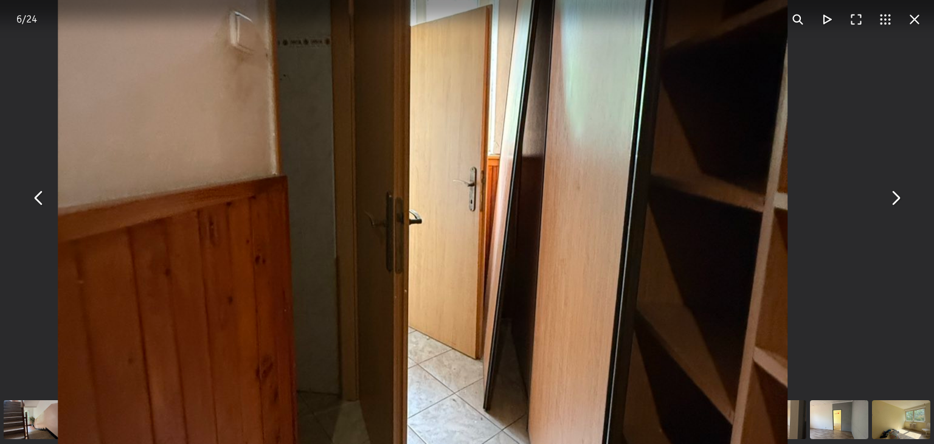
click at [895, 198] on button "You can close this modal content with the ESC key" at bounding box center [895, 197] width 29 height 29
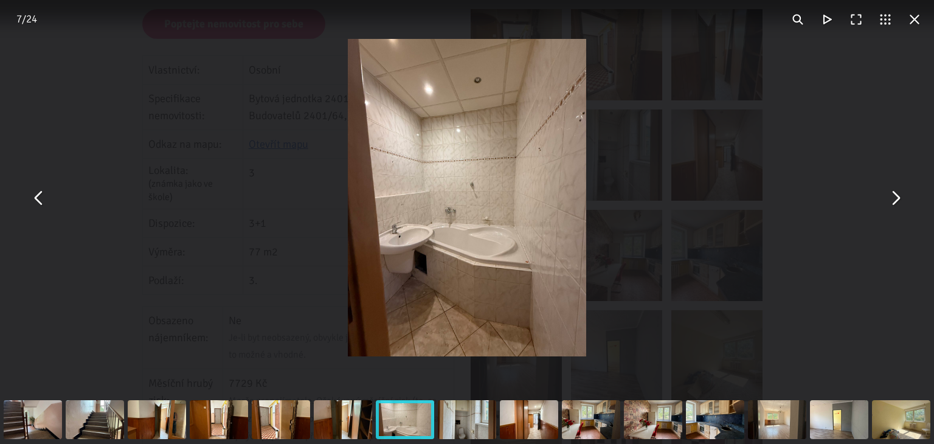
click at [451, 165] on img "You can close this modal content with the ESC key" at bounding box center [467, 197] width 238 height 317
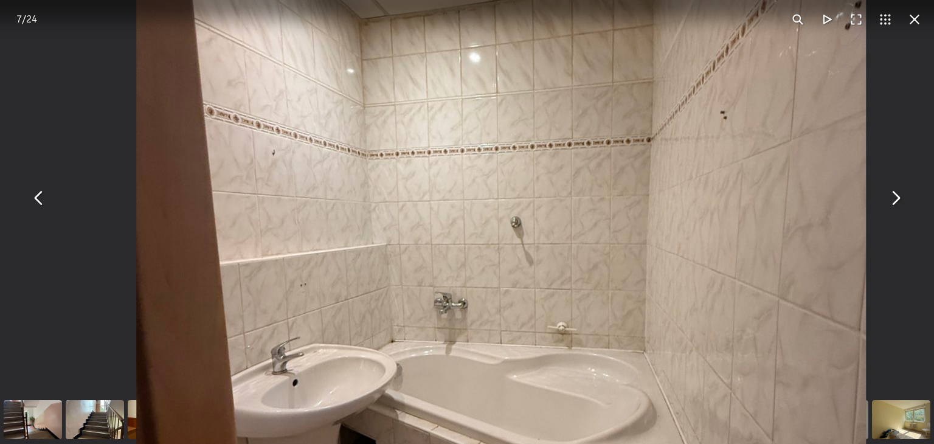
drag, startPoint x: 622, startPoint y: 282, endPoint x: 667, endPoint y: 153, distance: 136.6
click at [659, 199] on img "You can close this modal content with the ESC key" at bounding box center [502, 263] width 730 height 973
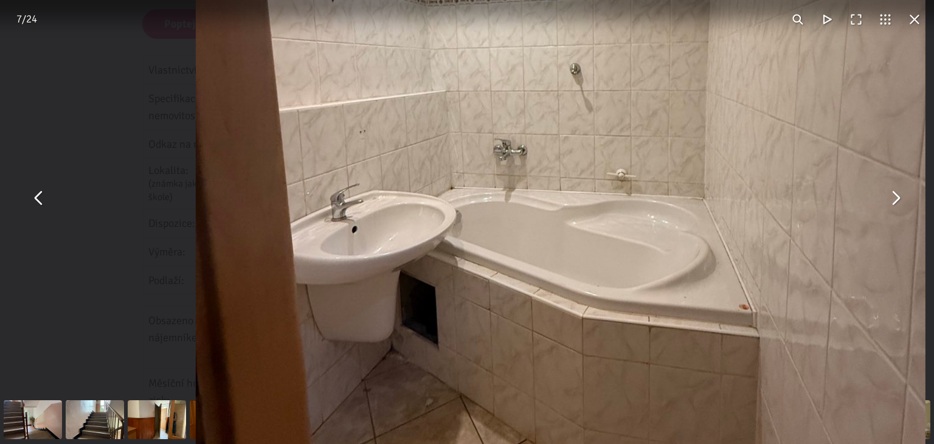
click at [674, 130] on img "You can close this modal content with the ESC key" at bounding box center [561, 110] width 730 height 973
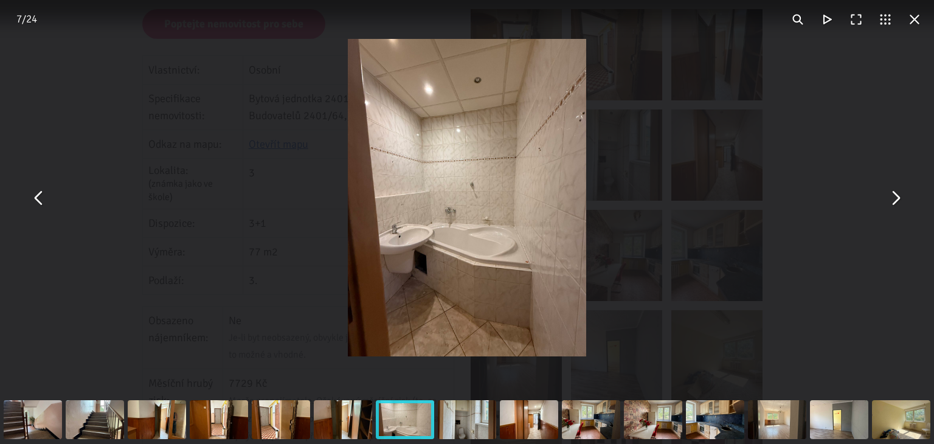
click at [894, 193] on button "You can close this modal content with the ESC key" at bounding box center [895, 197] width 29 height 29
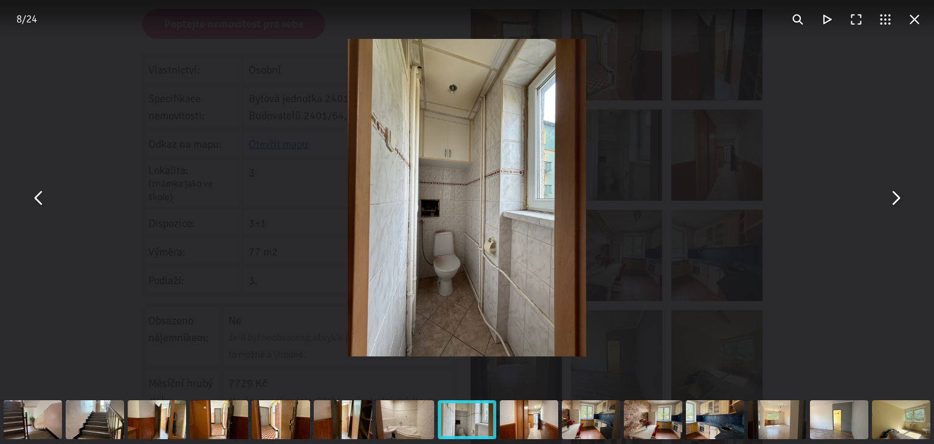
click at [514, 207] on img "You can close this modal content with the ESC key" at bounding box center [467, 197] width 238 height 317
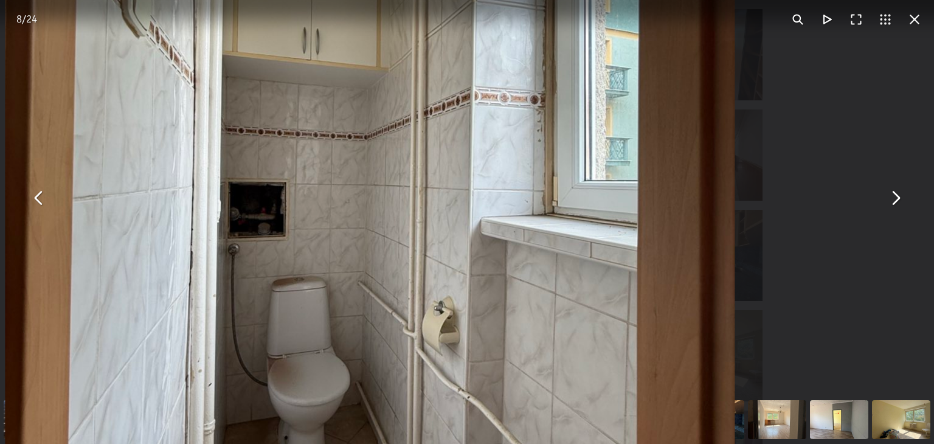
click at [890, 193] on button "You can close this modal content with the ESC key" at bounding box center [895, 197] width 29 height 29
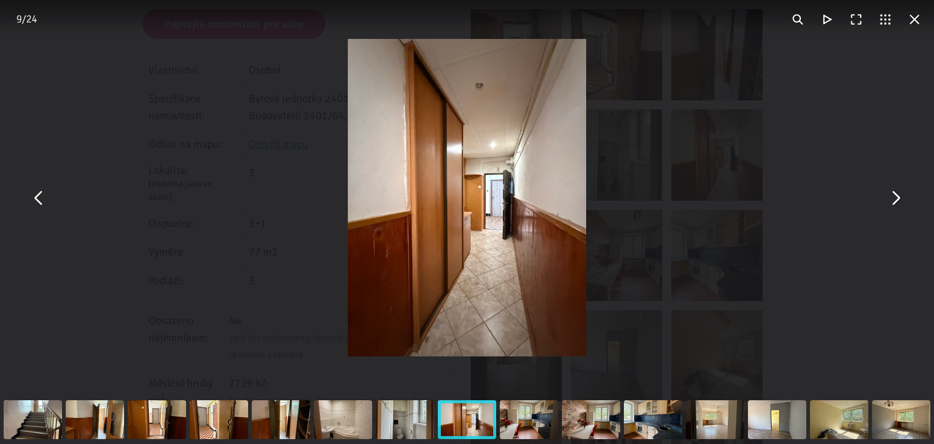
click at [527, 209] on img "You can close this modal content with the ESC key" at bounding box center [467, 197] width 238 height 317
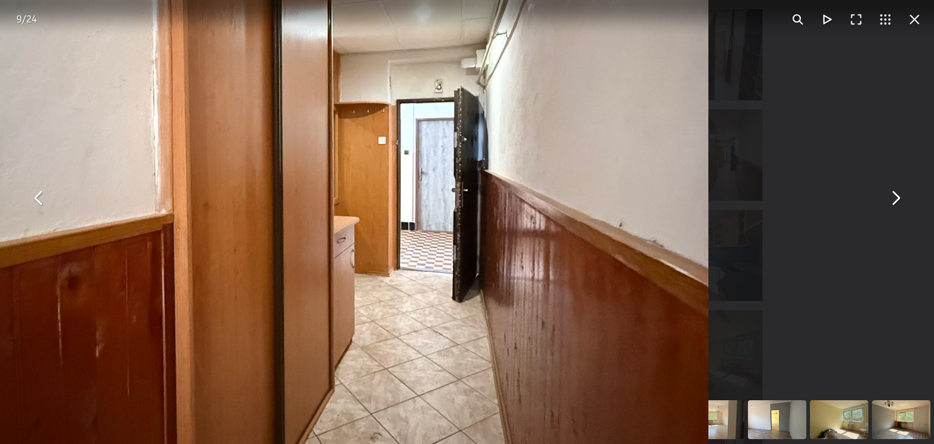
click at [896, 195] on button "You can close this modal content with the ESC key" at bounding box center [895, 197] width 29 height 29
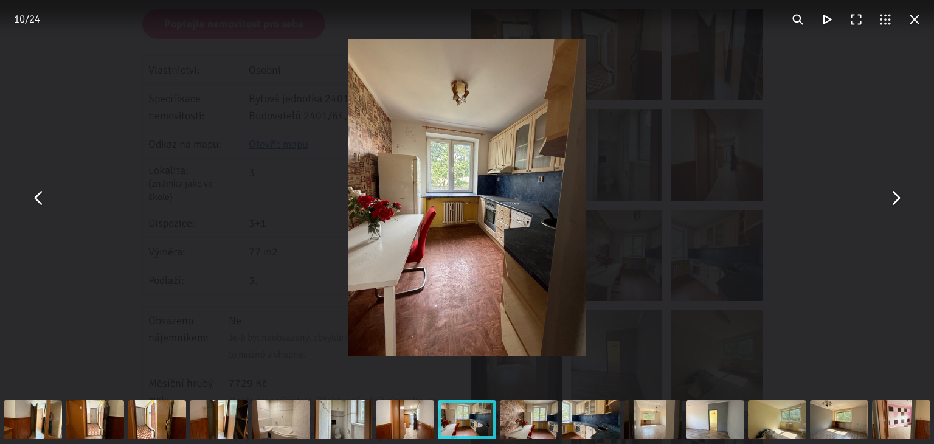
click at [523, 212] on img "You can close this modal content with the ESC key" at bounding box center [467, 197] width 238 height 317
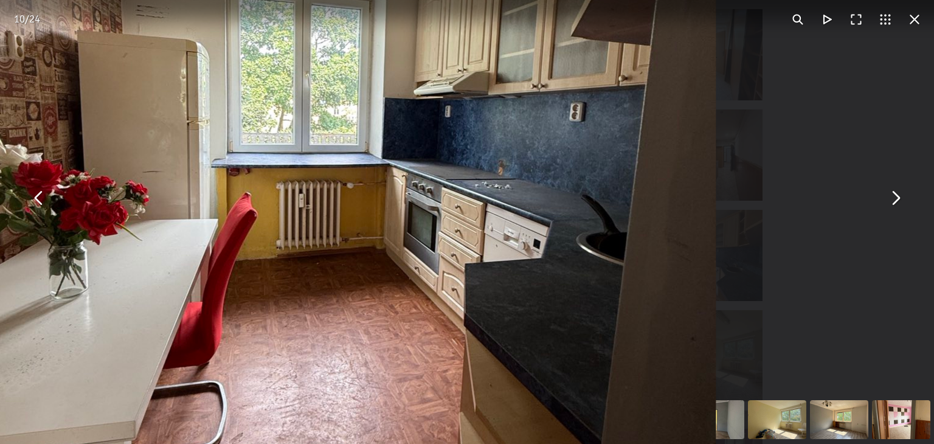
click at [898, 195] on button "You can close this modal content with the ESC key" at bounding box center [895, 197] width 29 height 29
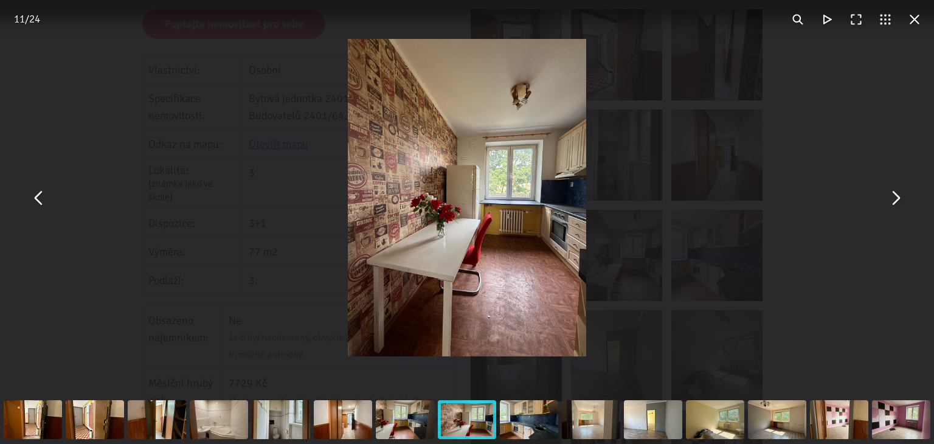
click at [538, 234] on img "You can close this modal content with the ESC key" at bounding box center [467, 197] width 238 height 317
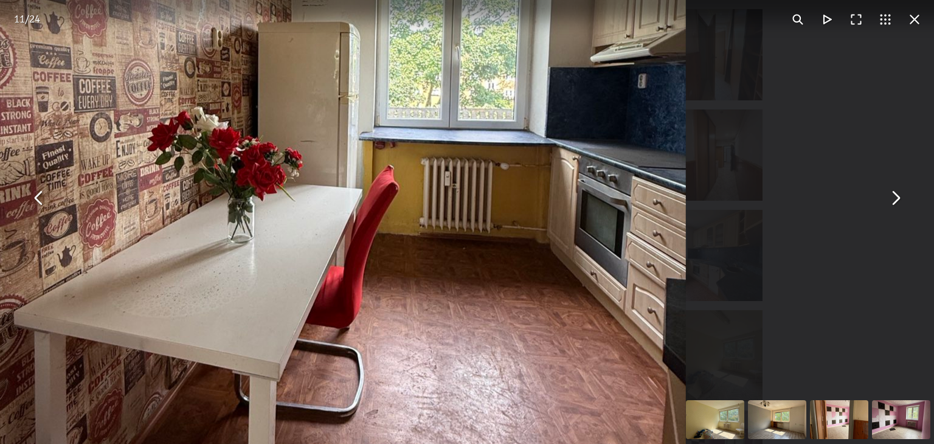
click at [898, 193] on button "You can close this modal content with the ESC key" at bounding box center [895, 197] width 29 height 29
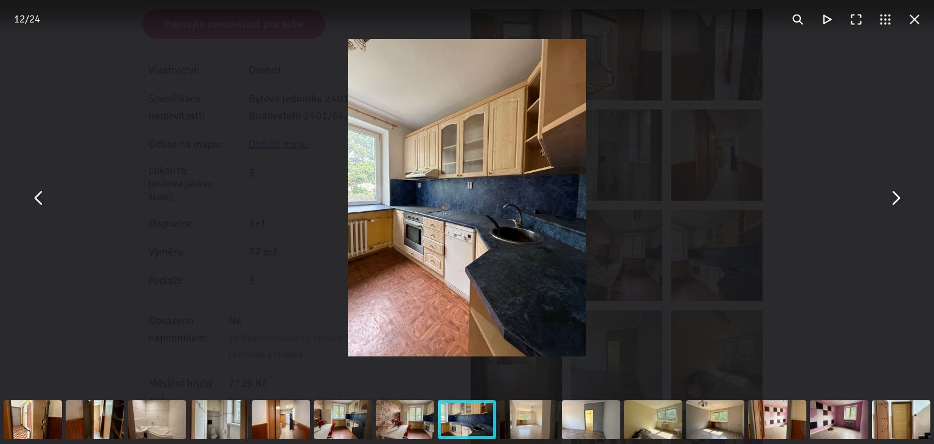
click at [553, 224] on img "You can close this modal content with the ESC key" at bounding box center [467, 197] width 238 height 317
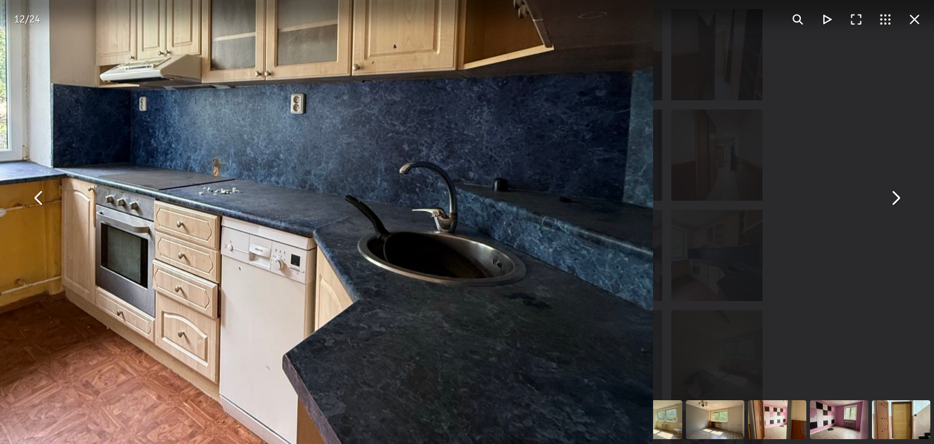
click at [896, 192] on button "You can close this modal content with the ESC key" at bounding box center [895, 197] width 29 height 29
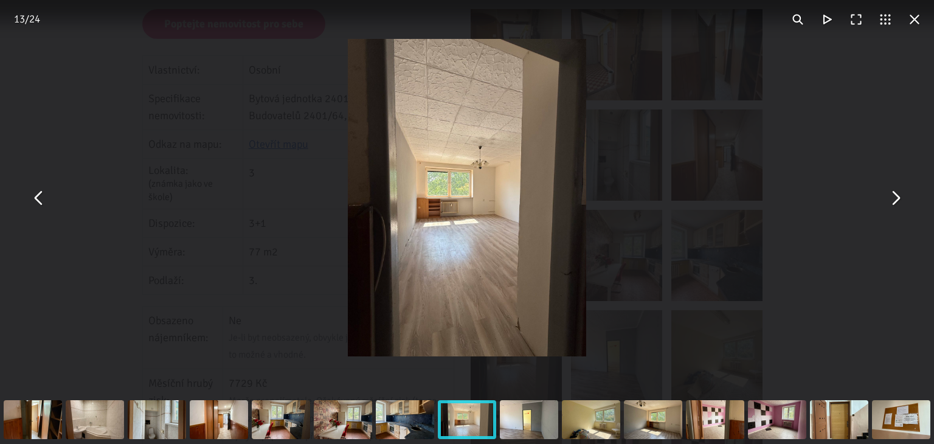
click at [480, 223] on img "You can close this modal content with the ESC key" at bounding box center [467, 197] width 238 height 317
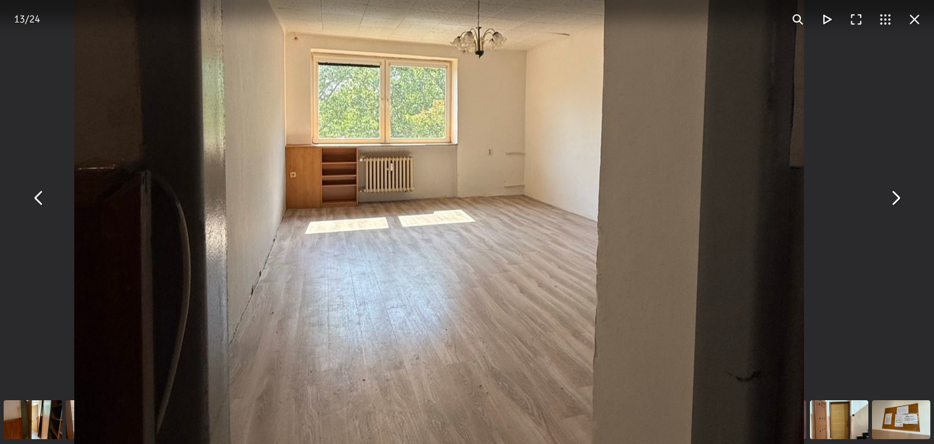
click at [896, 195] on button "You can close this modal content with the ESC key" at bounding box center [895, 197] width 29 height 29
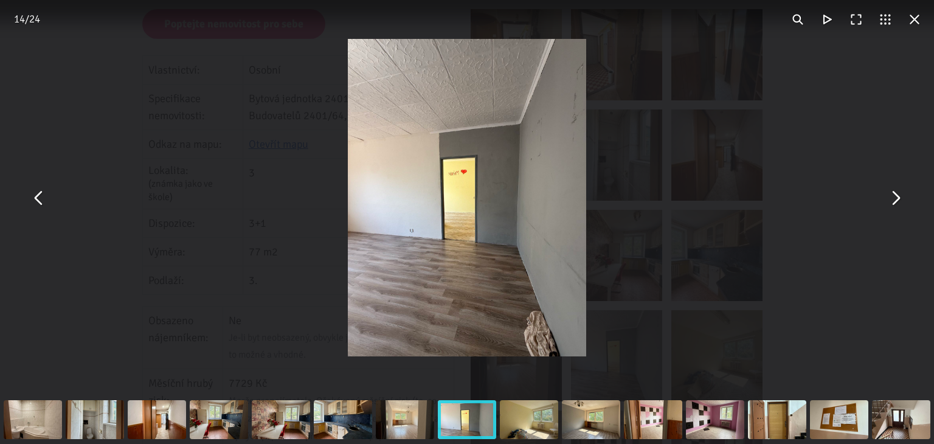
click at [494, 180] on img "You can close this modal content with the ESC key" at bounding box center [467, 197] width 238 height 317
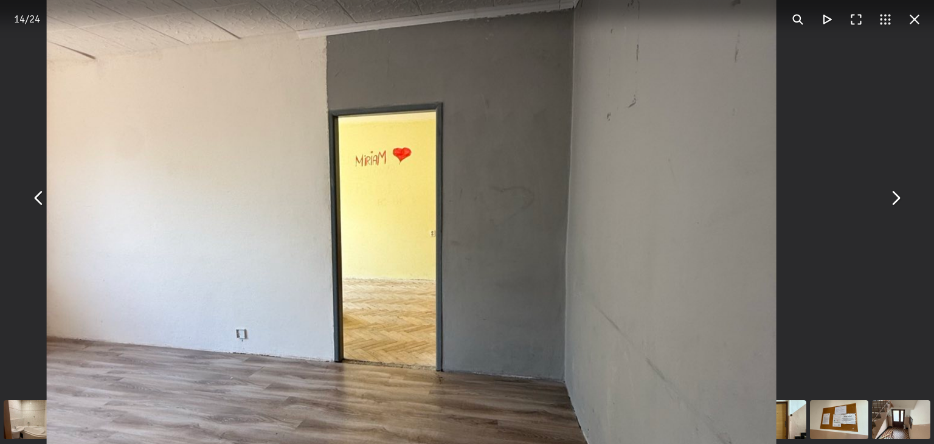
click at [899, 198] on button "You can close this modal content with the ESC key" at bounding box center [895, 197] width 29 height 29
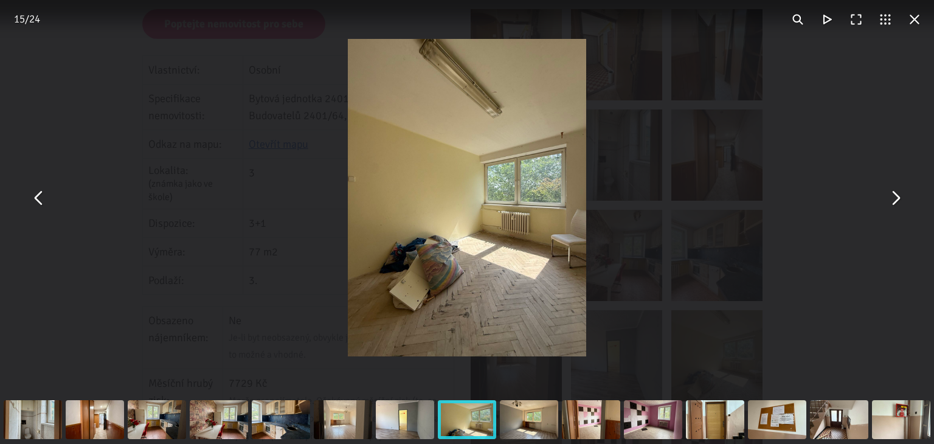
click at [528, 212] on img "You can close this modal content with the ESC key" at bounding box center [467, 197] width 238 height 317
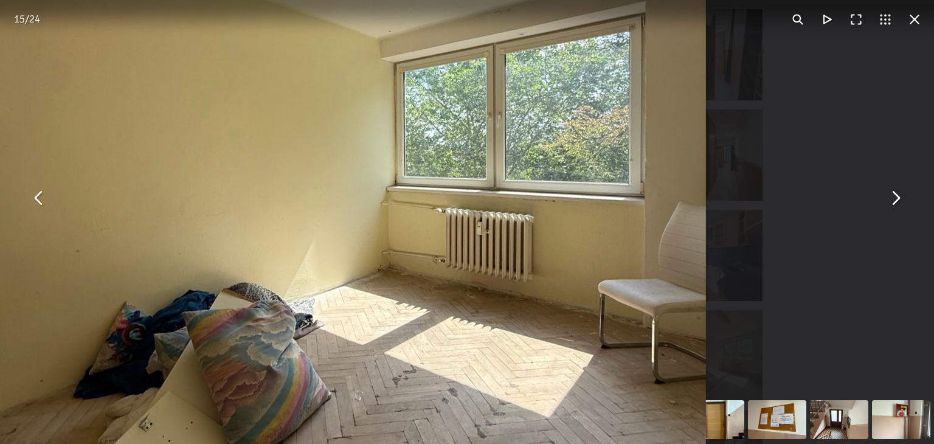
click at [898, 196] on button "You can close this modal content with the ESC key" at bounding box center [895, 197] width 29 height 29
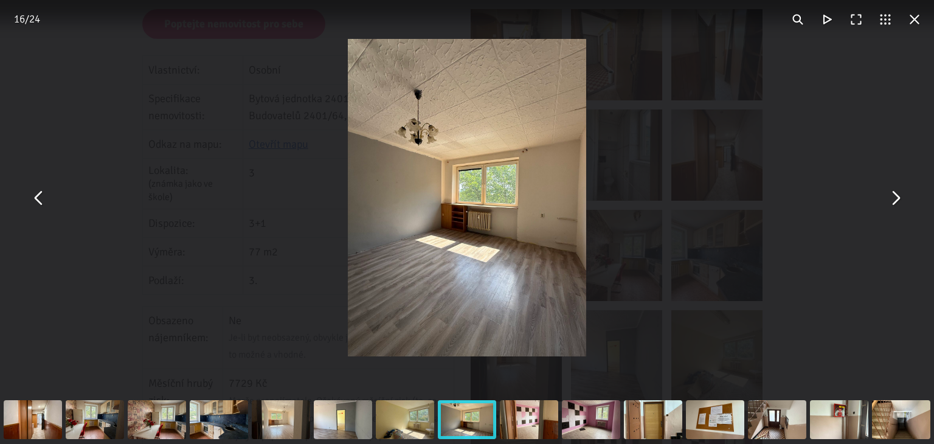
click at [470, 195] on img "You can close this modal content with the ESC key" at bounding box center [467, 197] width 238 height 317
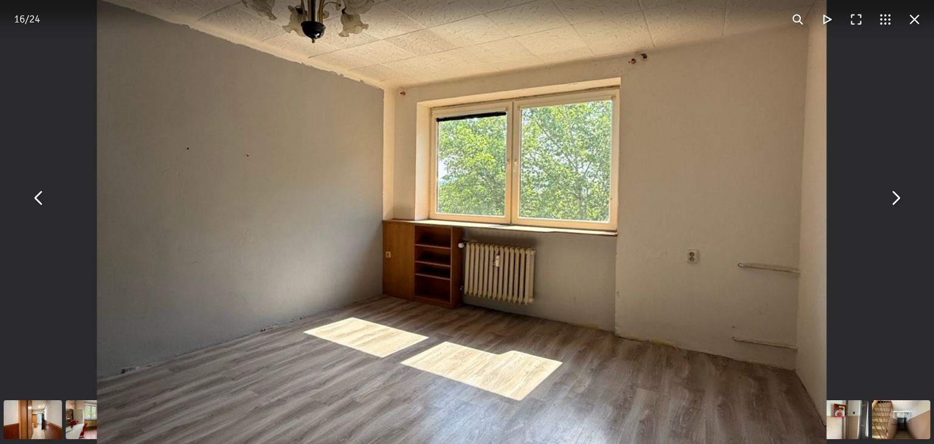
click at [896, 198] on button "You can close this modal content with the ESC key" at bounding box center [895, 197] width 29 height 29
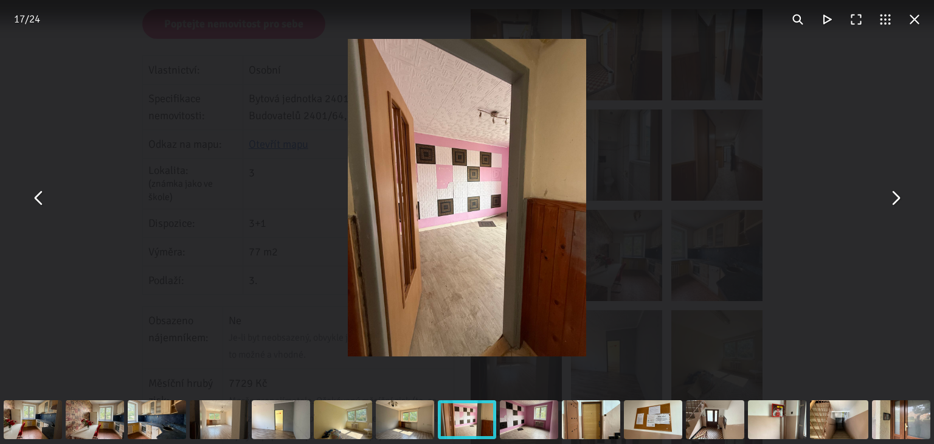
click at [501, 188] on img "You can close this modal content with the ESC key" at bounding box center [467, 197] width 238 height 317
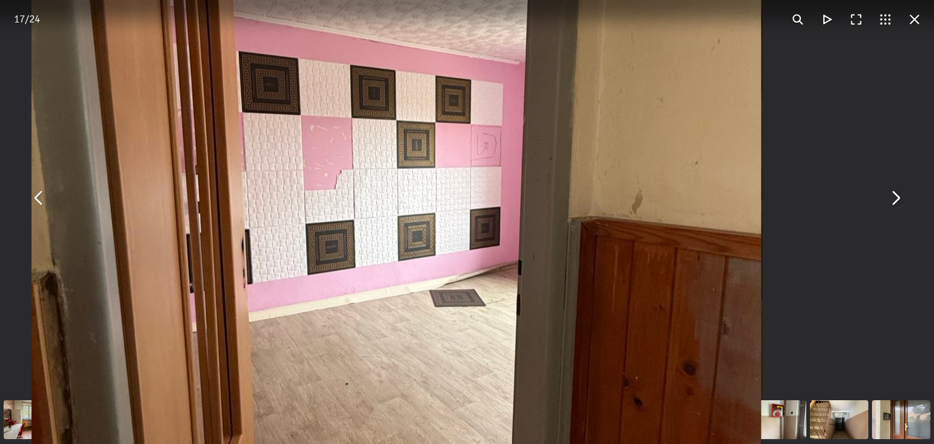
click at [898, 198] on button "You can close this modal content with the ESC key" at bounding box center [895, 197] width 29 height 29
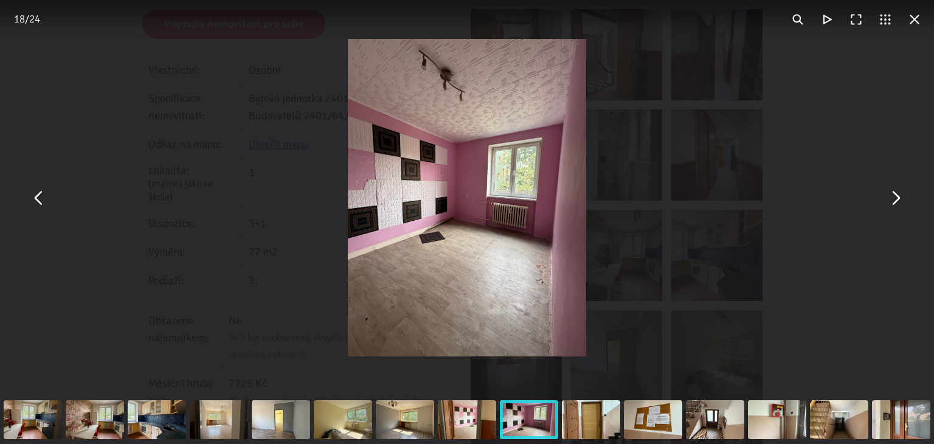
click at [470, 194] on img "You can close this modal content with the ESC key" at bounding box center [467, 197] width 238 height 317
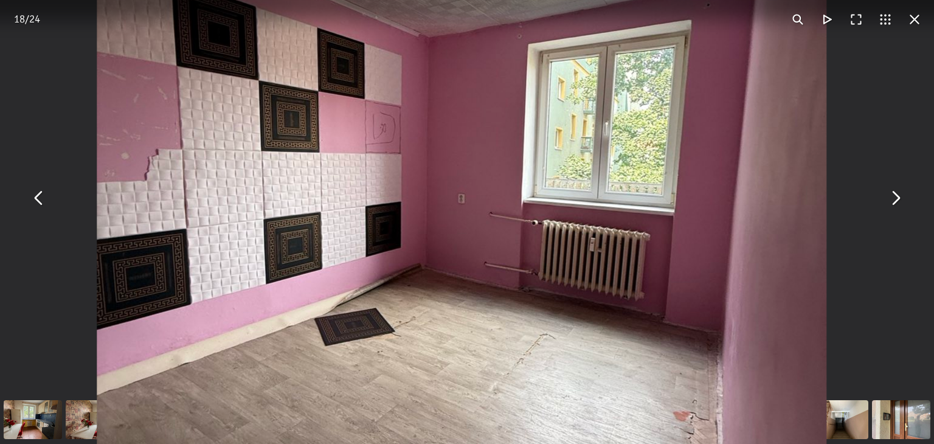
click at [897, 196] on button "You can close this modal content with the ESC key" at bounding box center [895, 197] width 29 height 29
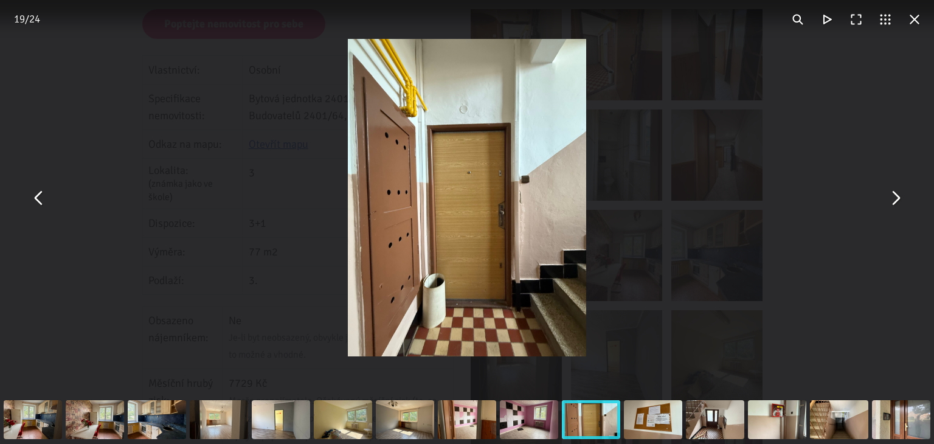
click at [513, 173] on img "You can close this modal content with the ESC key" at bounding box center [467, 197] width 238 height 317
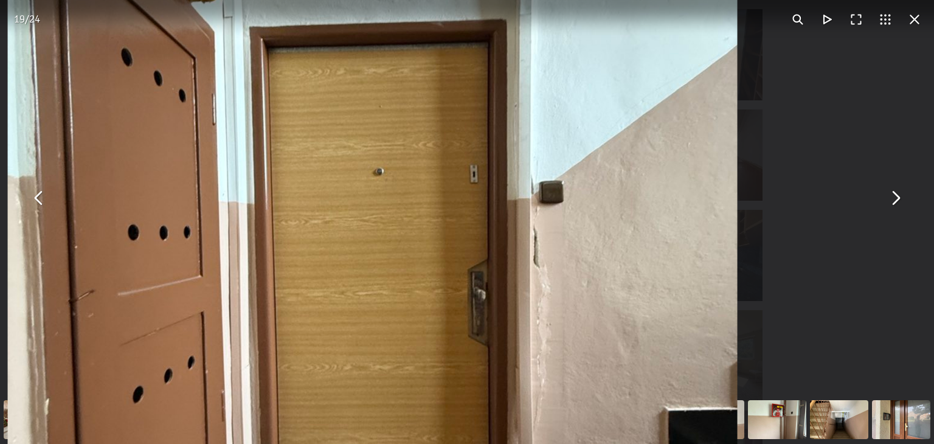
click at [898, 195] on button "You can close this modal content with the ESC key" at bounding box center [895, 197] width 29 height 29
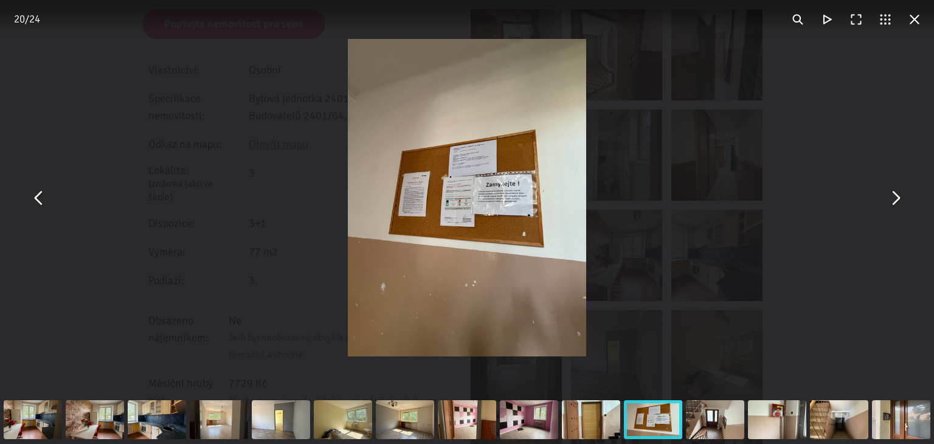
click at [473, 238] on img "You can close this modal content with the ESC key" at bounding box center [467, 197] width 238 height 317
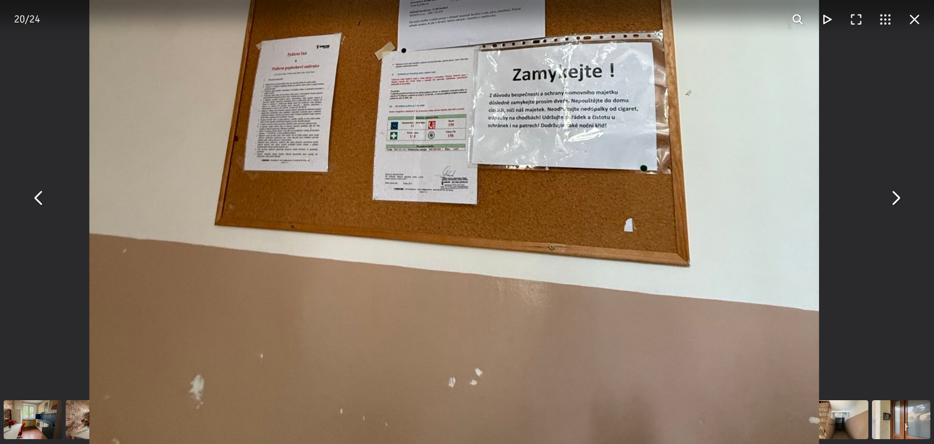
click at [897, 196] on button "You can close this modal content with the ESC key" at bounding box center [895, 197] width 29 height 29
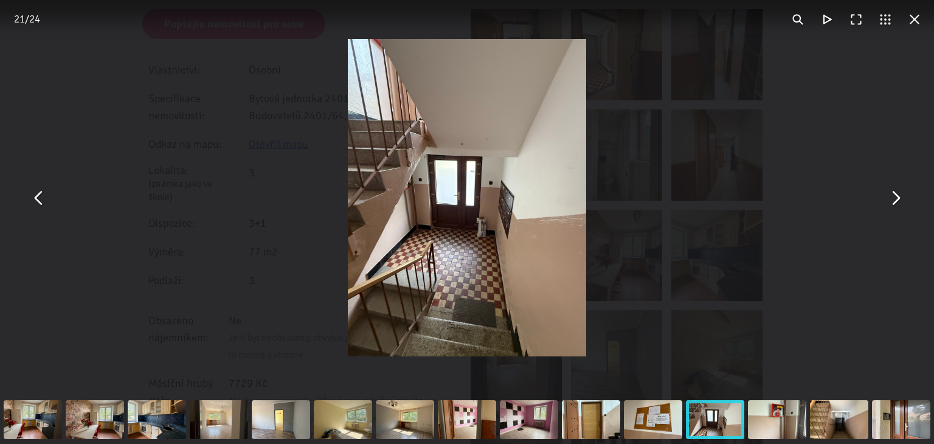
click at [490, 237] on img "You can close this modal content with the ESC key" at bounding box center [467, 197] width 238 height 317
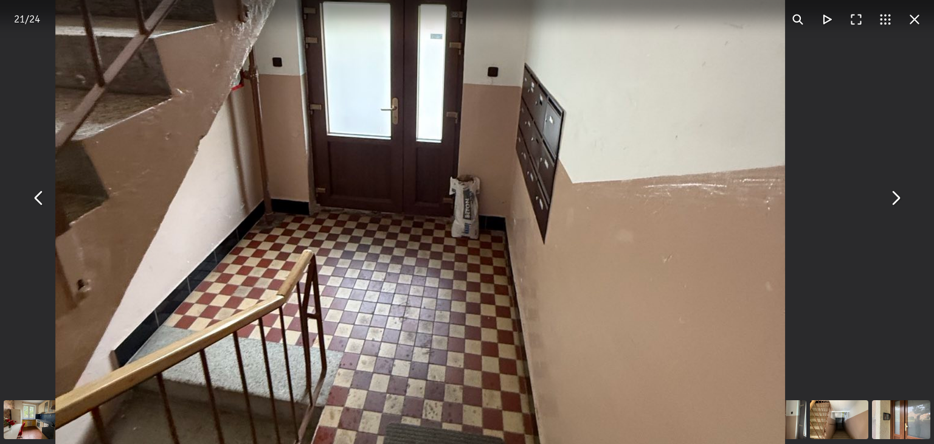
click at [918, 15] on button "You can close this modal content with the ESC key" at bounding box center [914, 19] width 29 height 29
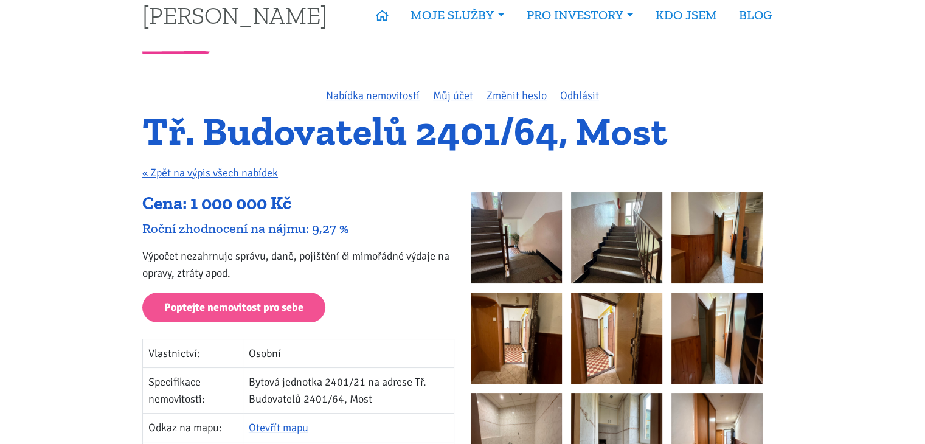
scroll to position [0, 0]
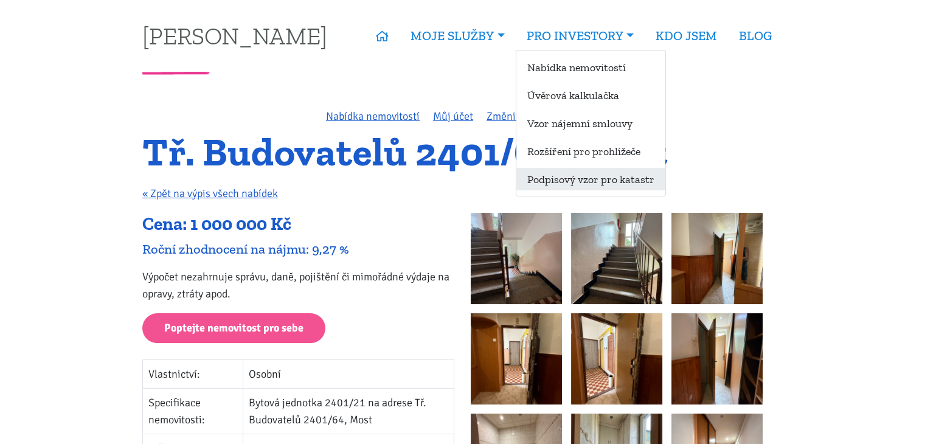
click at [626, 179] on link "Podpisový vzor pro katastr" at bounding box center [590, 179] width 149 height 23
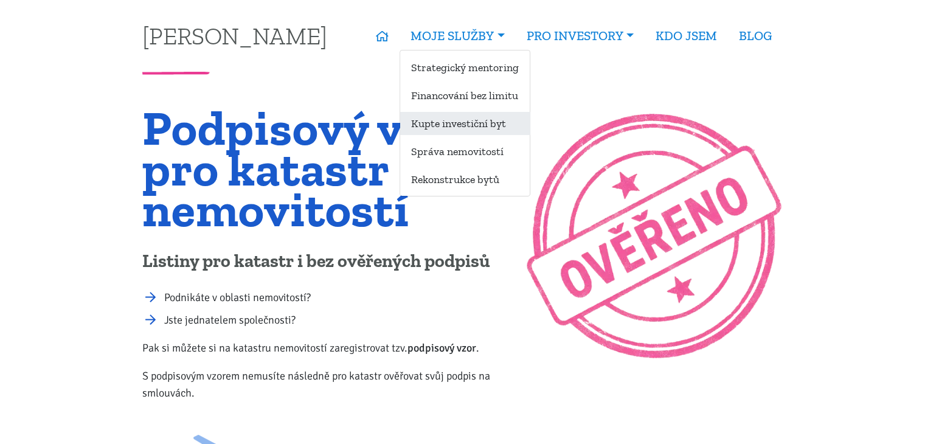
click at [443, 127] on link "Kupte investiční byt" at bounding box center [465, 123] width 130 height 23
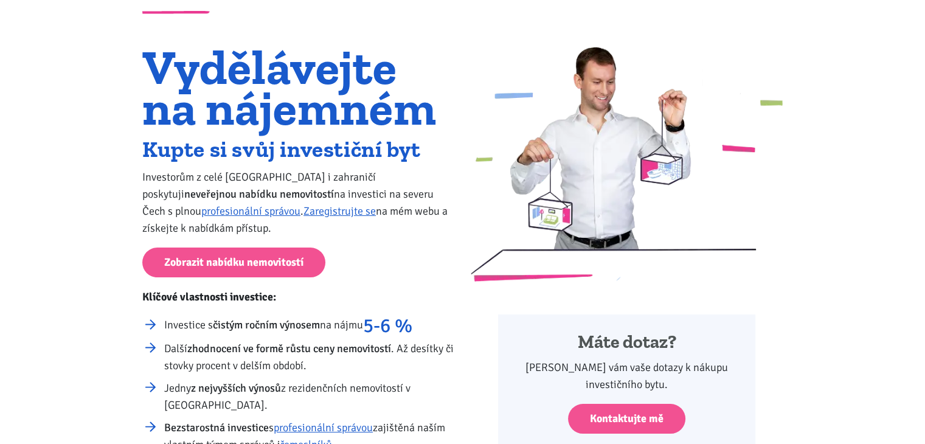
scroll to position [61, 0]
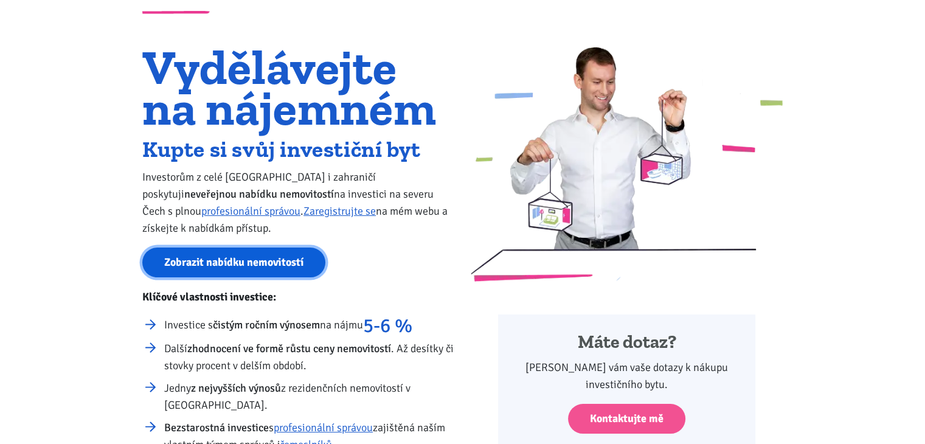
click at [253, 263] on link "Zobrazit nabídku nemovitostí" at bounding box center [233, 263] width 183 height 30
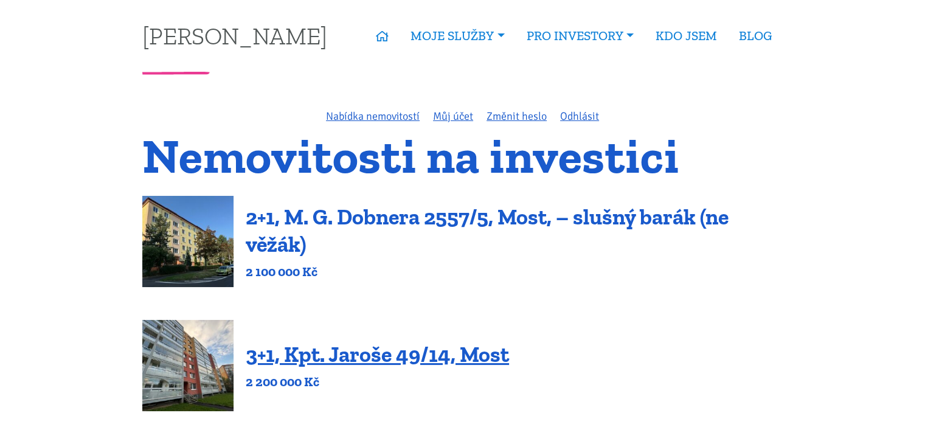
click at [507, 220] on link "2+1, M. G. Dobnera 2557/5, Most, – slušný barák (ne věžák)" at bounding box center [487, 231] width 483 height 54
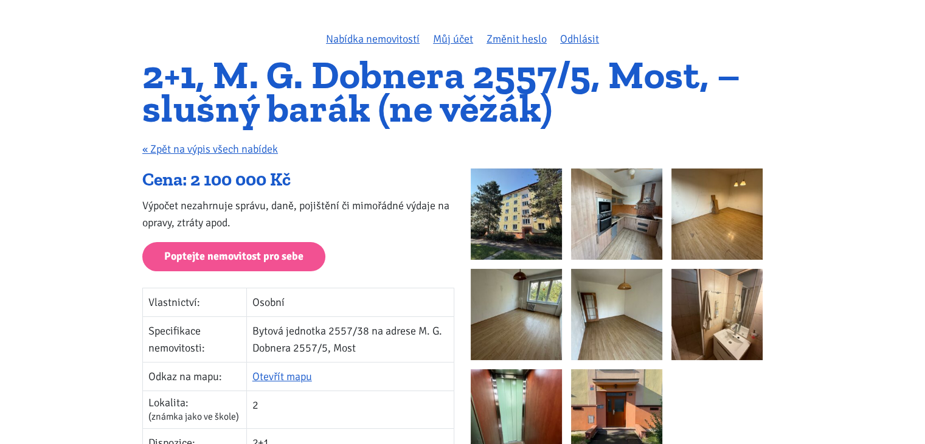
scroll to position [61, 0]
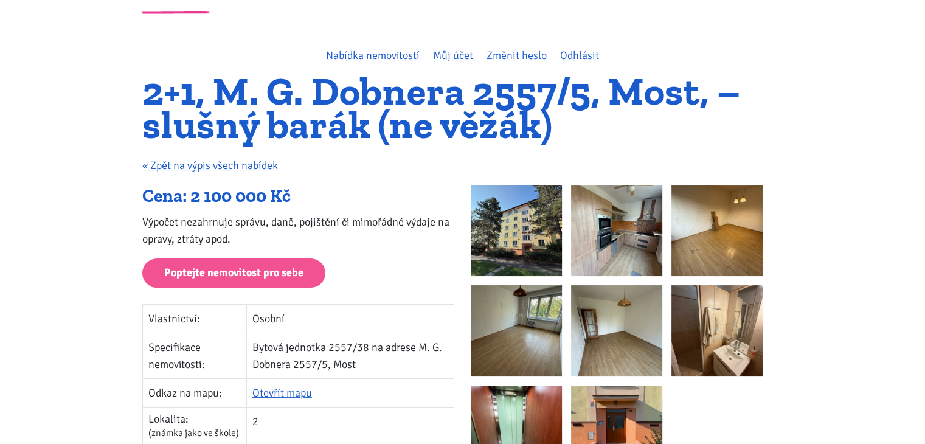
click at [615, 226] on img at bounding box center [616, 230] width 91 height 91
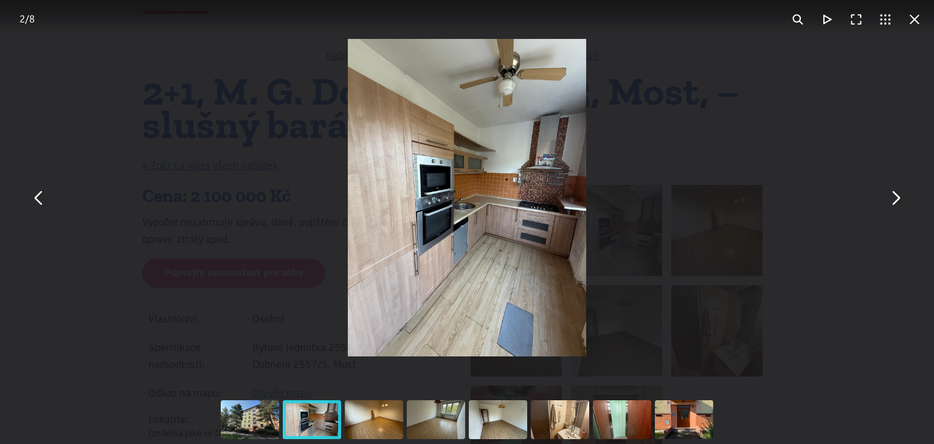
click at [898, 194] on button "You can close this modal content with the ESC key" at bounding box center [895, 197] width 29 height 29
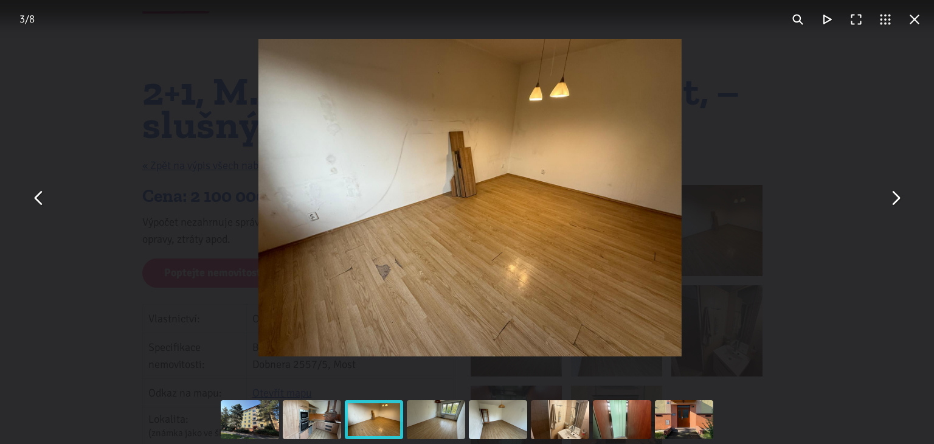
click at [898, 194] on button "You can close this modal content with the ESC key" at bounding box center [895, 197] width 29 height 29
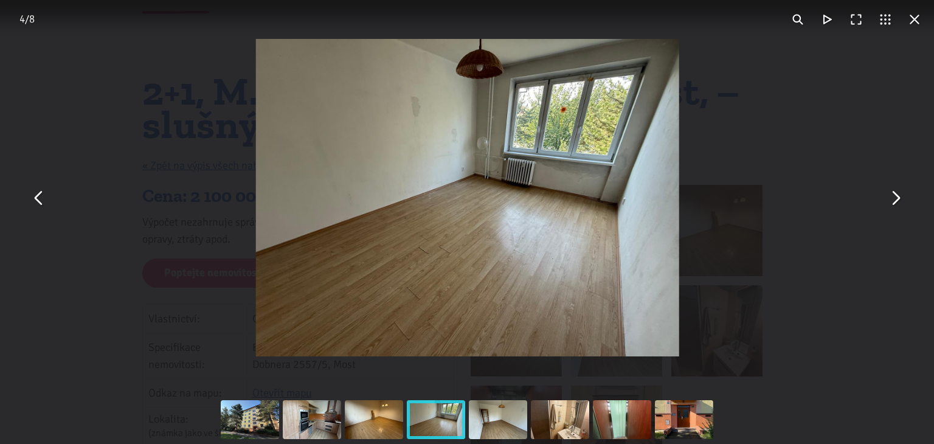
click at [898, 194] on button "You can close this modal content with the ESC key" at bounding box center [895, 197] width 29 height 29
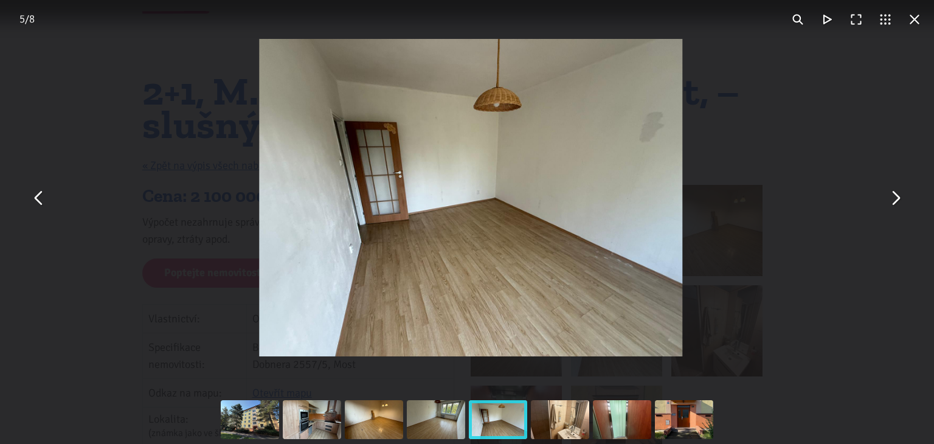
click at [898, 194] on button "You can close this modal content with the ESC key" at bounding box center [895, 197] width 29 height 29
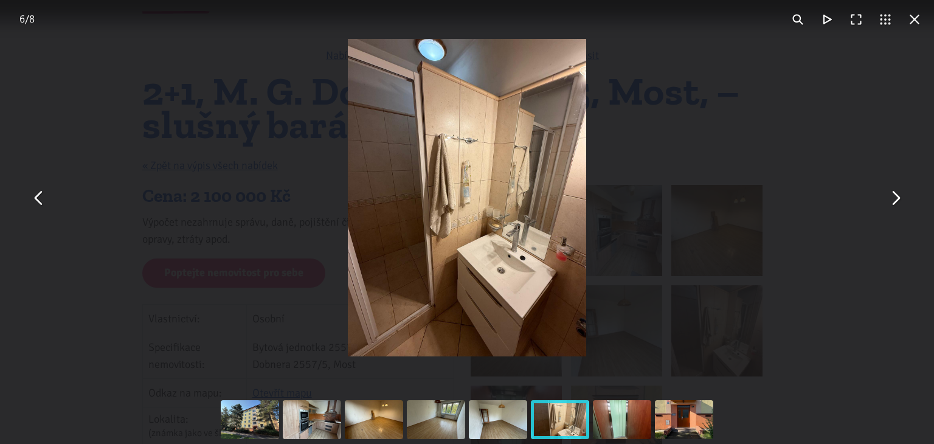
click at [898, 194] on button "You can close this modal content with the ESC key" at bounding box center [895, 197] width 29 height 29
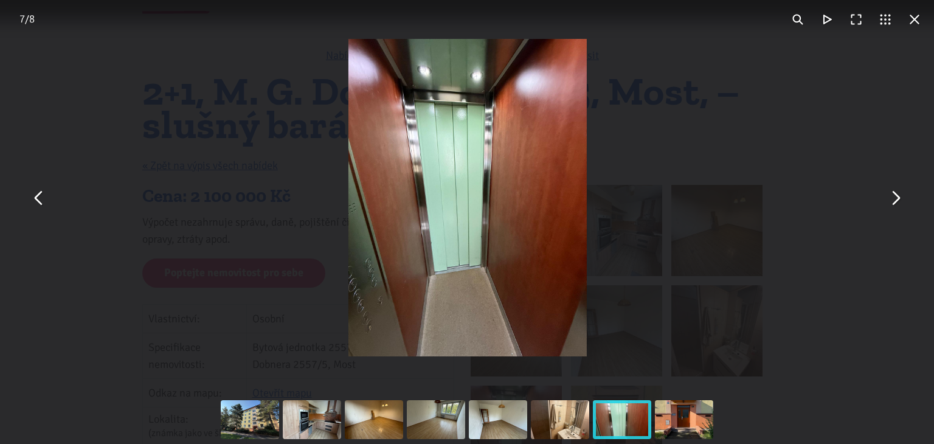
click at [898, 194] on button "You can close this modal content with the ESC key" at bounding box center [895, 197] width 29 height 29
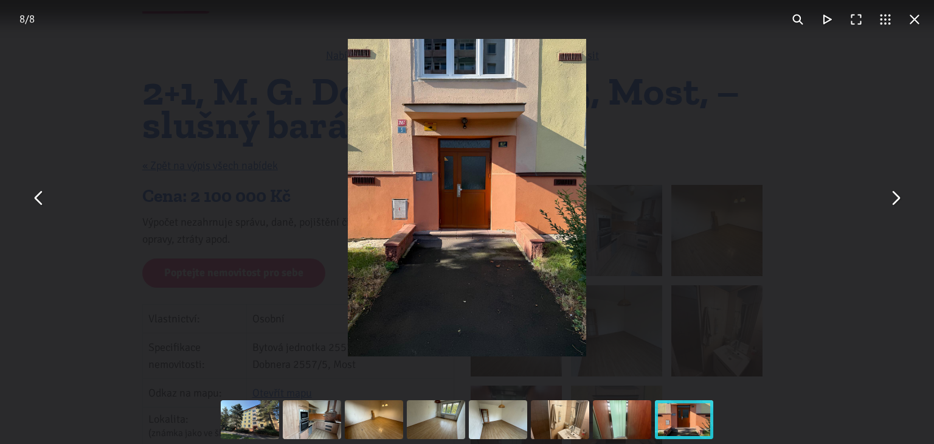
click at [915, 19] on button "You can close this modal content with the ESC key" at bounding box center [914, 19] width 29 height 29
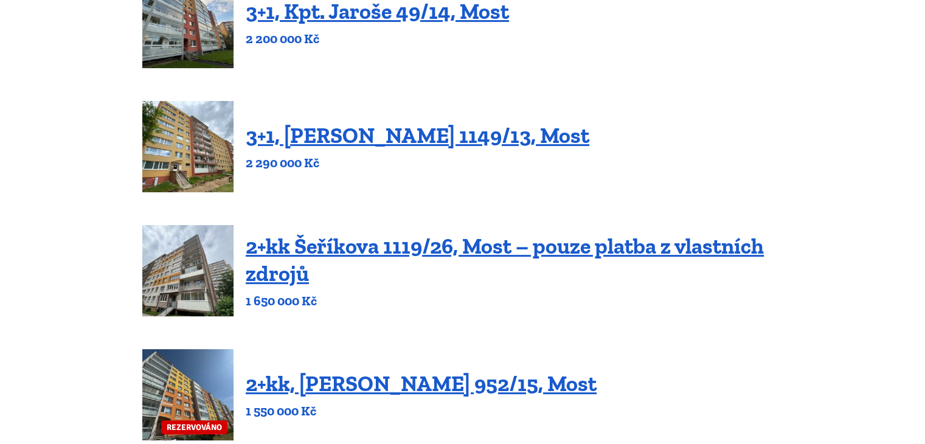
scroll to position [365, 0]
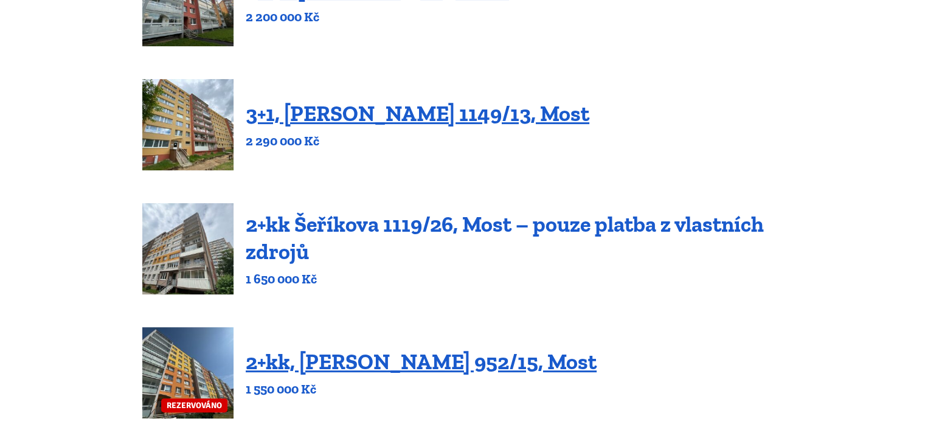
click at [454, 227] on link "2+kk Šeříkova 1119/26, Most – pouze platba z vlastních zdrojů" at bounding box center [505, 238] width 518 height 54
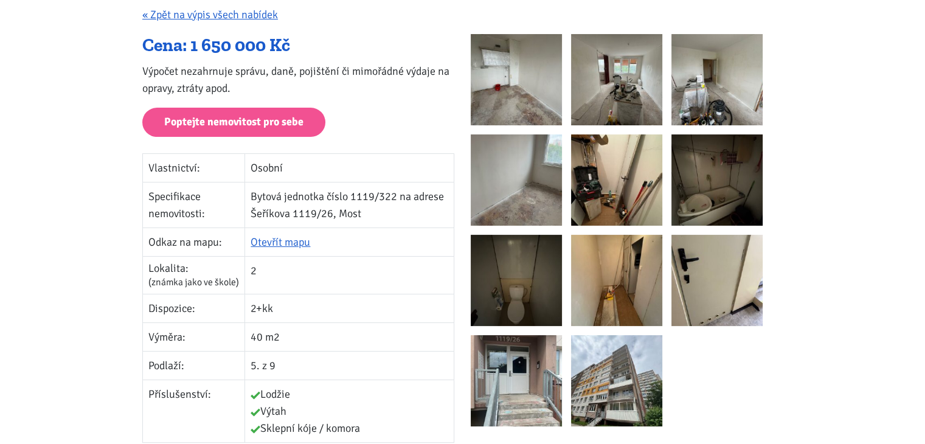
scroll to position [182, 0]
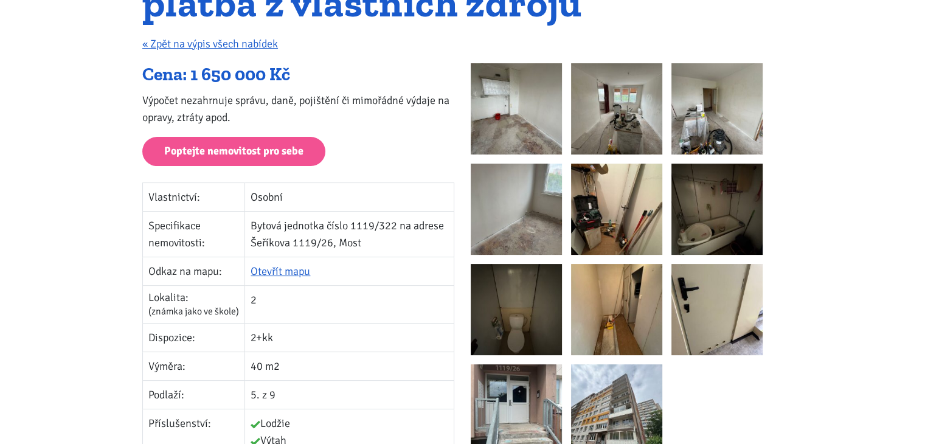
click at [522, 130] on img at bounding box center [516, 108] width 91 height 91
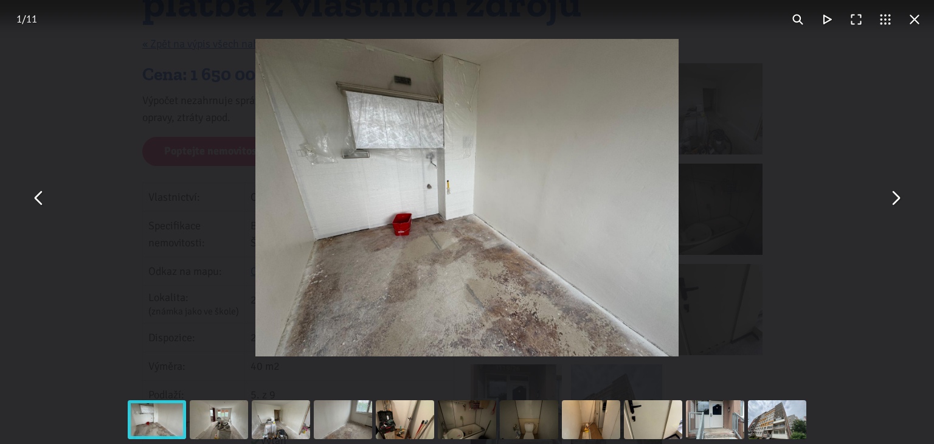
click at [896, 207] on button "You can close this modal content with the ESC key" at bounding box center [895, 197] width 29 height 29
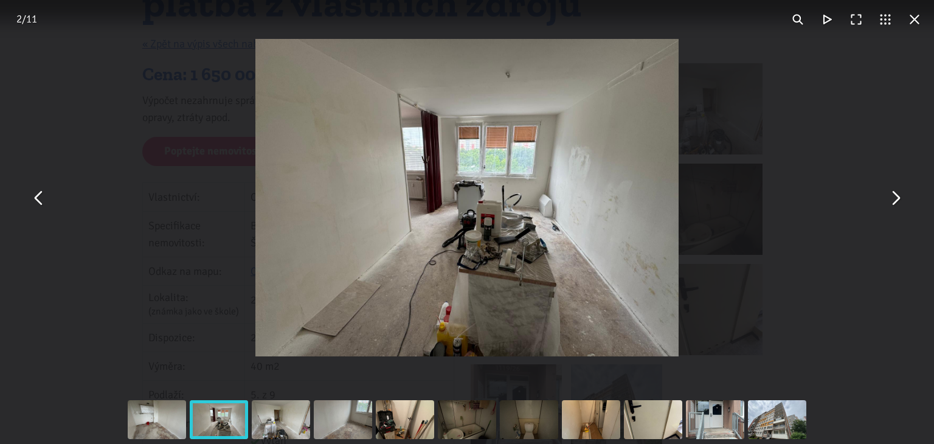
click at [527, 254] on img "You can close this modal content with the ESC key" at bounding box center [466, 197] width 423 height 317
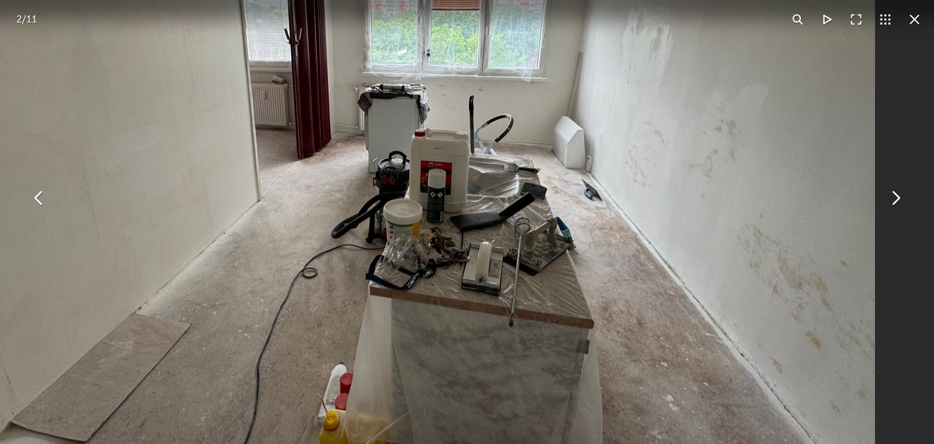
click at [898, 196] on button "You can close this modal content with the ESC key" at bounding box center [895, 197] width 29 height 29
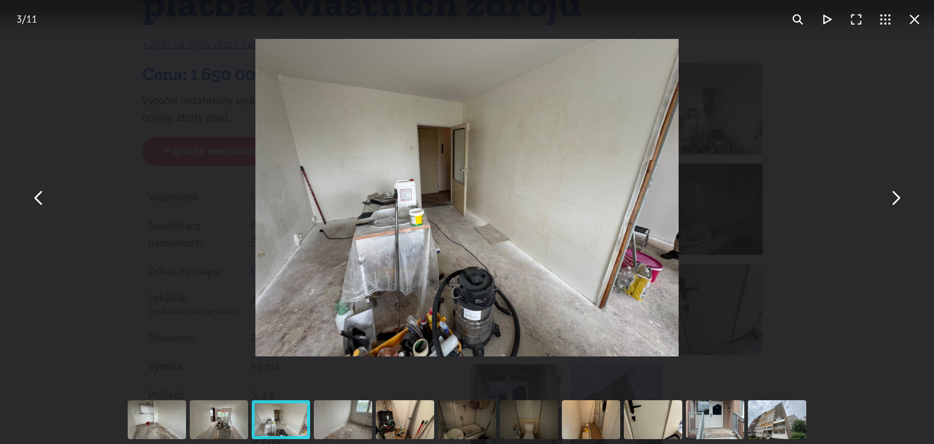
click at [898, 196] on button "You can close this modal content with the ESC key" at bounding box center [895, 197] width 29 height 29
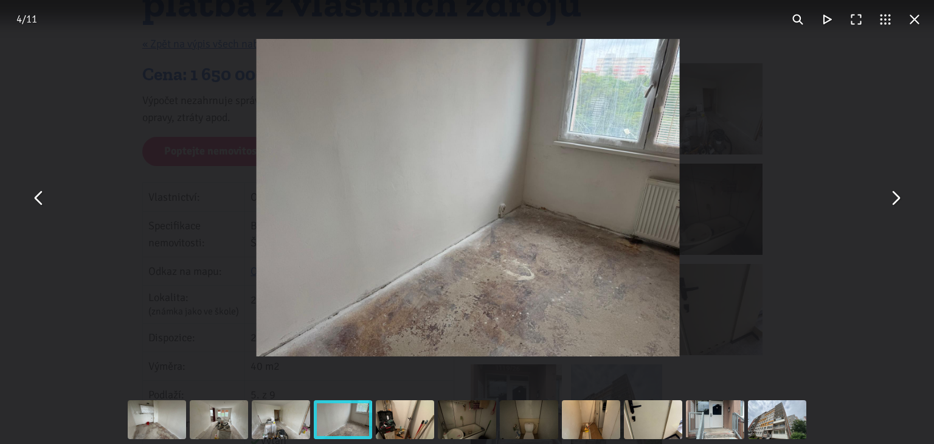
click at [898, 196] on button "You can close this modal content with the ESC key" at bounding box center [895, 197] width 29 height 29
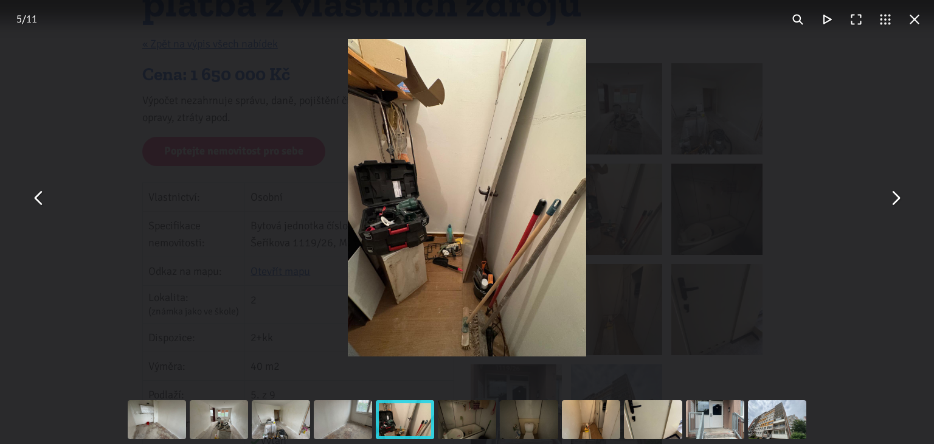
click at [898, 196] on button "You can close this modal content with the ESC key" at bounding box center [895, 197] width 29 height 29
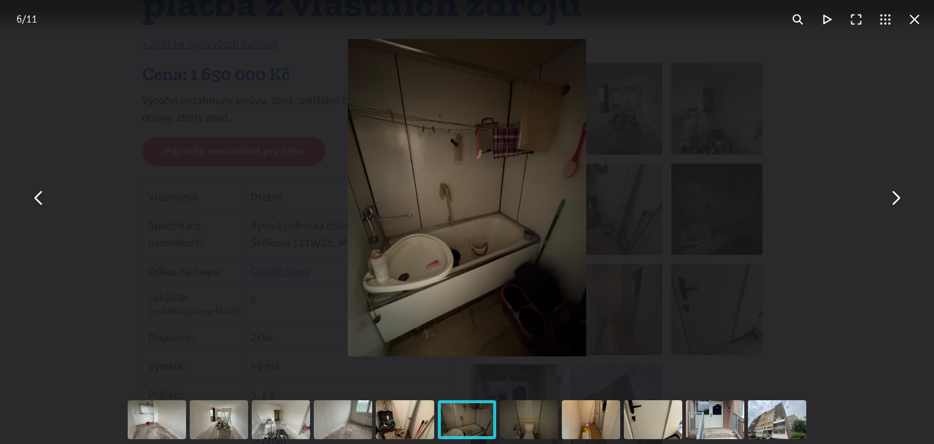
click at [916, 18] on button "You can close this modal content with the ESC key" at bounding box center [914, 19] width 29 height 29
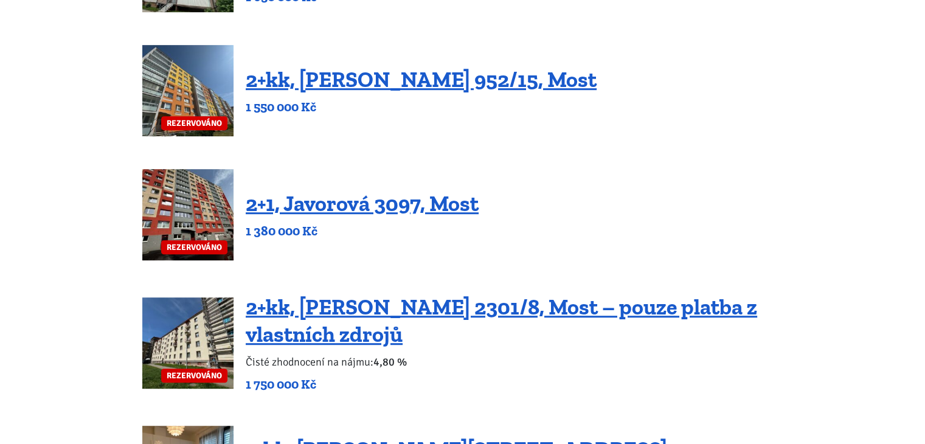
scroll to position [669, 0]
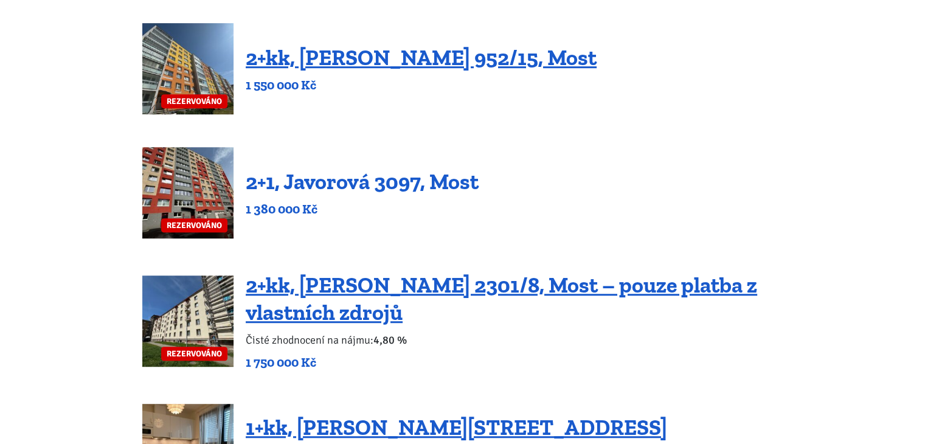
click at [375, 184] on link "2+1, Javorová 3097, Most" at bounding box center [362, 181] width 233 height 26
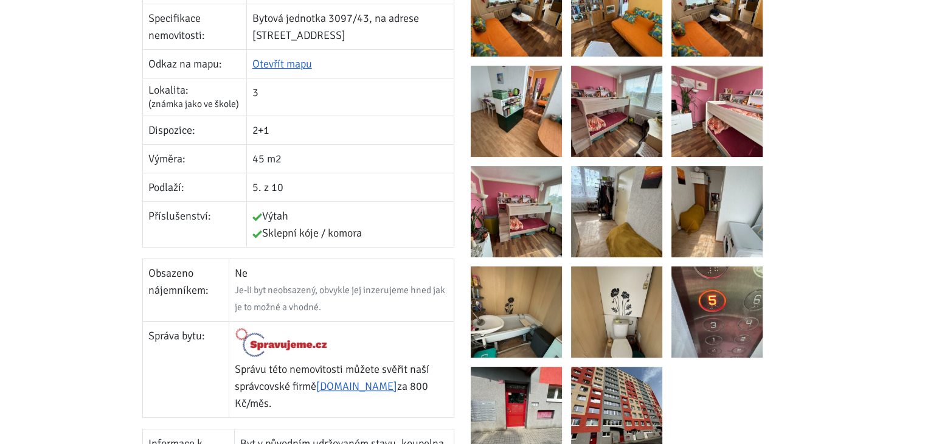
scroll to position [182, 0]
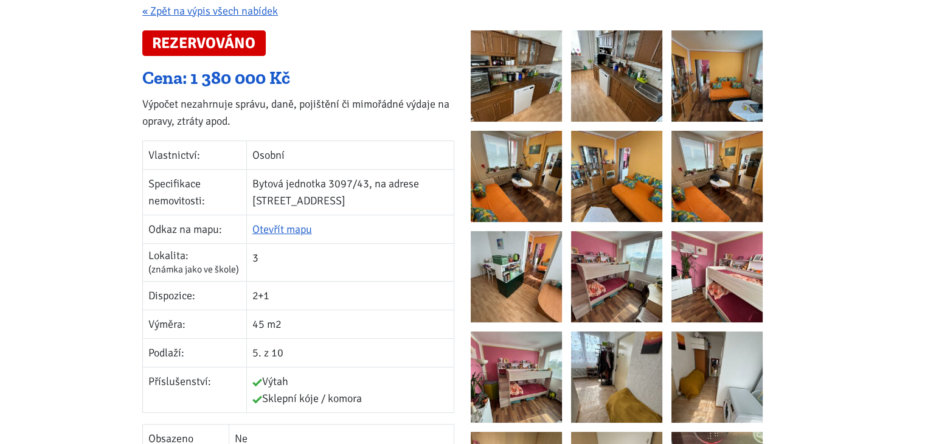
click at [501, 69] on img at bounding box center [516, 75] width 91 height 91
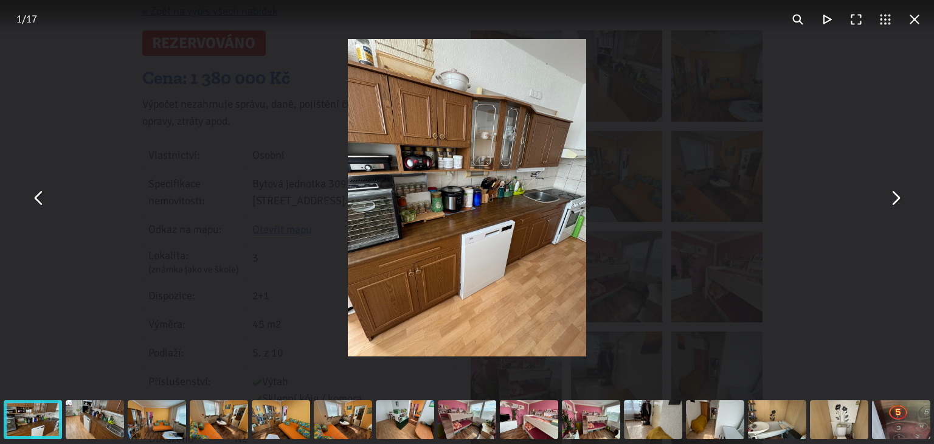
click at [896, 199] on button "You can close this modal content with the ESC key" at bounding box center [895, 197] width 29 height 29
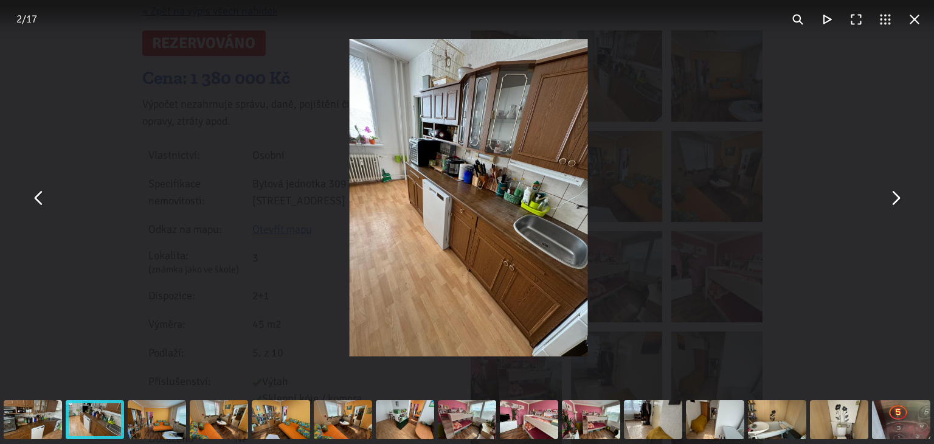
click at [896, 197] on button "You can close this modal content with the ESC key" at bounding box center [895, 197] width 29 height 29
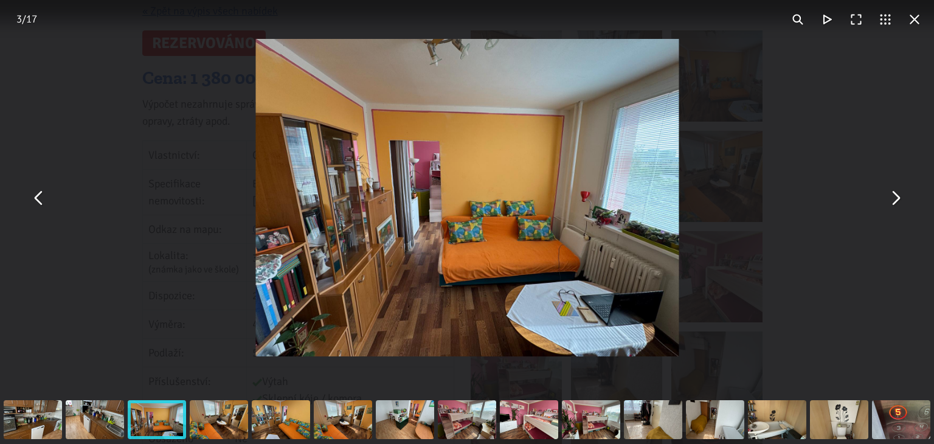
click at [896, 197] on button "You can close this modal content with the ESC key" at bounding box center [895, 197] width 29 height 29
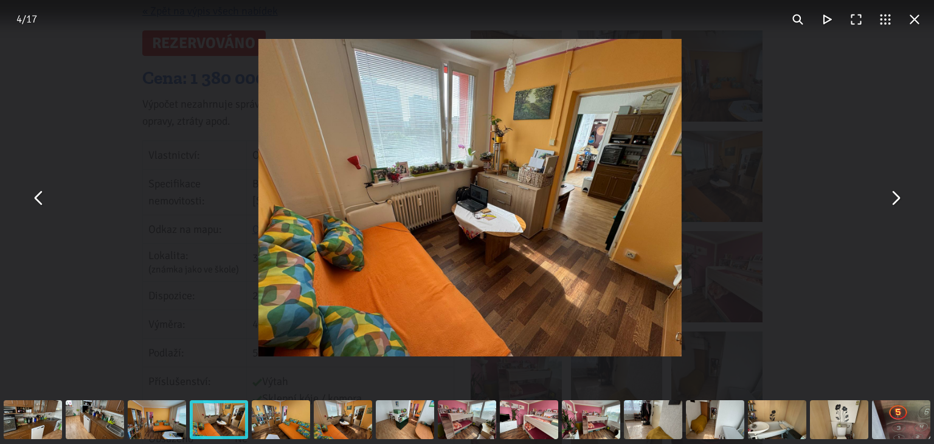
click at [896, 197] on button "You can close this modal content with the ESC key" at bounding box center [895, 197] width 29 height 29
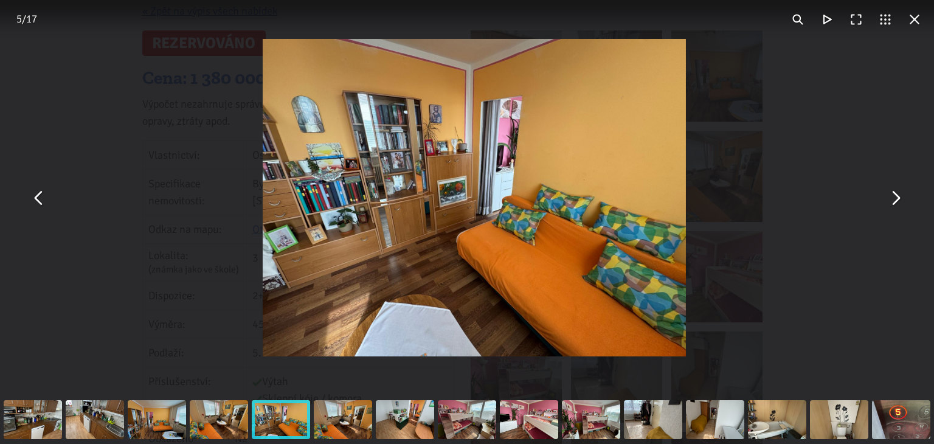
click at [896, 197] on button "You can close this modal content with the ESC key" at bounding box center [895, 197] width 29 height 29
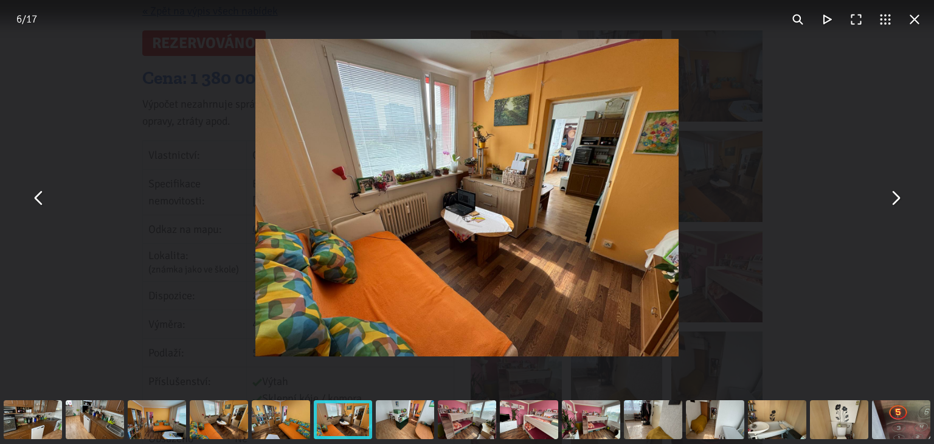
click at [915, 22] on button "You can close this modal content with the ESC key" at bounding box center [914, 19] width 29 height 29
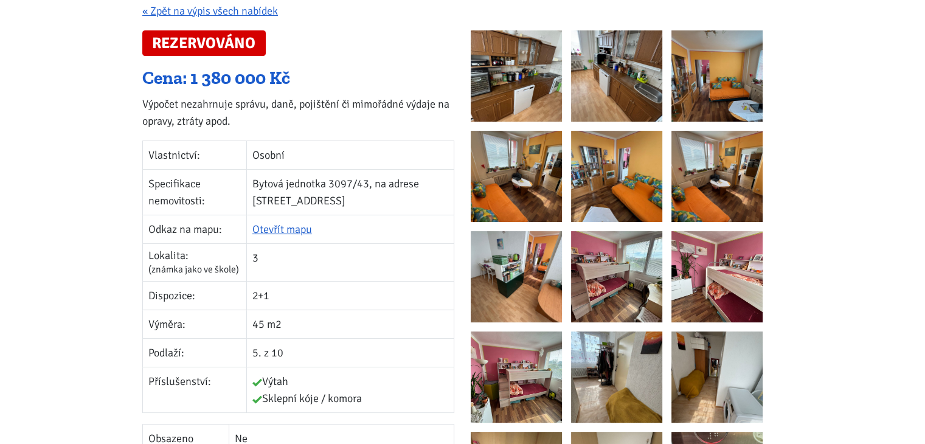
click at [615, 386] on img at bounding box center [616, 376] width 91 height 91
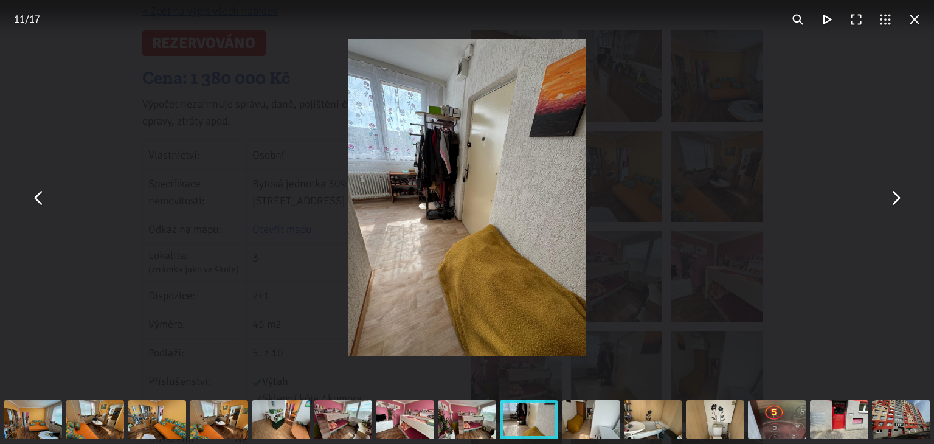
click at [915, 18] on button "You can close this modal content with the ESC key" at bounding box center [914, 19] width 29 height 29
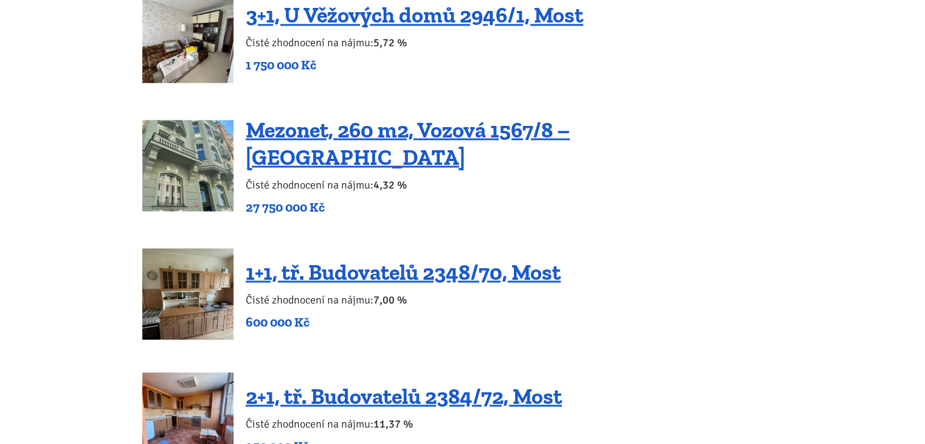
scroll to position [2189, 0]
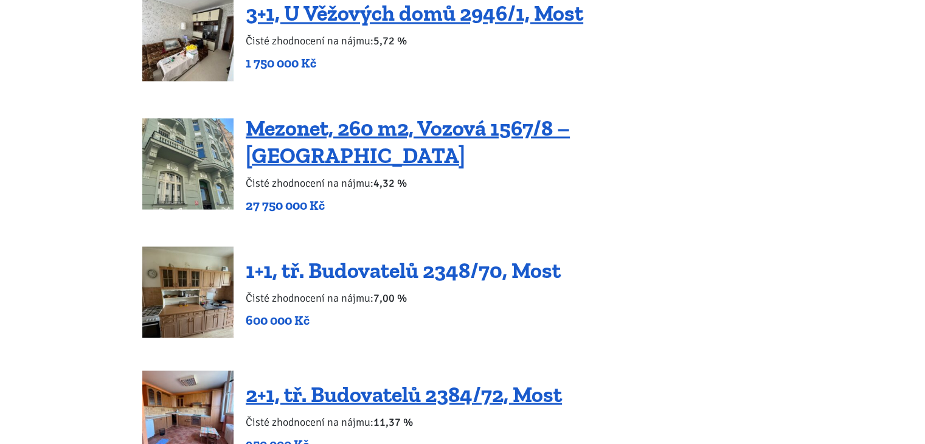
click at [406, 257] on link "1+1, tř. Budovatelů 2348/70, Most" at bounding box center [403, 270] width 315 height 26
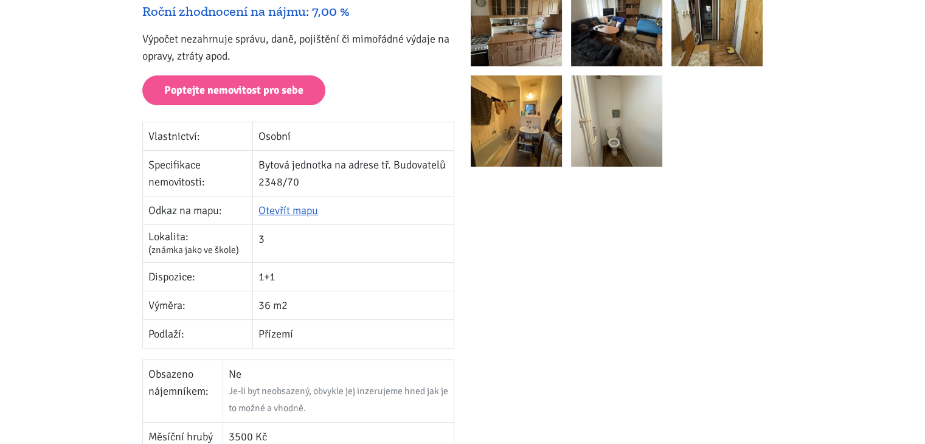
scroll to position [304, 0]
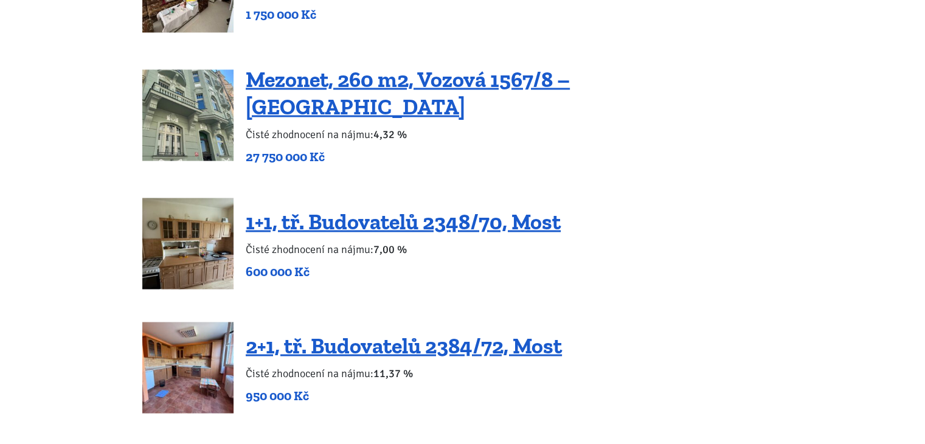
scroll to position [2311, 0]
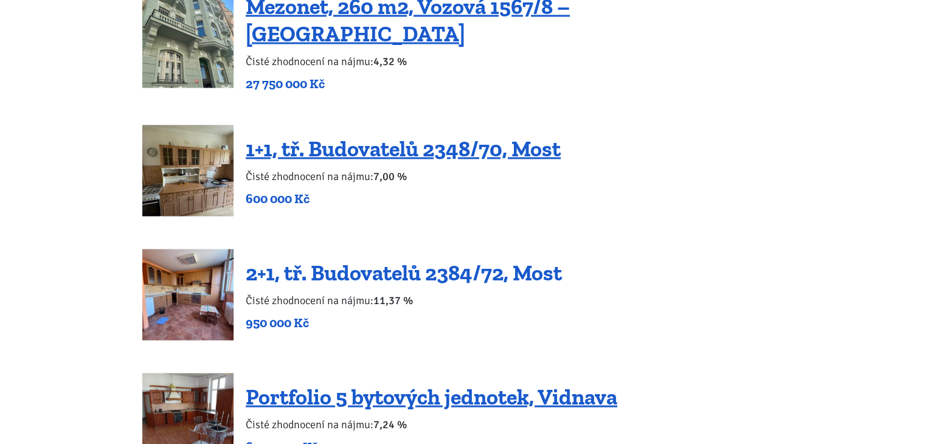
click at [468, 259] on link "2+1, tř. Budovatelů 2384/72, Most" at bounding box center [404, 272] width 316 height 26
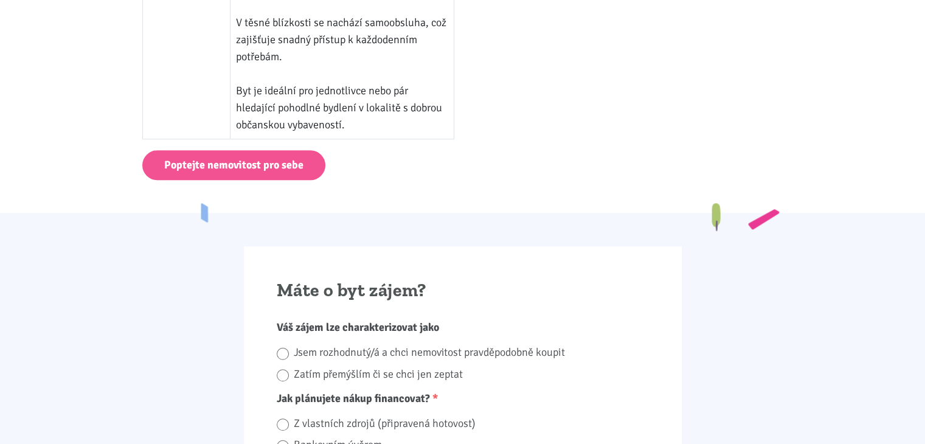
scroll to position [973, 0]
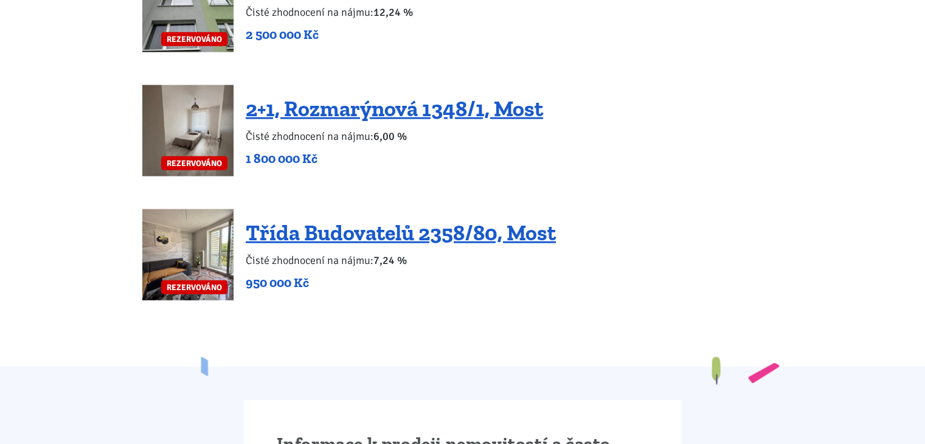
scroll to position [3041, 0]
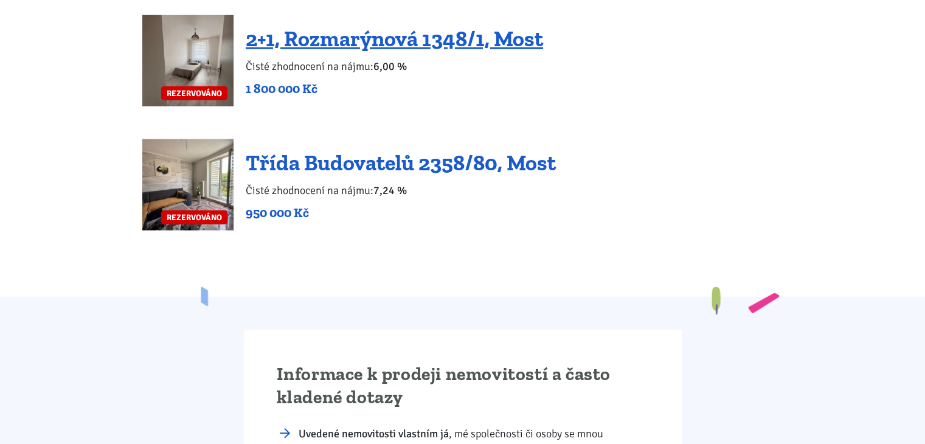
click at [413, 150] on link "Třída Budovatelů 2358/80, Most" at bounding box center [401, 163] width 310 height 26
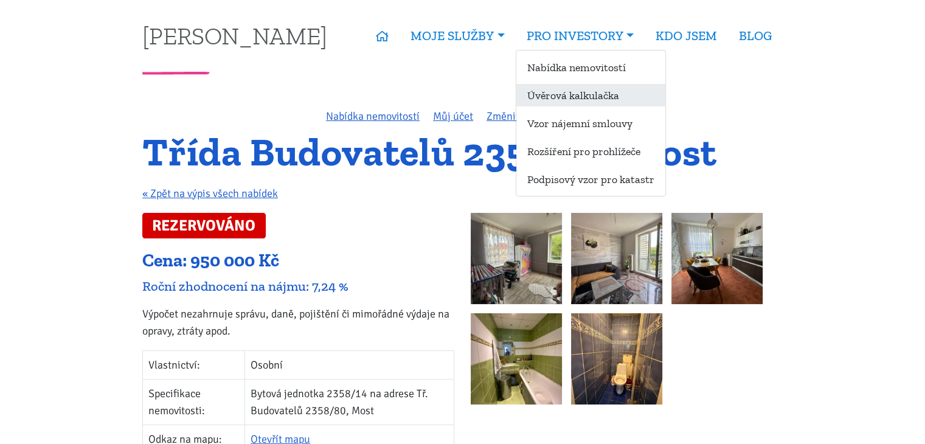
click at [606, 95] on link "Úvěrová kalkulačka" at bounding box center [590, 95] width 149 height 23
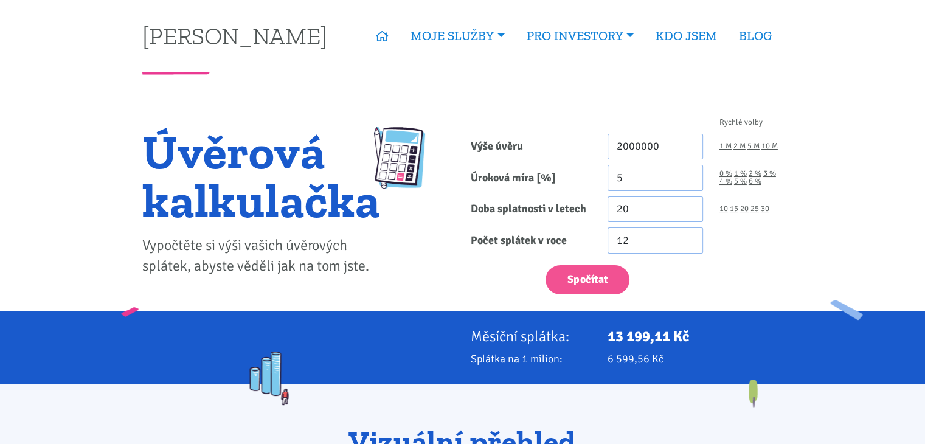
type input "2 000 000"
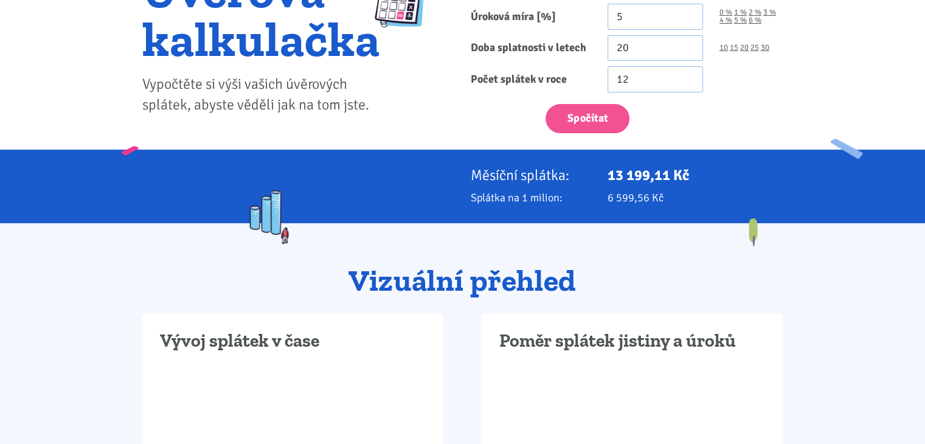
scroll to position [243, 0]
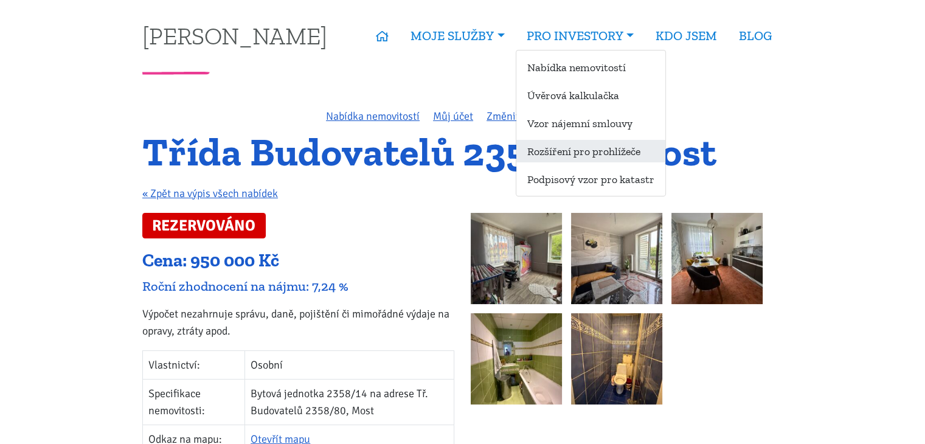
click at [615, 151] on link "Rozšíření pro prohlížeče" at bounding box center [590, 151] width 149 height 23
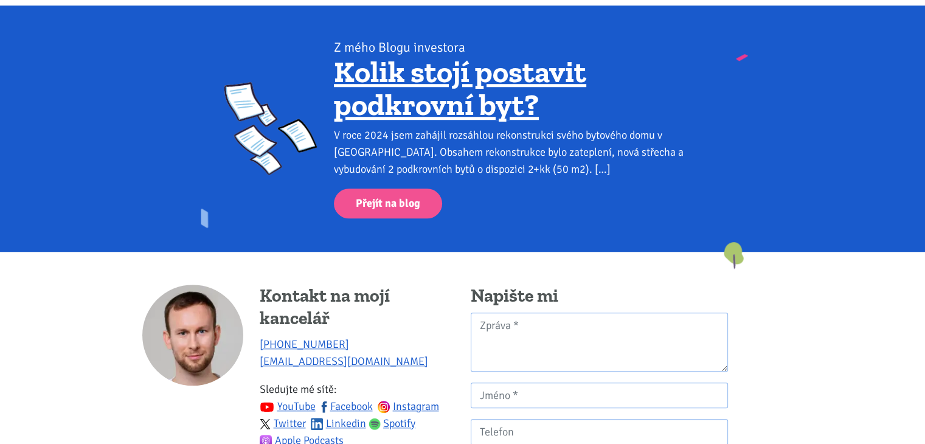
scroll to position [973, 0]
